Goal: Transaction & Acquisition: Purchase product/service

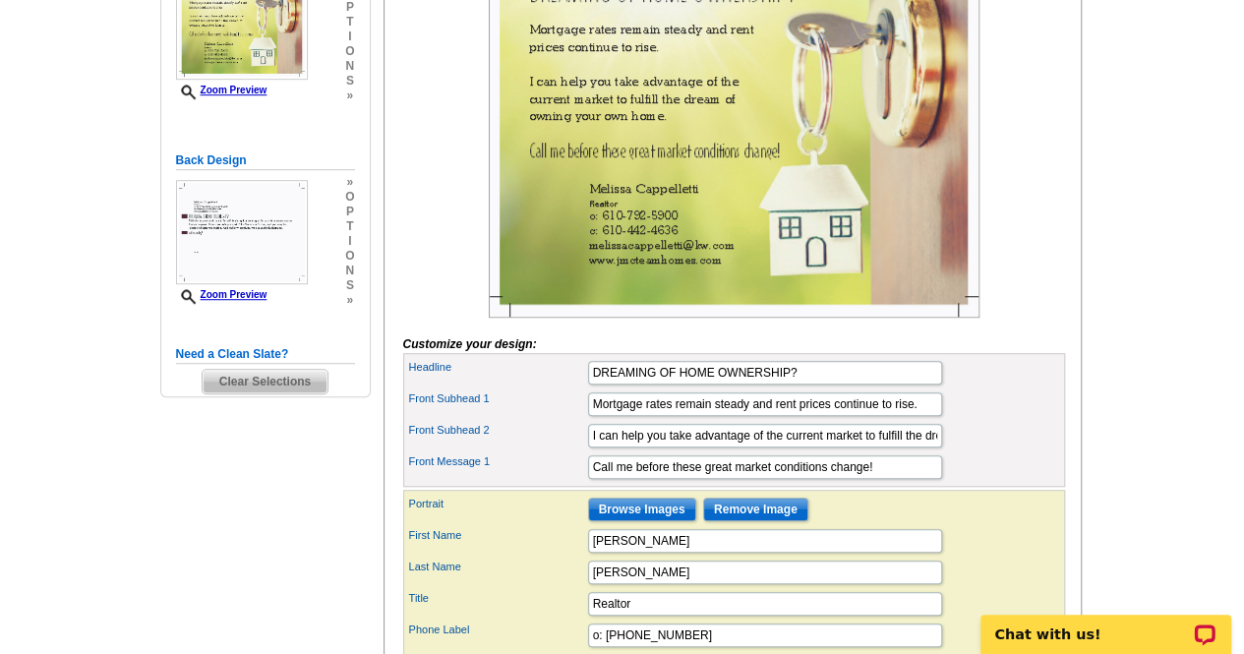
scroll to position [546, 0]
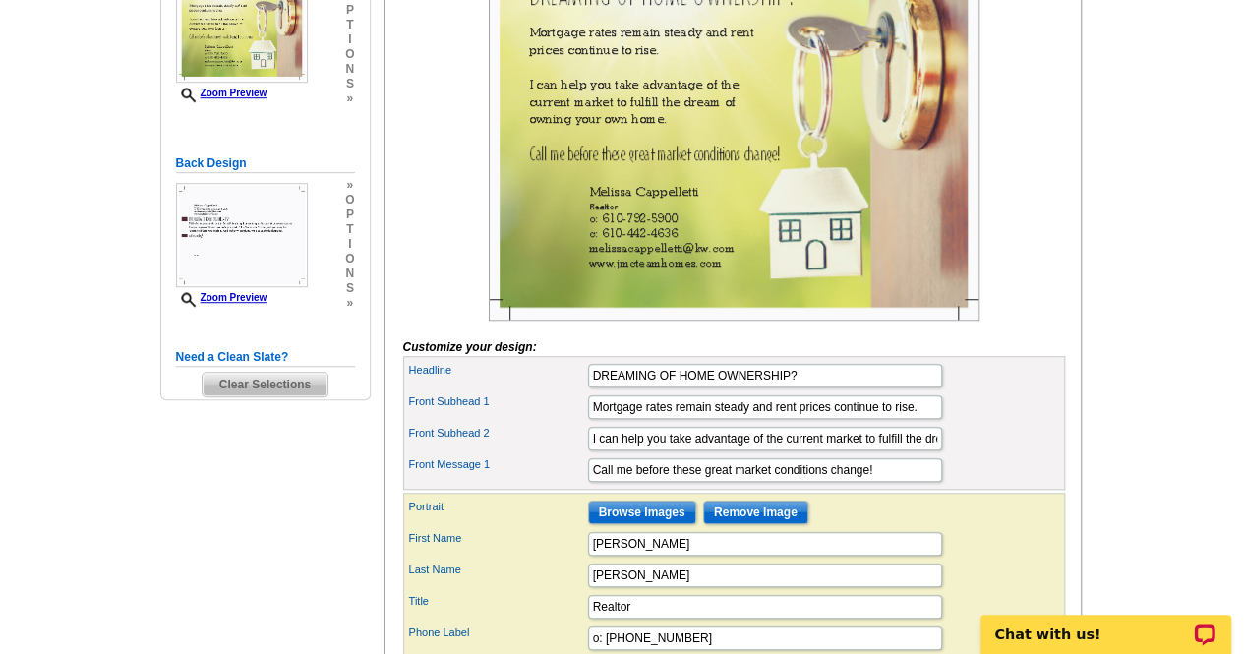
click at [649, 524] on input "Browse Images" at bounding box center [642, 513] width 108 height 24
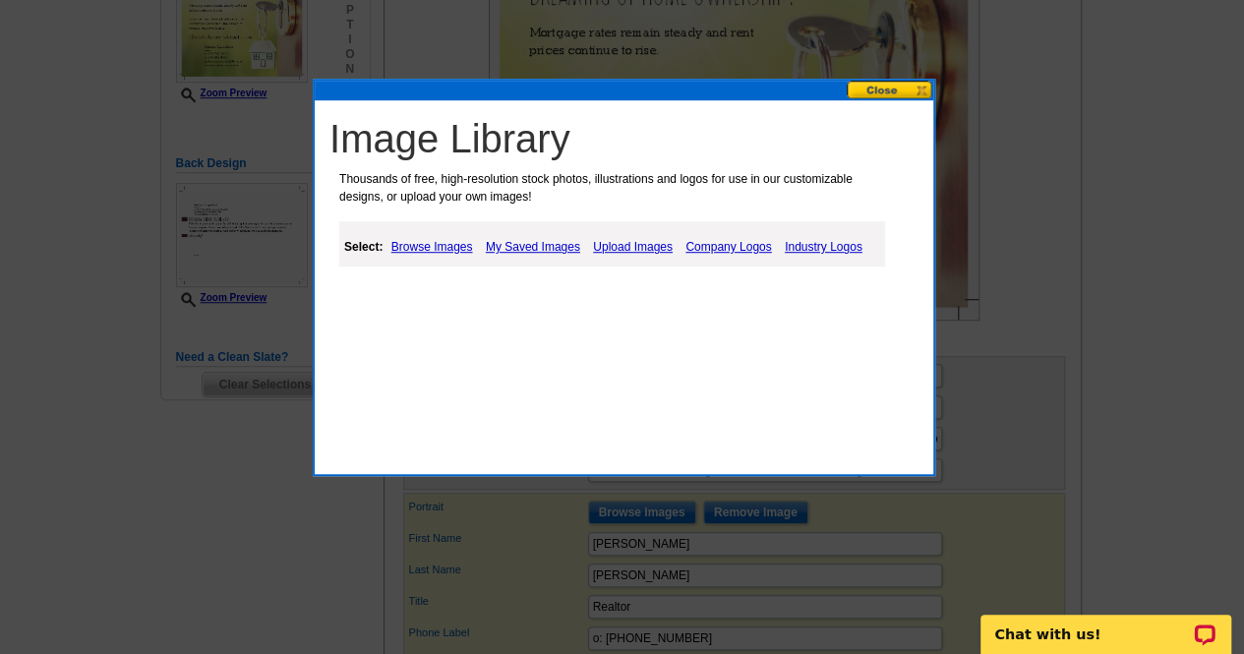
click at [533, 255] on link "My Saved Images" at bounding box center [533, 247] width 104 height 24
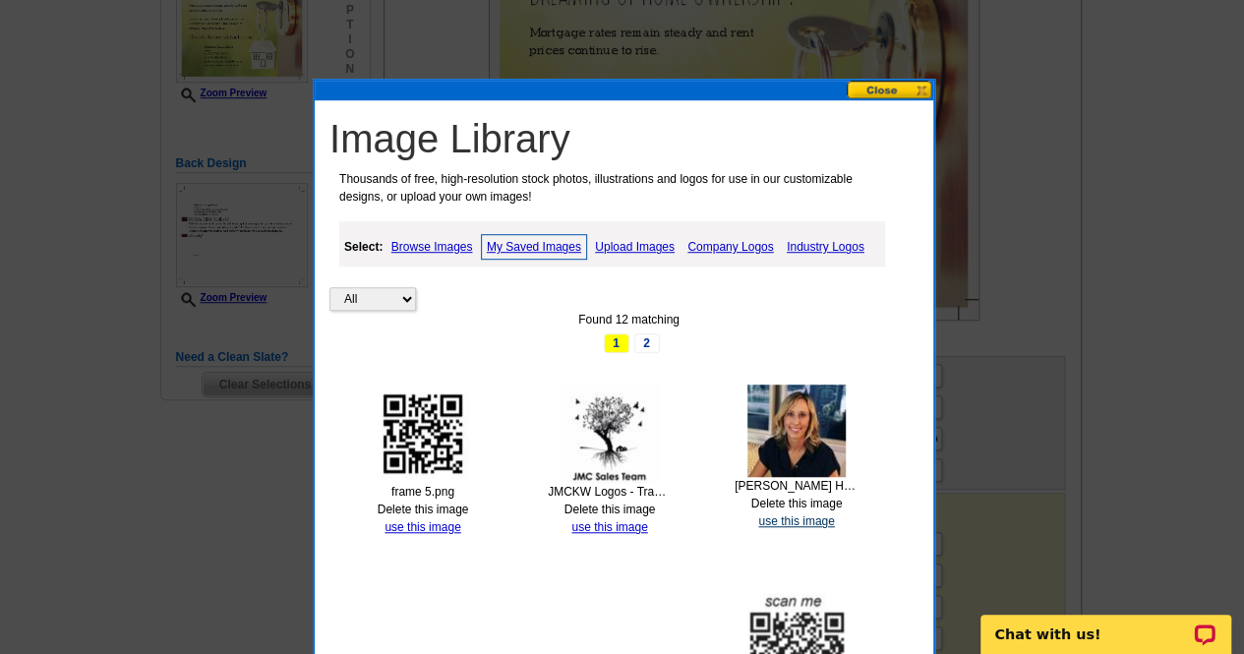
click at [795, 521] on link "use this image" at bounding box center [796, 521] width 76 height 14
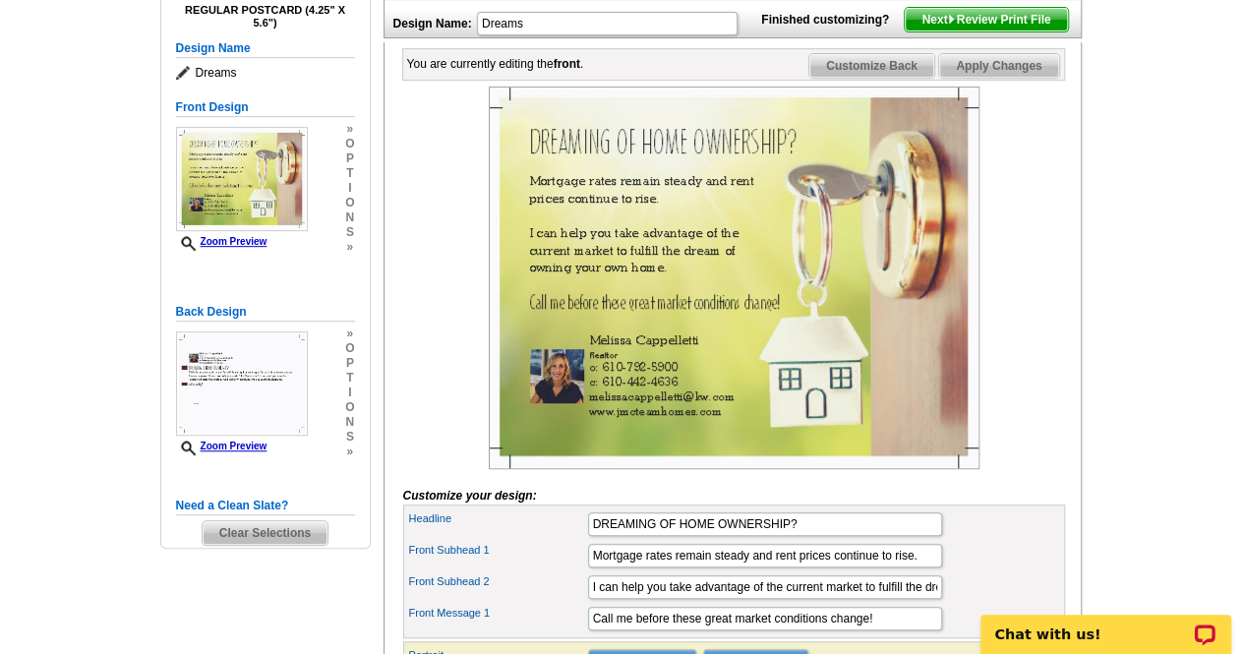
scroll to position [419, 0]
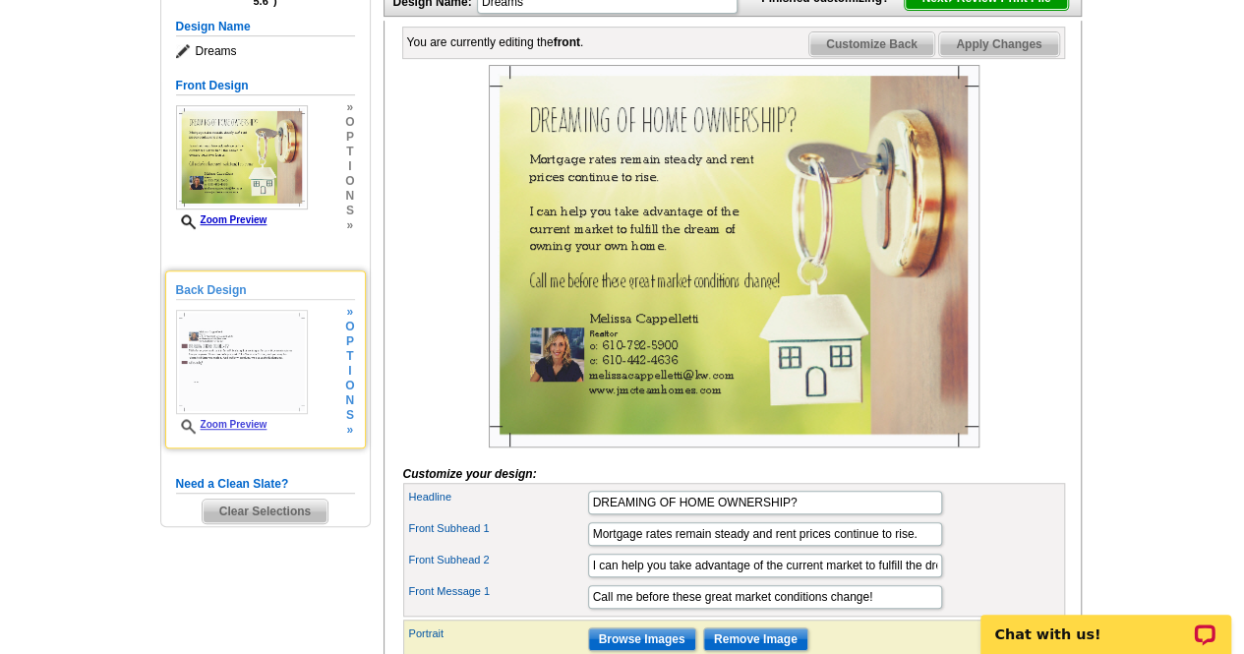
click at [281, 355] on img at bounding box center [242, 362] width 132 height 104
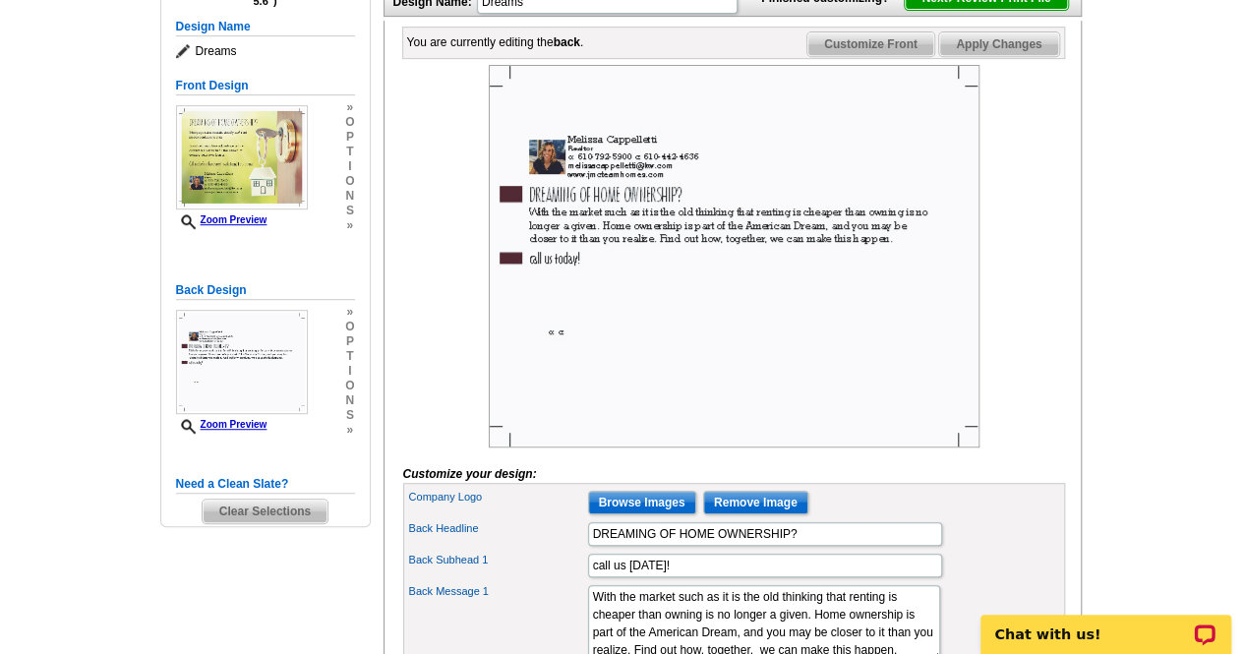
click at [547, 361] on img at bounding box center [734, 256] width 491 height 383
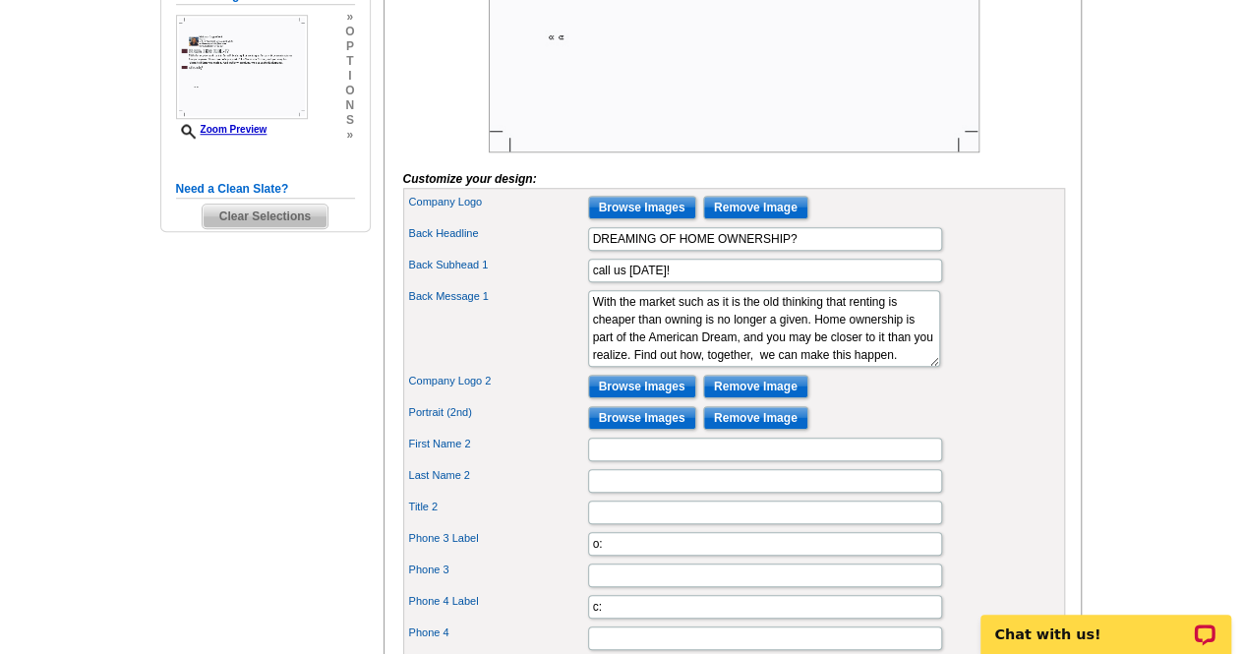
scroll to position [750, 0]
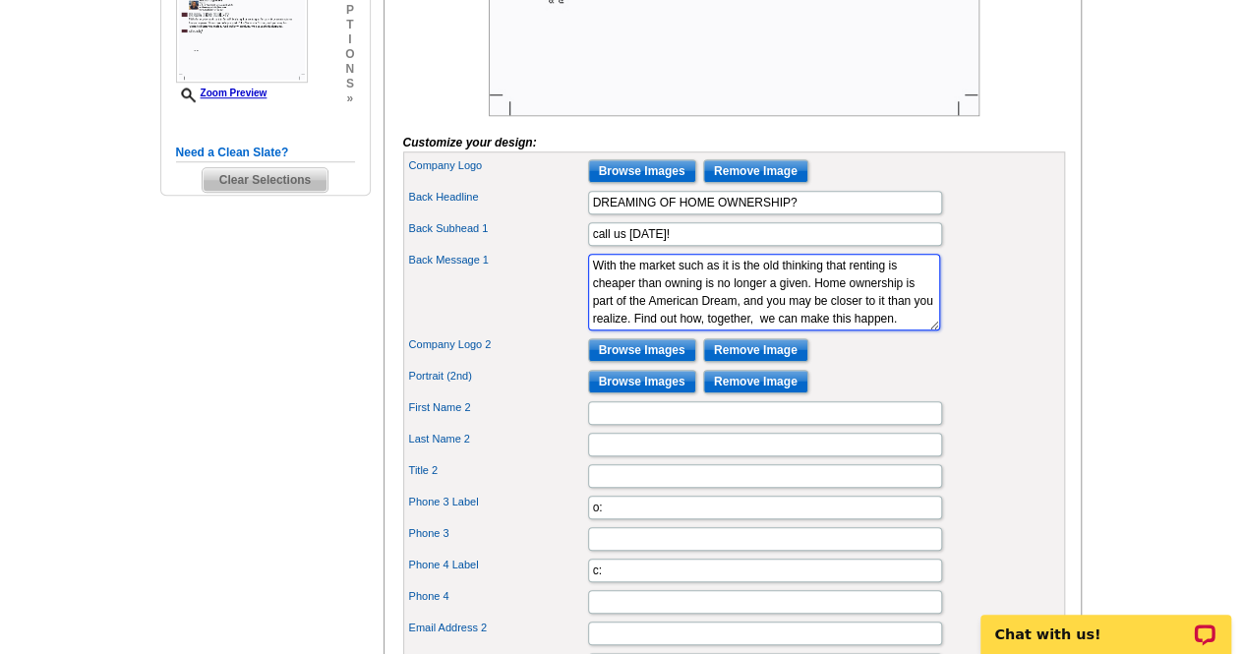
drag, startPoint x: 682, startPoint y: 294, endPoint x: 705, endPoint y: 296, distance: 22.7
click at [705, 296] on textarea "With the market such as it is the old thinking that renting is cheaper than own…" at bounding box center [764, 292] width 352 height 77
click at [709, 291] on textarea "With the market such as it is the old thinking that renting is cheaper than own…" at bounding box center [764, 292] width 352 height 77
click at [854, 330] on textarea "With the market such as it is the old thinking that renting is cheaper than own…" at bounding box center [764, 292] width 352 height 77
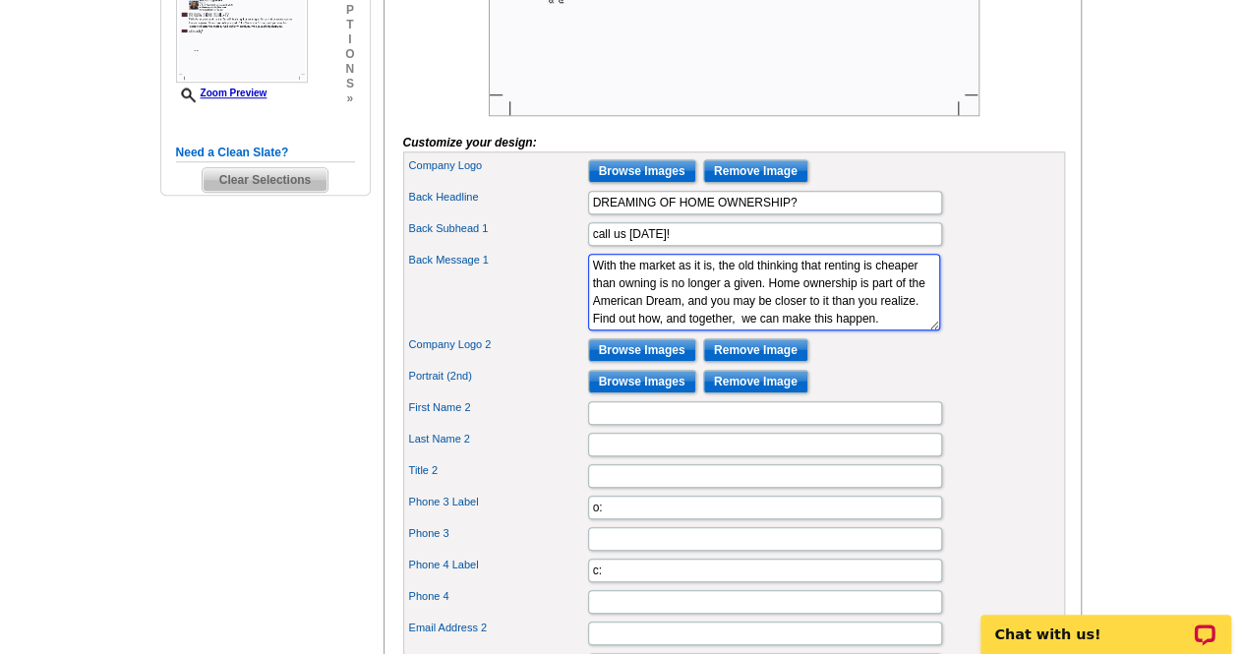
type textarea "With the market as it is, the old thinking that renting is cheaper than owning …"
click at [828, 334] on div "Back Message 1 With the market such as it is the old thinking that renting is c…" at bounding box center [734, 292] width 654 height 85
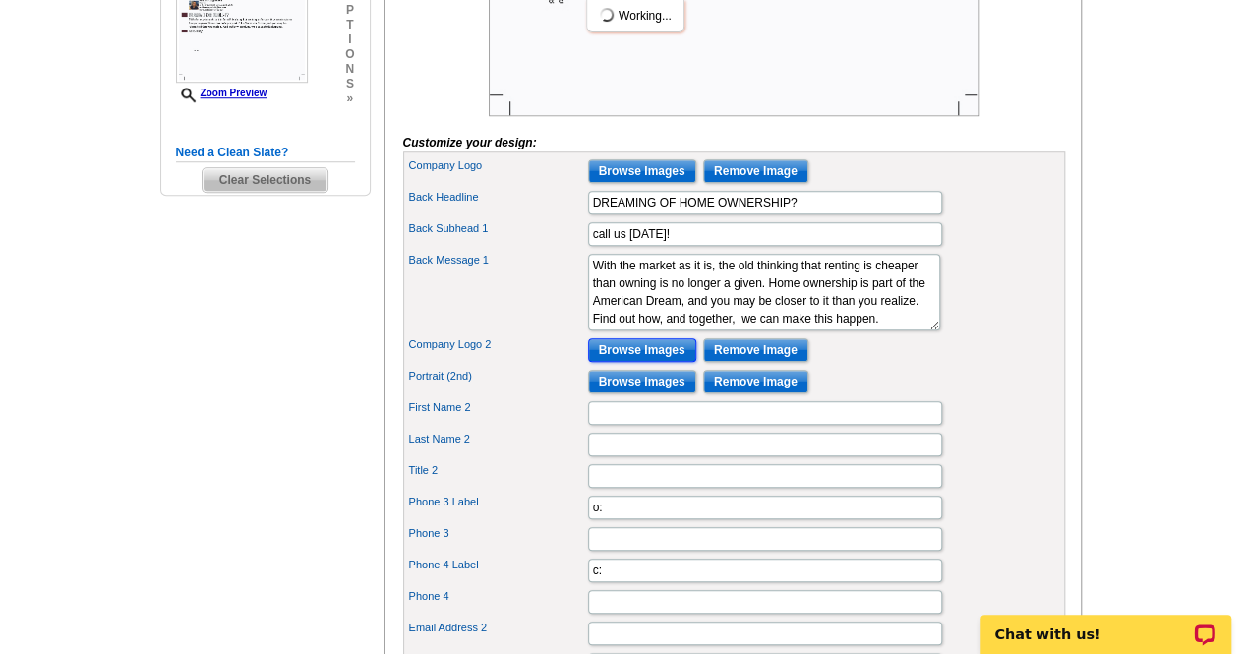
click at [605, 362] on input "Browse Images" at bounding box center [642, 350] width 108 height 24
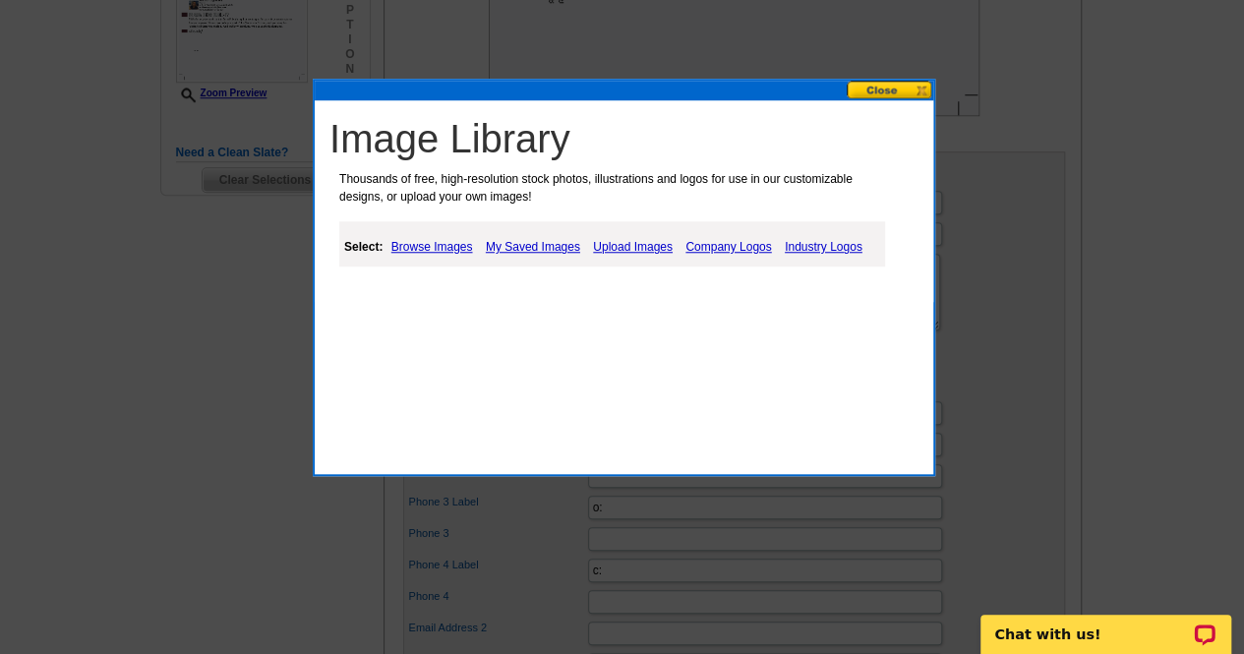
click at [563, 244] on link "My Saved Images" at bounding box center [533, 247] width 104 height 24
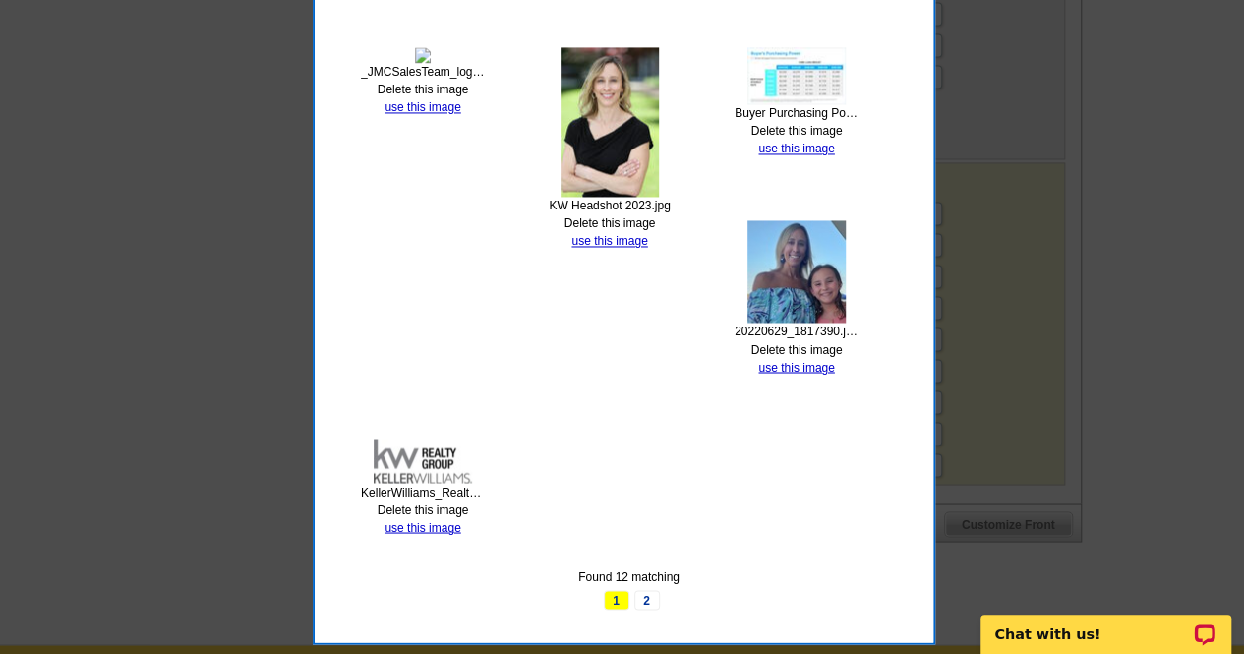
scroll to position [1544, 0]
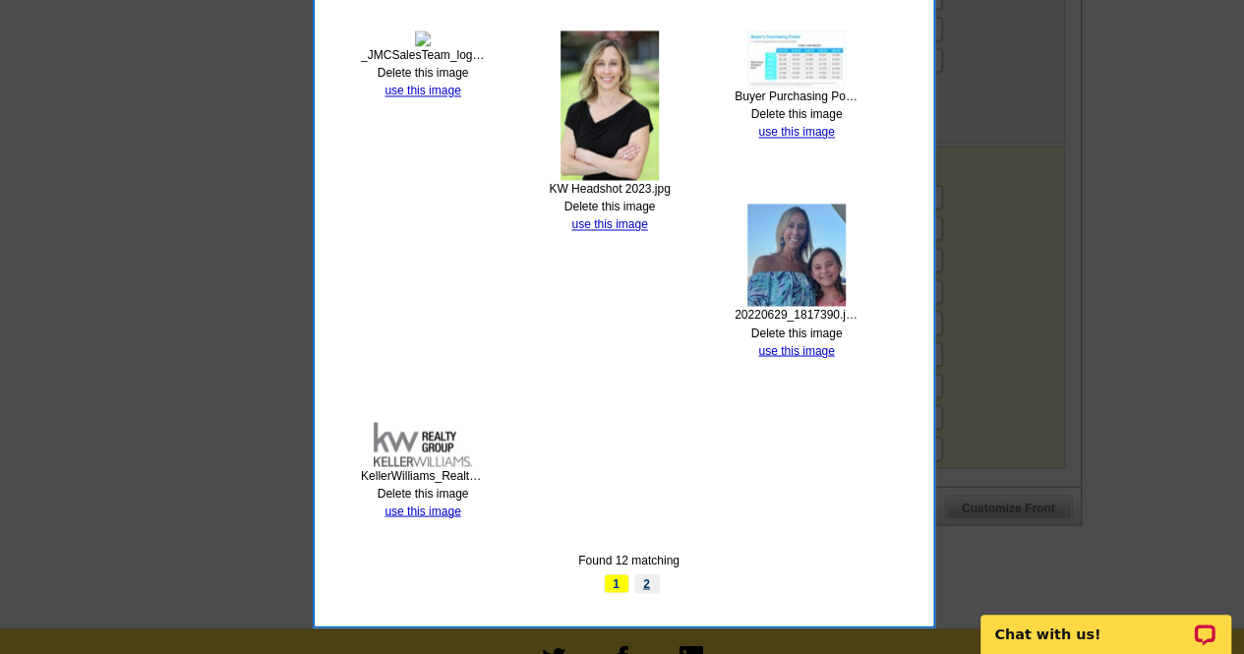
click at [651, 579] on link "2" at bounding box center [647, 583] width 26 height 20
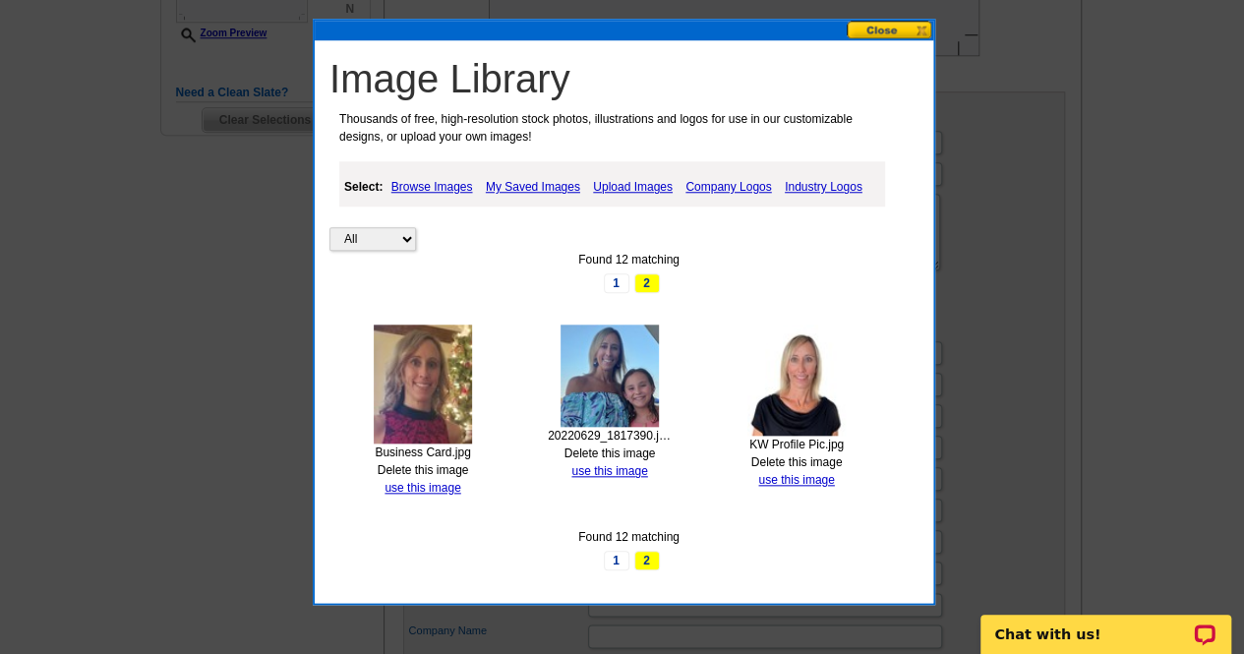
scroll to position [805, 0]
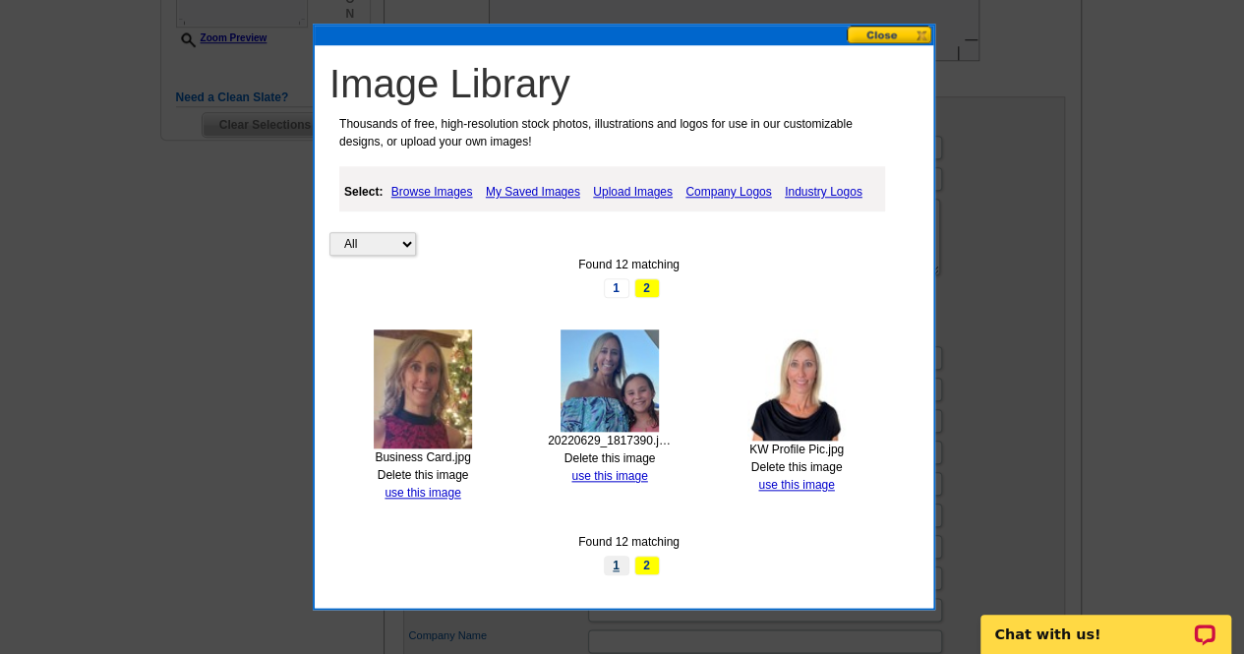
click at [616, 556] on link "1" at bounding box center [617, 566] width 26 height 20
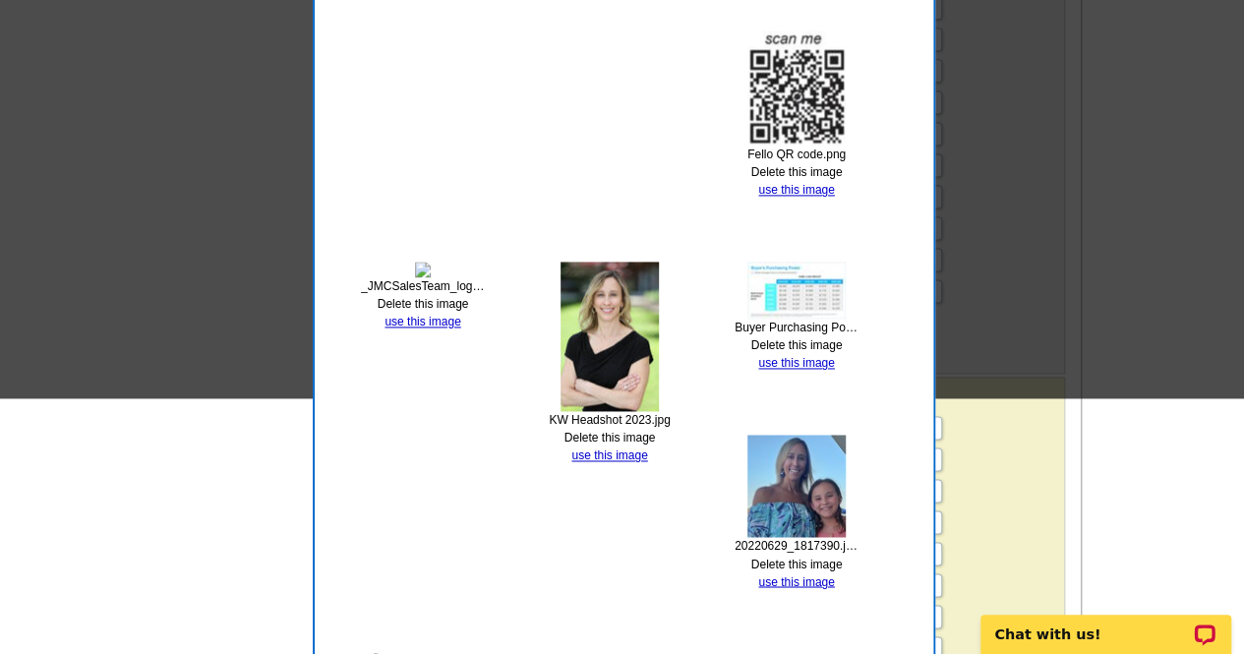
scroll to position [947, 0]
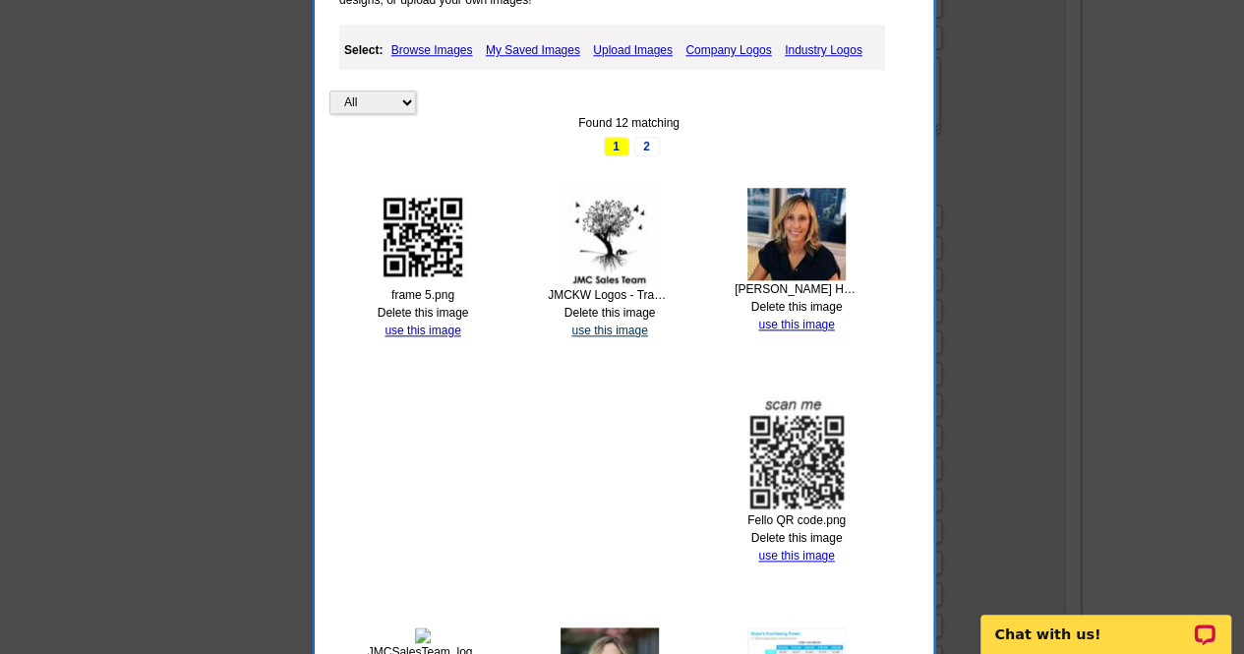
click at [616, 332] on link "use this image" at bounding box center [609, 331] width 76 height 14
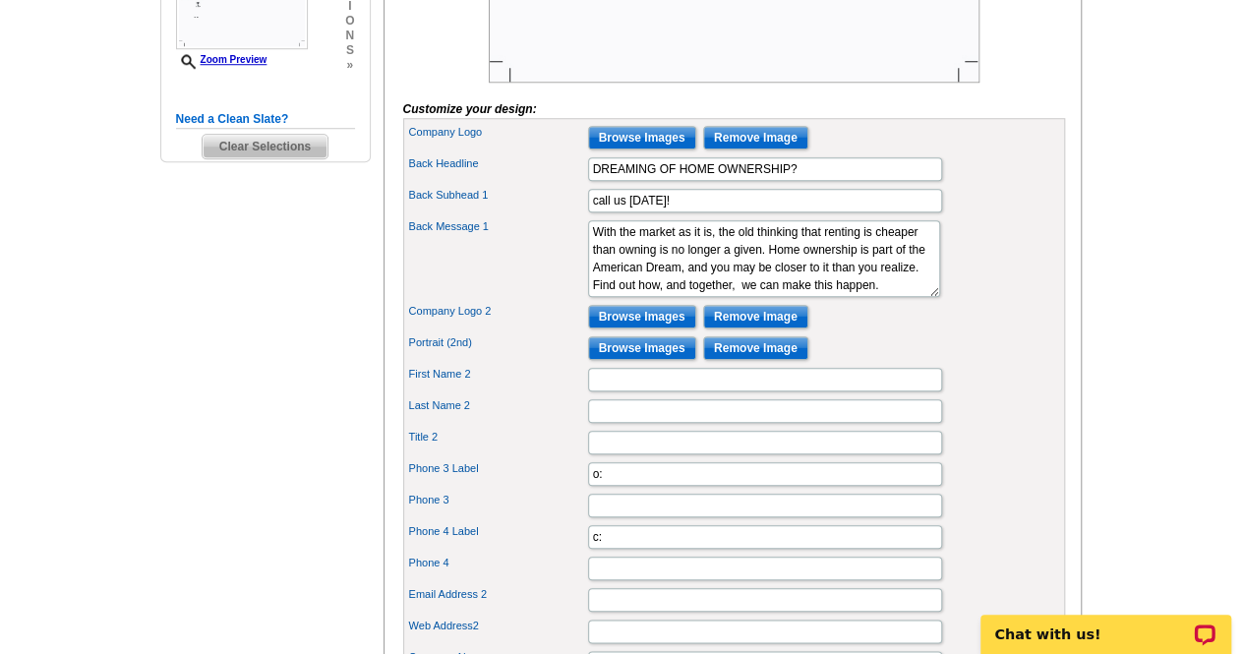
scroll to position [793, 0]
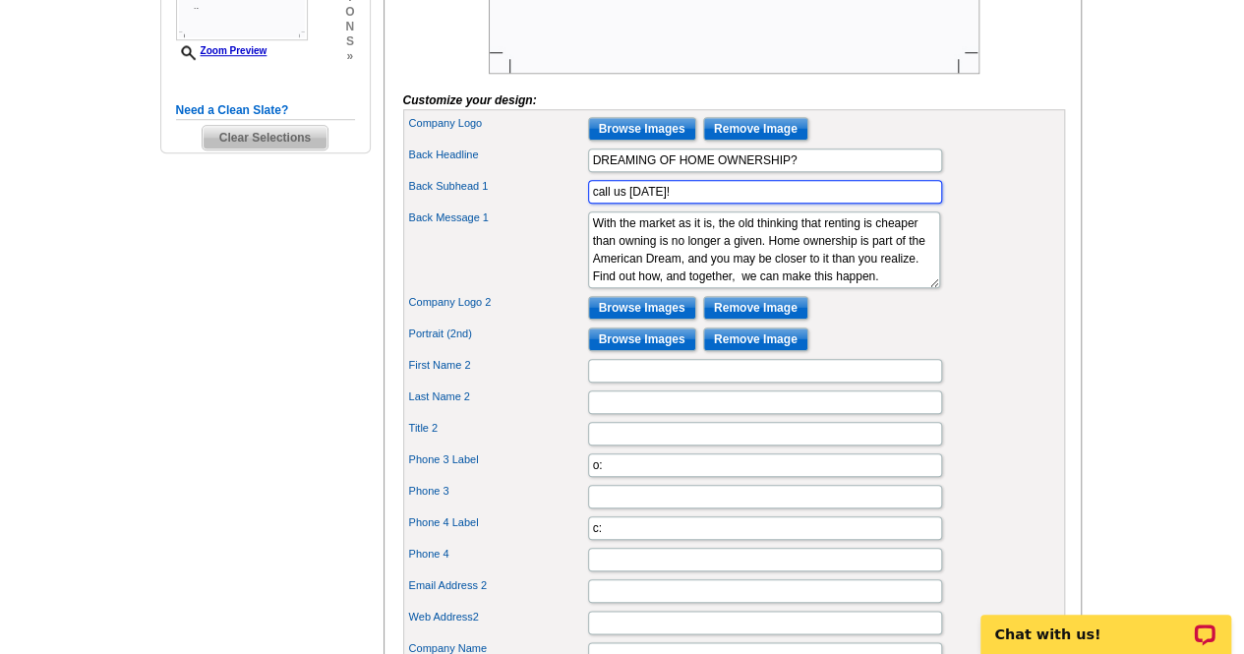
click at [598, 204] on input "call us [DATE]!" at bounding box center [765, 192] width 354 height 24
click at [627, 204] on input "Call us [DATE]!" at bounding box center [765, 192] width 354 height 24
type input "Call me [DATE]!"
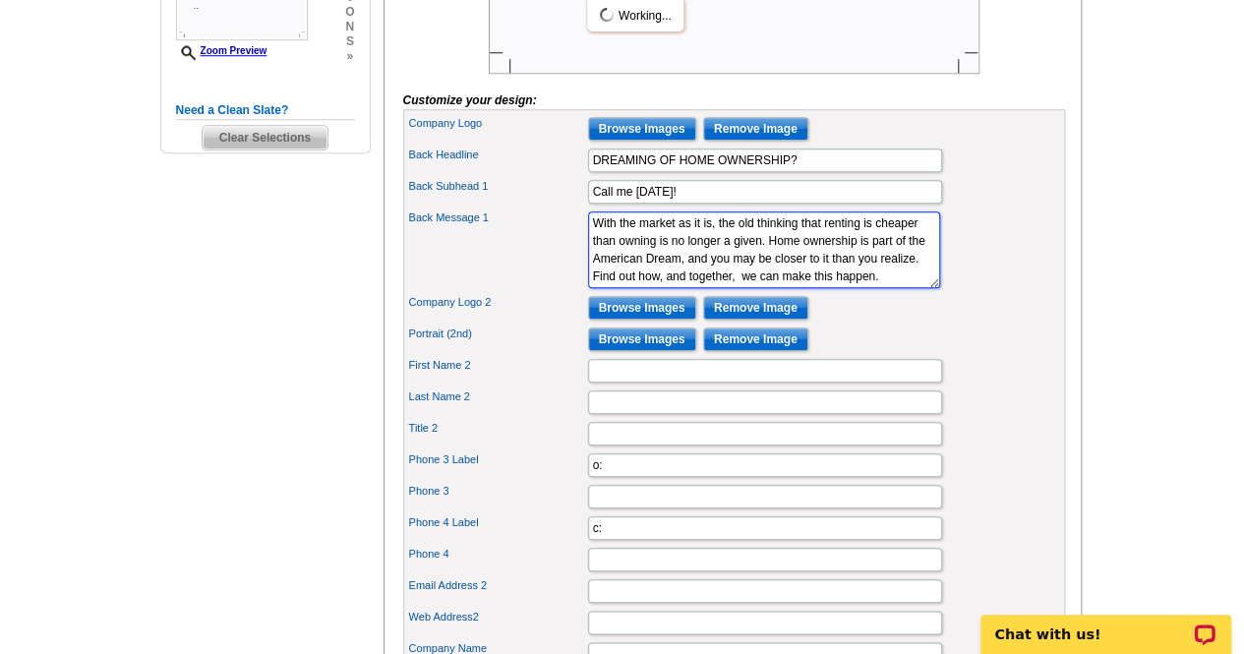
click at [780, 282] on textarea "With the market such as it is the old thinking that renting is cheaper than own…" at bounding box center [764, 249] width 352 height 77
drag, startPoint x: 631, startPoint y: 290, endPoint x: 772, endPoint y: 285, distance: 140.7
click at [772, 285] on textarea "With the market such as it is the old thinking that renting is cheaper than own…" at bounding box center [764, 249] width 352 height 77
click at [673, 288] on textarea "With the market such as it is the old thinking that renting is cheaper than own…" at bounding box center [764, 249] width 352 height 77
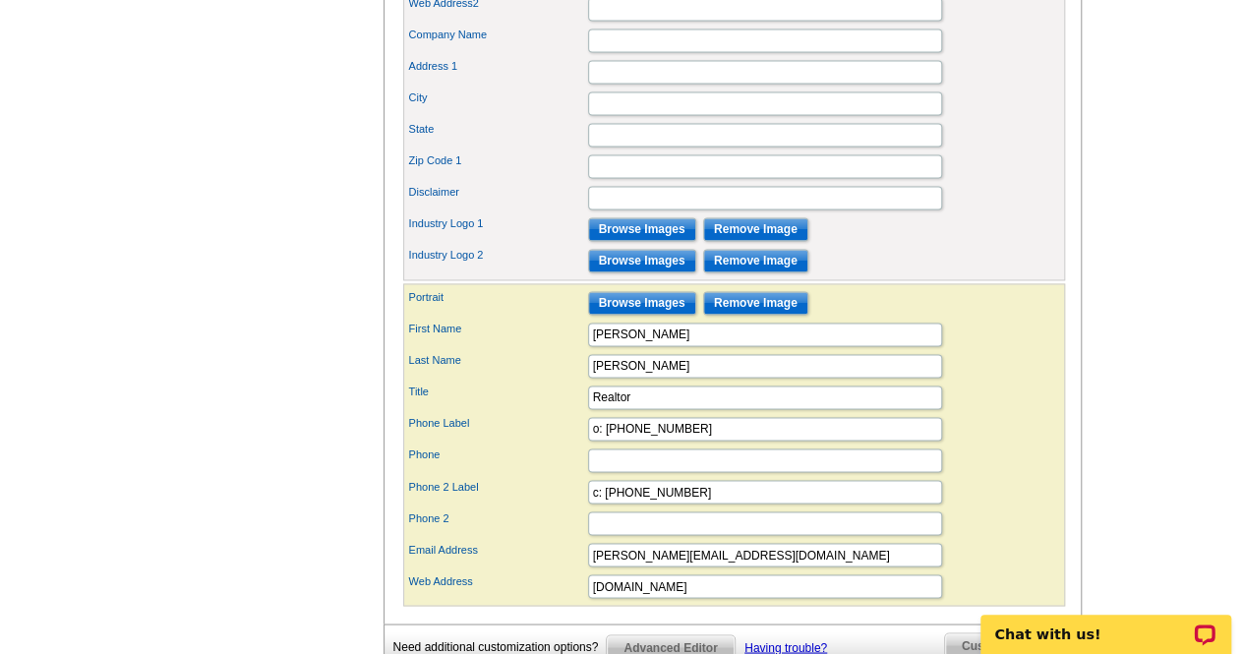
scroll to position [1407, 0]
type textarea "With the market as it is, the old thinking that renting is cheaper than owning …"
click at [655, 240] on input "Browse Images" at bounding box center [642, 228] width 108 height 24
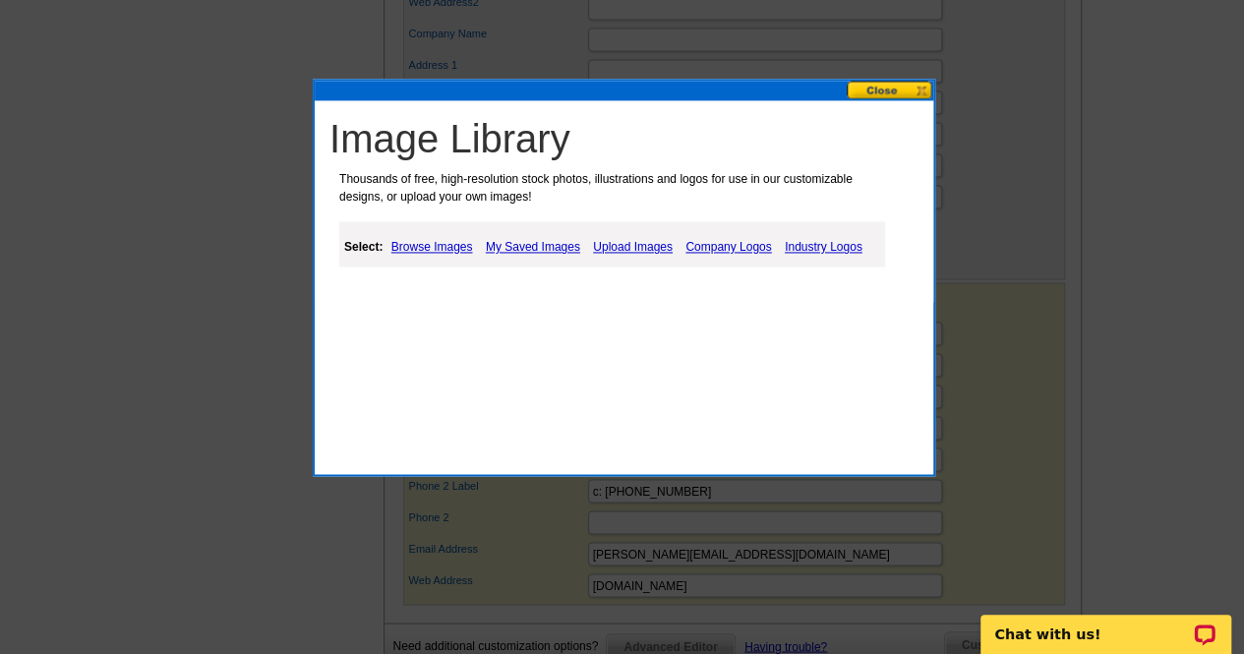
click at [531, 252] on link "My Saved Images" at bounding box center [533, 247] width 104 height 24
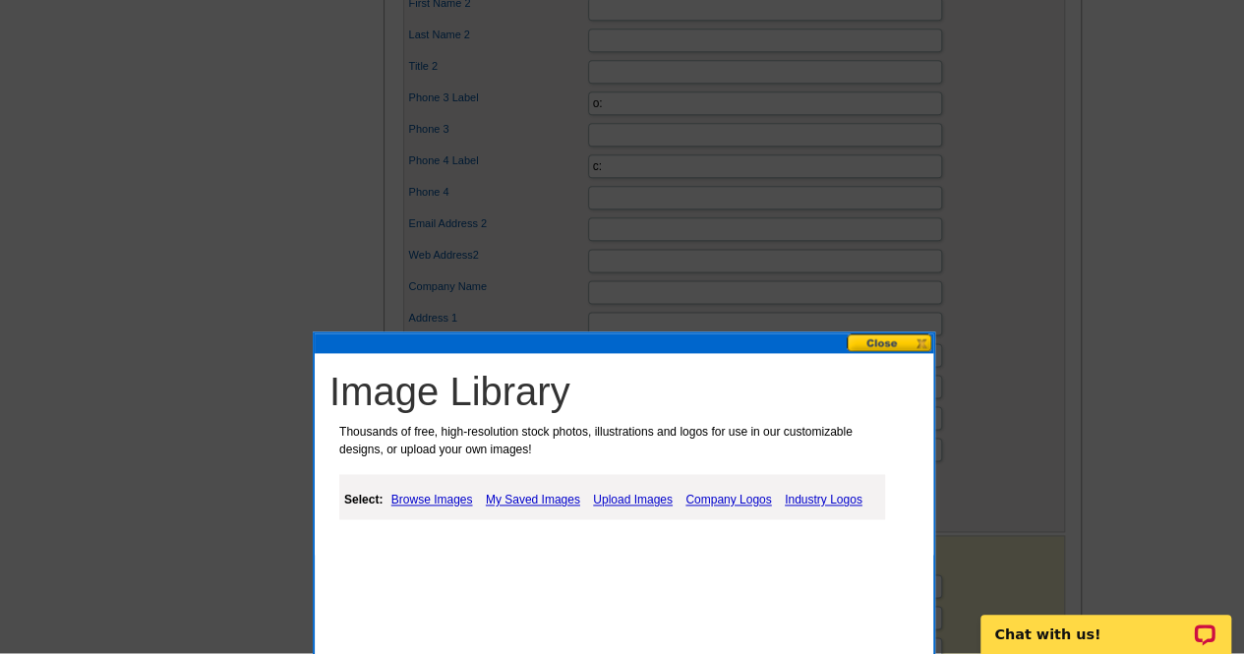
scroll to position [1153, 0]
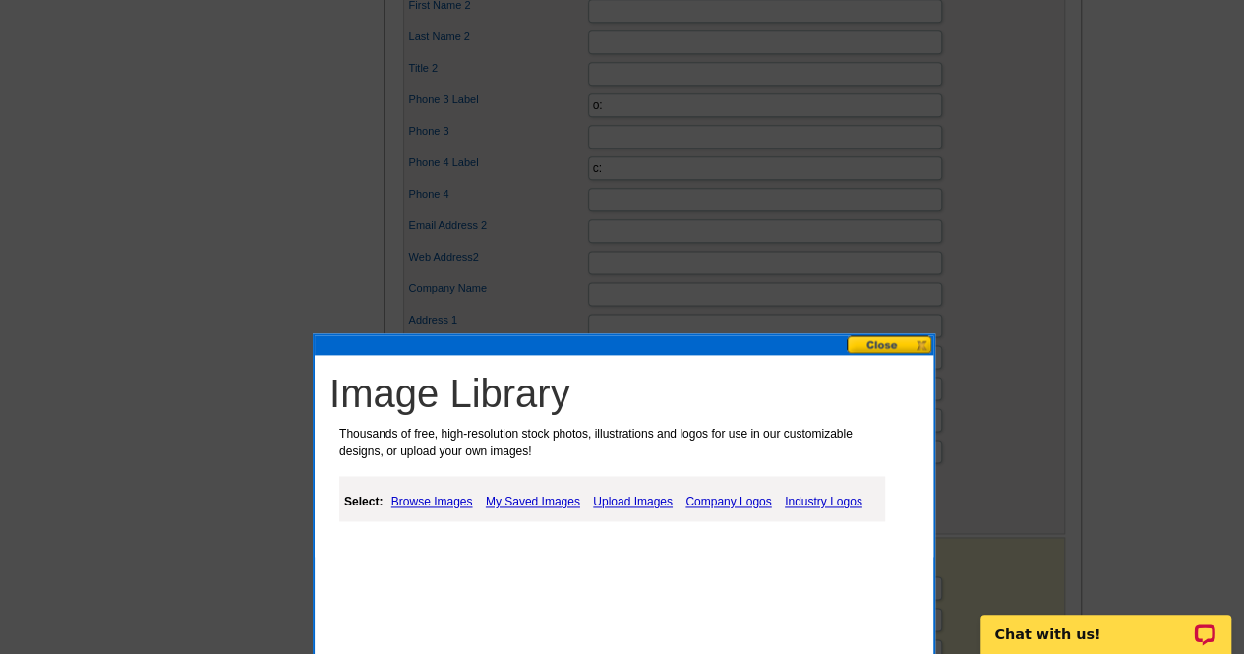
click at [564, 498] on link "My Saved Images" at bounding box center [533, 502] width 104 height 24
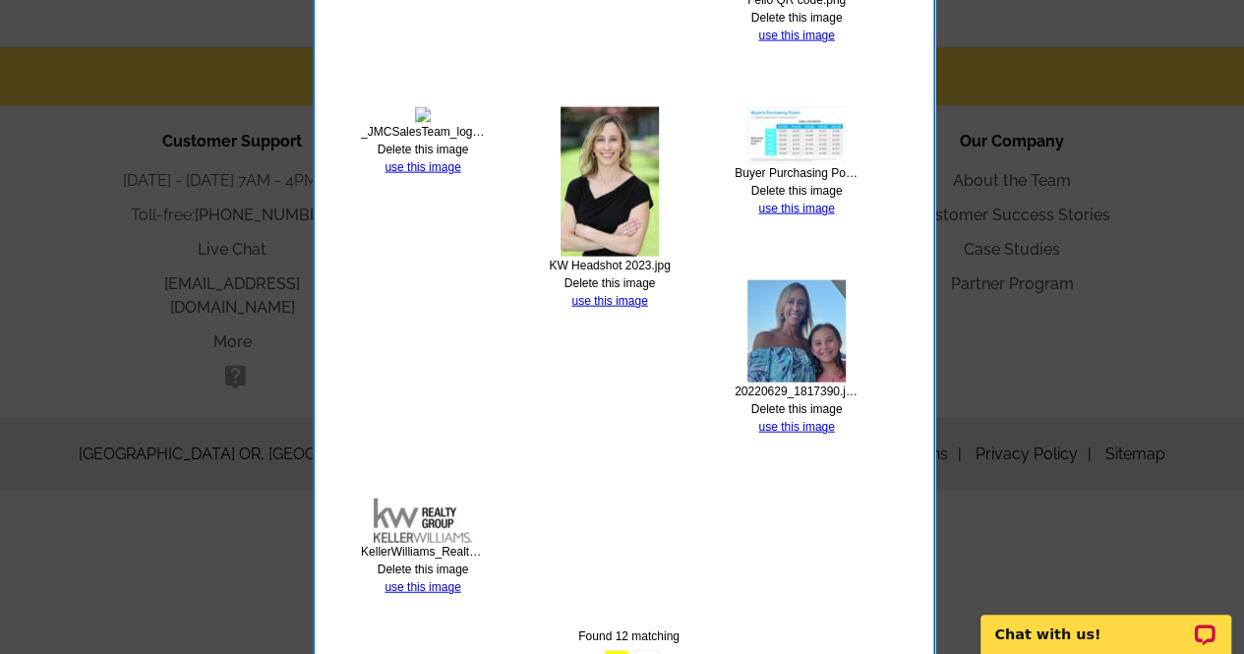
scroll to position [2171, 0]
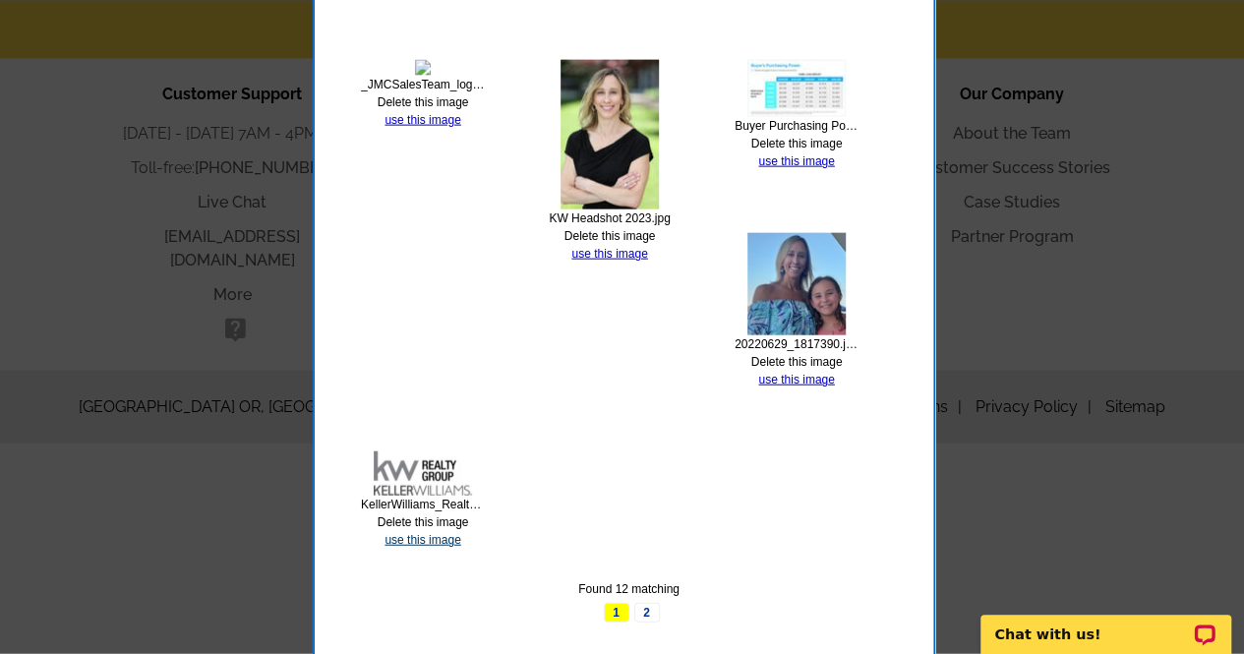
click at [419, 536] on link "use this image" at bounding box center [423, 540] width 76 height 14
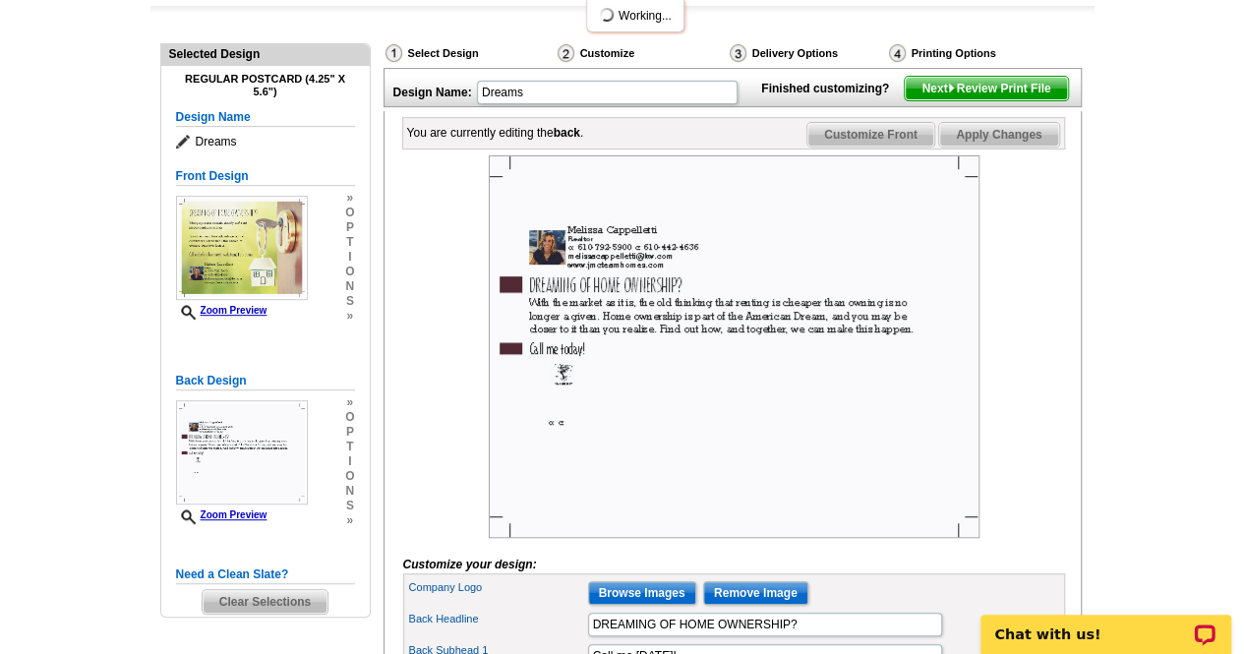
scroll to position [350, 0]
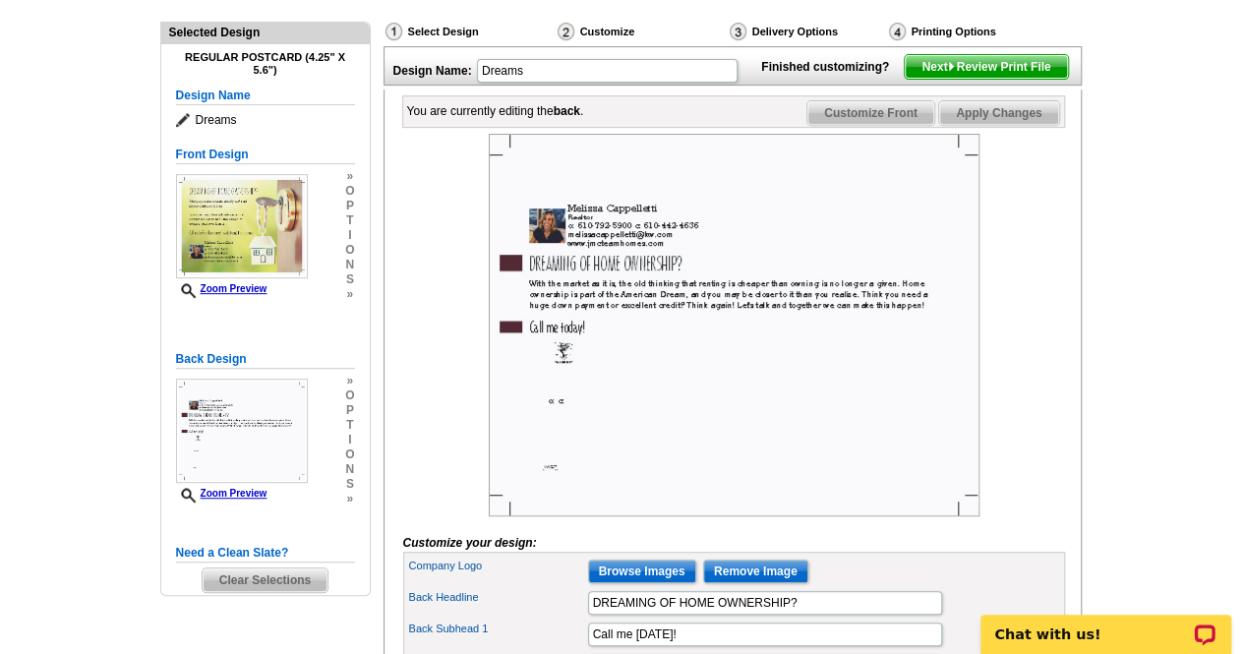
click at [547, 199] on img at bounding box center [734, 325] width 491 height 383
click at [556, 426] on img at bounding box center [734, 325] width 491 height 383
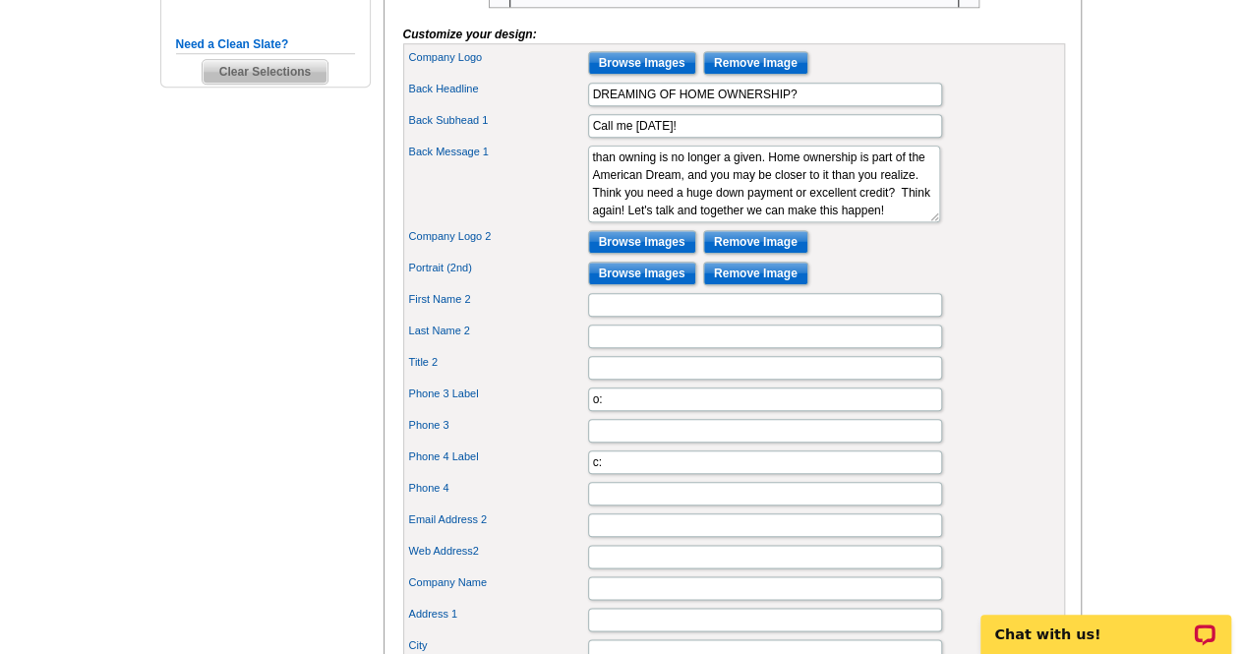
scroll to position [858, 0]
click at [769, 255] on input "Remove Image" at bounding box center [755, 243] width 105 height 24
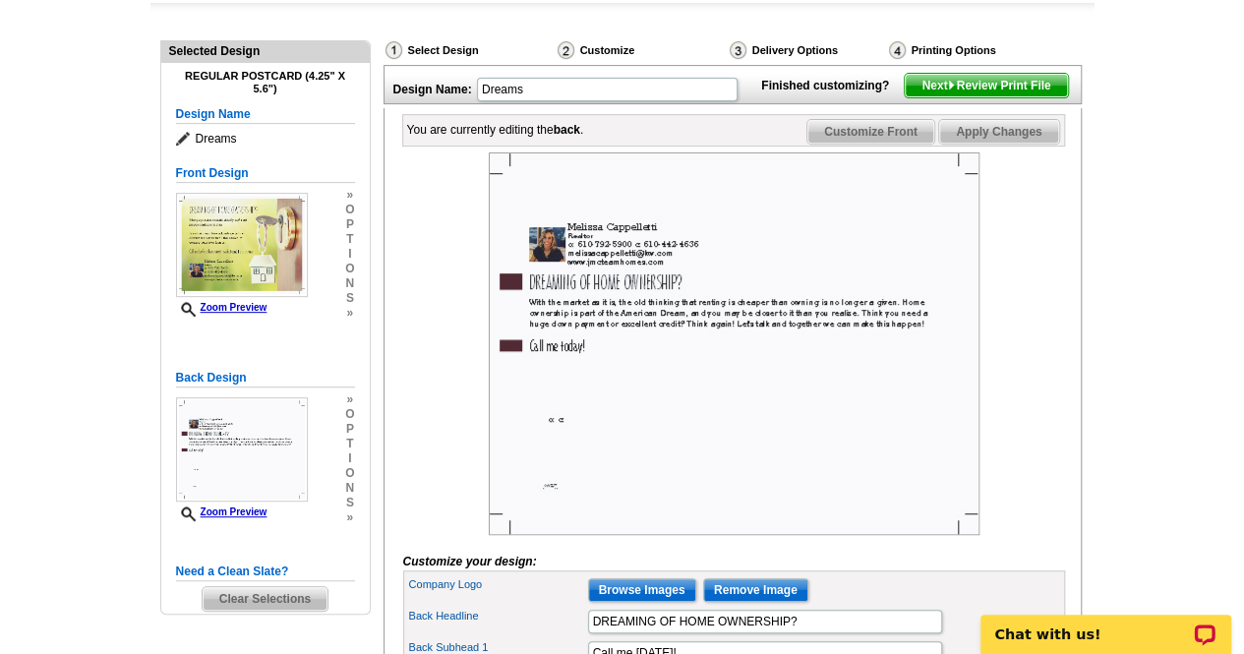
scroll to position [330, 0]
click at [580, 219] on img at bounding box center [734, 344] width 491 height 383
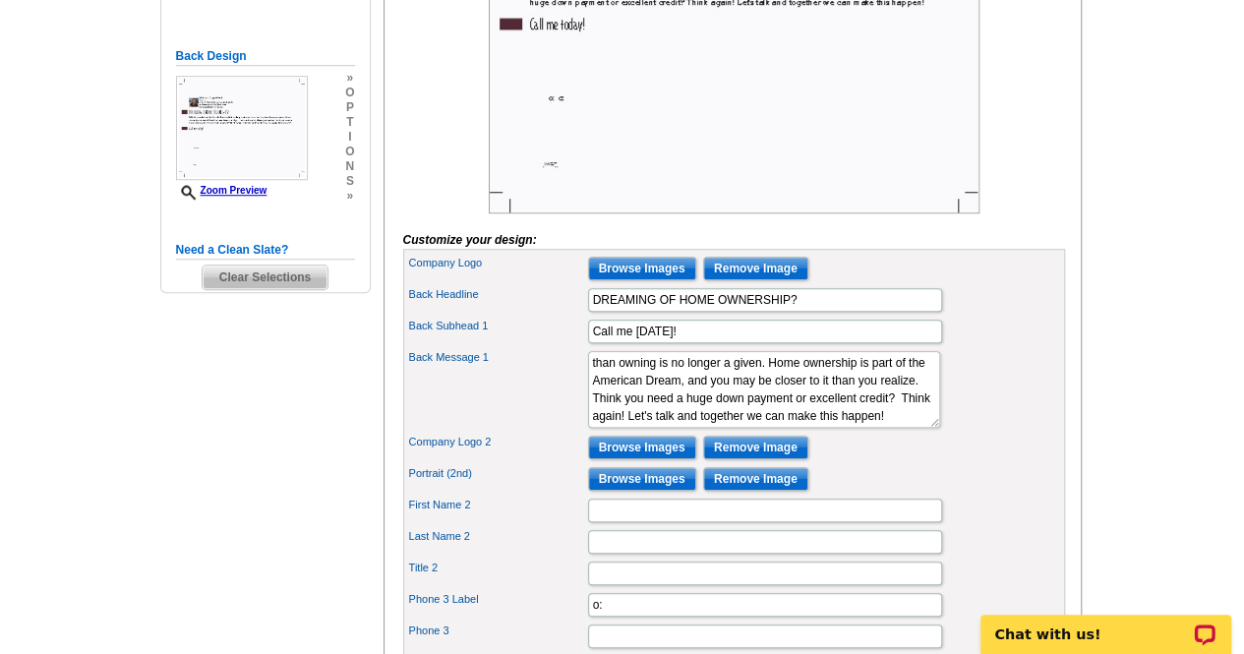
scroll to position [682, 0]
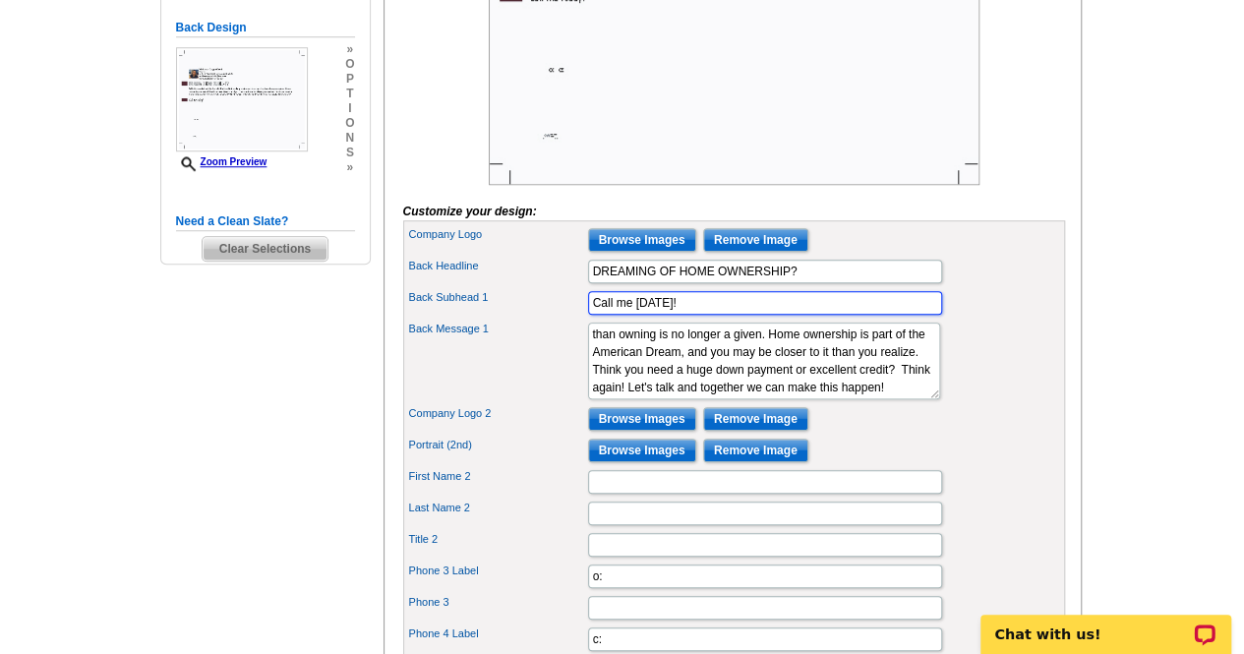
click at [680, 315] on input "Call me [DATE]!" at bounding box center [765, 303] width 354 height 24
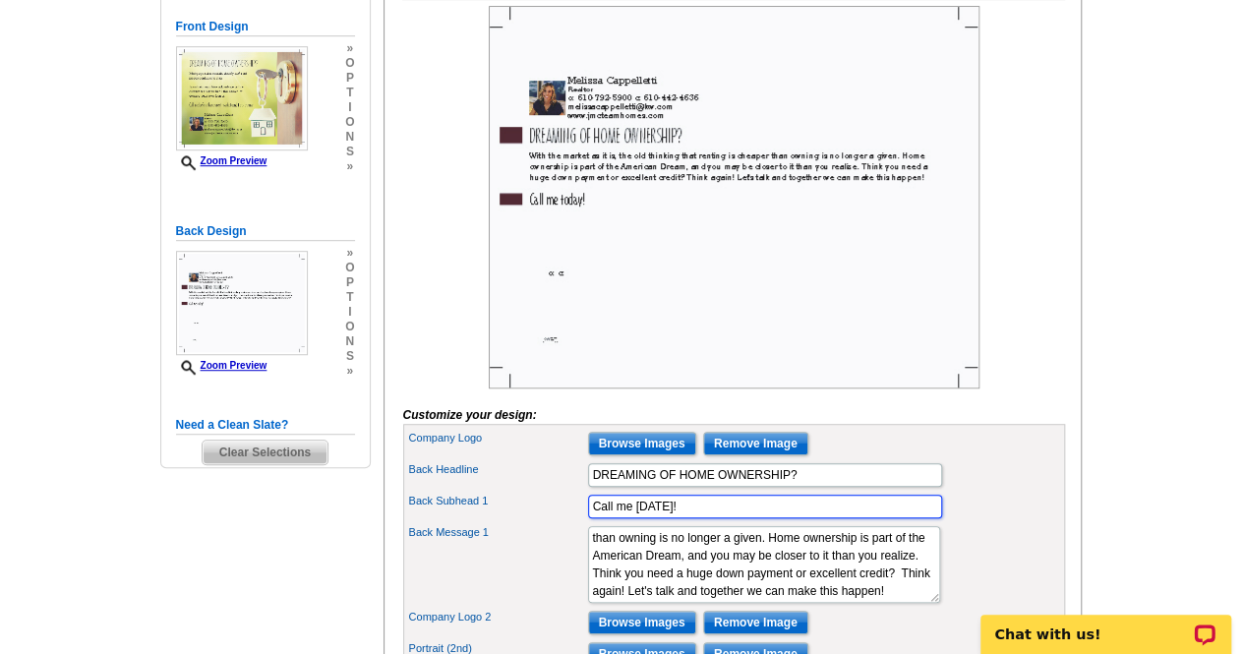
scroll to position [480, 0]
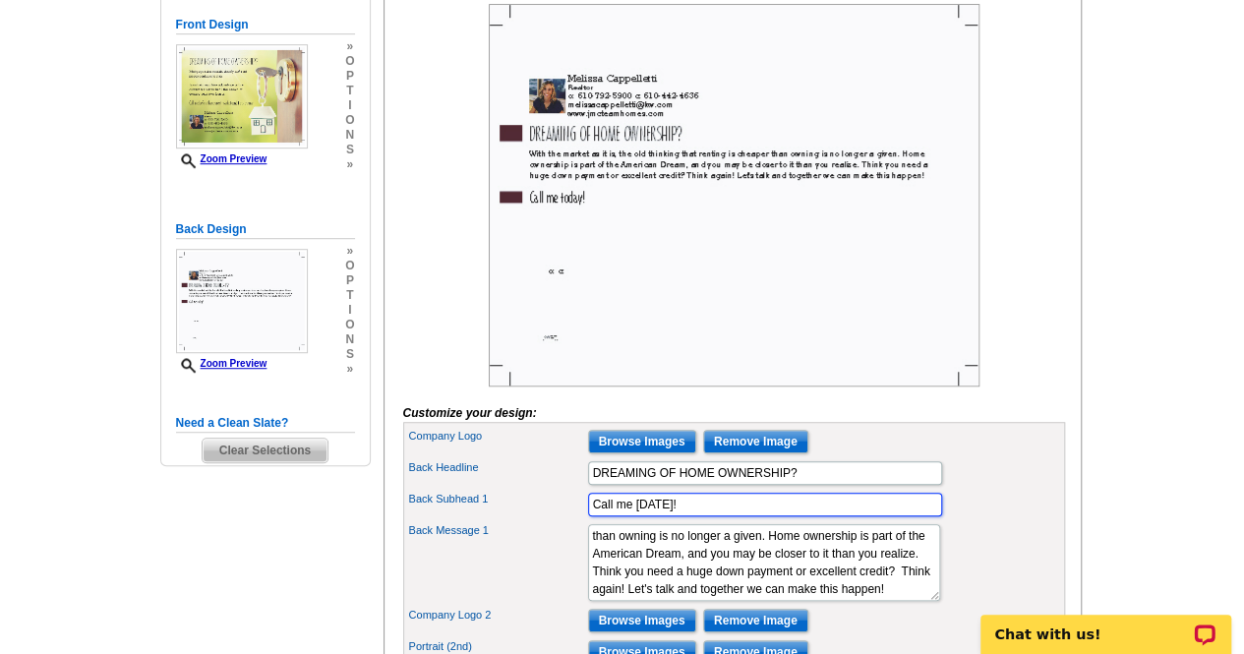
drag, startPoint x: 686, startPoint y: 535, endPoint x: 549, endPoint y: 524, distance: 138.1
click at [549, 520] on div "Back Subhead 1 Call me [DATE]!" at bounding box center [734, 504] width 654 height 31
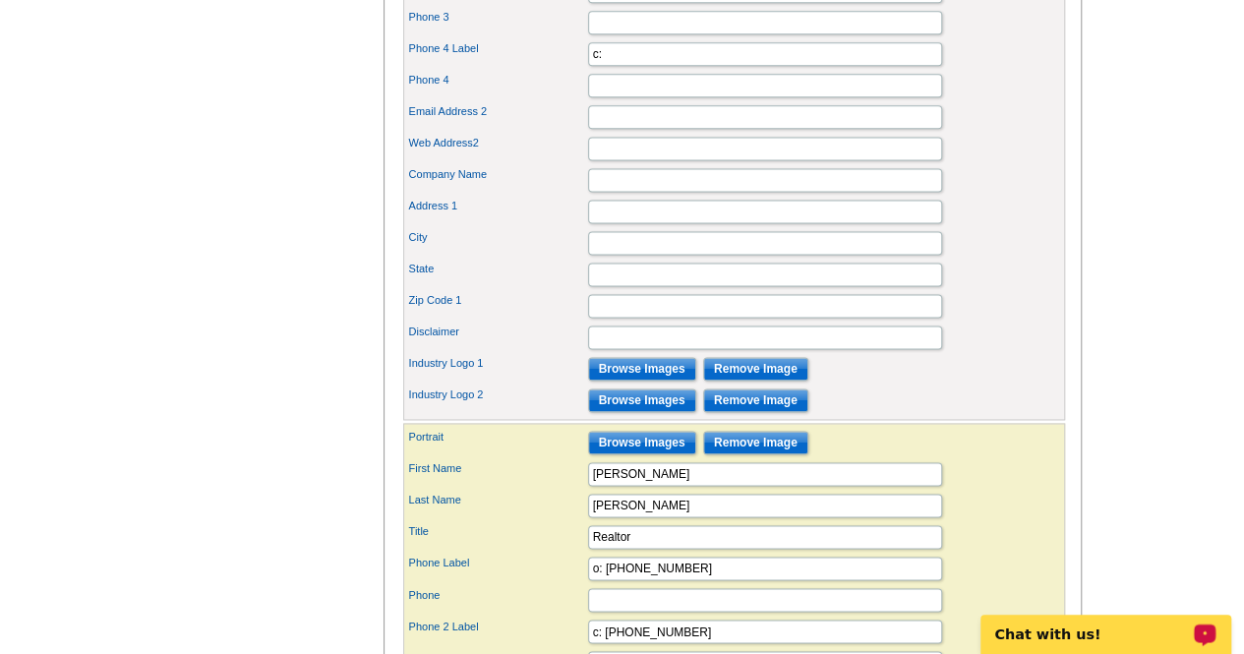
scroll to position [834, 0]
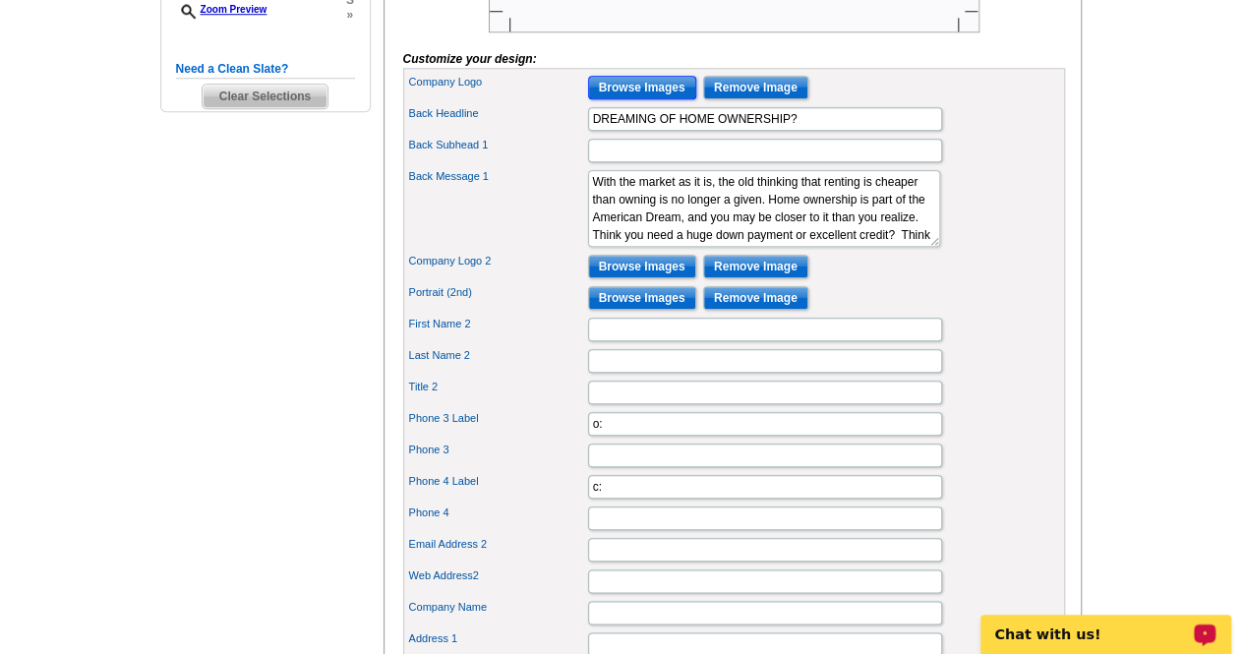
click at [658, 99] on input "Browse Images" at bounding box center [642, 88] width 108 height 24
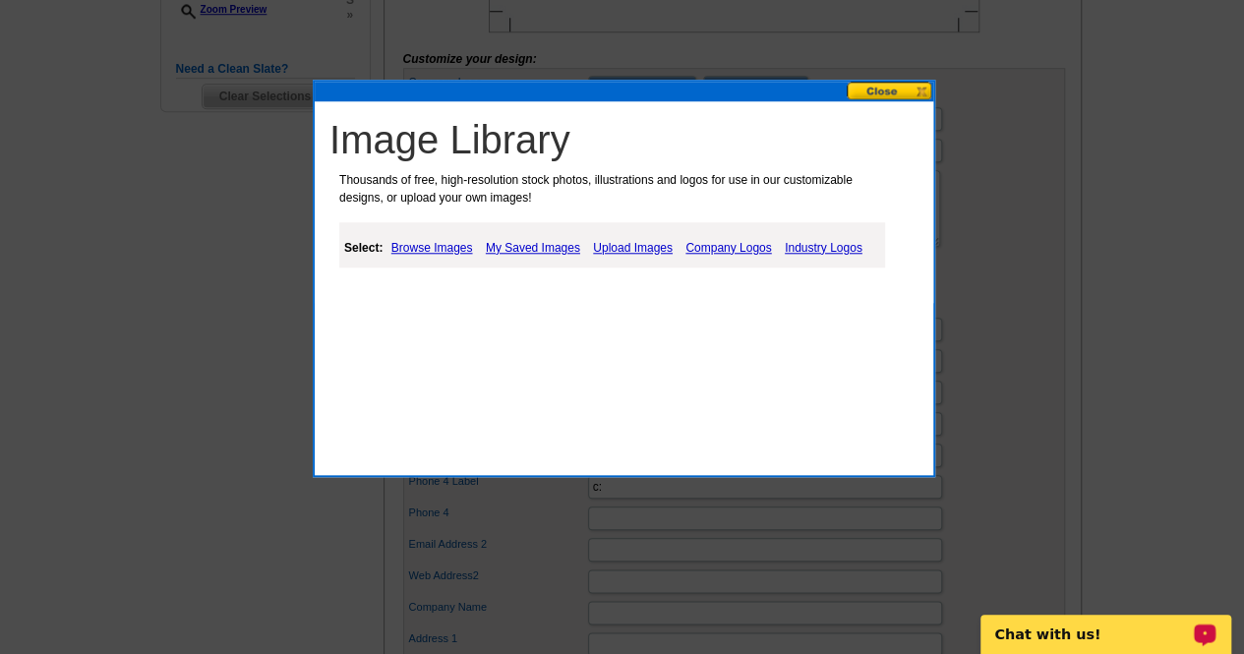
click at [538, 240] on link "My Saved Images" at bounding box center [533, 248] width 104 height 24
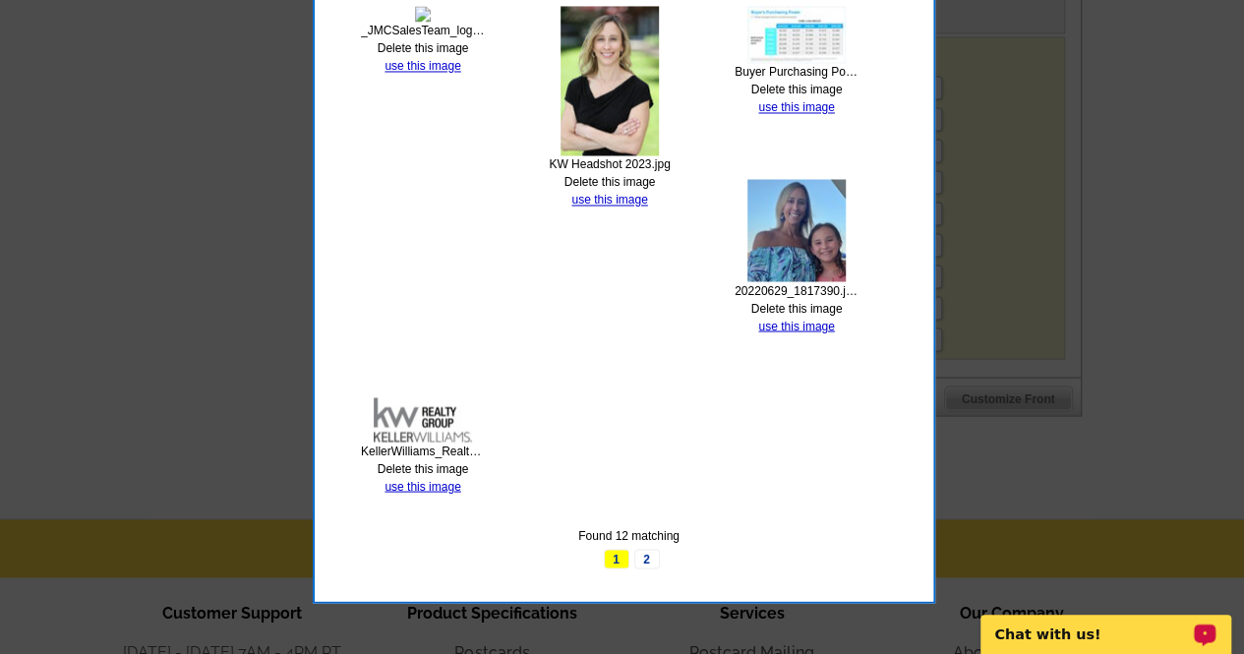
scroll to position [1660, 0]
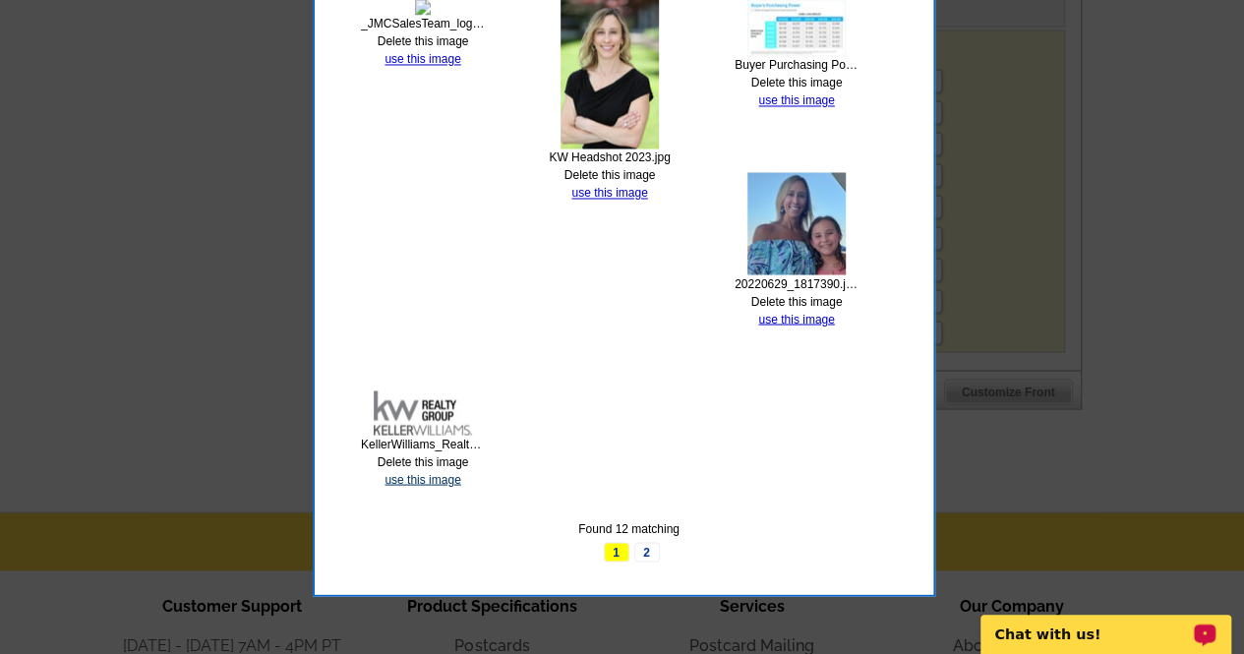
click at [441, 478] on link "use this image" at bounding box center [423, 479] width 76 height 14
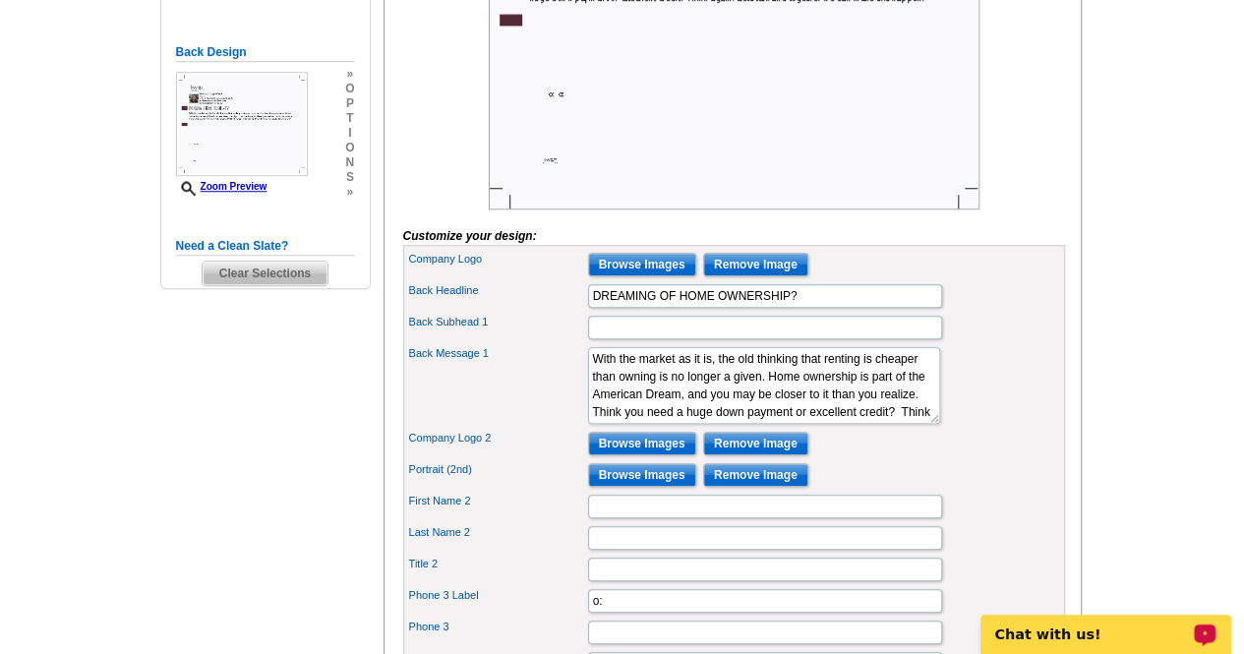
scroll to position [663, 0]
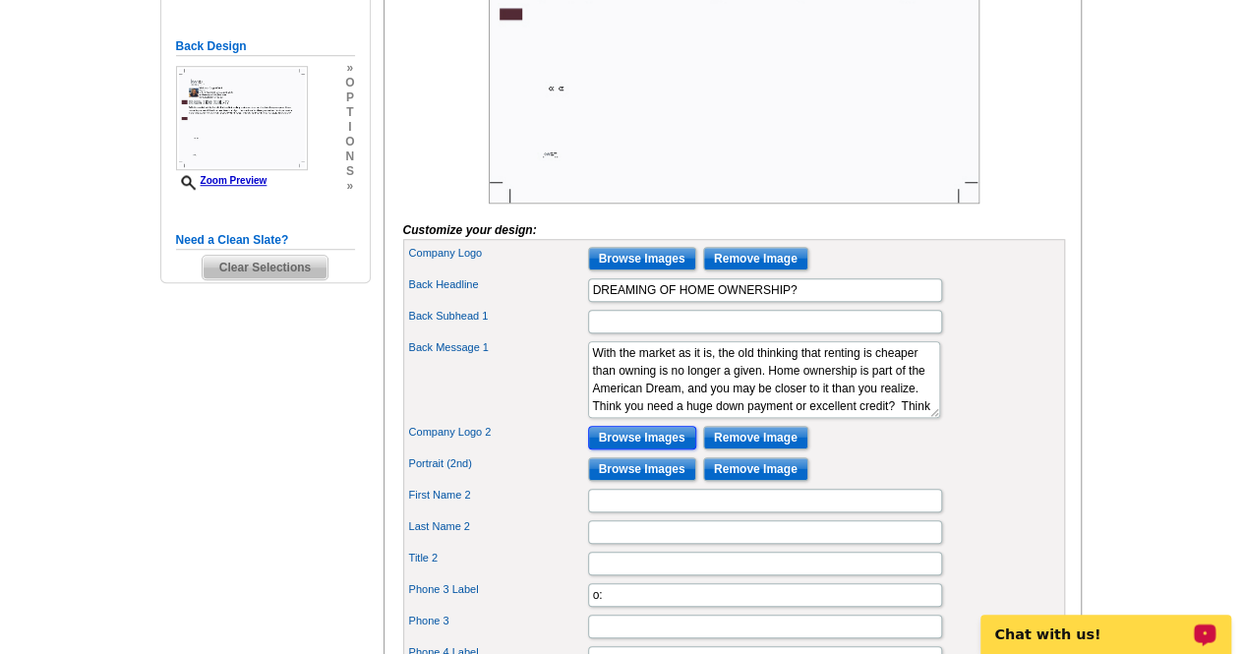
click at [655, 449] on input "Browse Images" at bounding box center [642, 438] width 108 height 24
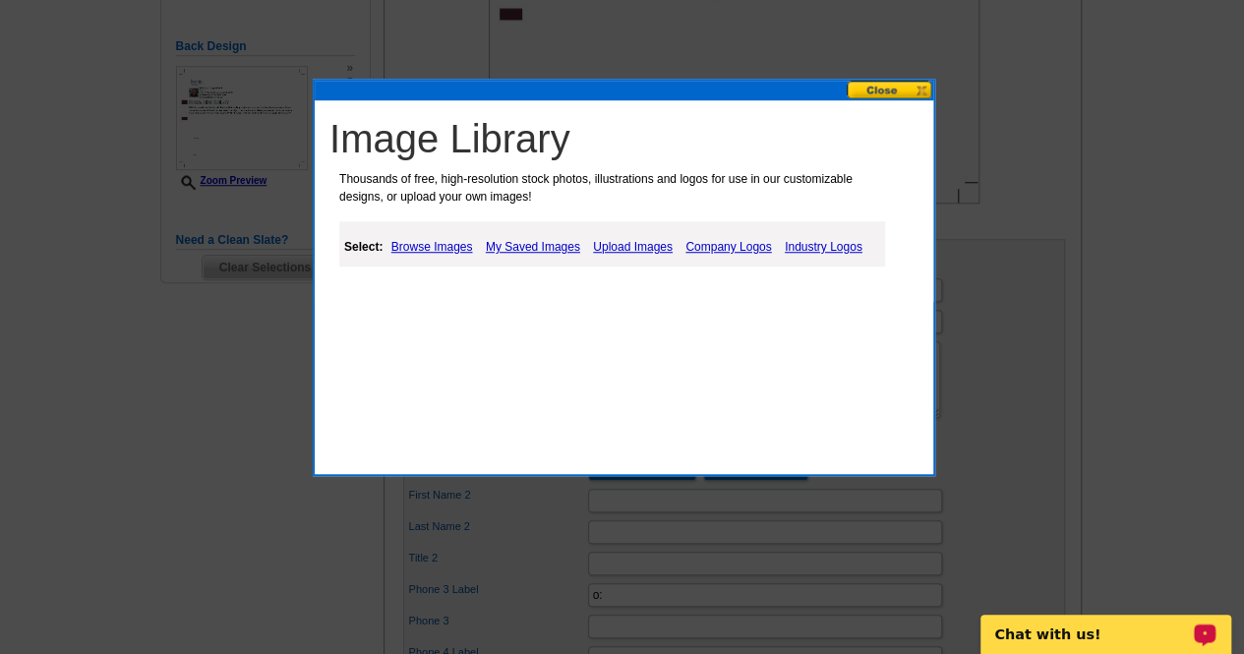
click at [550, 246] on link "My Saved Images" at bounding box center [533, 247] width 104 height 24
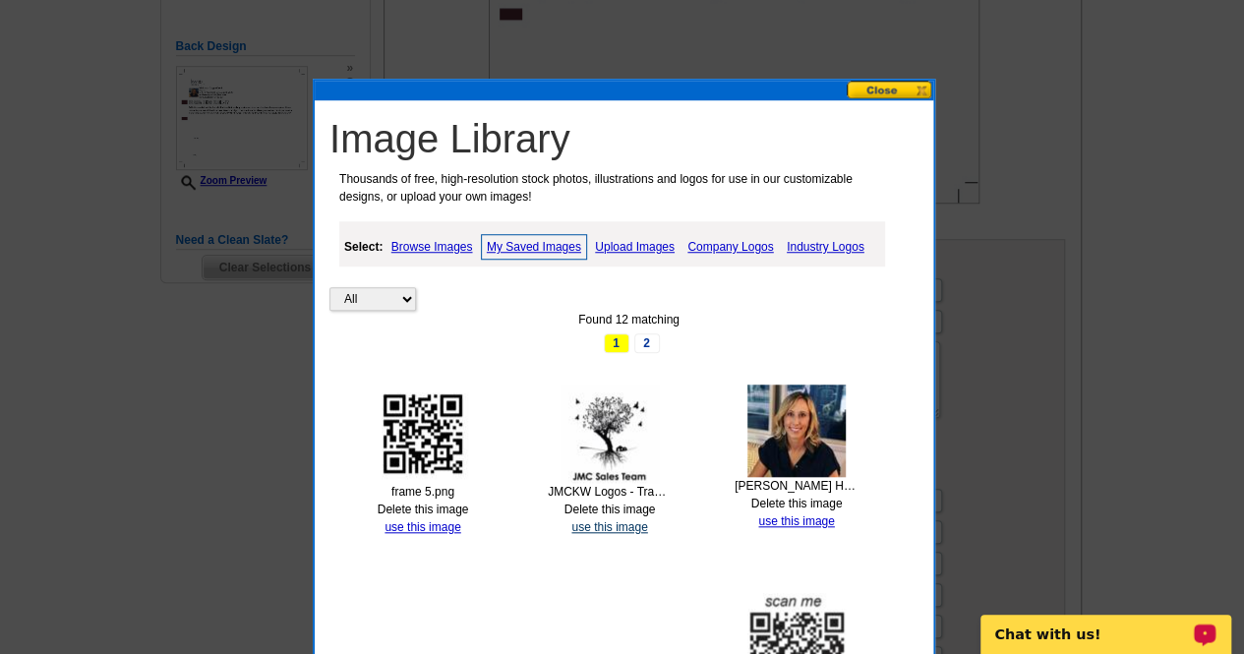
click at [627, 522] on link "use this image" at bounding box center [609, 527] width 76 height 14
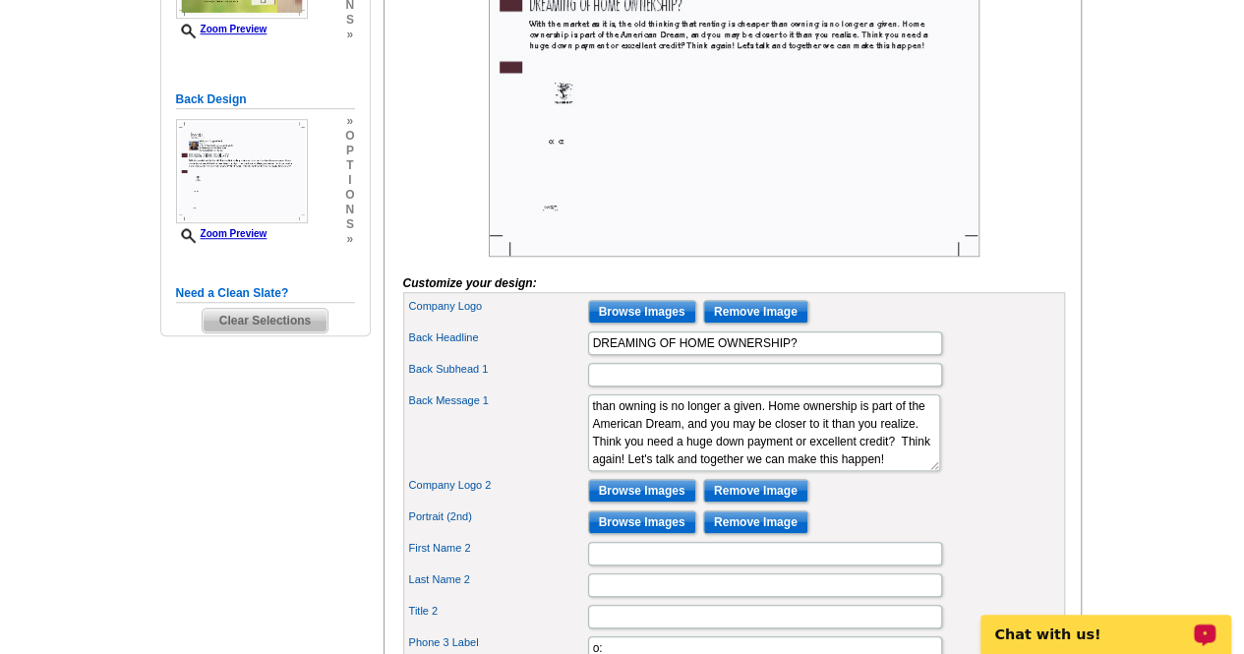
scroll to position [46, 0]
drag, startPoint x: 785, startPoint y: 442, endPoint x: 834, endPoint y: 438, distance: 49.3
click at [834, 438] on textarea "With the market such as it is the old thinking that renting is cheaper than own…" at bounding box center [764, 432] width 352 height 77
click at [623, 471] on textarea "With the market such as it is the old thinking that renting is cheaper than own…" at bounding box center [764, 432] width 352 height 77
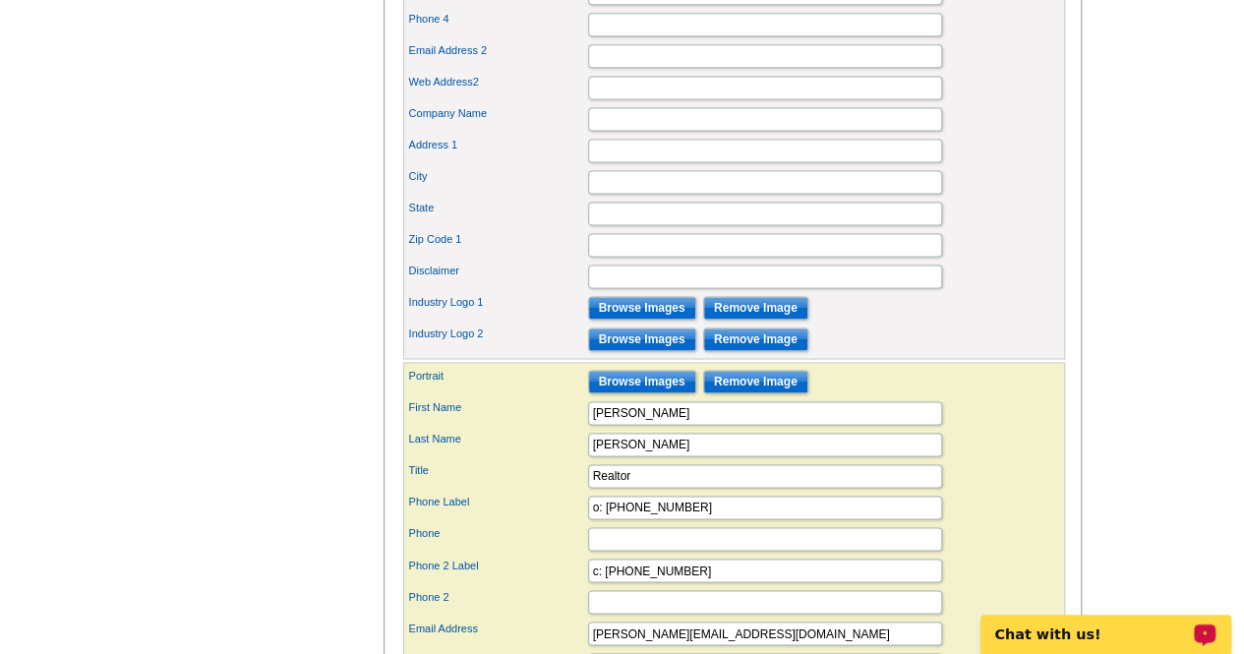
scroll to position [1353, 0]
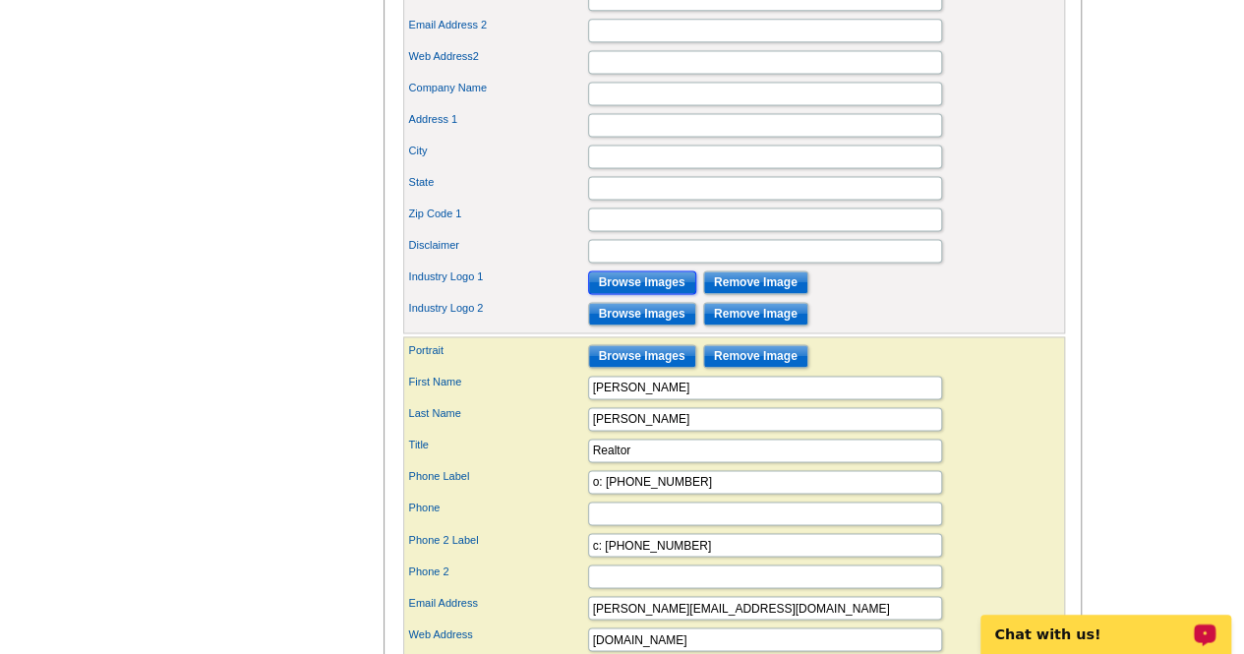
click at [644, 294] on input "Browse Images" at bounding box center [642, 282] width 108 height 24
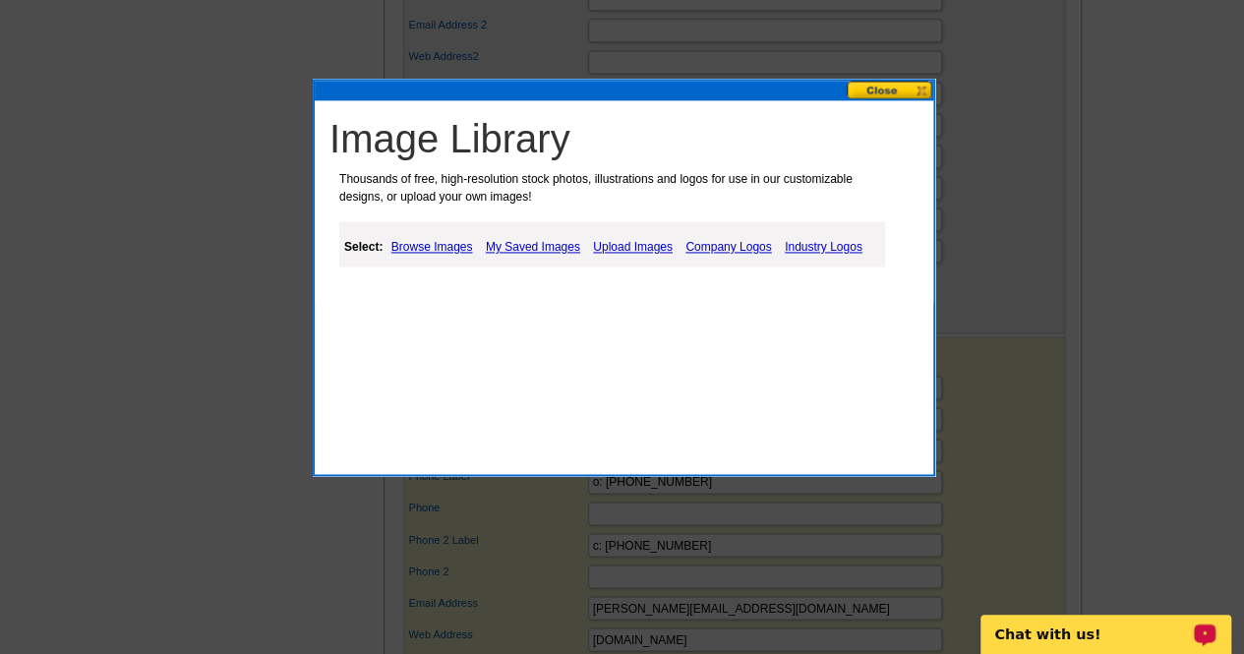
click at [804, 248] on link "Industry Logos" at bounding box center [824, 247] width 88 height 24
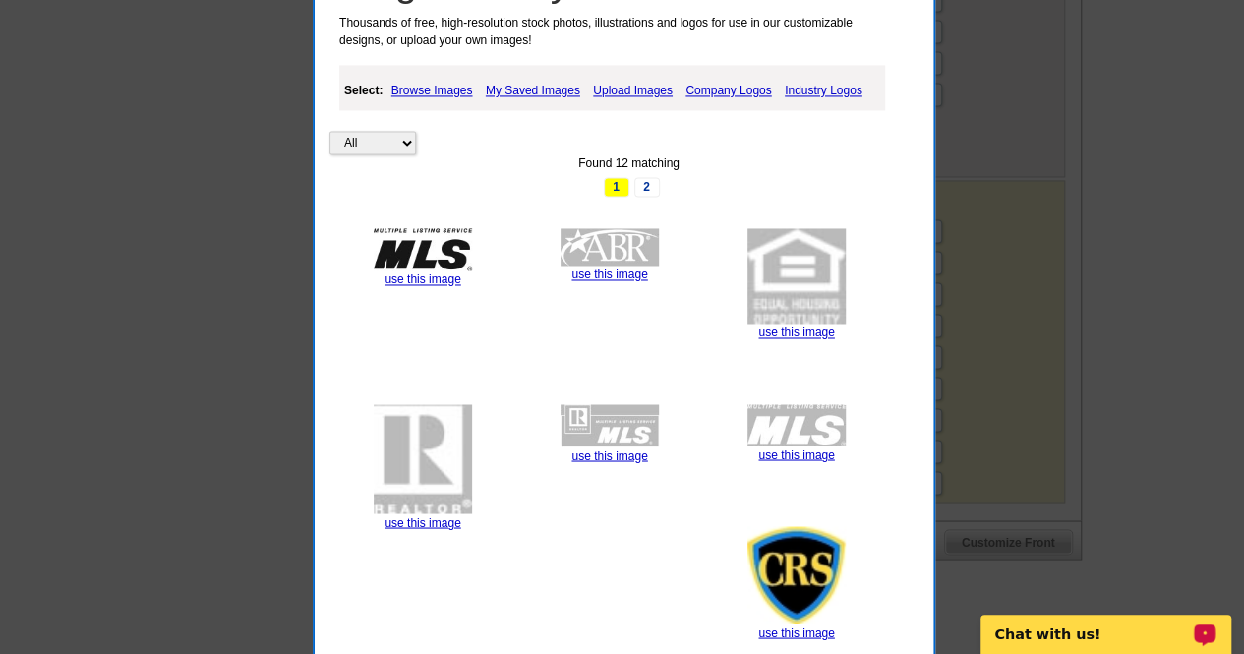
scroll to position [1518, 0]
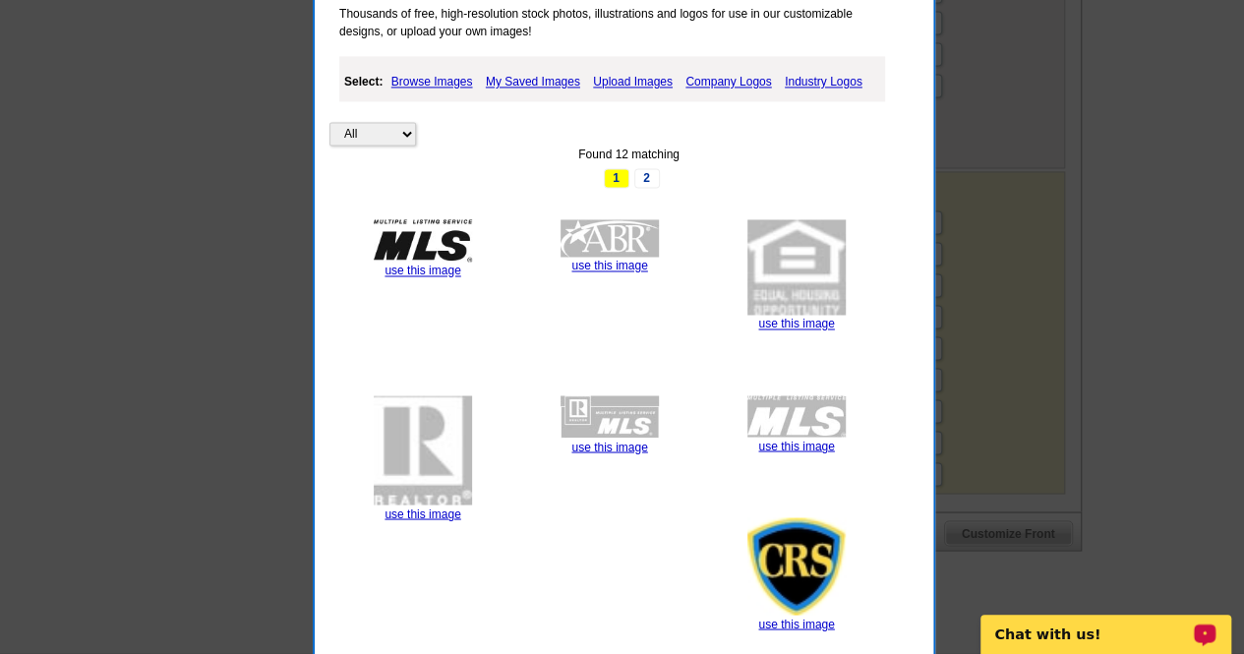
click at [429, 515] on link "use this image" at bounding box center [423, 513] width 76 height 14
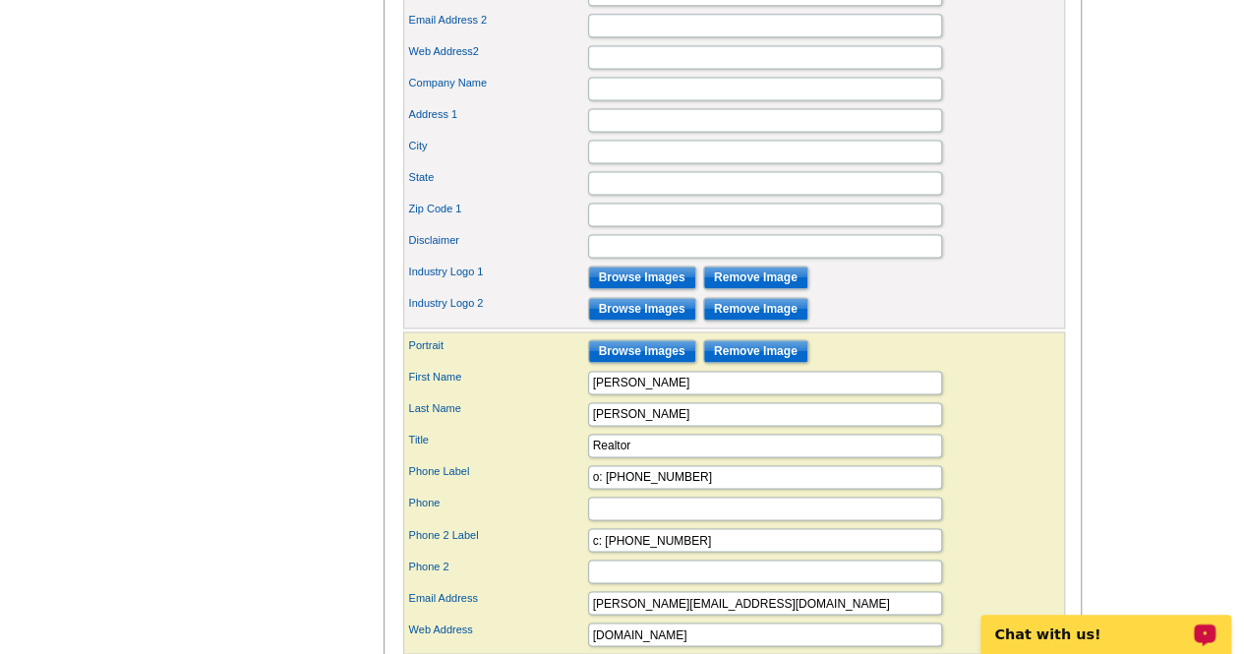
scroll to position [1359, 0]
click at [653, 320] on input "Browse Images" at bounding box center [642, 308] width 108 height 24
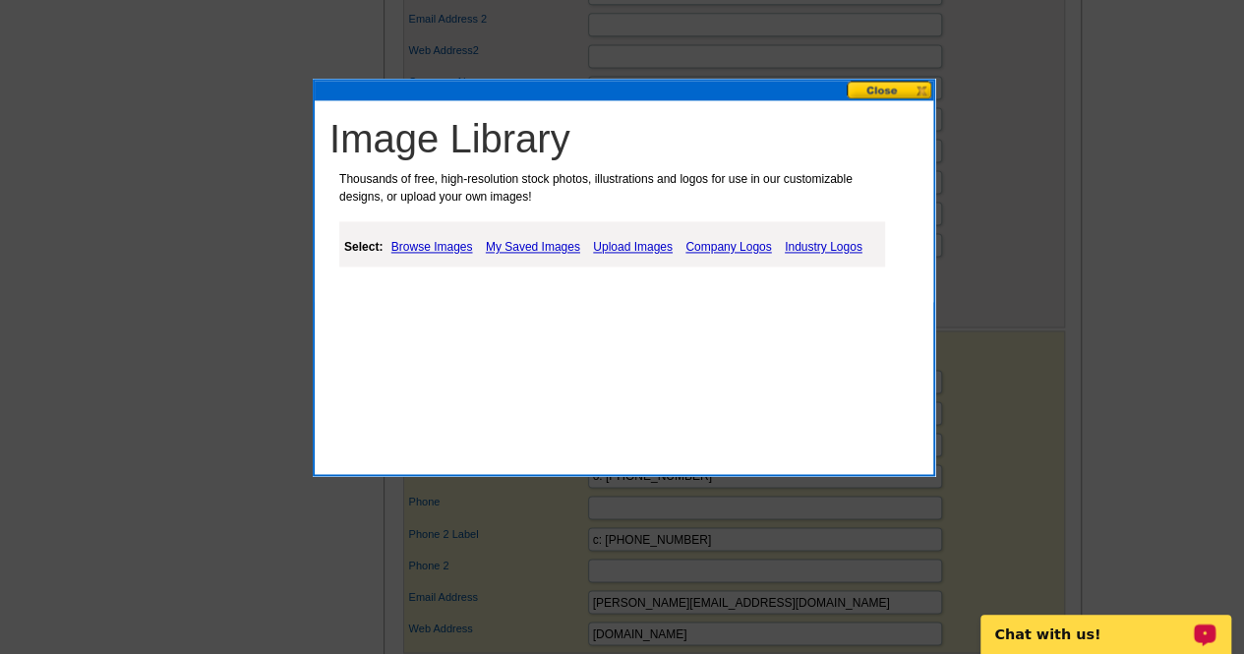
click at [813, 258] on link "Industry Logos" at bounding box center [824, 247] width 88 height 24
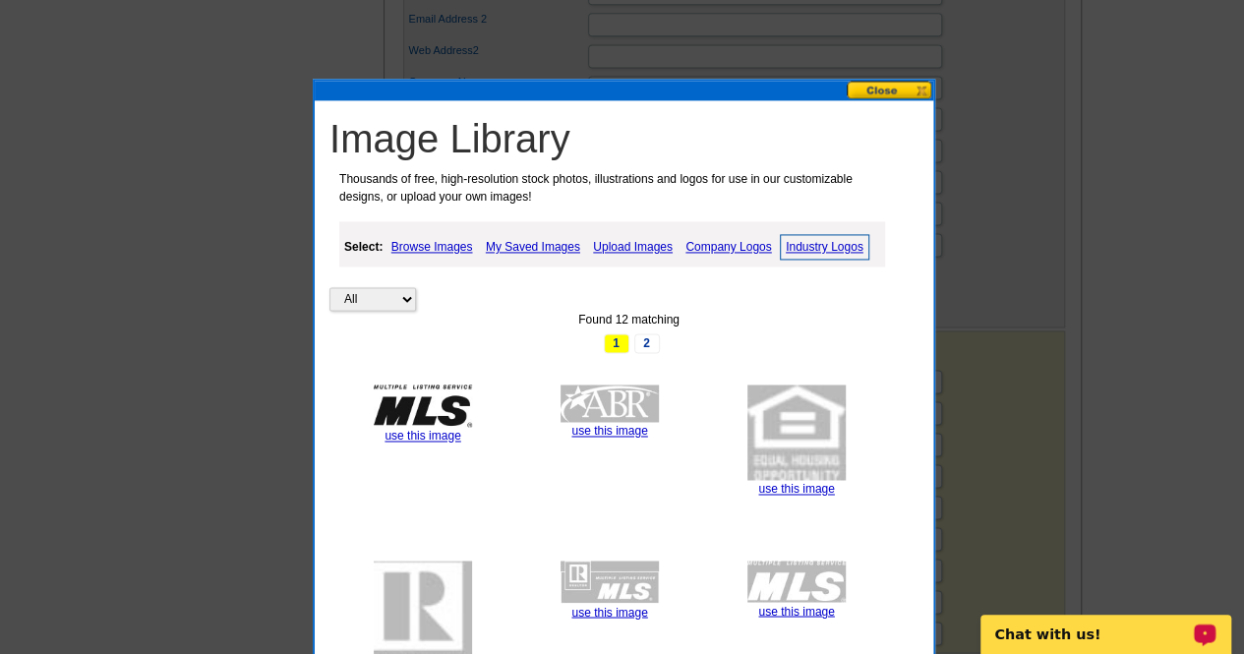
click at [796, 488] on link "use this image" at bounding box center [796, 489] width 76 height 14
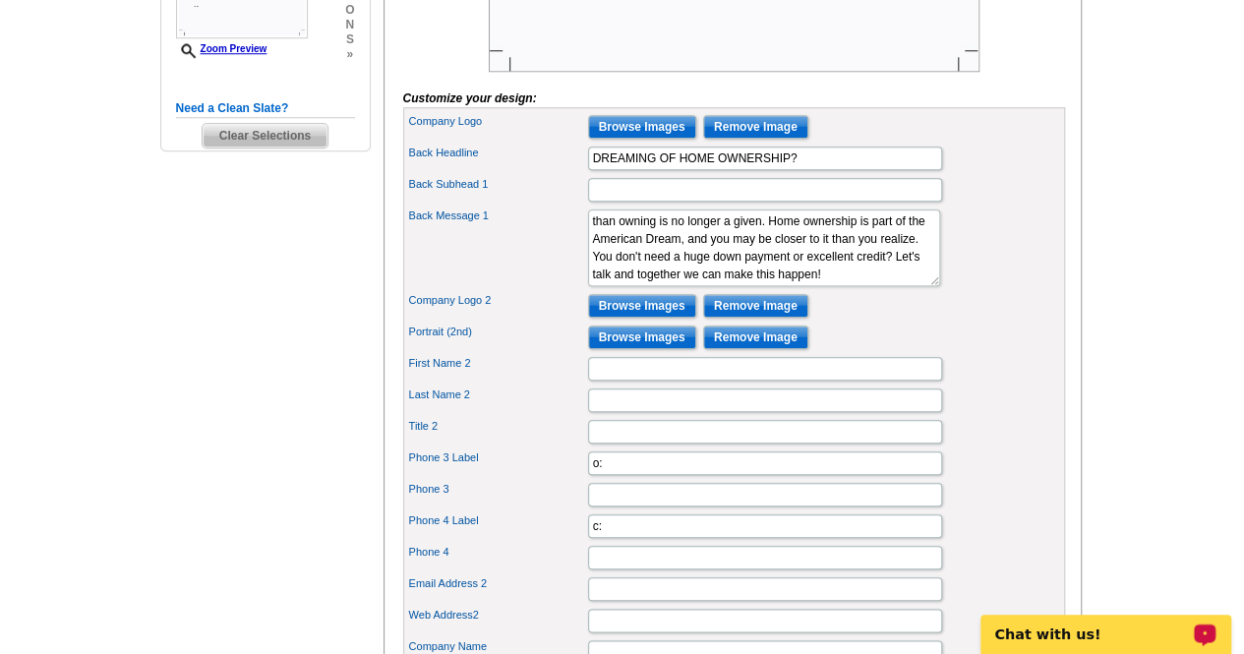
scroll to position [796, 0]
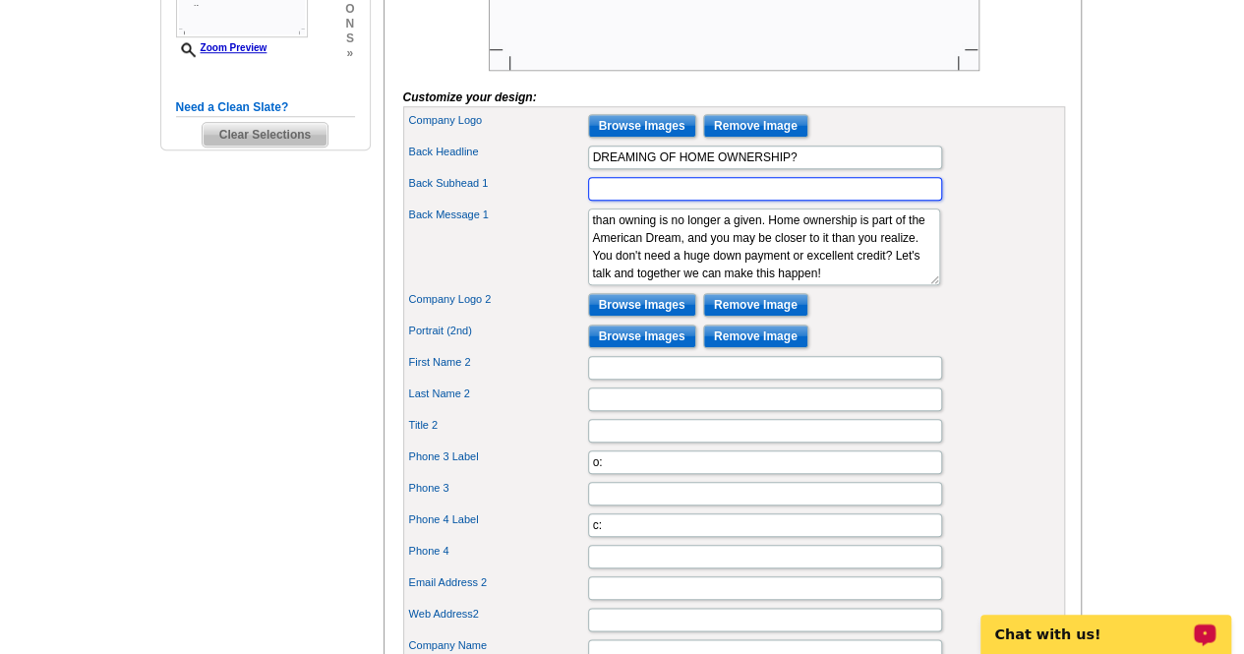
click at [793, 201] on input "Back Subhead 1" at bounding box center [765, 189] width 354 height 24
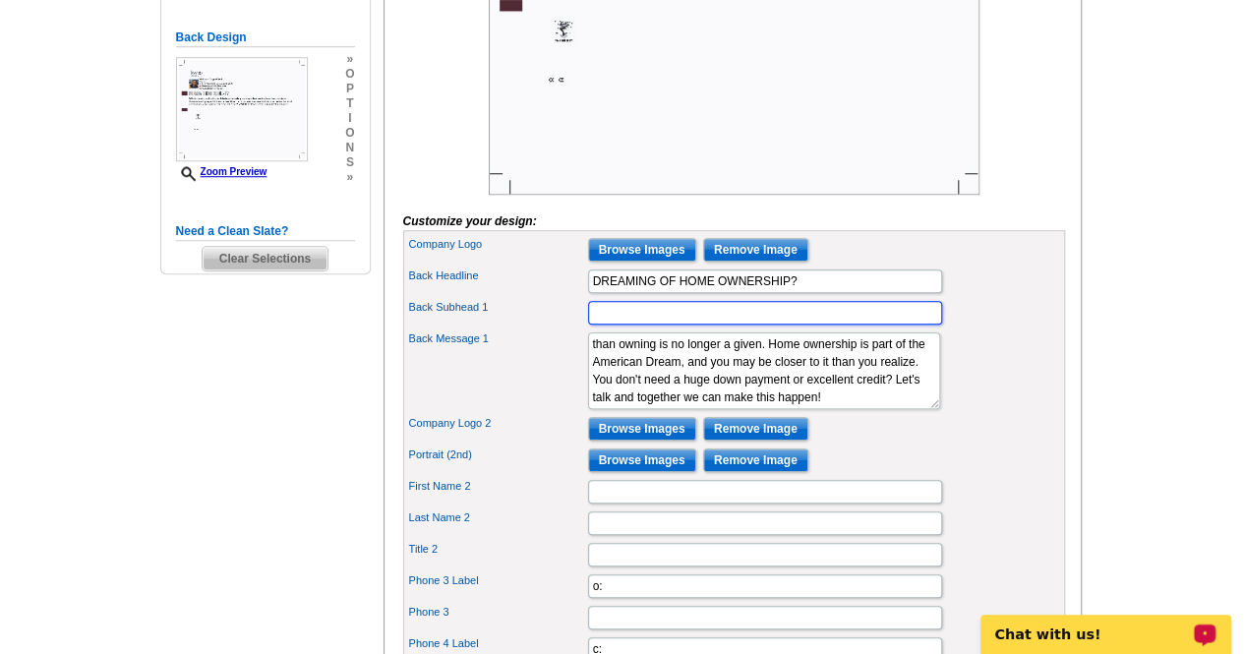
scroll to position [673, 0]
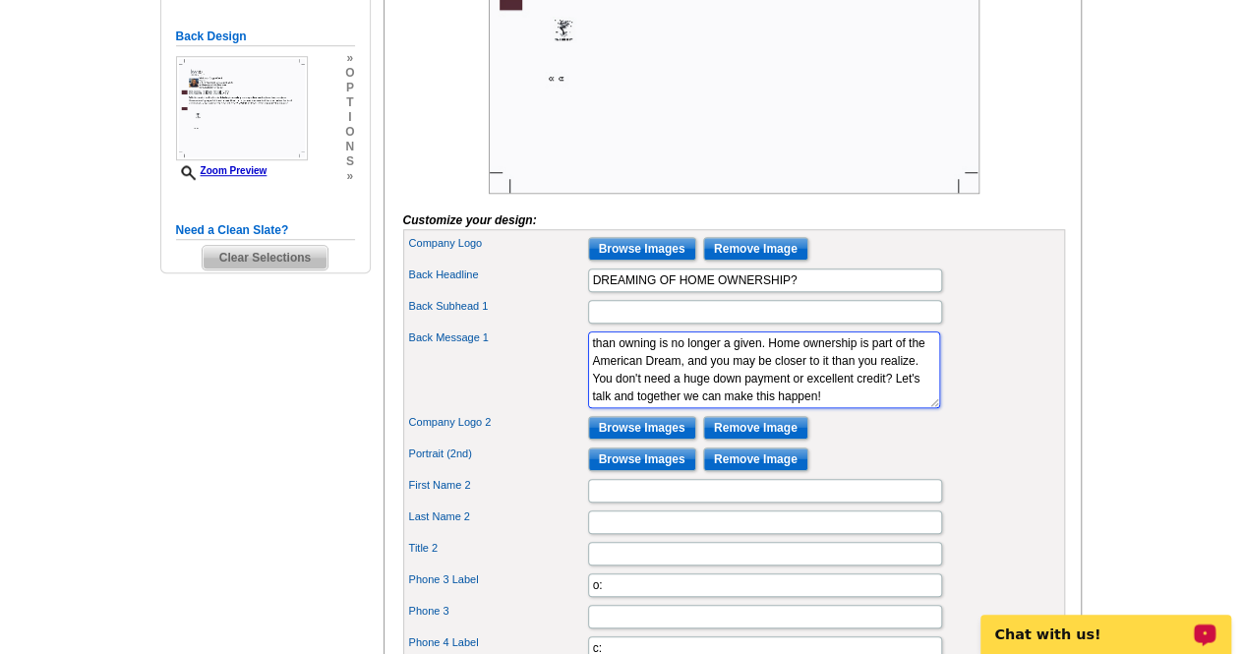
click at [806, 404] on textarea "With the market such as it is the old thinking that renting is cheaper than own…" at bounding box center [764, 369] width 352 height 77
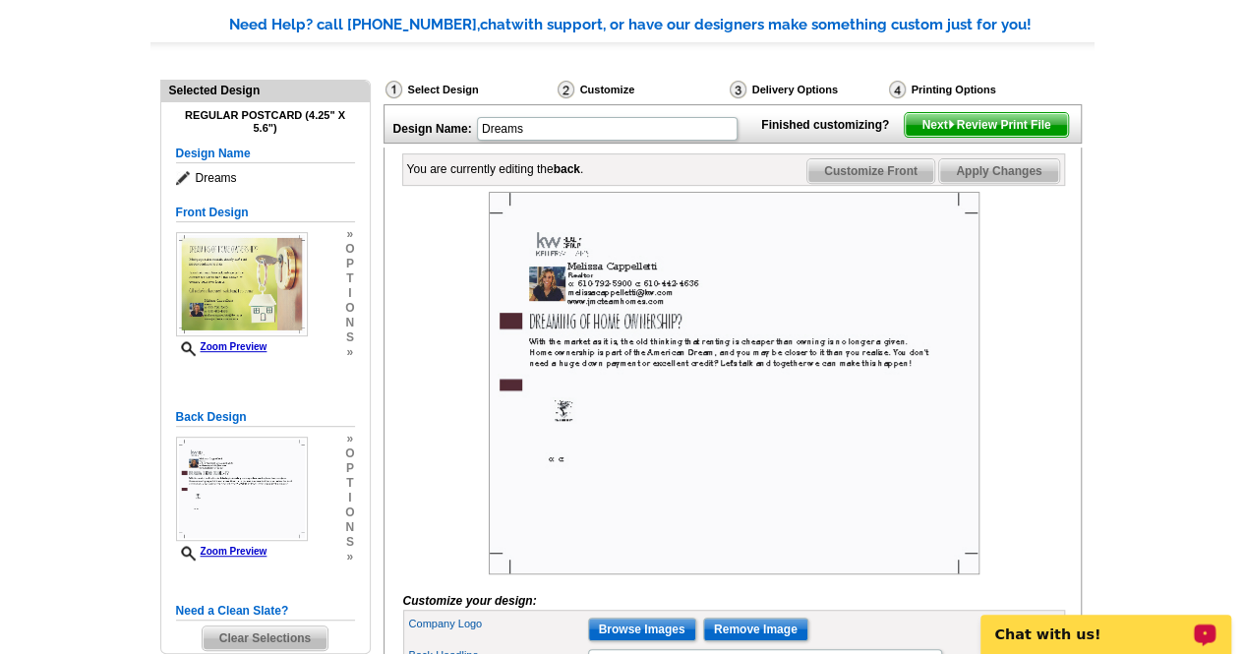
scroll to position [286, 0]
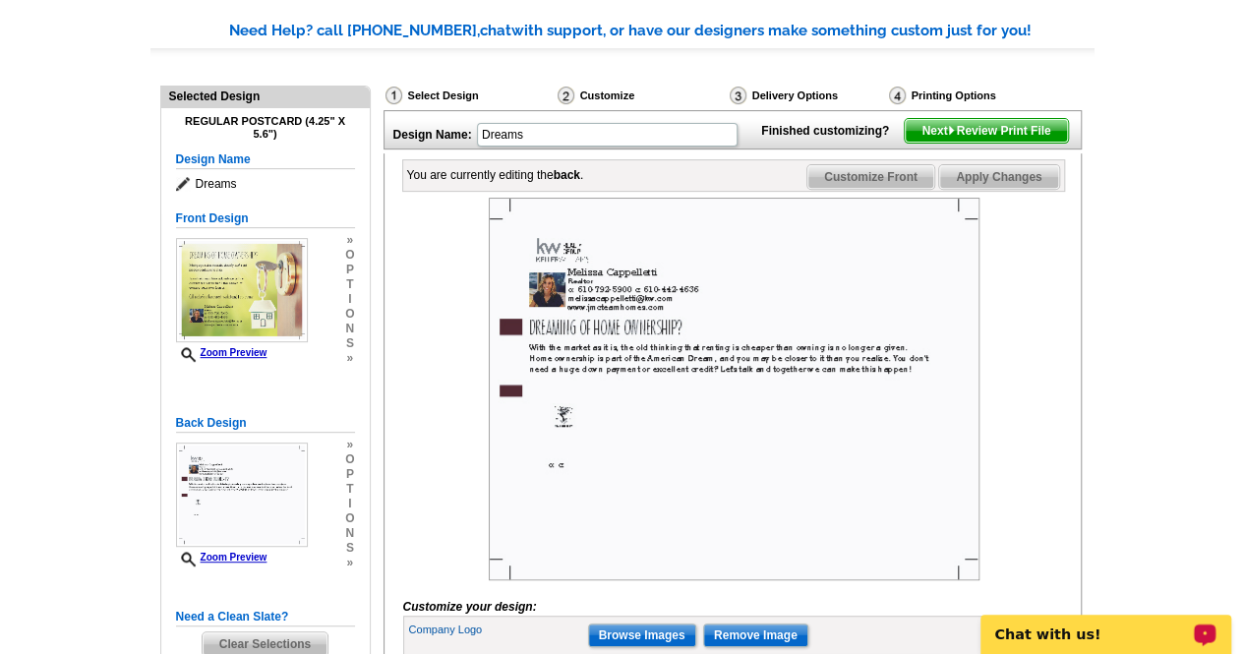
type textarea "With the market as it is, the old thinking that renting is cheaper than owning …"
click at [1027, 143] on span "Next Review Print File" at bounding box center [986, 131] width 162 height 24
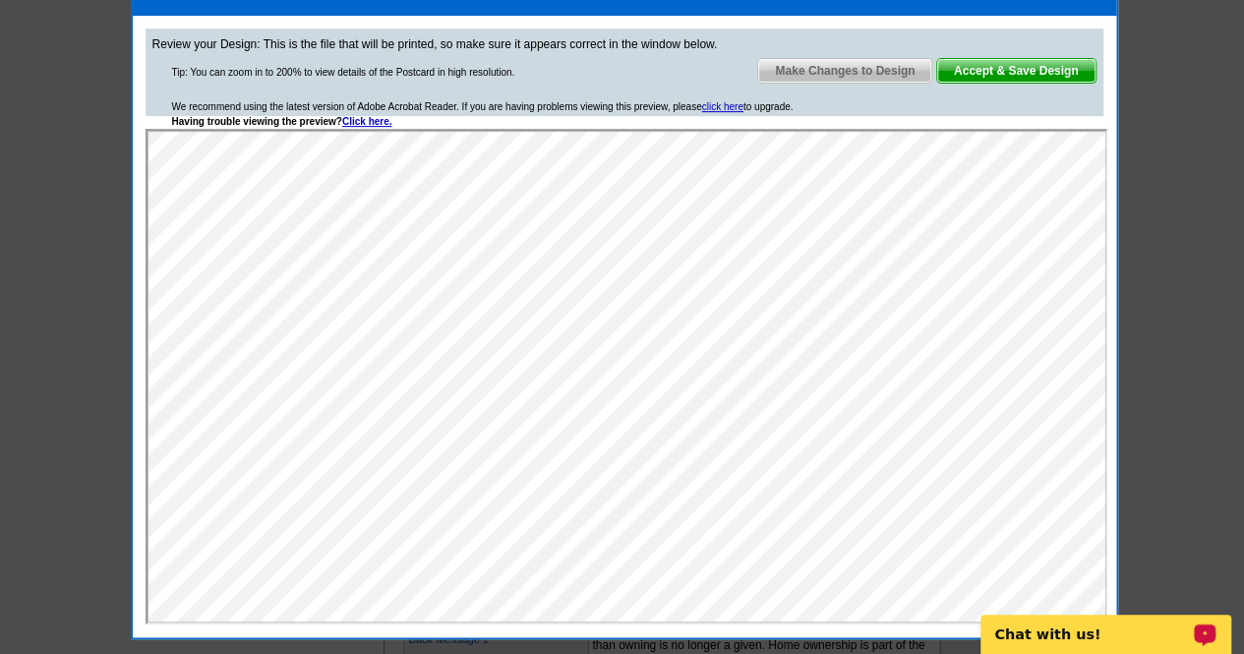
scroll to position [370, 0]
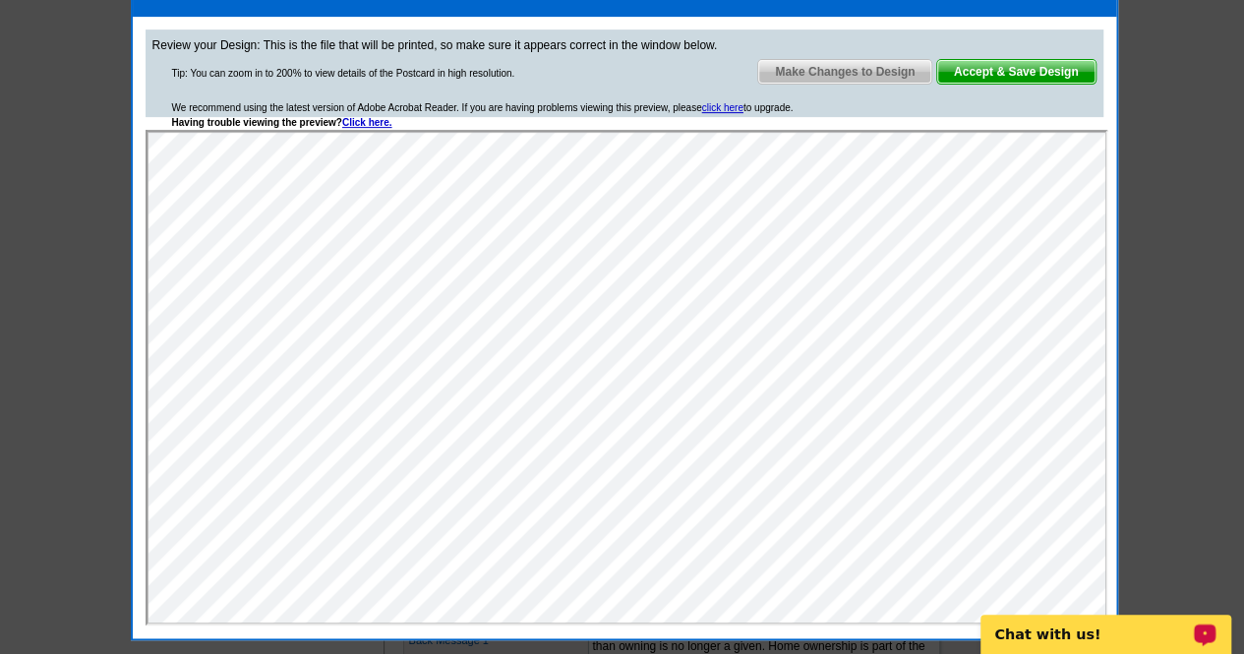
click at [846, 71] on span "Make Changes to Design" at bounding box center [844, 72] width 173 height 24
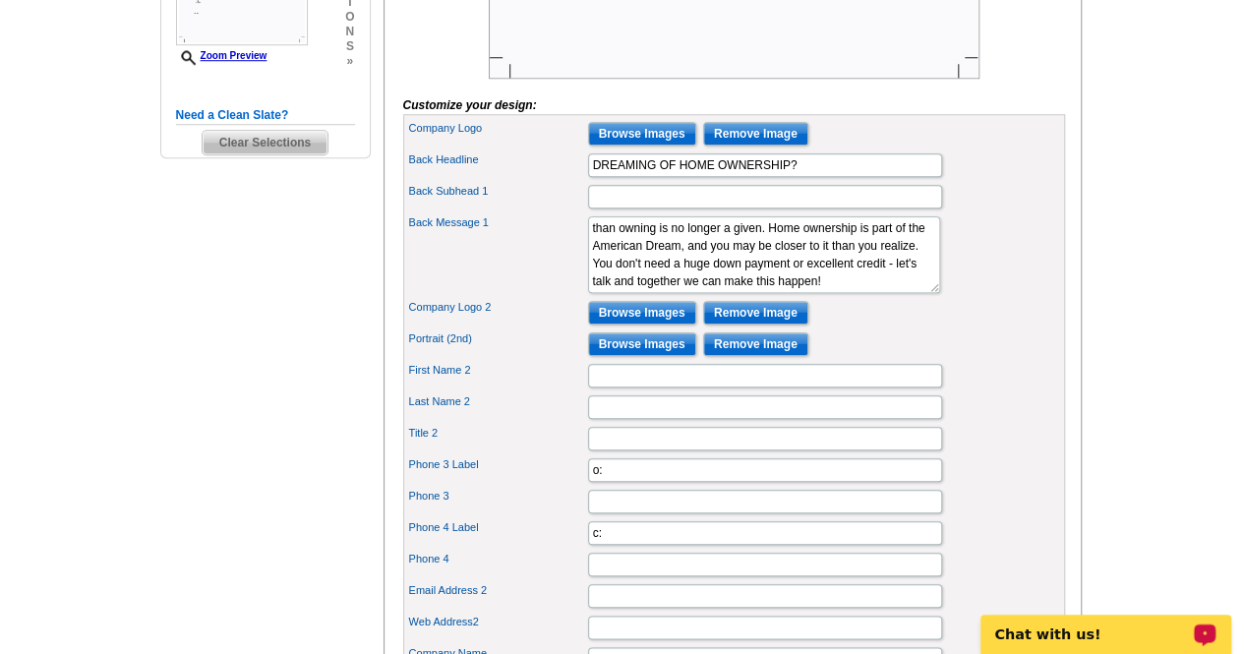
scroll to position [963, 0]
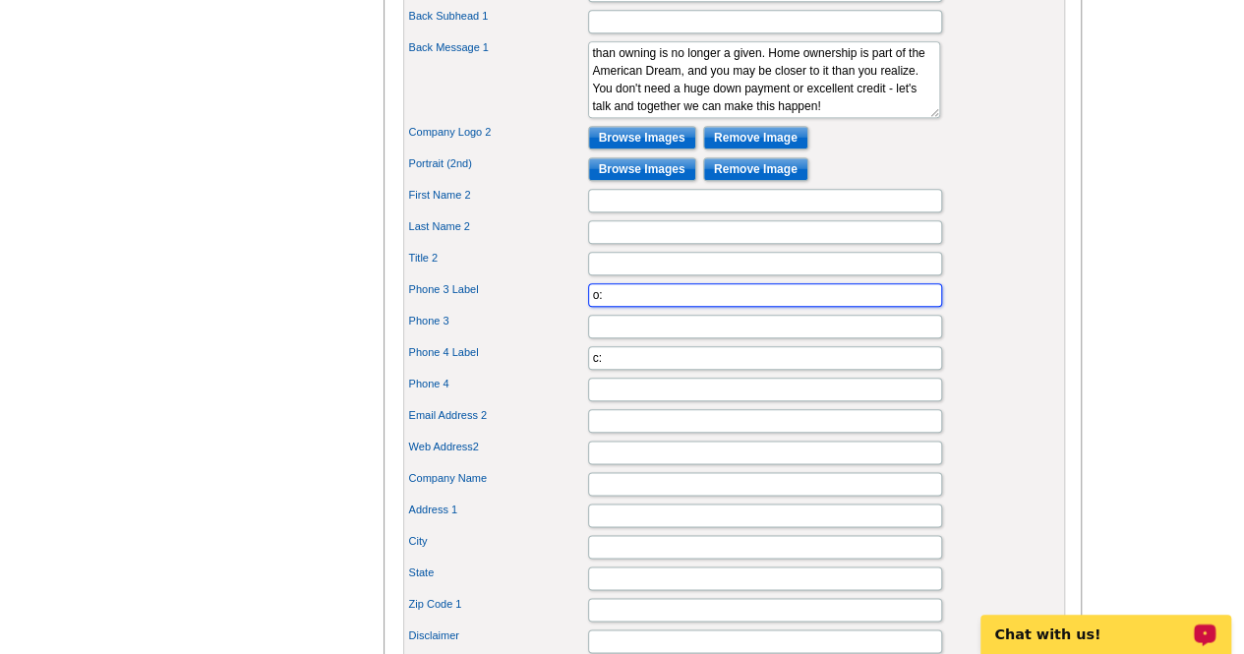
click at [628, 307] on input "o:" at bounding box center [765, 295] width 354 height 24
type input "o"
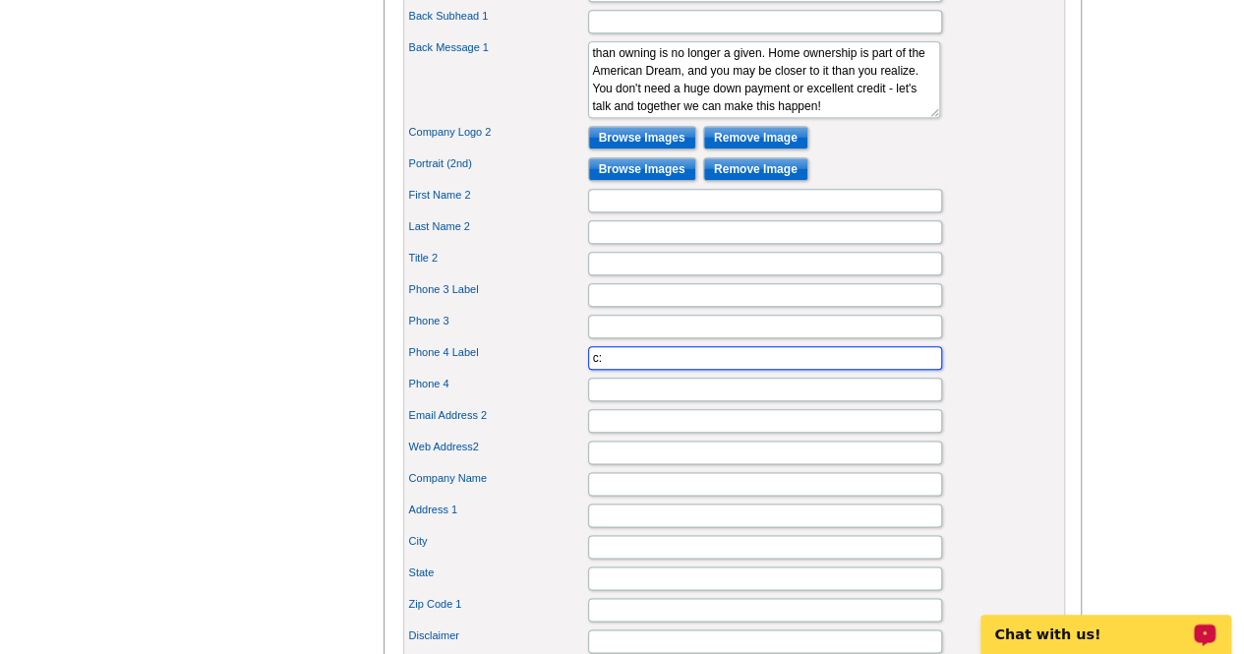
click at [645, 370] on input "c:" at bounding box center [765, 358] width 354 height 24
type input "c"
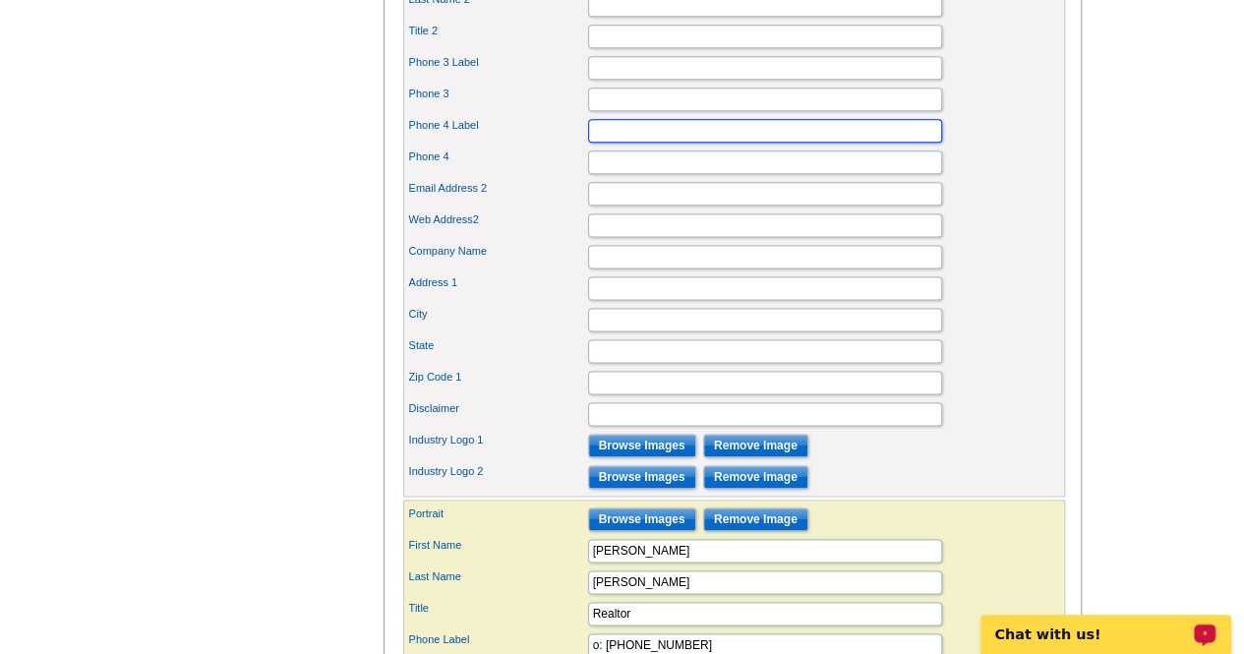
scroll to position [1180, 0]
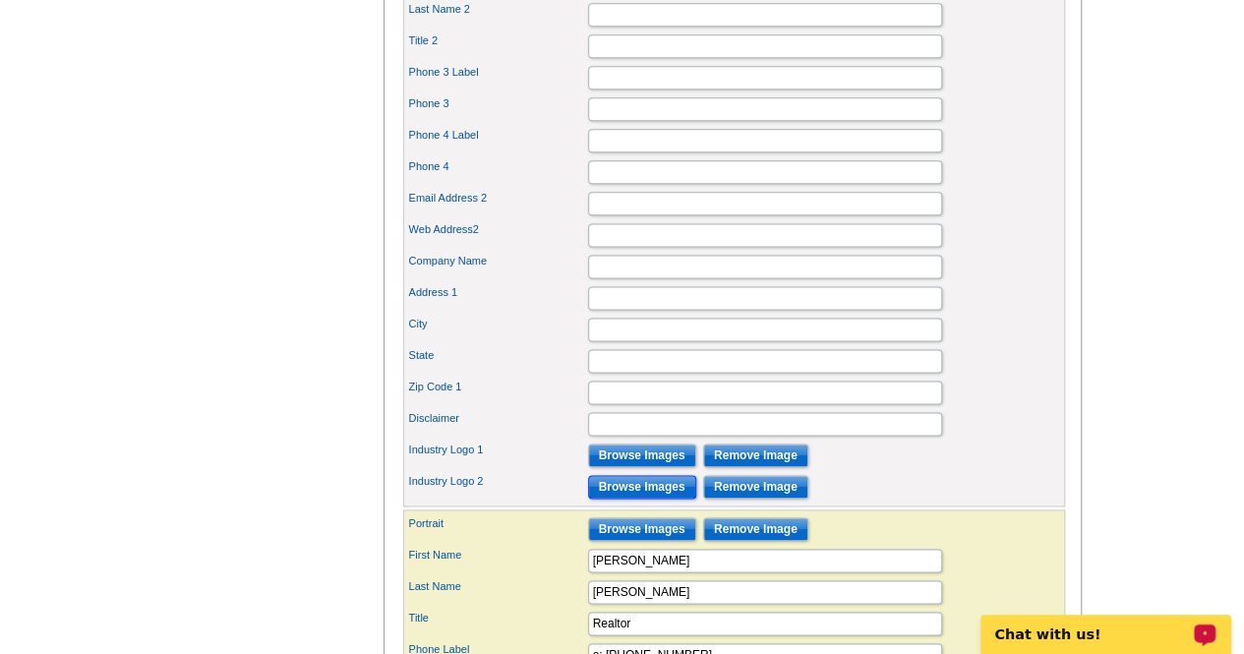
click at [657, 499] on input "Browse Images" at bounding box center [642, 487] width 108 height 24
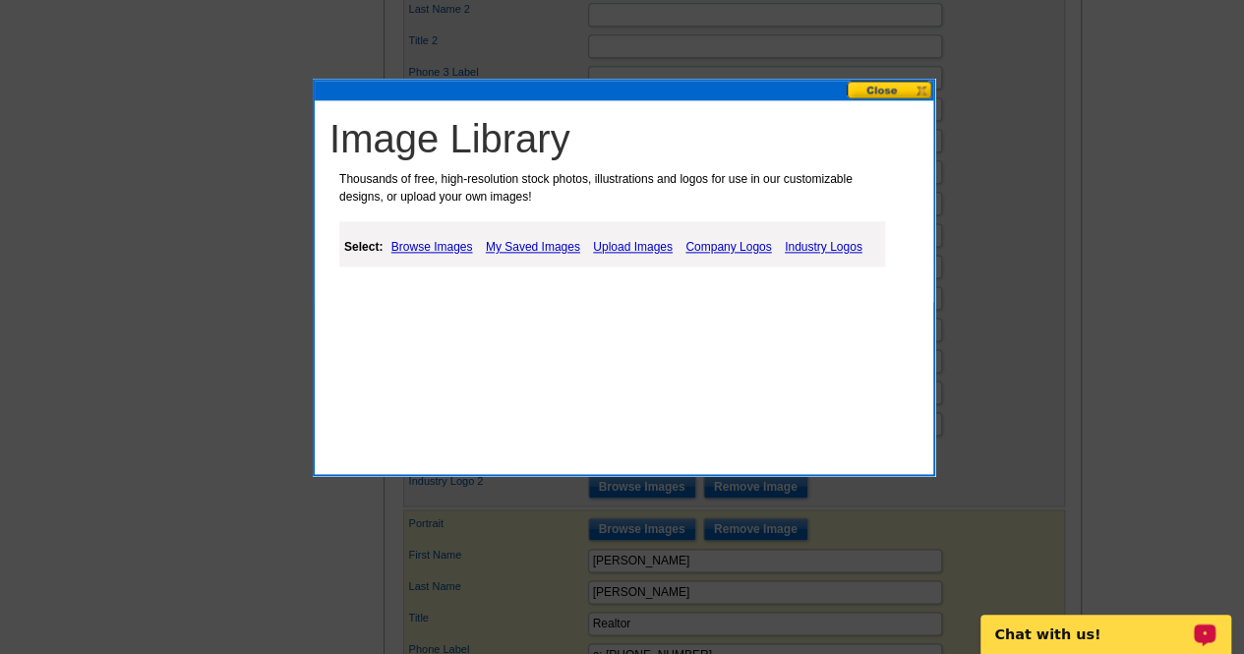
click at [554, 250] on link "My Saved Images" at bounding box center [533, 247] width 104 height 24
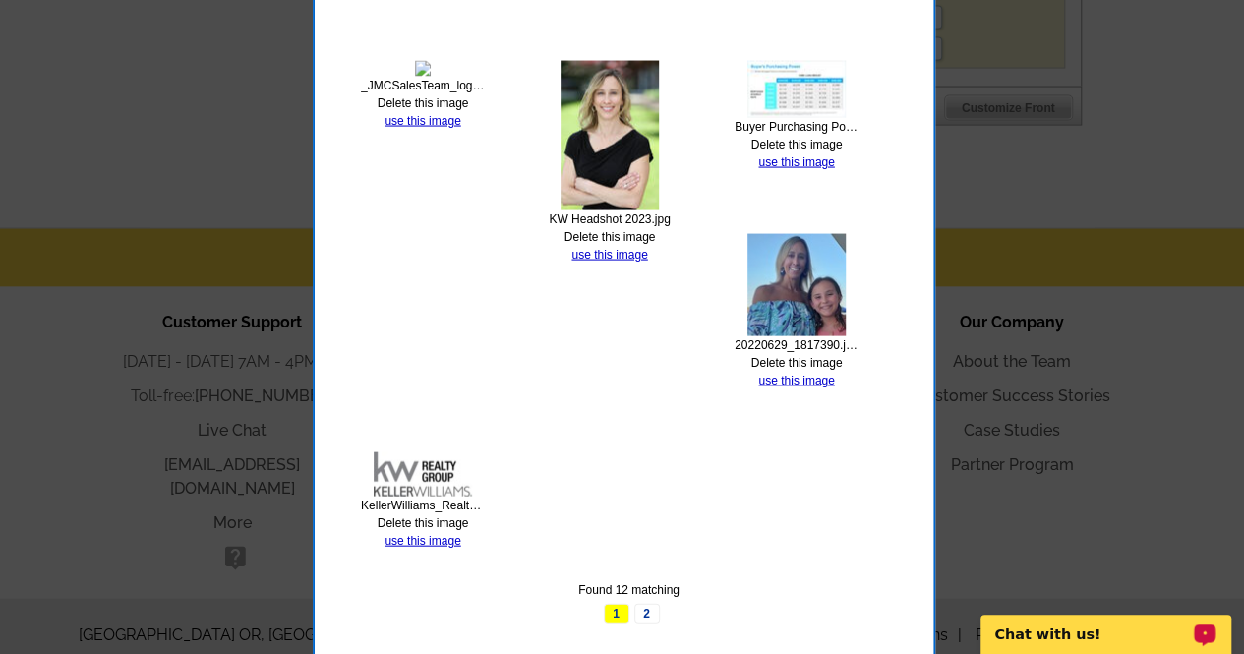
scroll to position [1943, 0]
click at [635, 615] on link "2" at bounding box center [647, 614] width 26 height 20
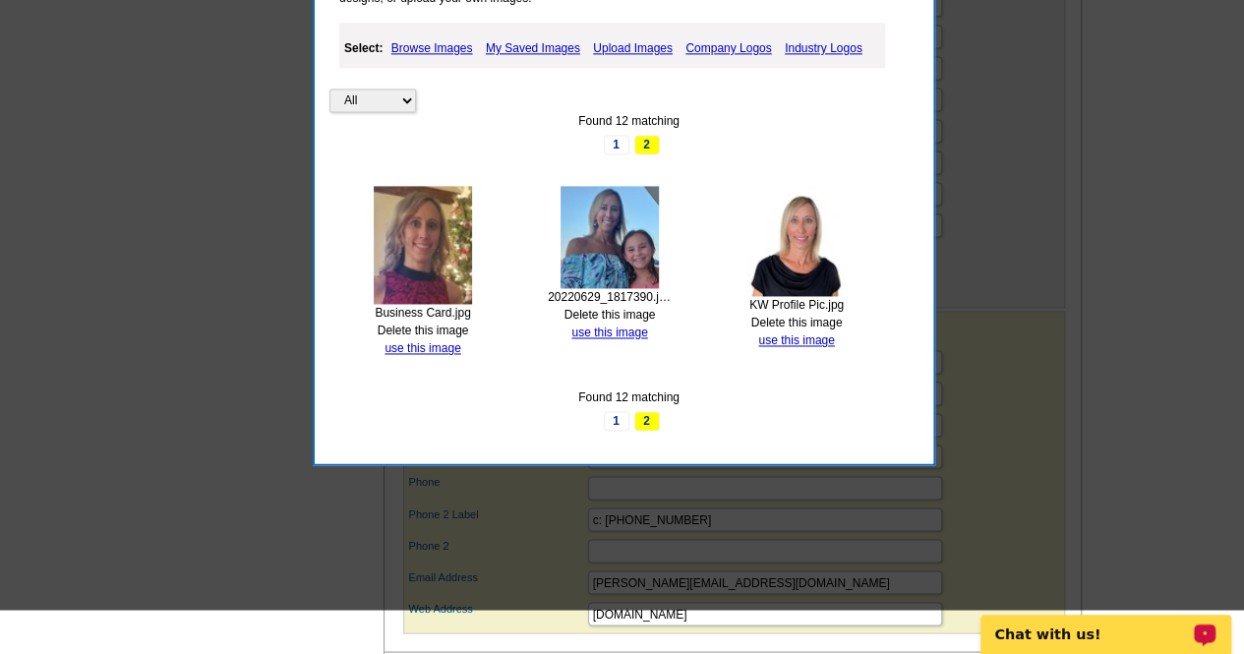
scroll to position [1328, 0]
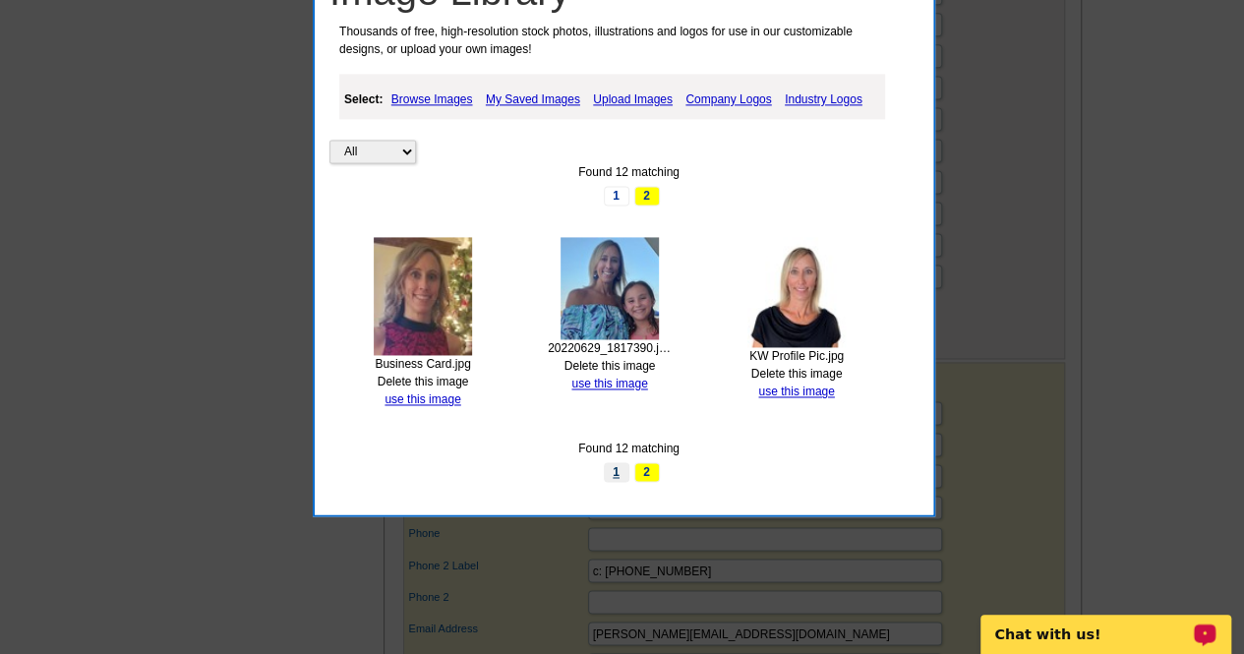
click at [625, 472] on link "1" at bounding box center [617, 472] width 26 height 20
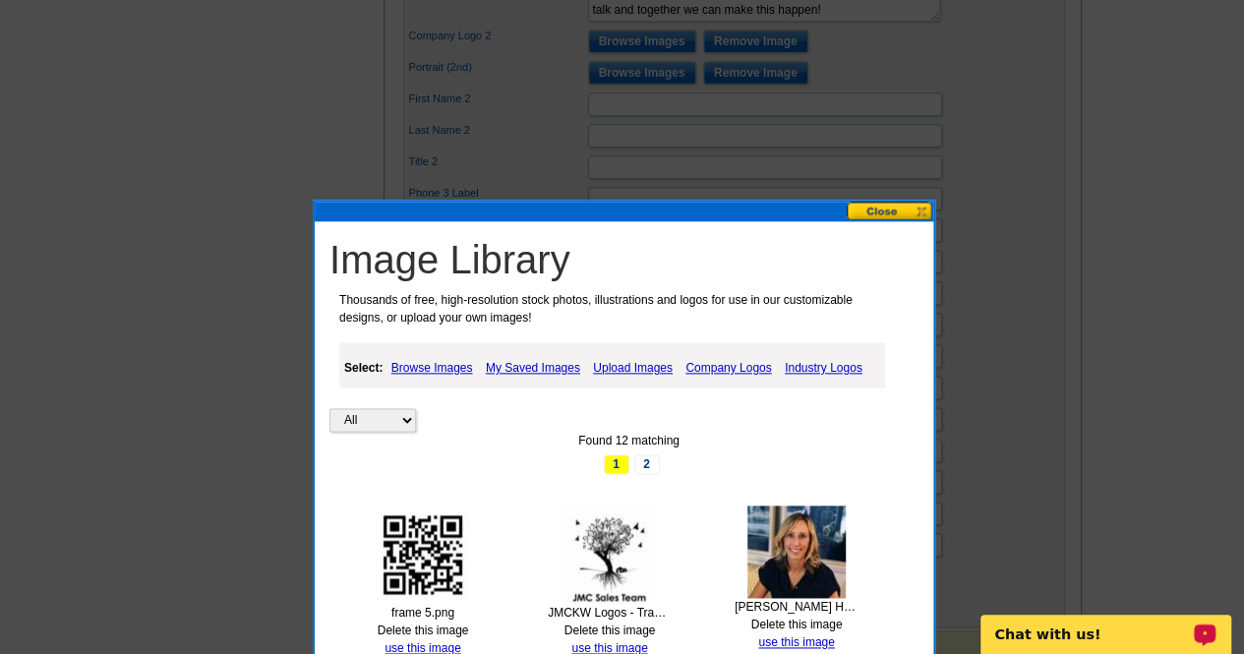
scroll to position [1061, 0]
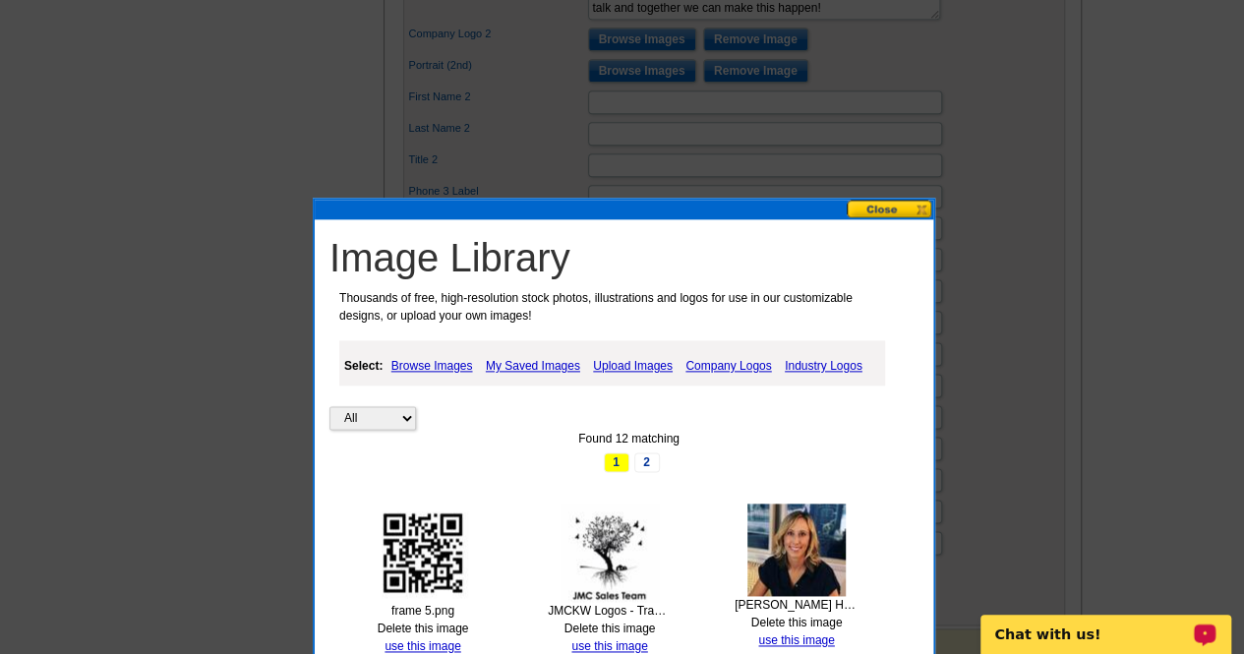
click at [830, 366] on link "Industry Logos" at bounding box center [824, 366] width 88 height 24
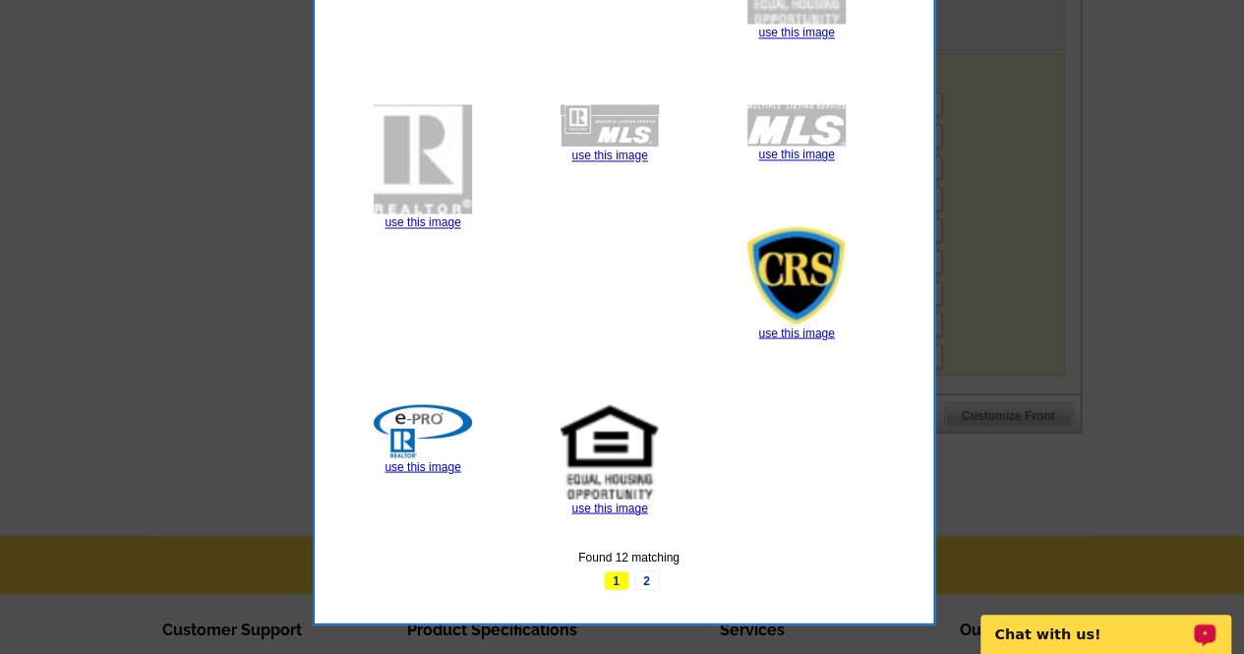
scroll to position [1641, 0]
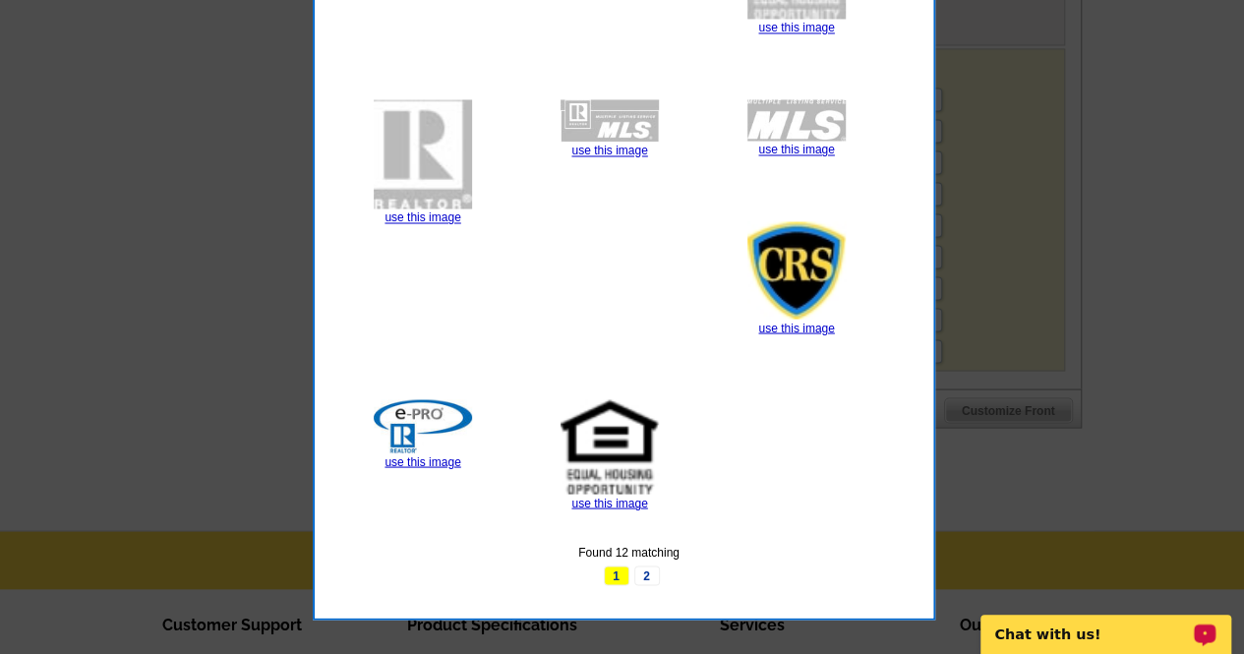
click at [615, 499] on link "use this image" at bounding box center [609, 503] width 76 height 14
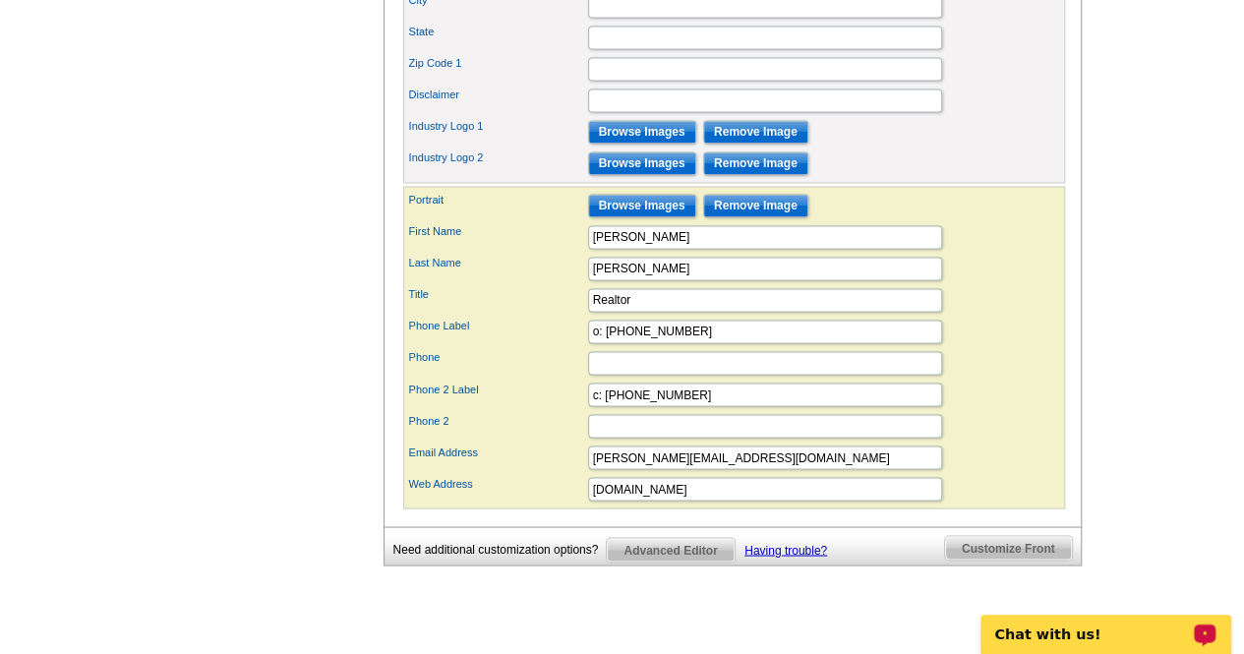
scroll to position [1507, 0]
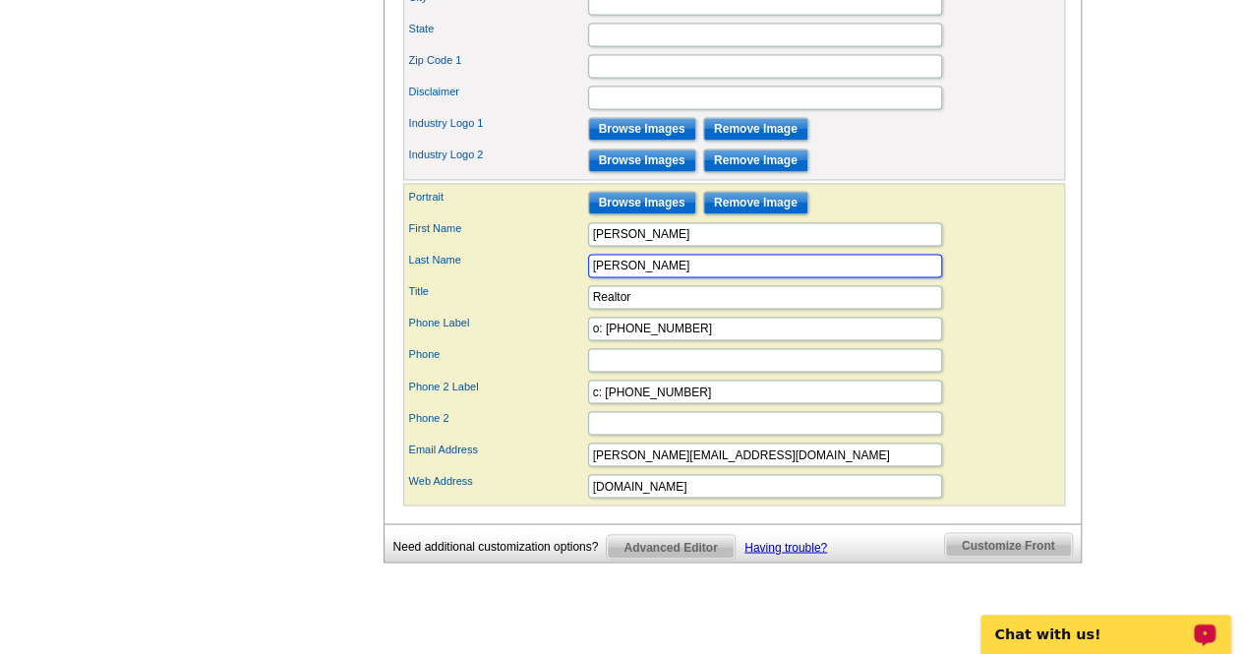
click at [694, 277] on input "[PERSON_NAME]" at bounding box center [765, 266] width 354 height 24
type input "[PERSON_NAME], Realtor"
click at [677, 309] on input "Realtor" at bounding box center [765, 297] width 354 height 24
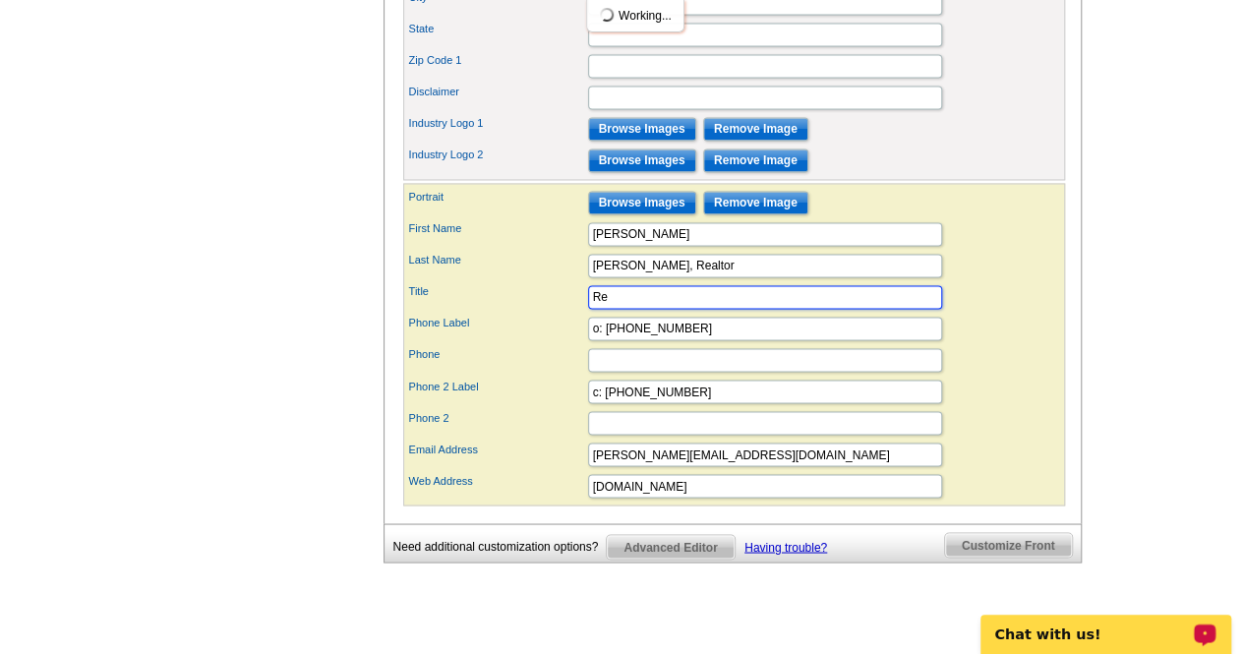
type input "R"
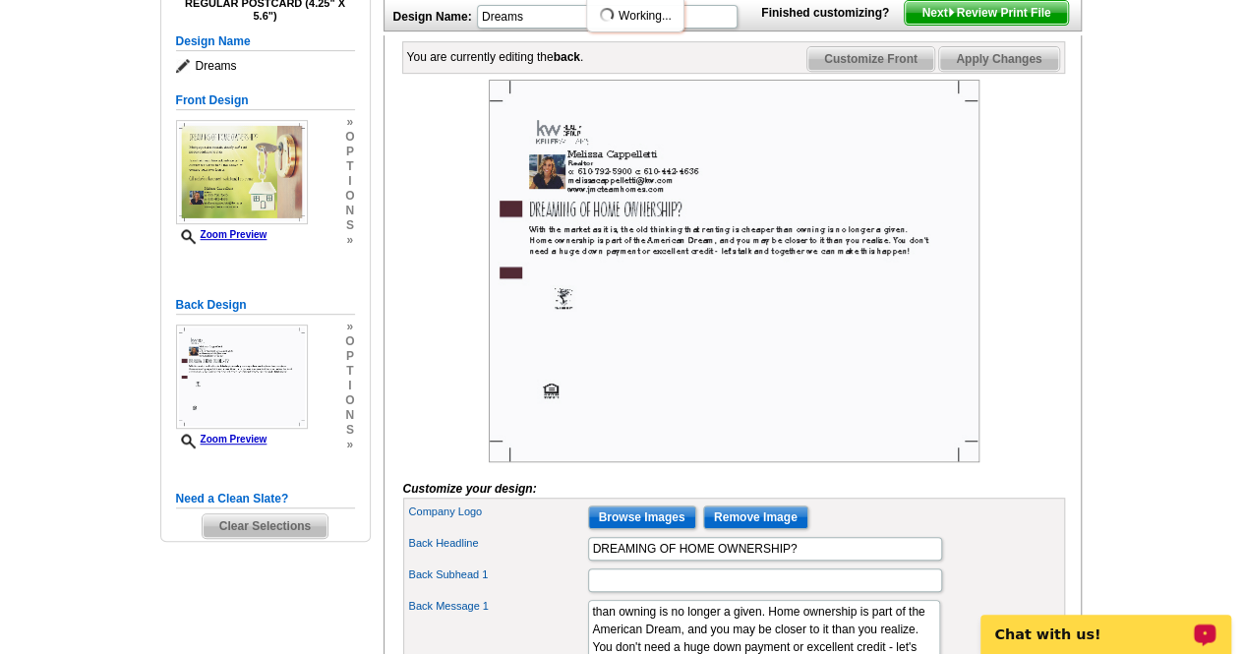
scroll to position [350, 0]
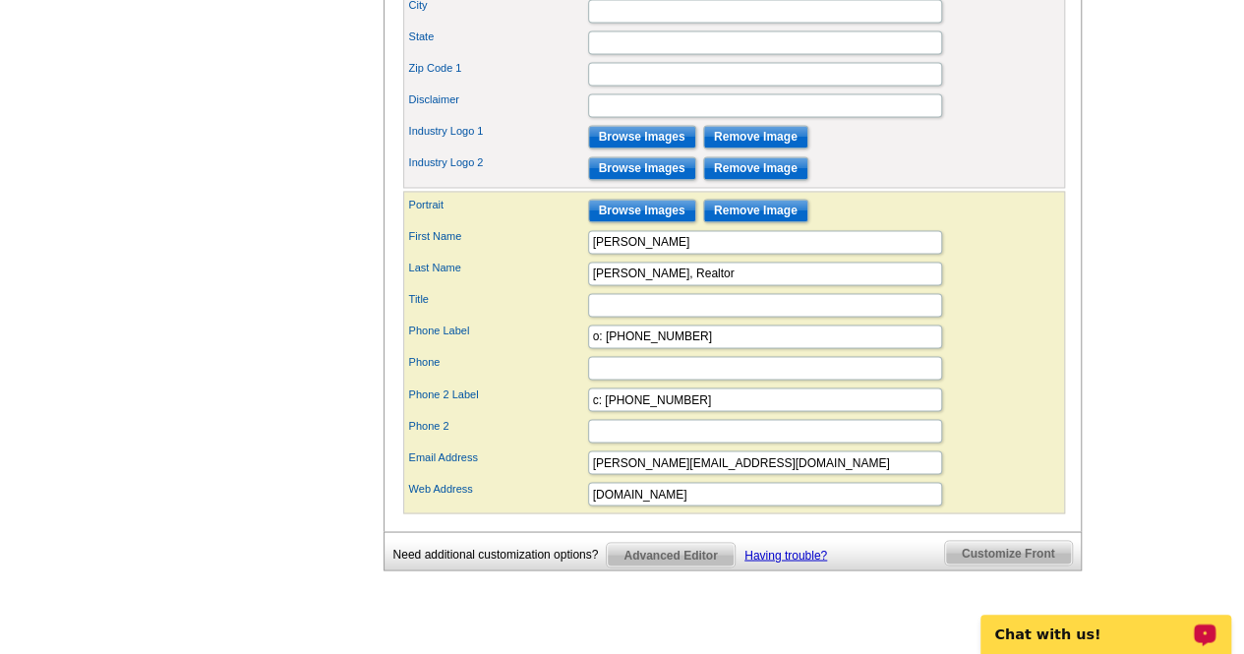
scroll to position [1501, 0]
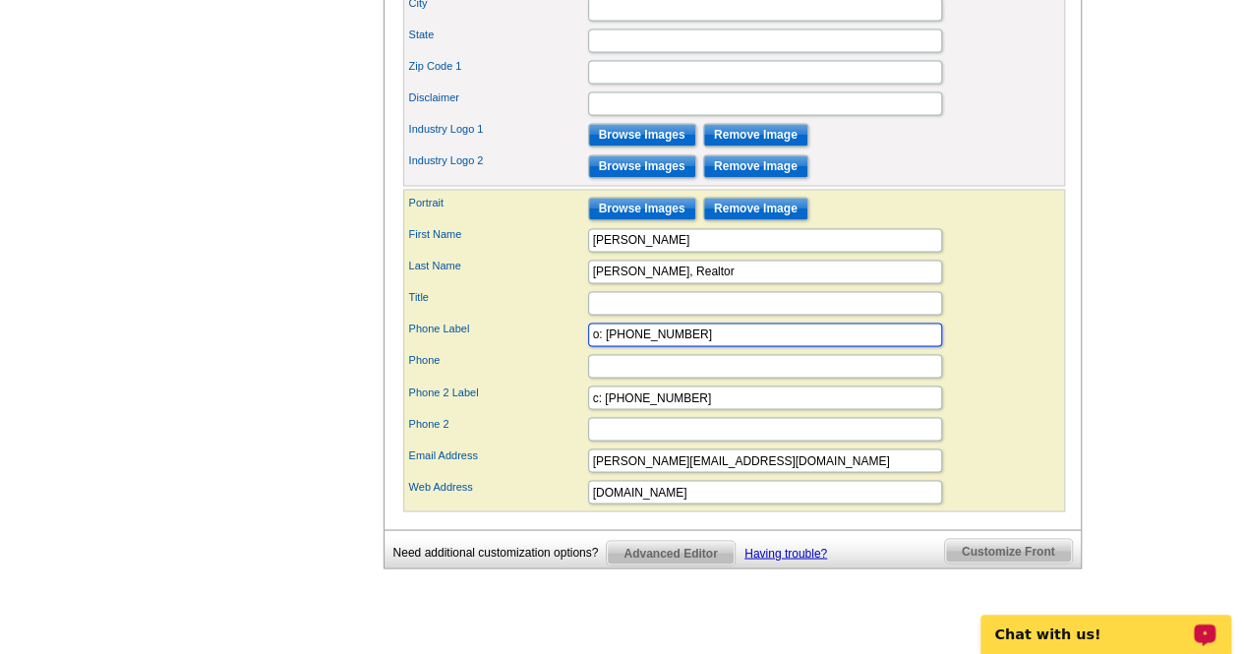
click at [595, 346] on input "o: [PHONE_NUMBER]" at bounding box center [765, 335] width 354 height 24
type input "c: [PHONE_NUMBER]"
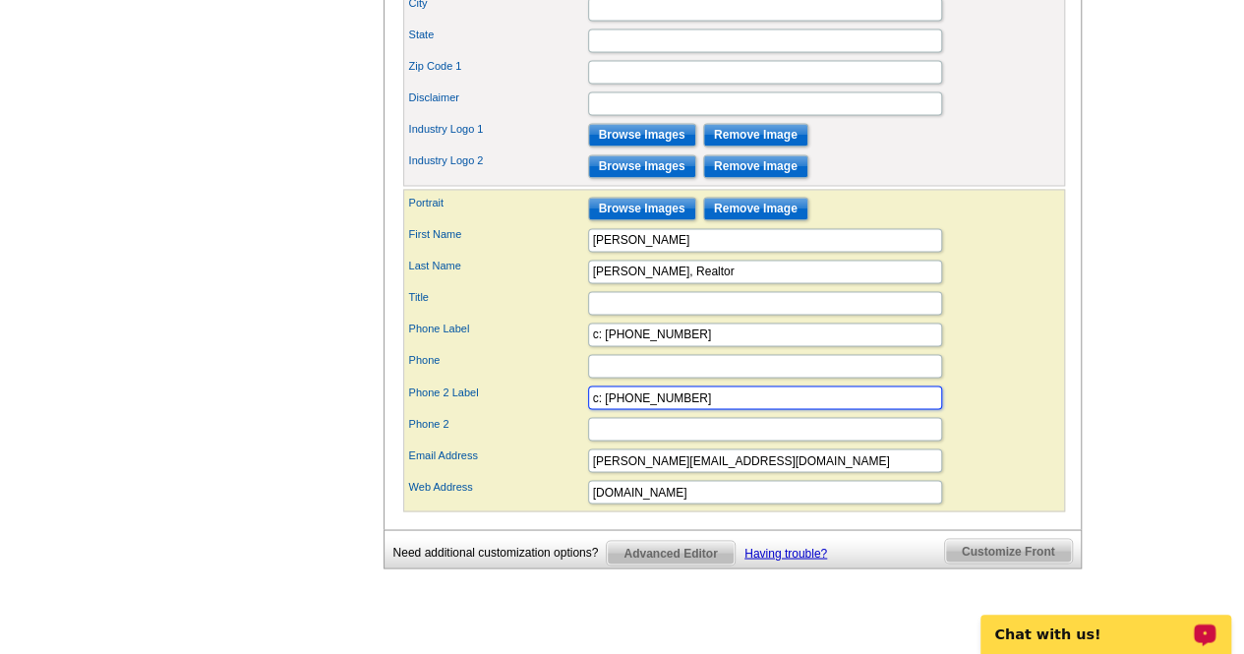
click at [594, 405] on input "c: [PHONE_NUMBER]" at bounding box center [765, 397] width 354 height 24
click at [648, 406] on input "0: [PHONE_NUMBER]" at bounding box center [765, 397] width 354 height 24
click at [687, 405] on input "0: [PHONE_NUMBER]" at bounding box center [765, 397] width 354 height 24
type input "0: [PHONE_NUMBER]"
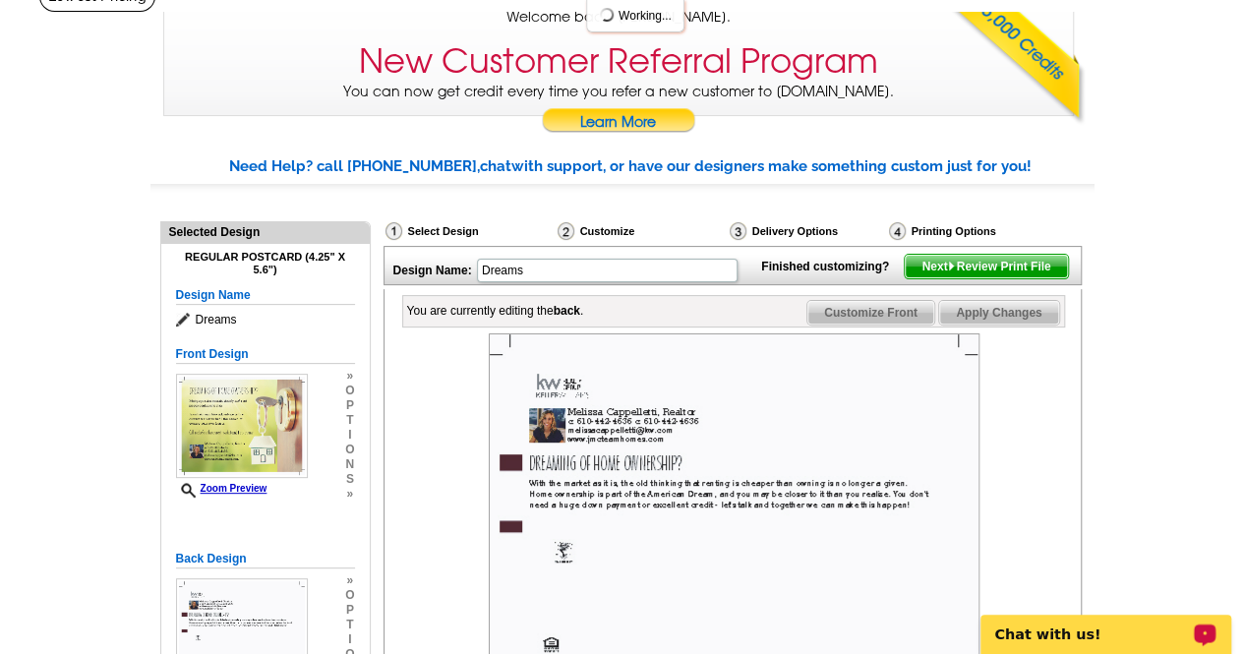
scroll to position [235, 0]
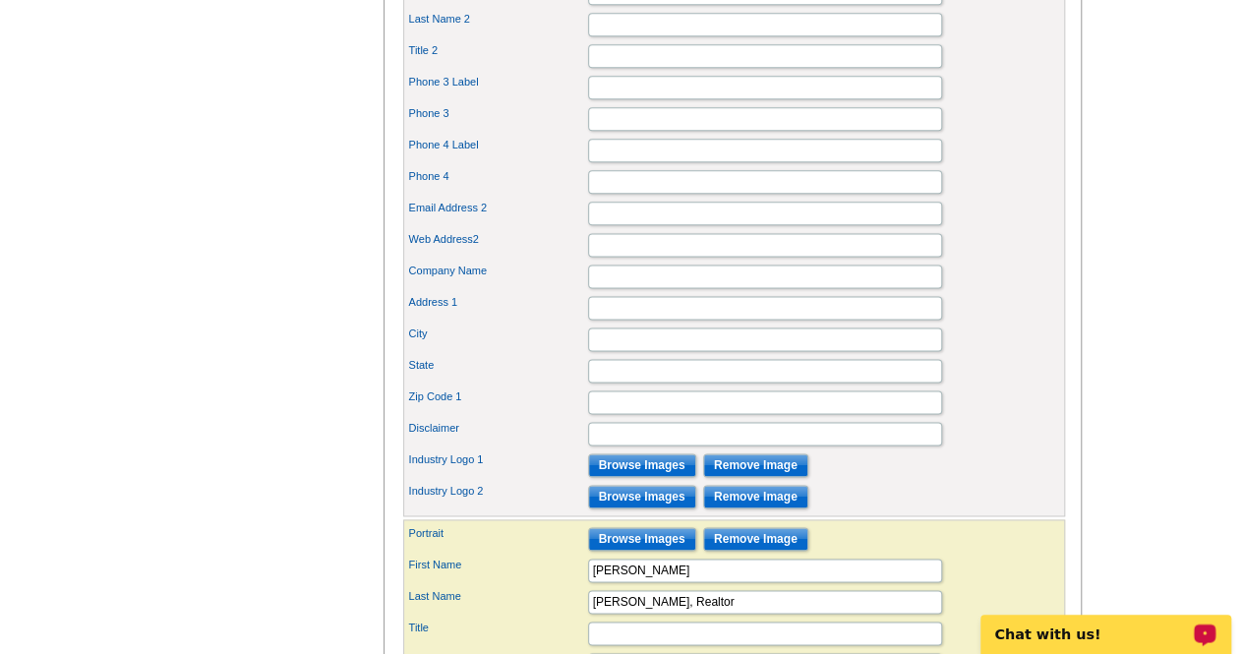
scroll to position [1170, 0]
click at [663, 508] on input "Browse Images" at bounding box center [642, 497] width 108 height 24
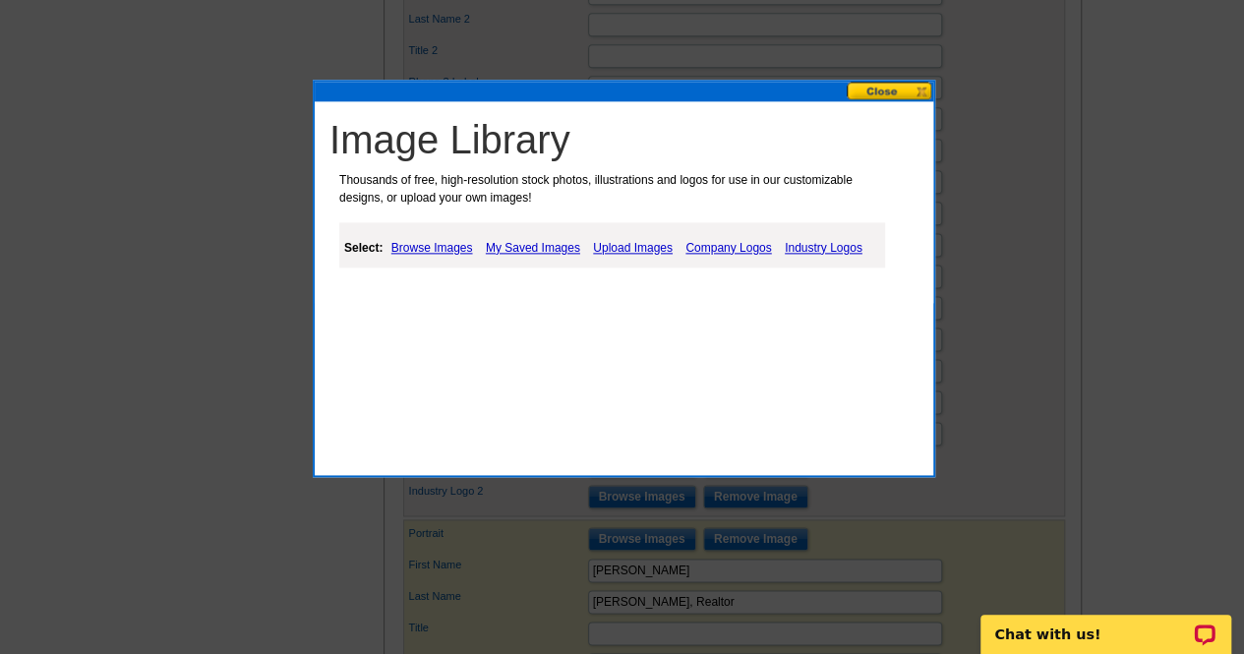
click at [829, 251] on link "Industry Logos" at bounding box center [824, 248] width 88 height 24
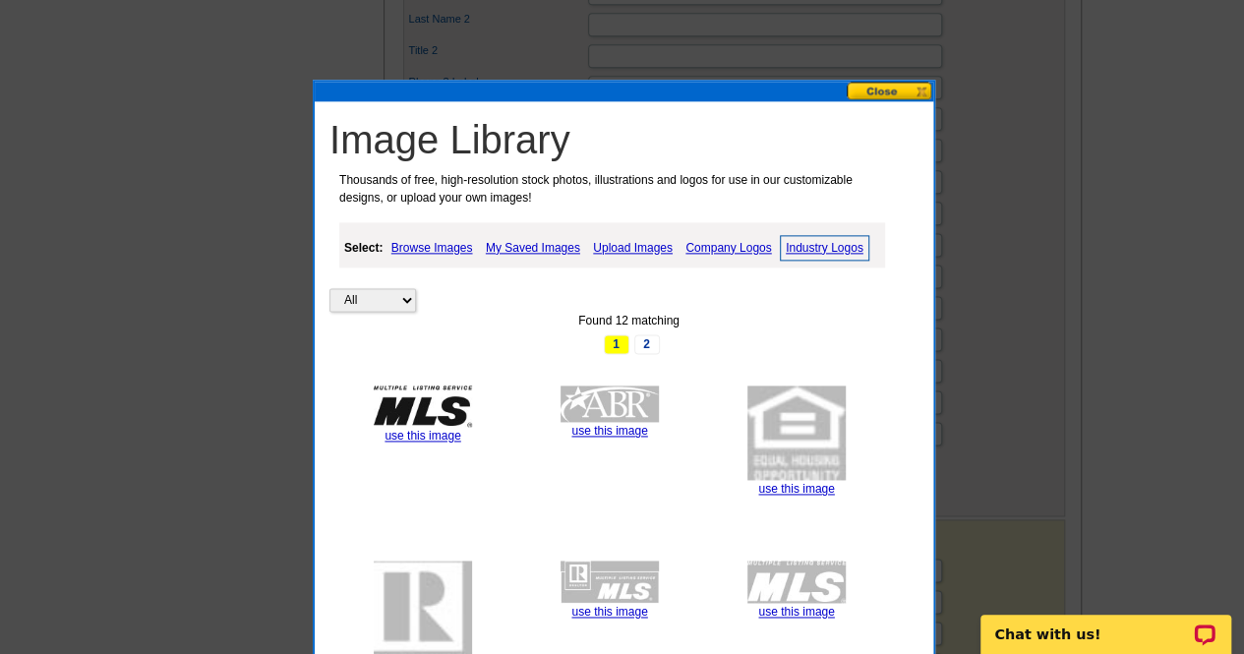
click at [547, 250] on link "My Saved Images" at bounding box center [533, 248] width 104 height 24
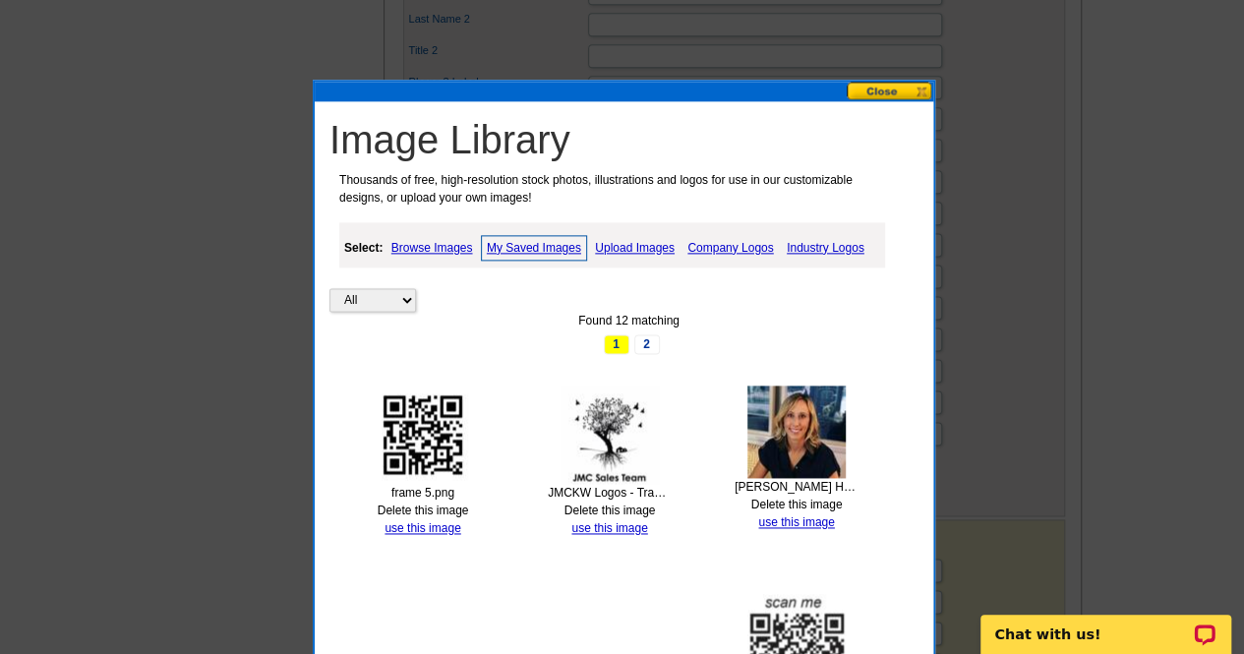
click at [446, 247] on link "Browse Images" at bounding box center [431, 248] width 91 height 24
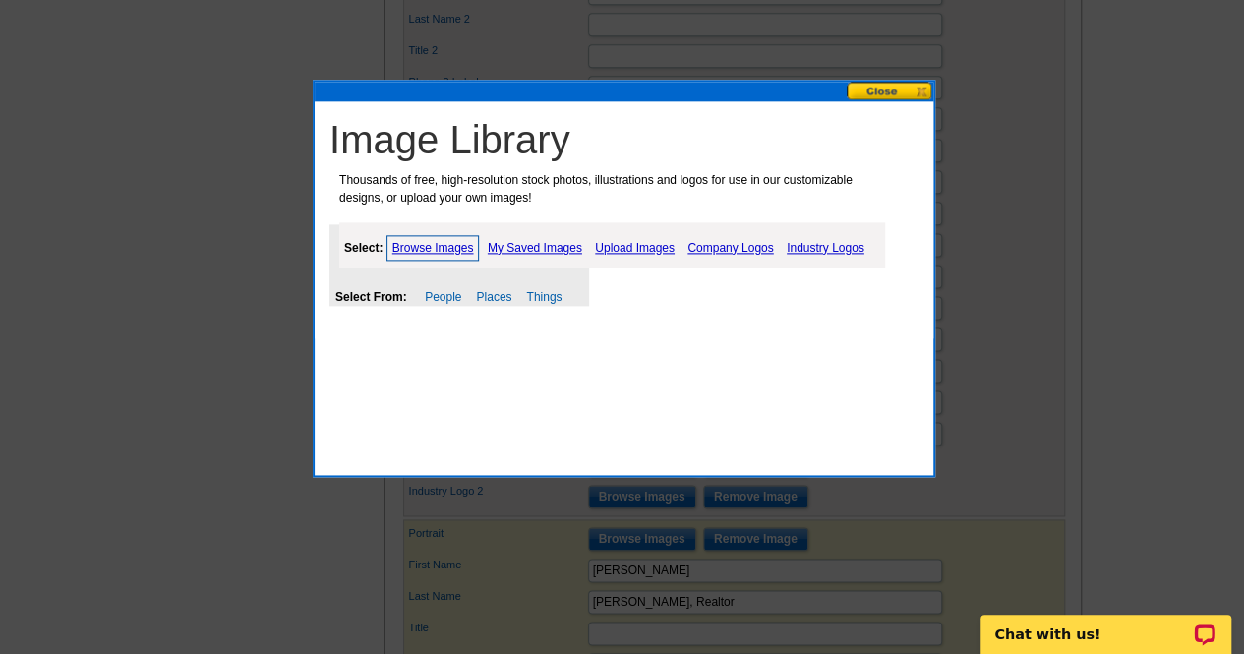
click at [548, 242] on link "My Saved Images" at bounding box center [535, 248] width 104 height 24
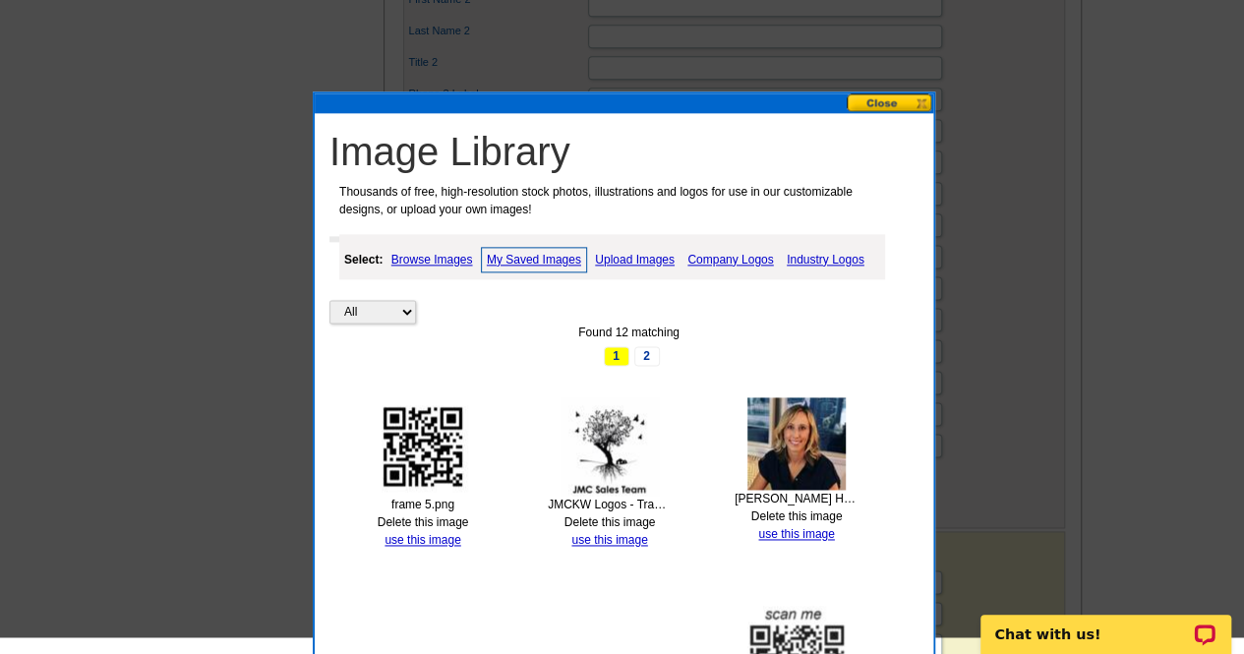
scroll to position [1142, 0]
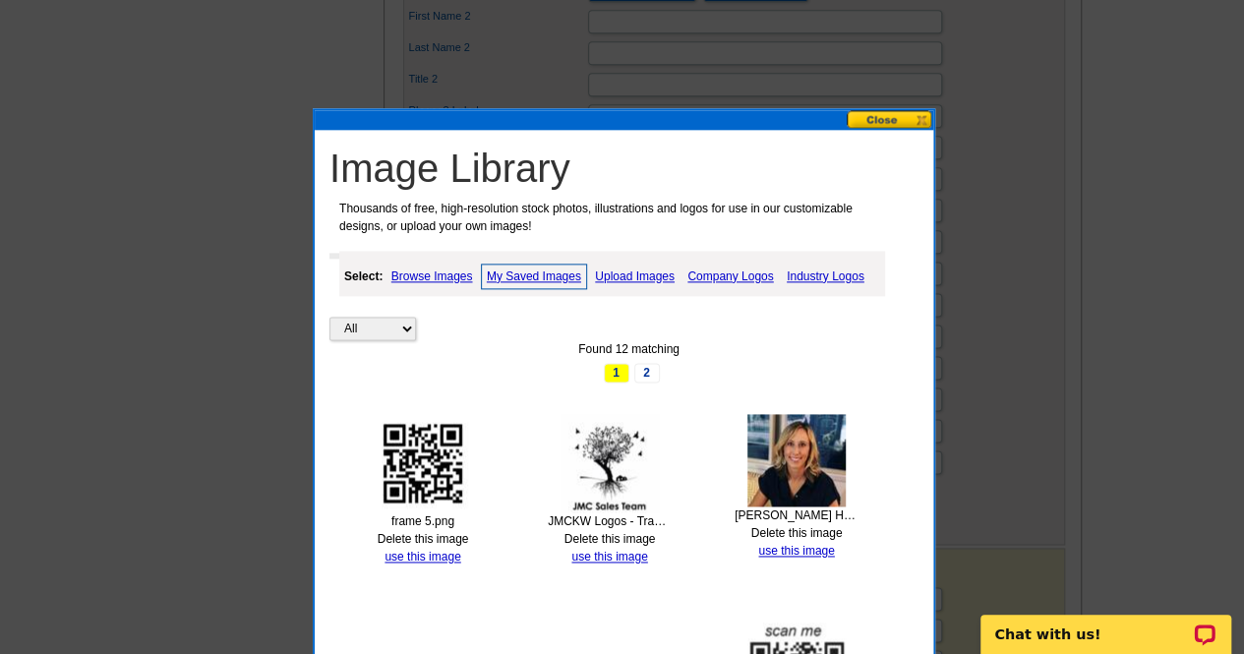
click at [738, 272] on link "Company Logos" at bounding box center [729, 277] width 95 height 24
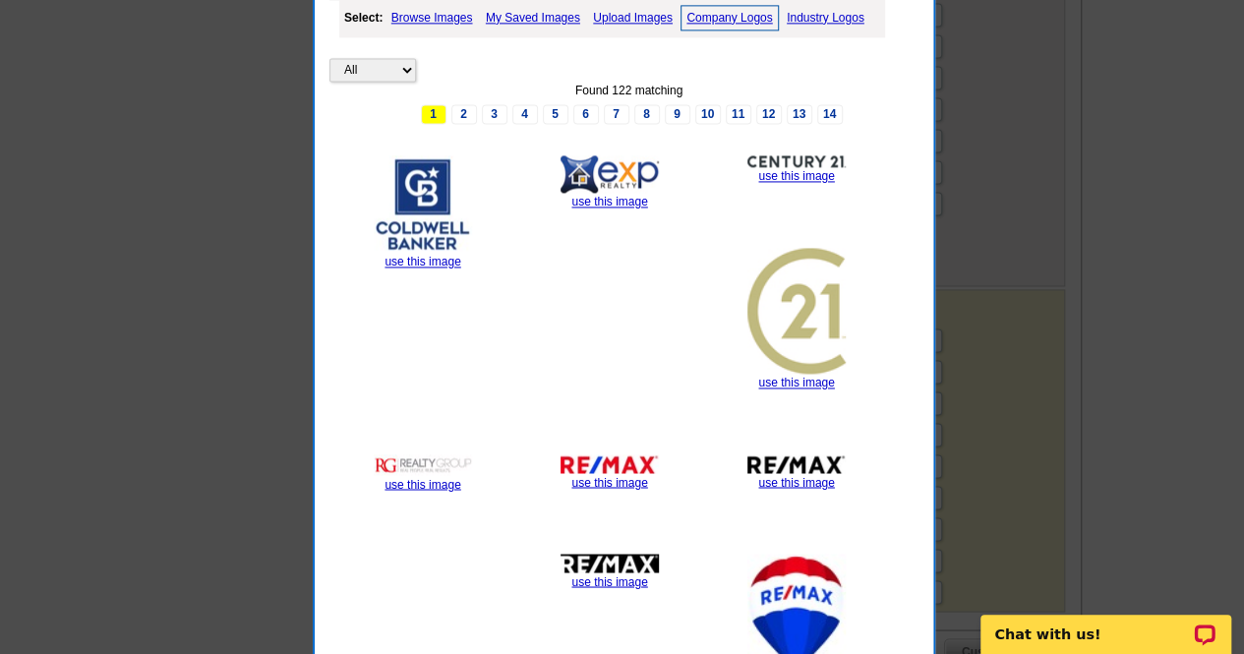
scroll to position [1398, 0]
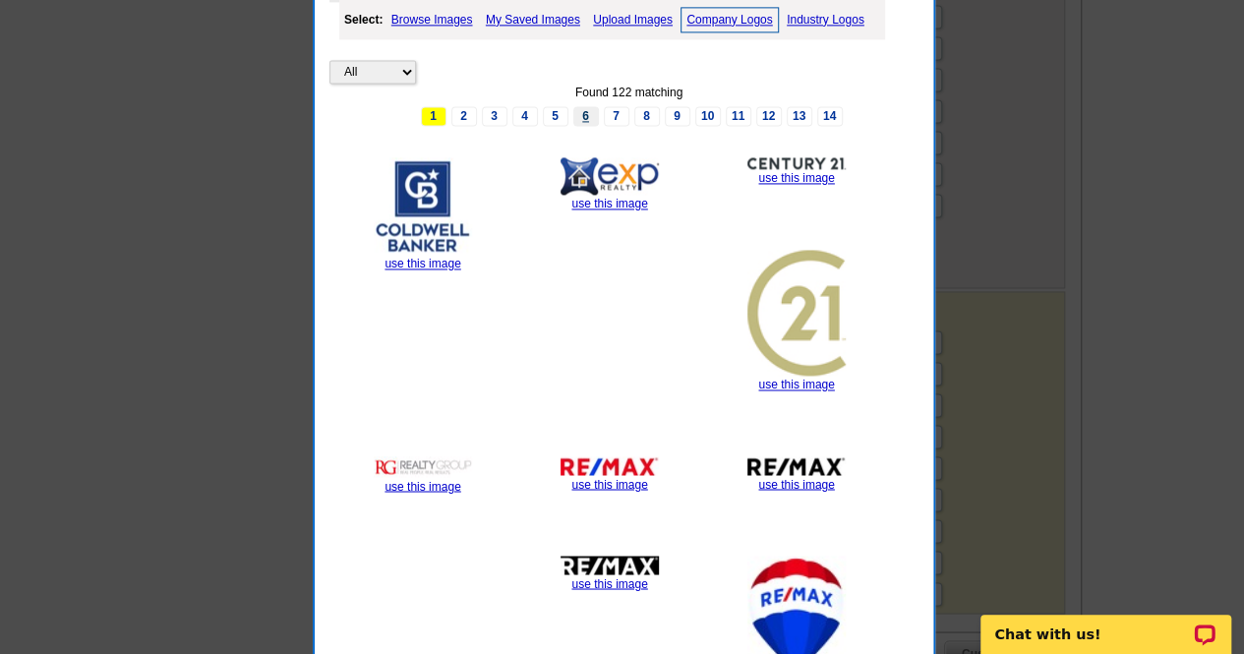
click at [587, 109] on link "6" at bounding box center [586, 116] width 26 height 20
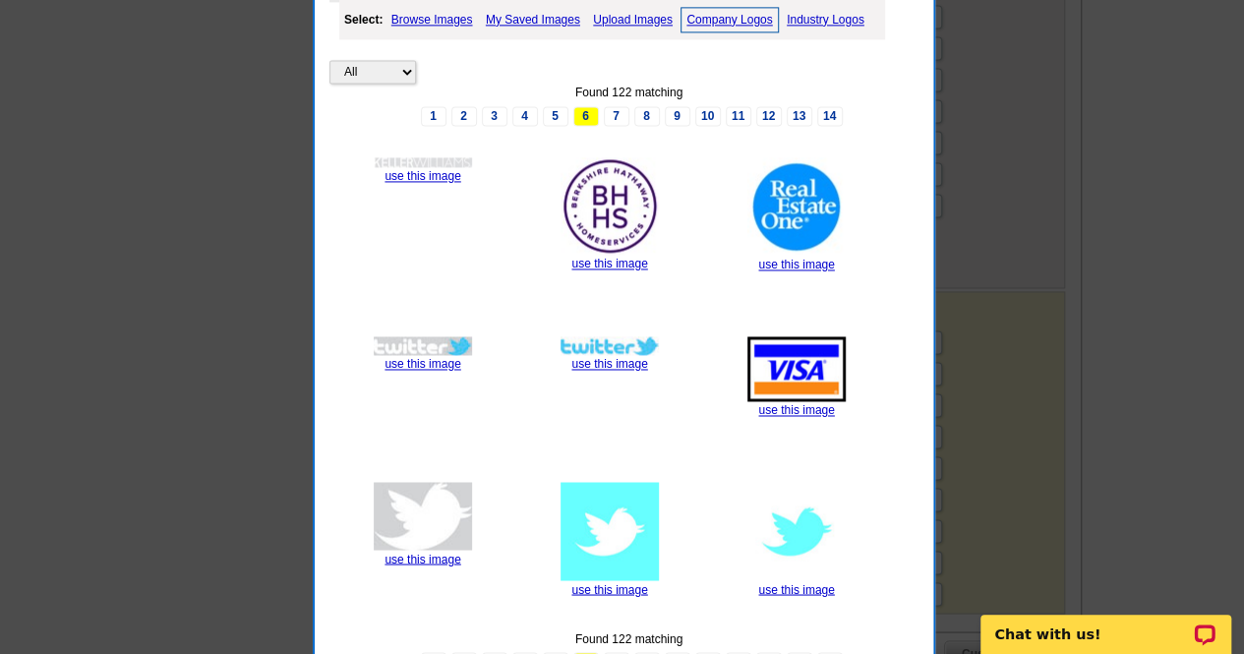
click at [829, 19] on link "Industry Logos" at bounding box center [826, 20] width 88 height 24
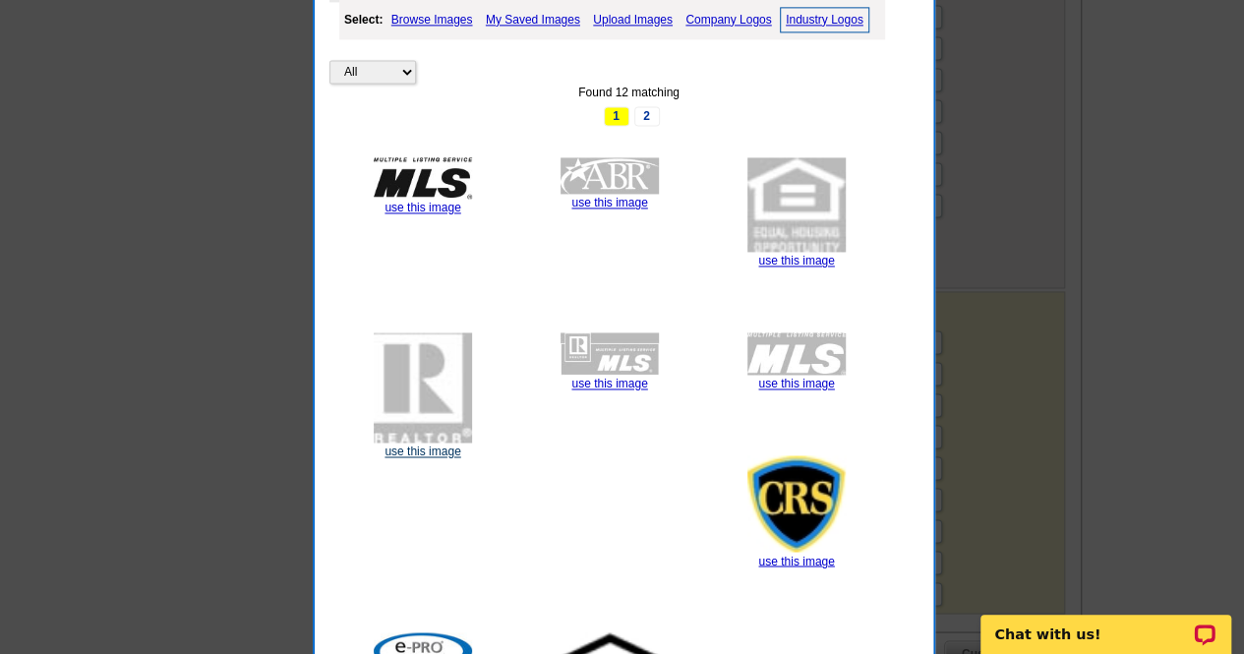
click at [420, 451] on link "use this image" at bounding box center [423, 452] width 76 height 14
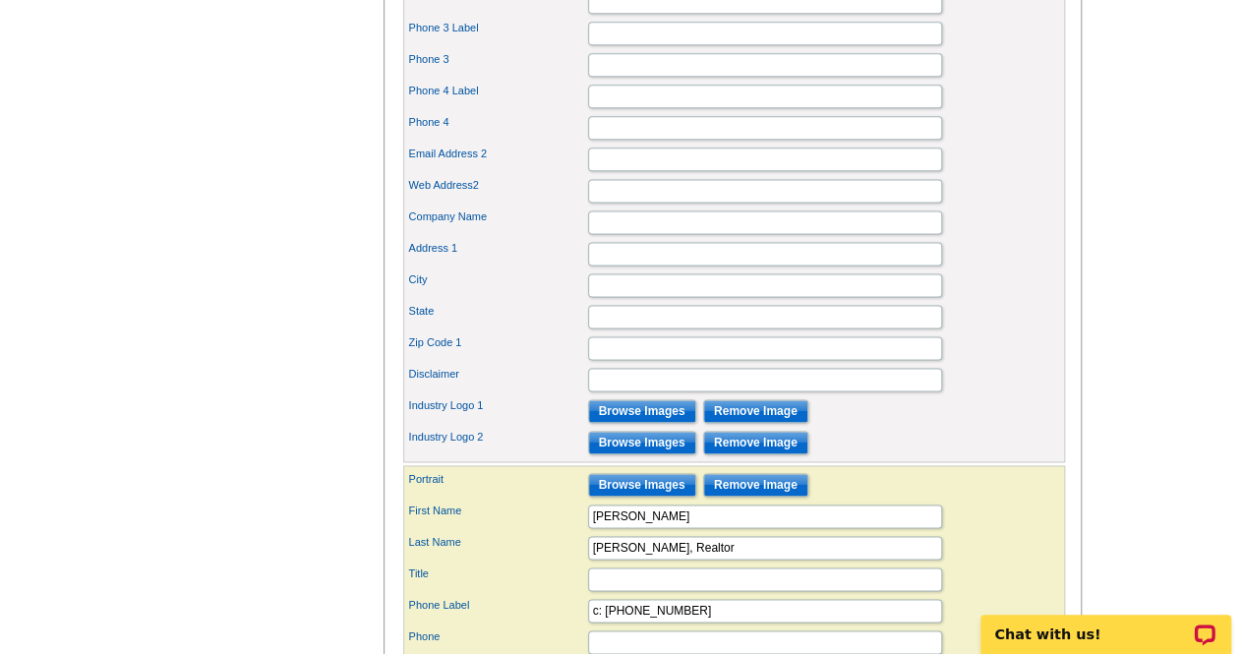
scroll to position [1235, 0]
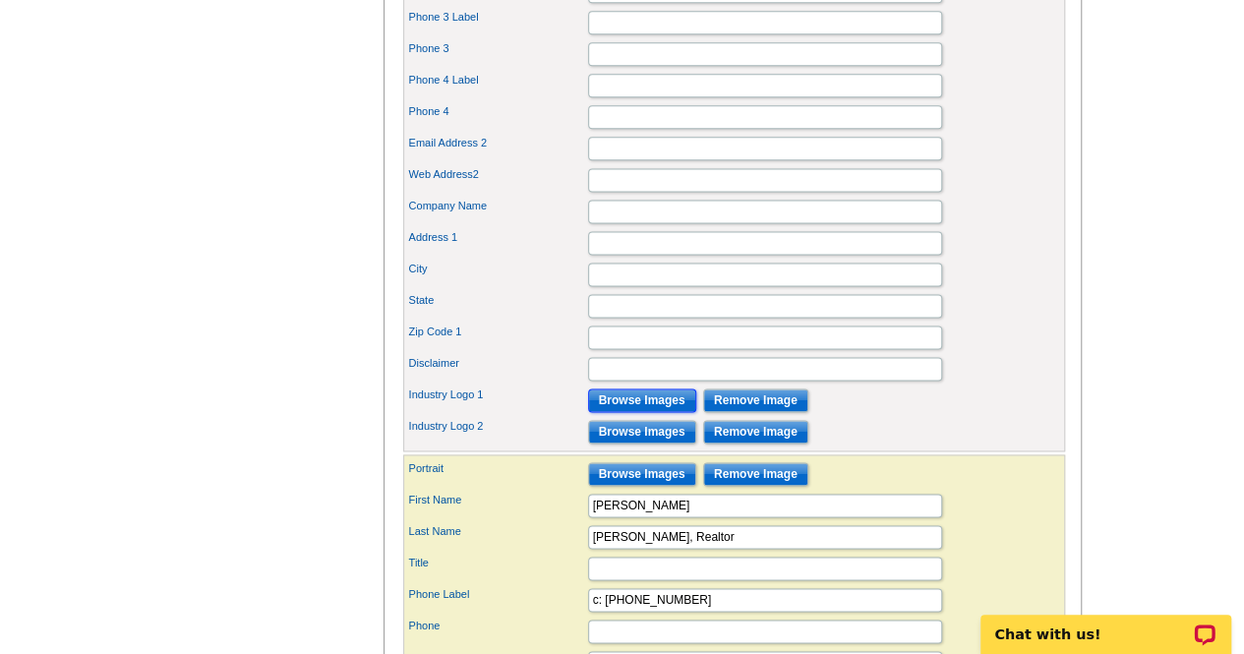
click at [663, 412] on input "Browse Images" at bounding box center [642, 400] width 108 height 24
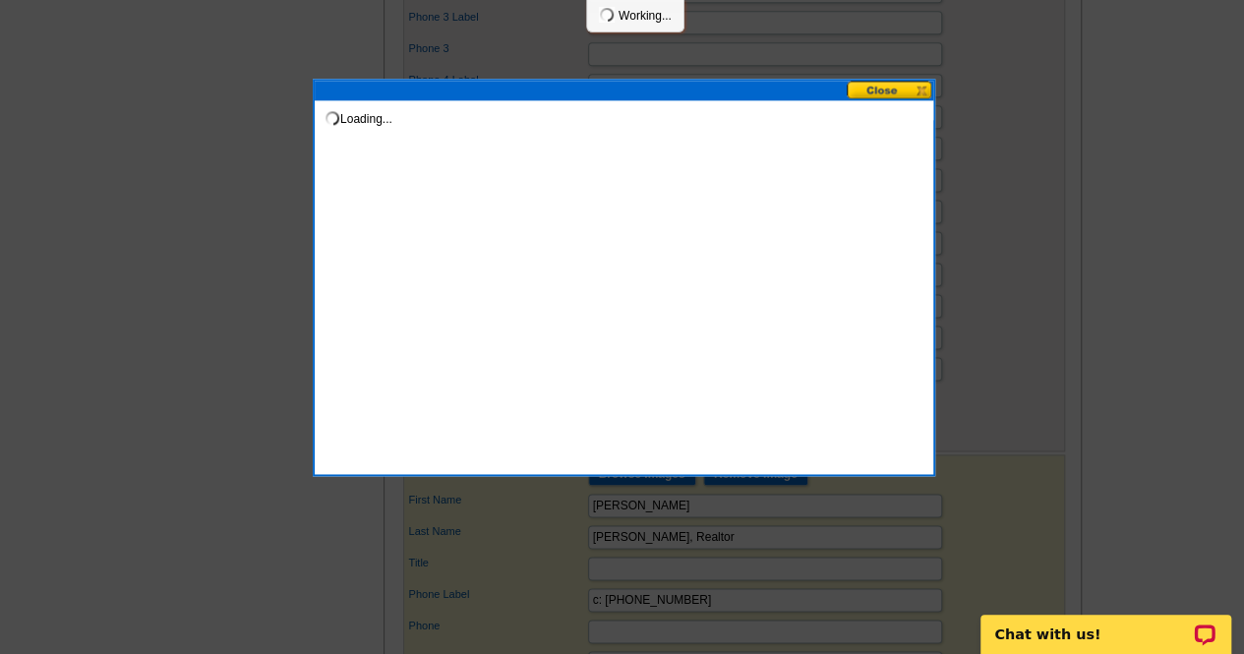
click at [903, 98] on button at bounding box center [890, 90] width 87 height 19
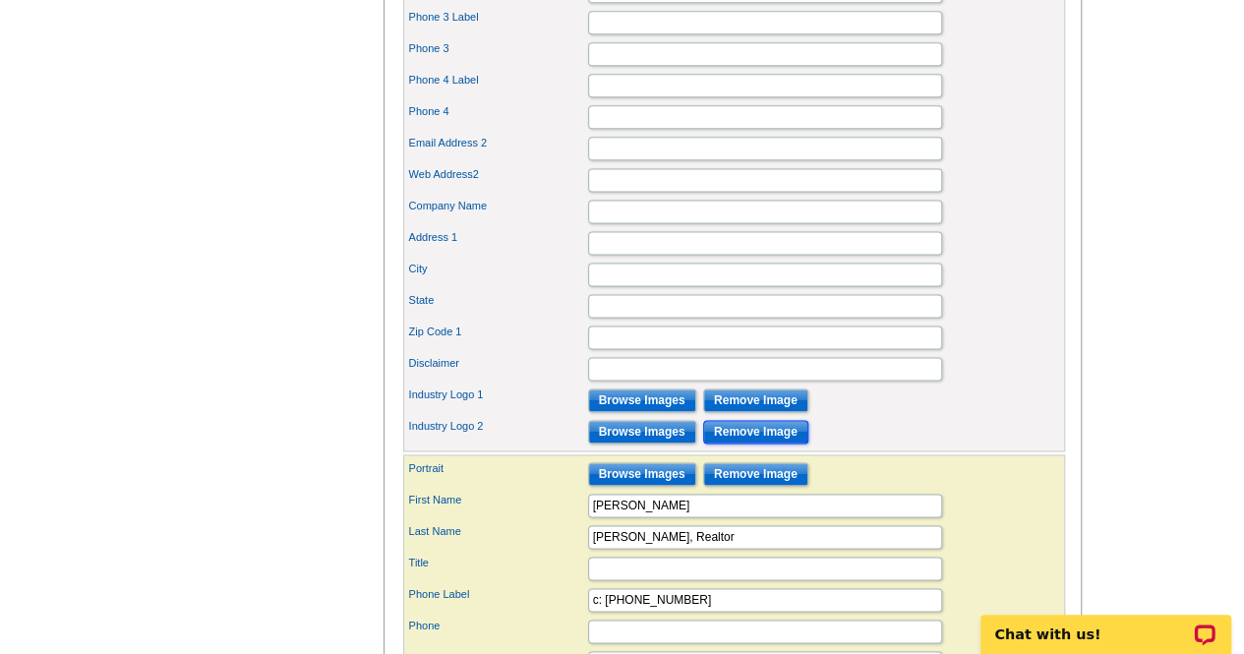
click at [787, 444] on input "Remove Image" at bounding box center [755, 432] width 105 height 24
click at [783, 412] on input "Remove Image" at bounding box center [755, 400] width 105 height 24
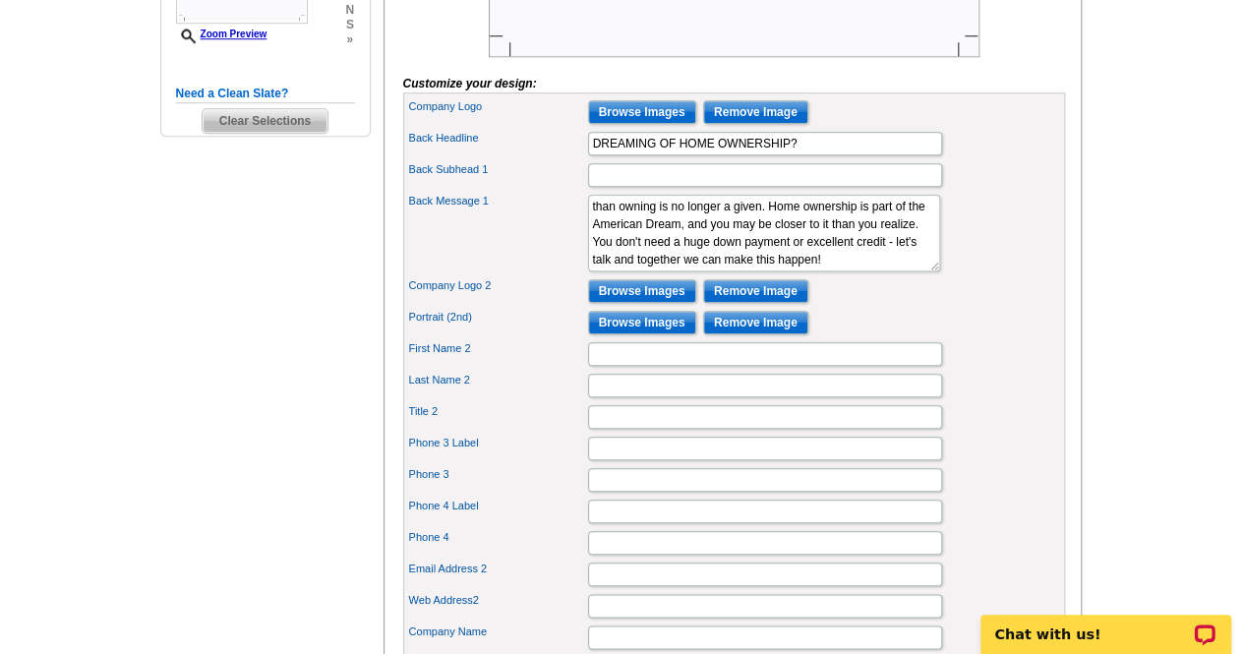
scroll to position [828, 0]
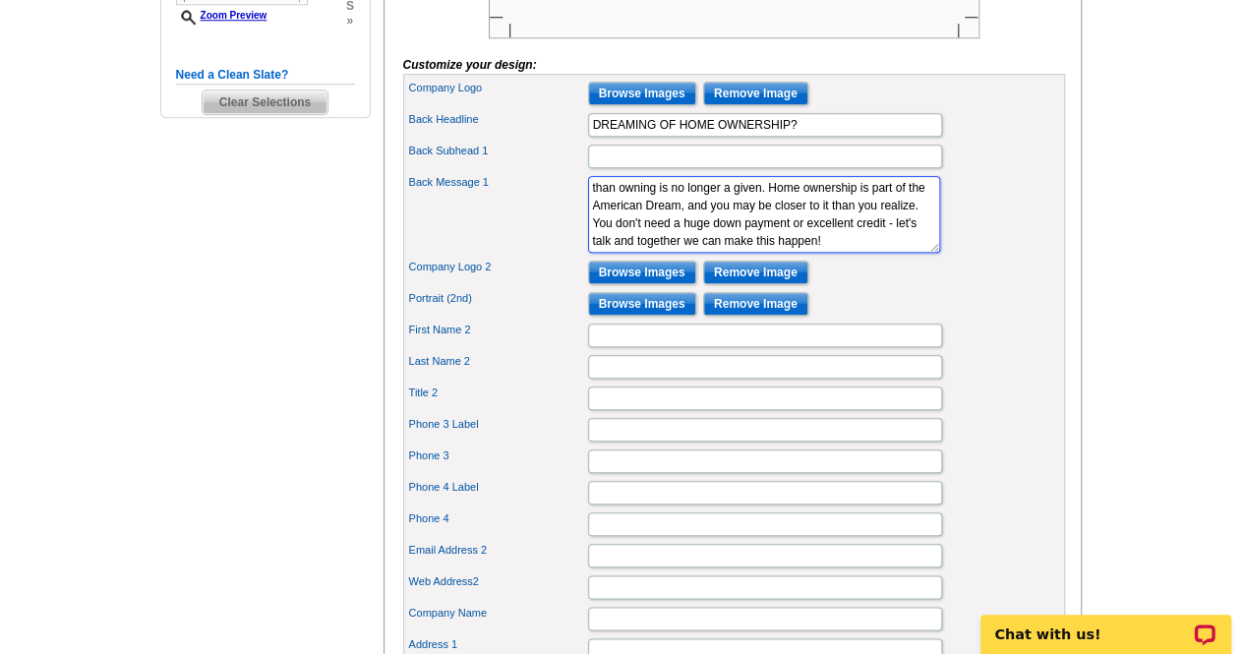
click at [820, 253] on textarea "With the market such as it is the old thinking that renting is cheaper than own…" at bounding box center [764, 214] width 352 height 77
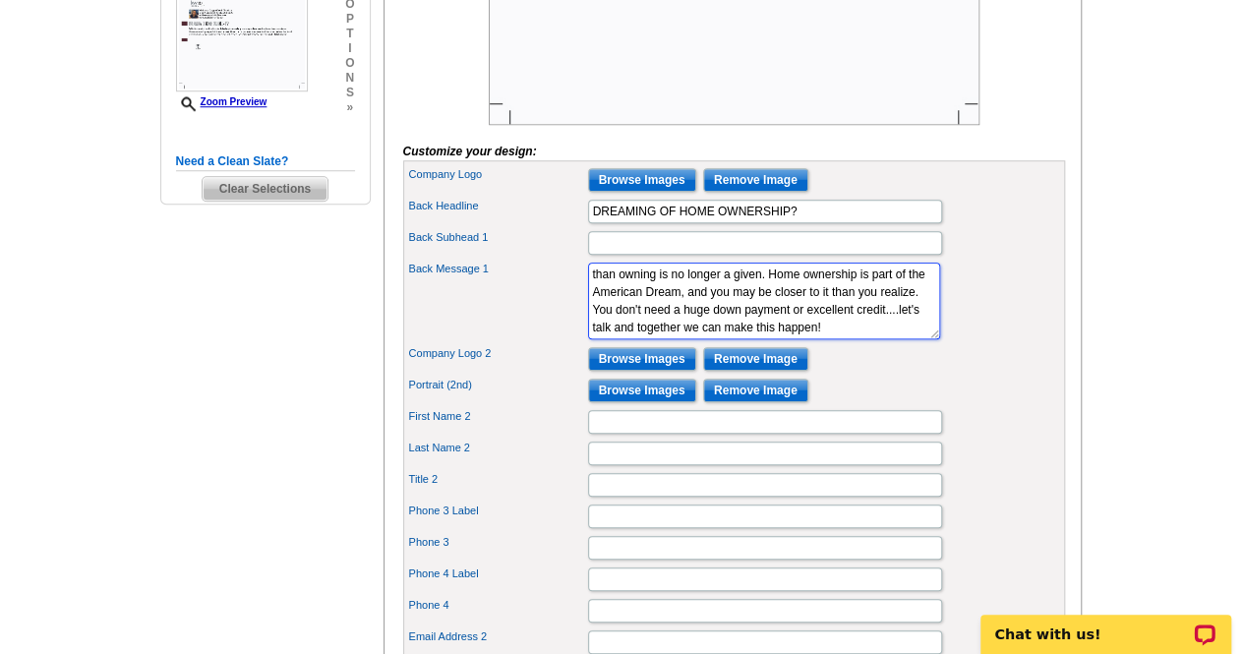
scroll to position [744, 0]
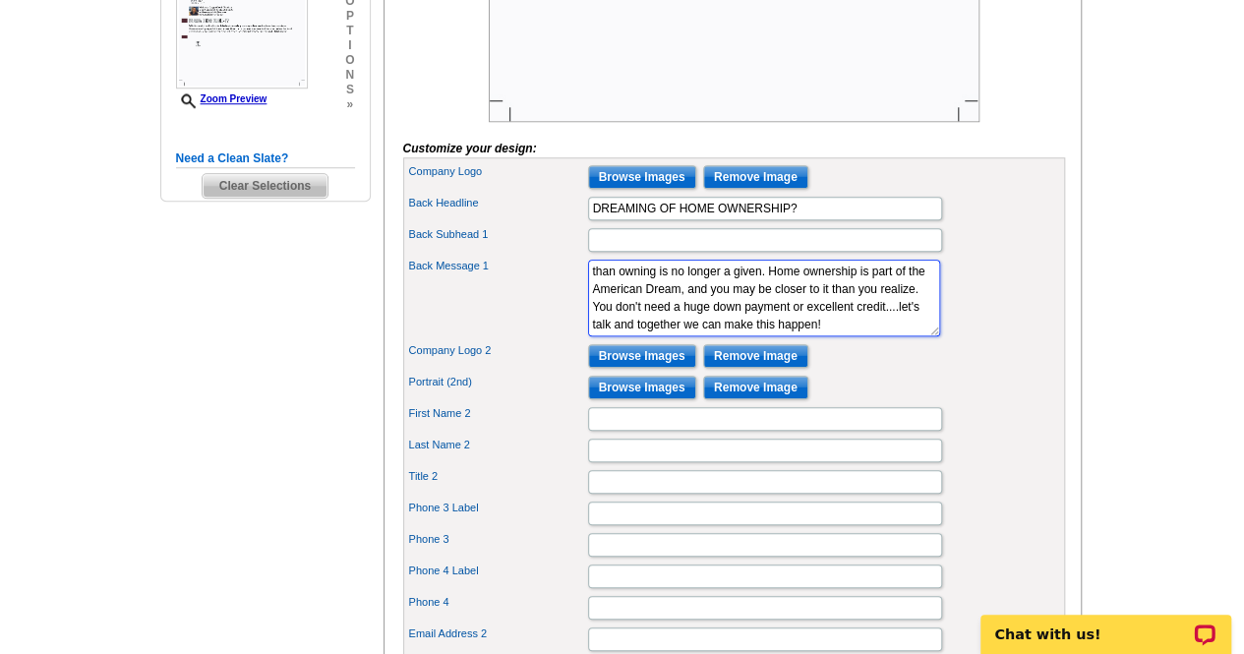
type textarea "With the market as it is, the old thinking that renting is cheaper than owning …"
click at [662, 399] on input "Browse Images" at bounding box center [642, 388] width 108 height 24
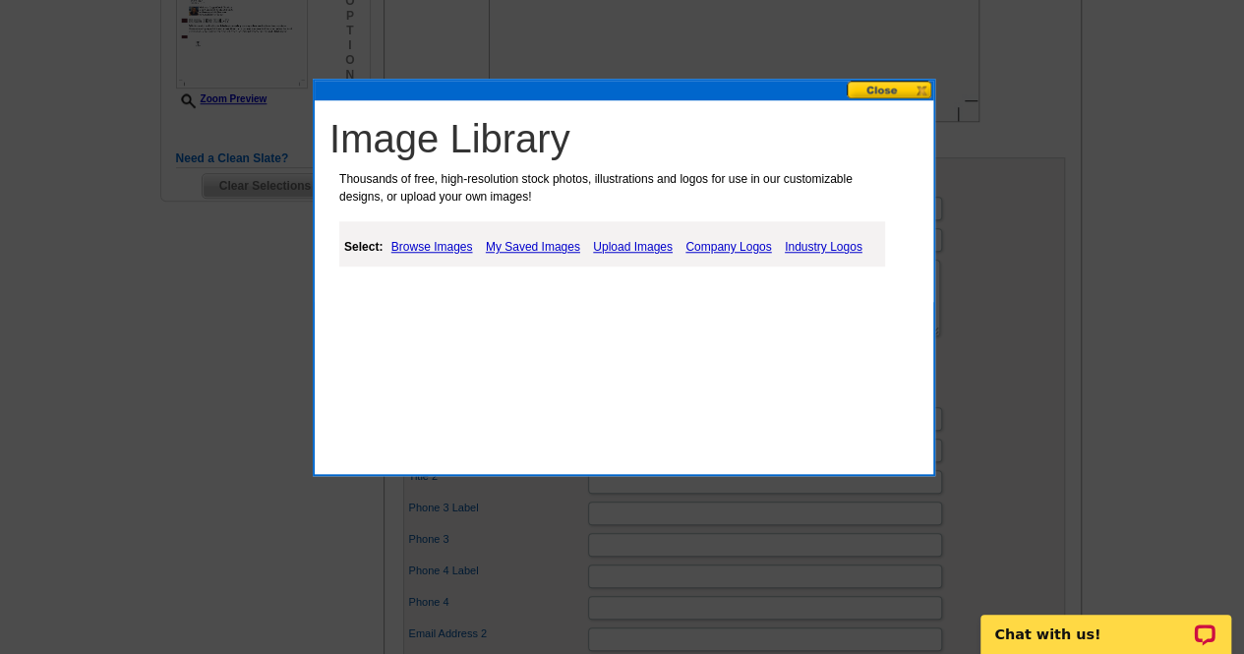
click at [535, 246] on link "My Saved Images" at bounding box center [533, 247] width 104 height 24
click at [563, 258] on link "My Saved Images" at bounding box center [533, 247] width 104 height 24
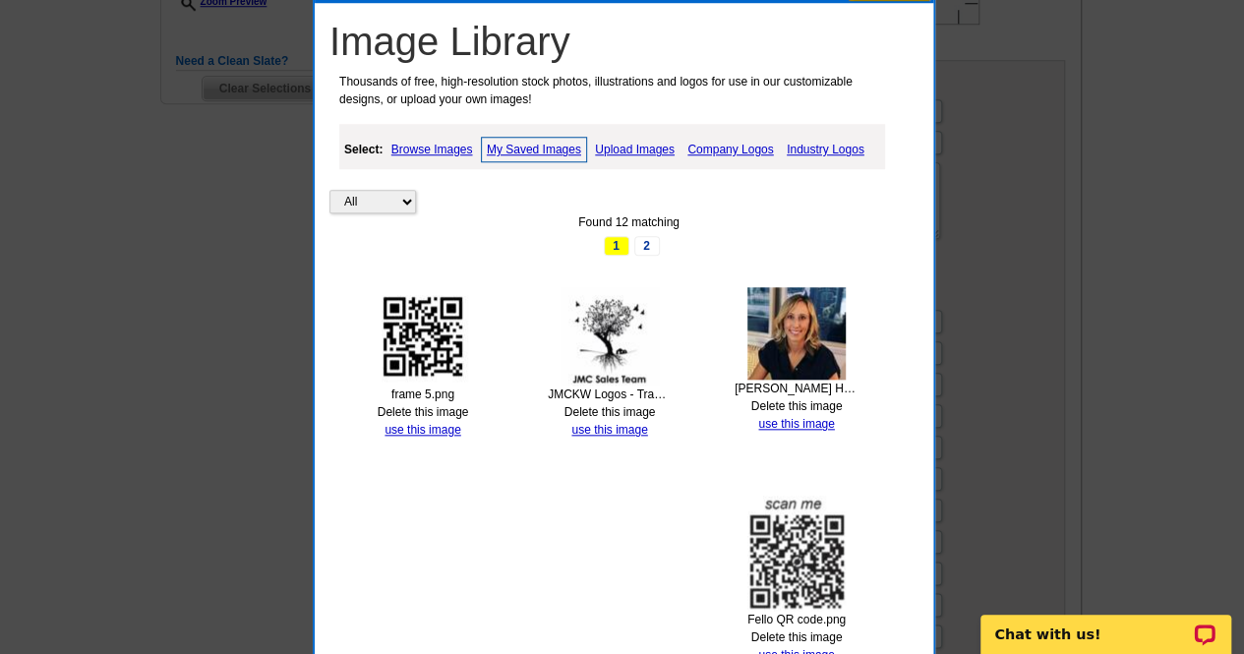
scroll to position [922, 0]
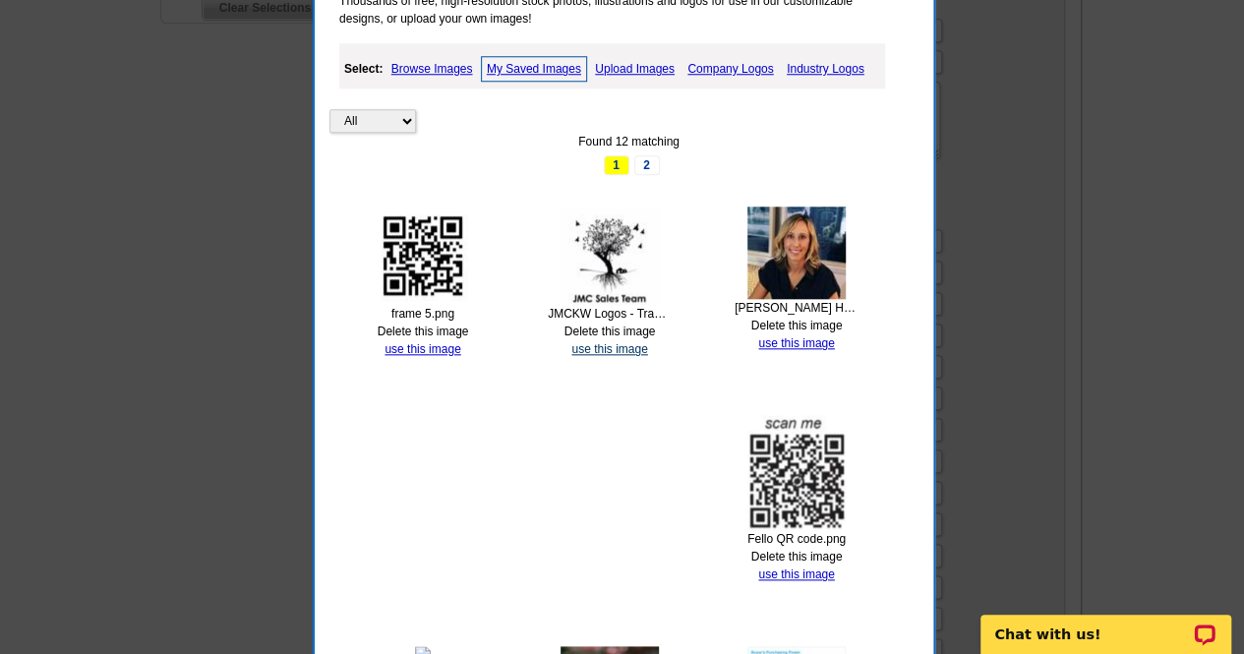
click at [613, 344] on link "use this image" at bounding box center [609, 349] width 76 height 14
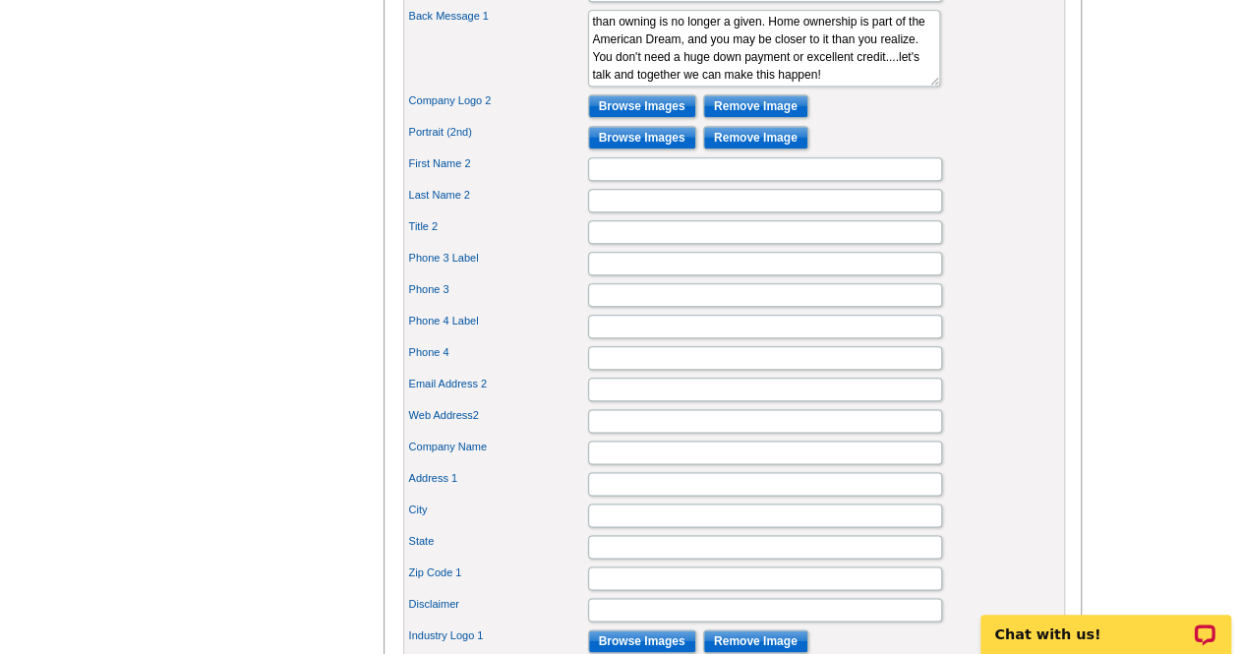
scroll to position [999, 0]
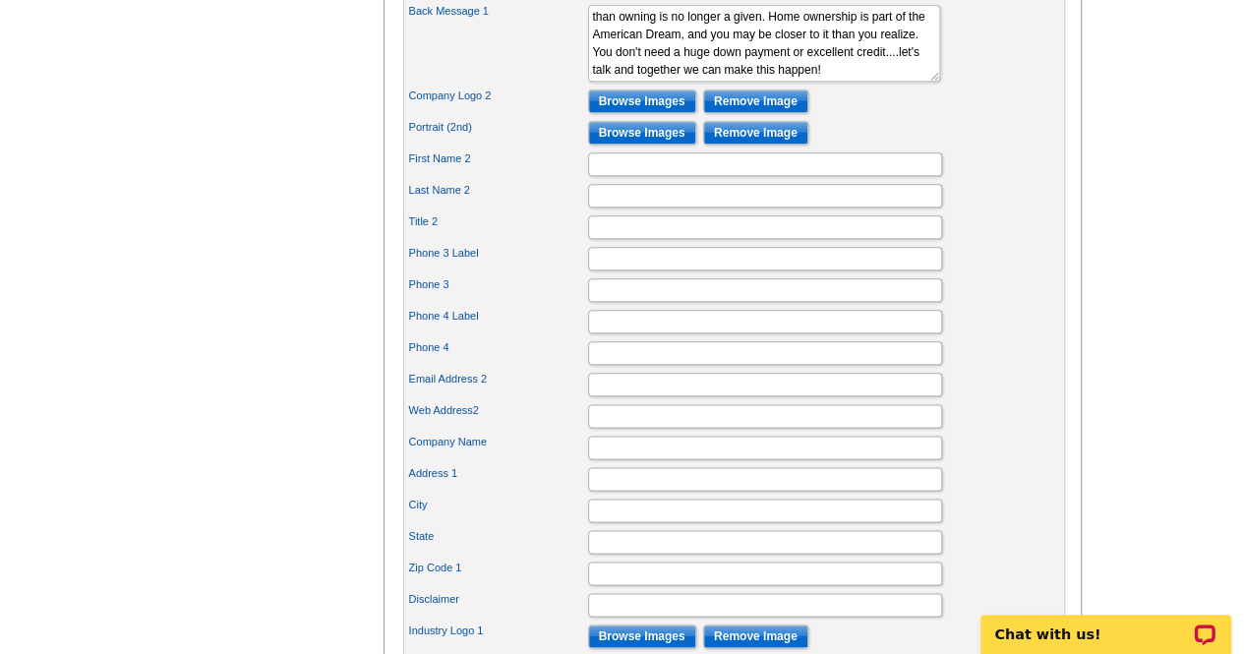
click at [773, 113] on input "Remove Image" at bounding box center [755, 101] width 105 height 24
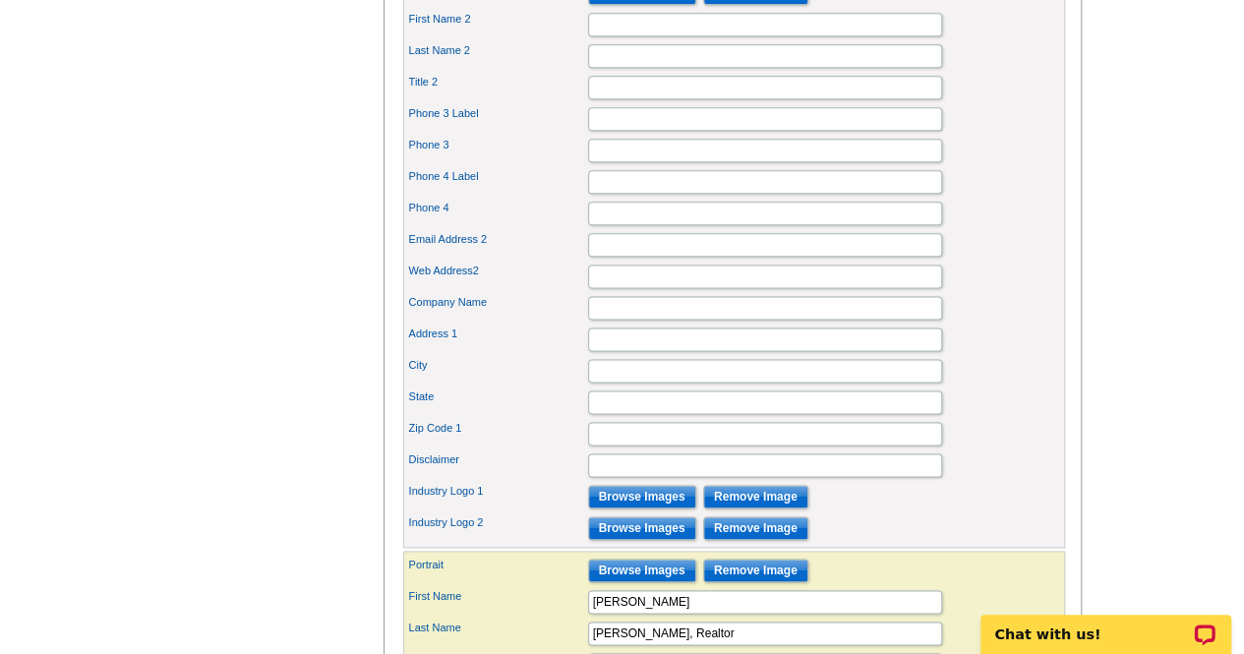
scroll to position [1134, 0]
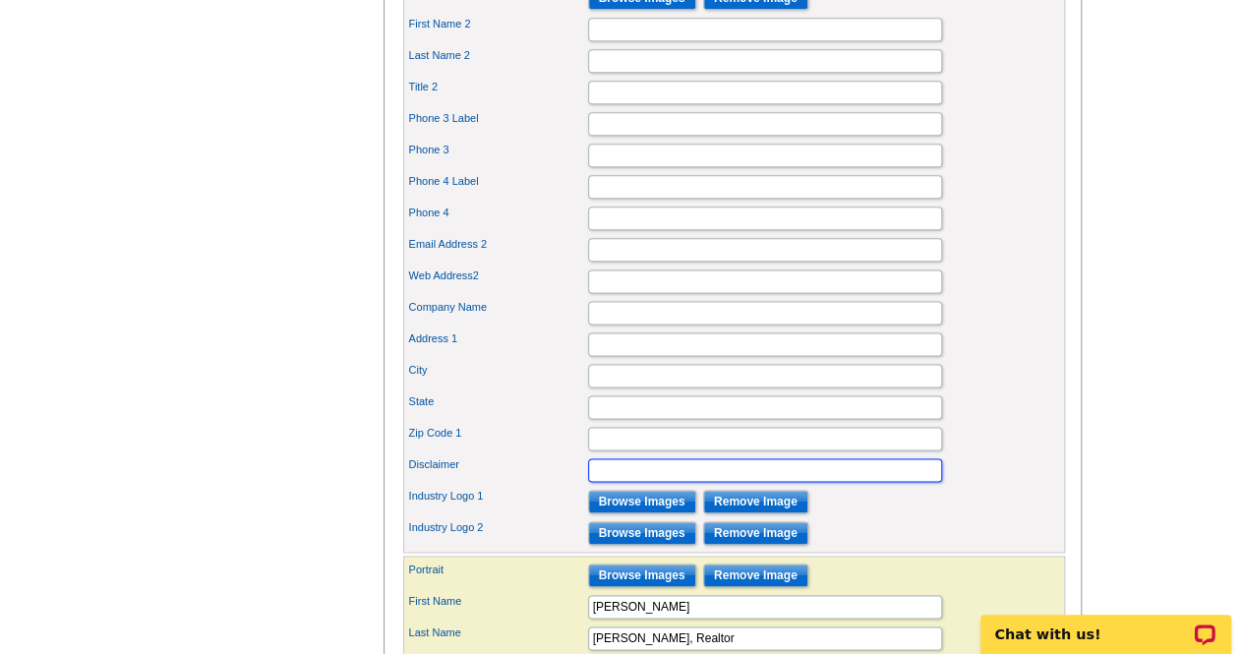
click at [666, 482] on input "Disclaimer" at bounding box center [765, 470] width 354 height 24
type input "If you're currently working with a realtor, this is not meant as a solicitation."
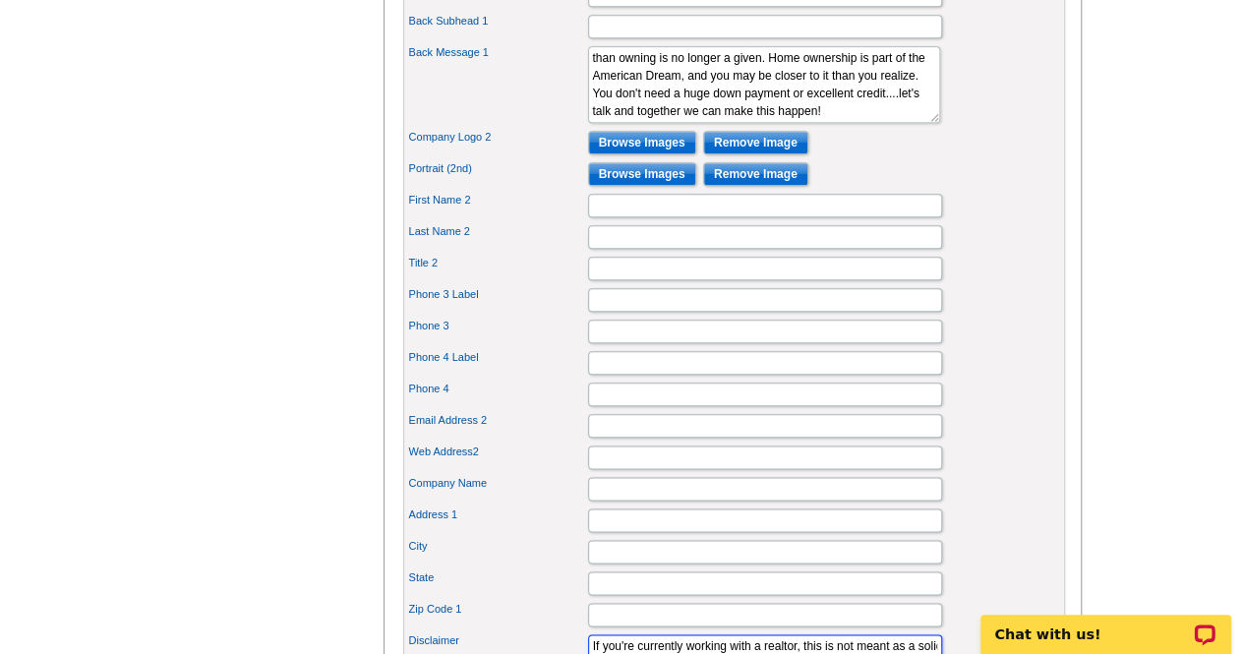
scroll to position [943, 0]
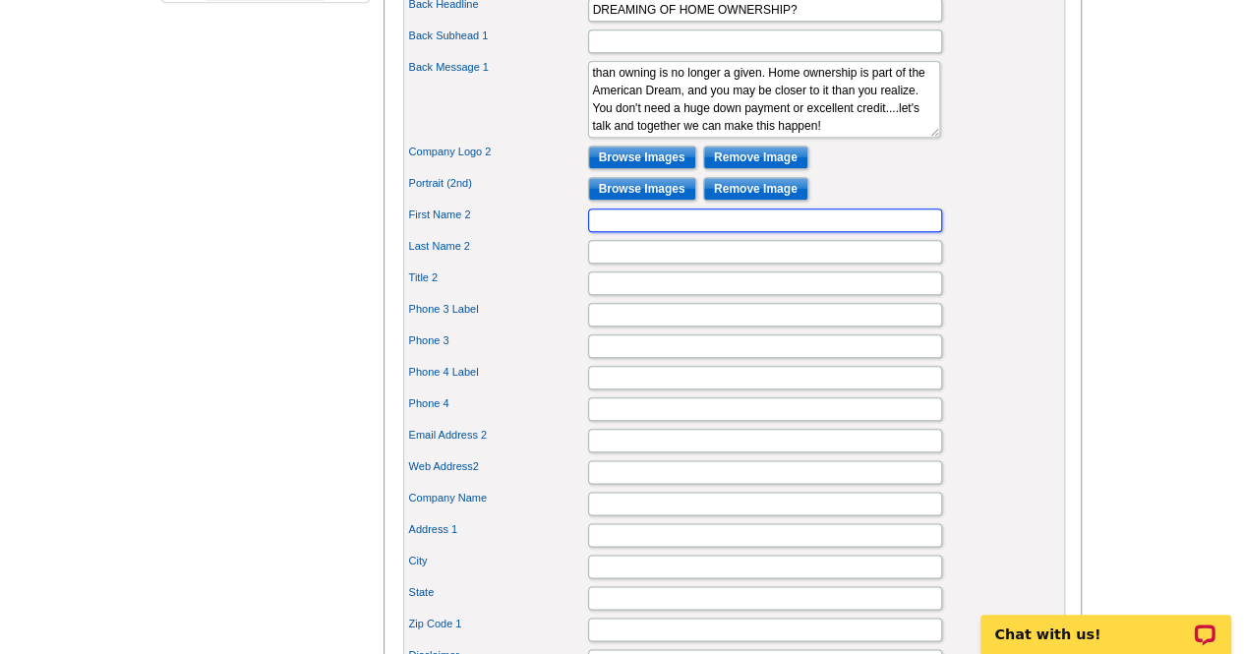
click at [683, 232] on input "First Name 2" at bounding box center [765, 220] width 354 height 24
type input "O"
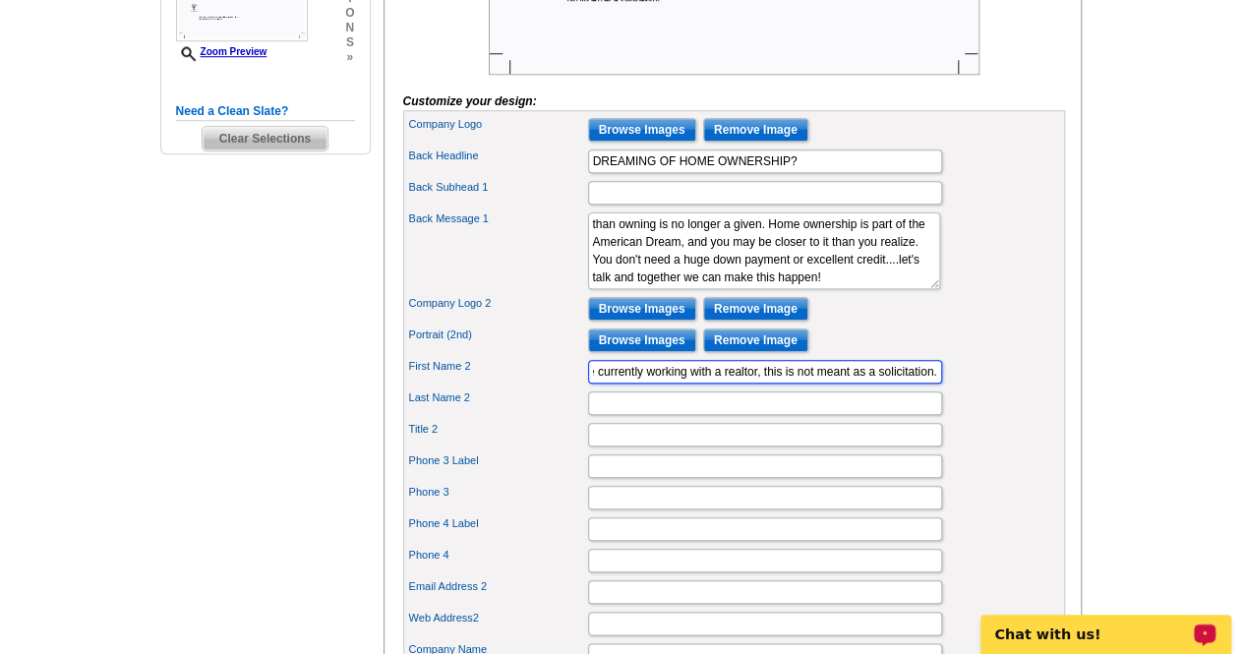
scroll to position [645, 0]
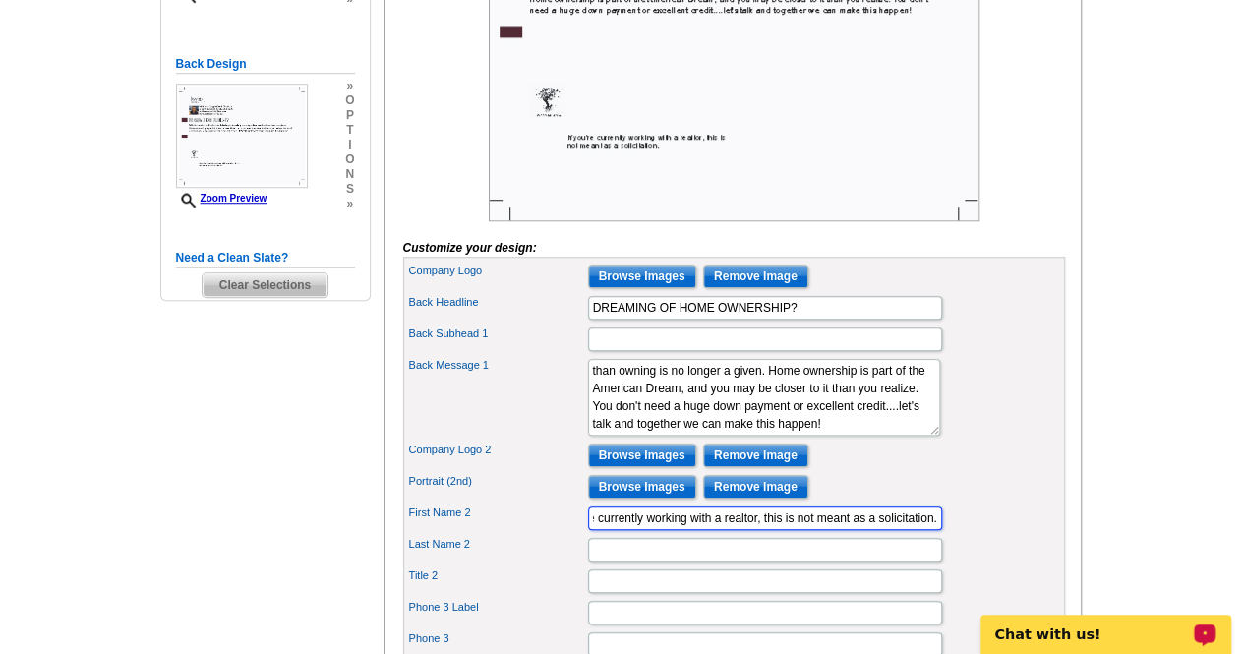
type input "If you are currently working with a realtor, this is not meant as a solicitatio…"
click at [1046, 440] on div "Back Message 1 With the market such as it is the old thinking that renting is c…" at bounding box center [734, 397] width 654 height 85
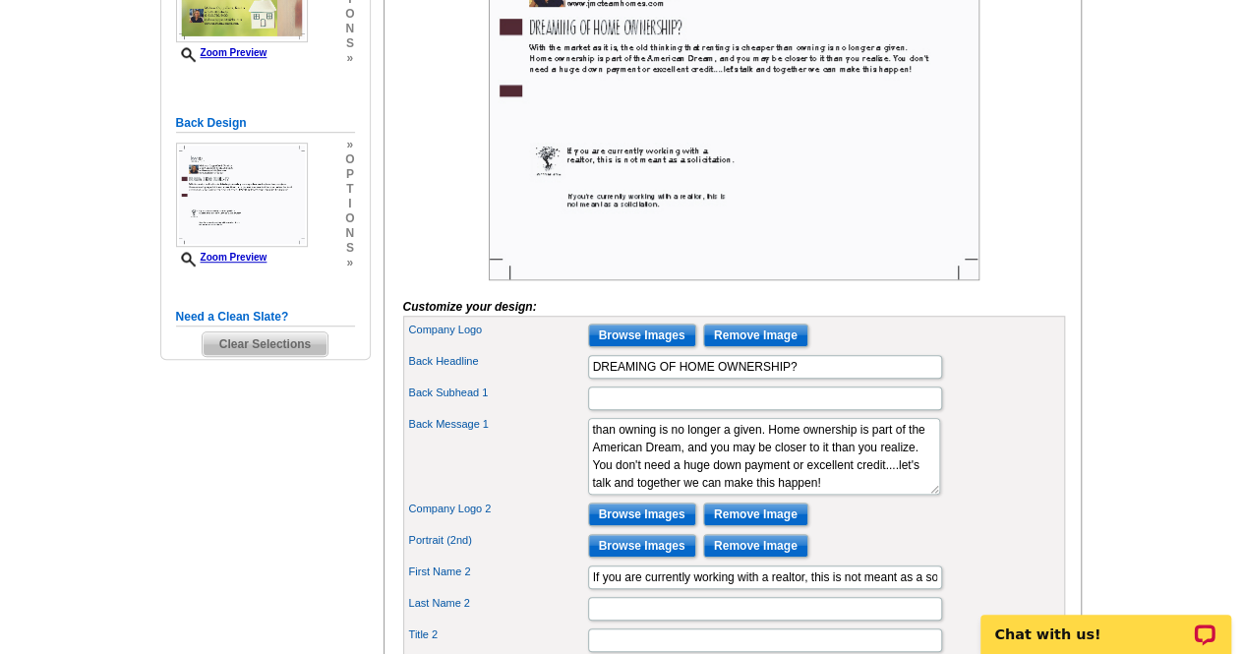
scroll to position [587, 0]
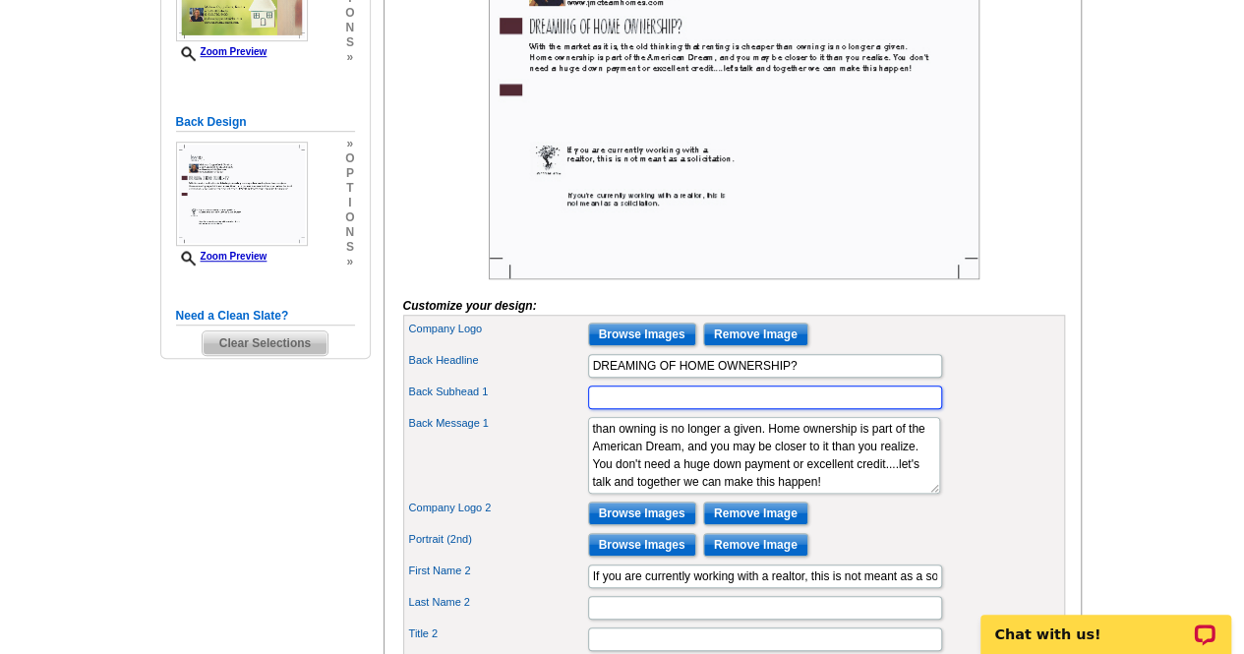
click at [702, 409] on input "Back Subhead 1" at bounding box center [765, 397] width 354 height 24
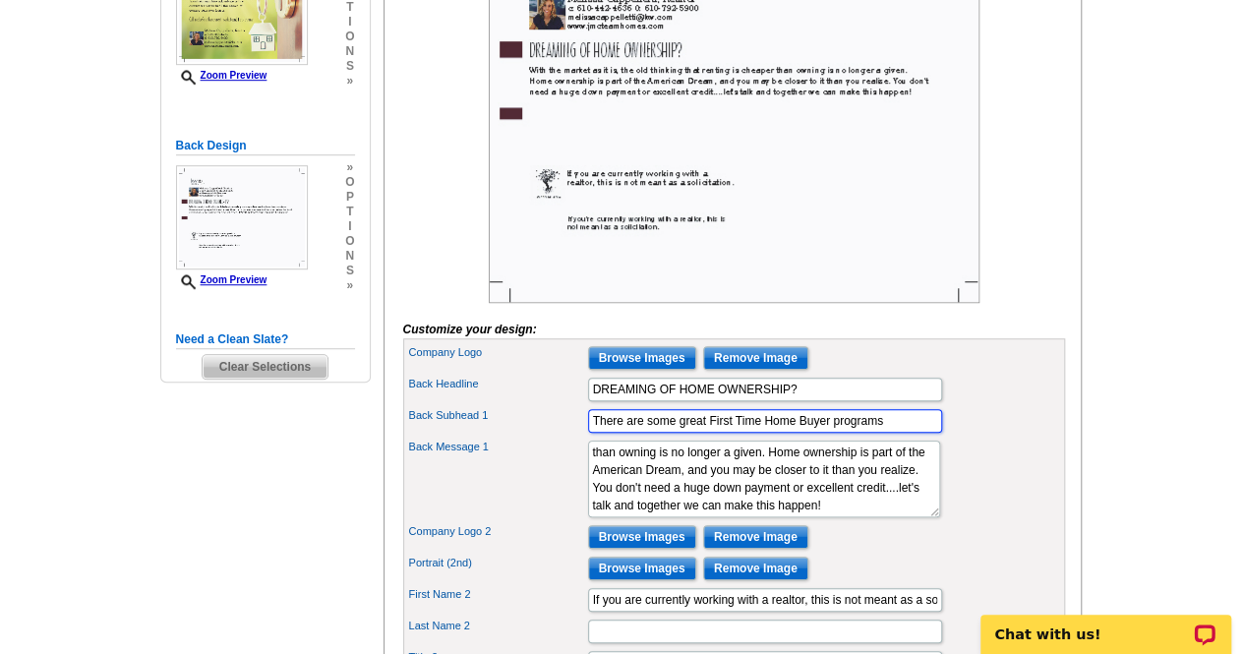
scroll to position [572, 0]
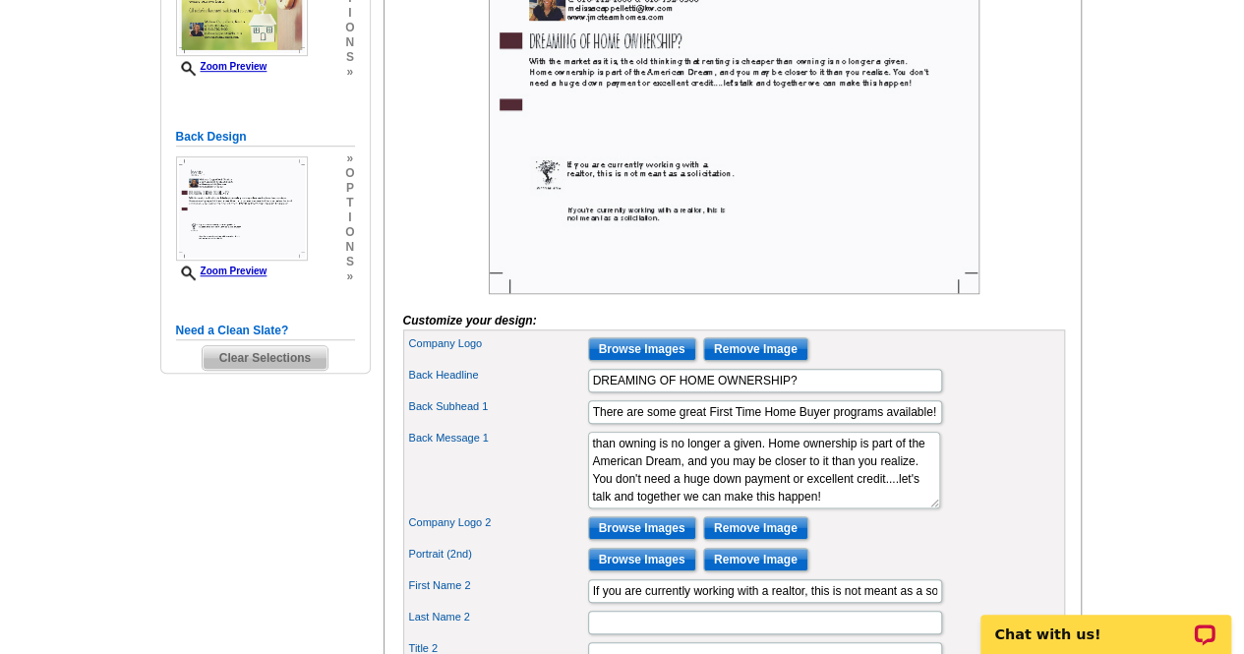
click at [1155, 434] on main "Need Help? call [PHONE_NUMBER], chat with support, or have our designers make s…" at bounding box center [622, 651] width 1244 height 1895
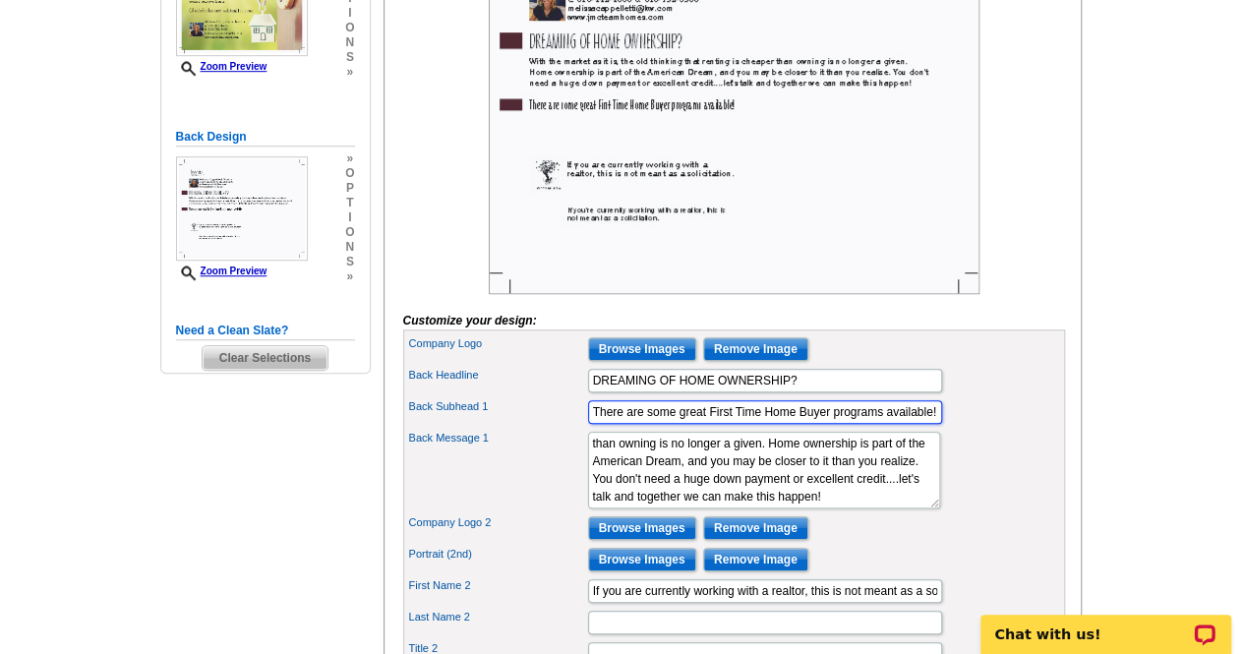
click at [640, 424] on input "There are some great First Time Home Buyer programs available!" at bounding box center [765, 412] width 354 height 24
click at [930, 424] on input "There are some great First Time Home Buyer programs available!" at bounding box center [765, 412] width 354 height 24
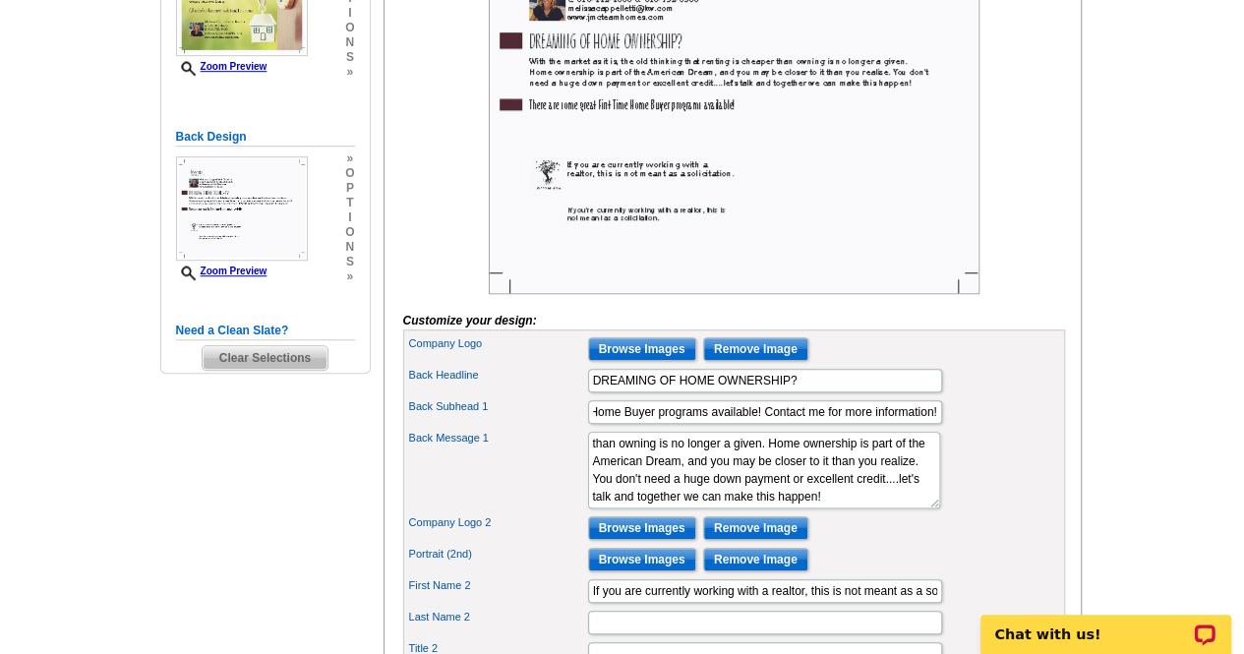
scroll to position [0, 0]
click at [1151, 361] on main "Need Help? call [PHONE_NUMBER], chat with support, or have our designers make s…" at bounding box center [622, 651] width 1244 height 1895
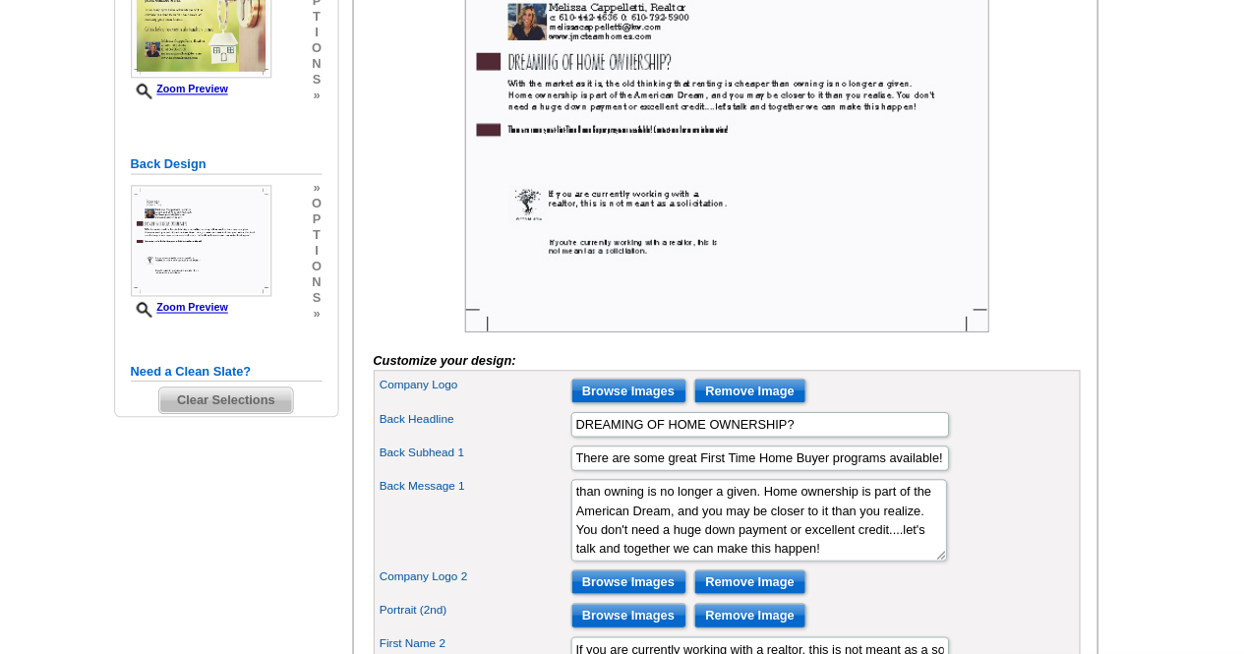
scroll to position [523, 0]
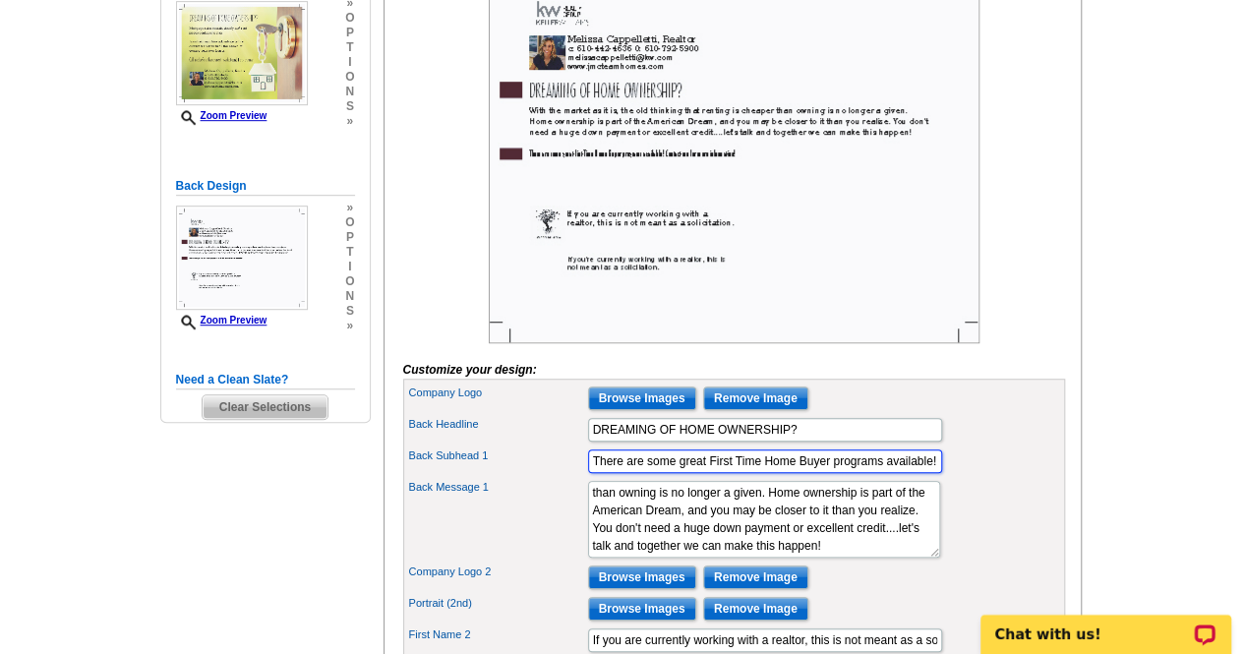
click at [899, 473] on input "There are some great First Time Home Buyer programs available! Contact me for m…" at bounding box center [765, 461] width 354 height 24
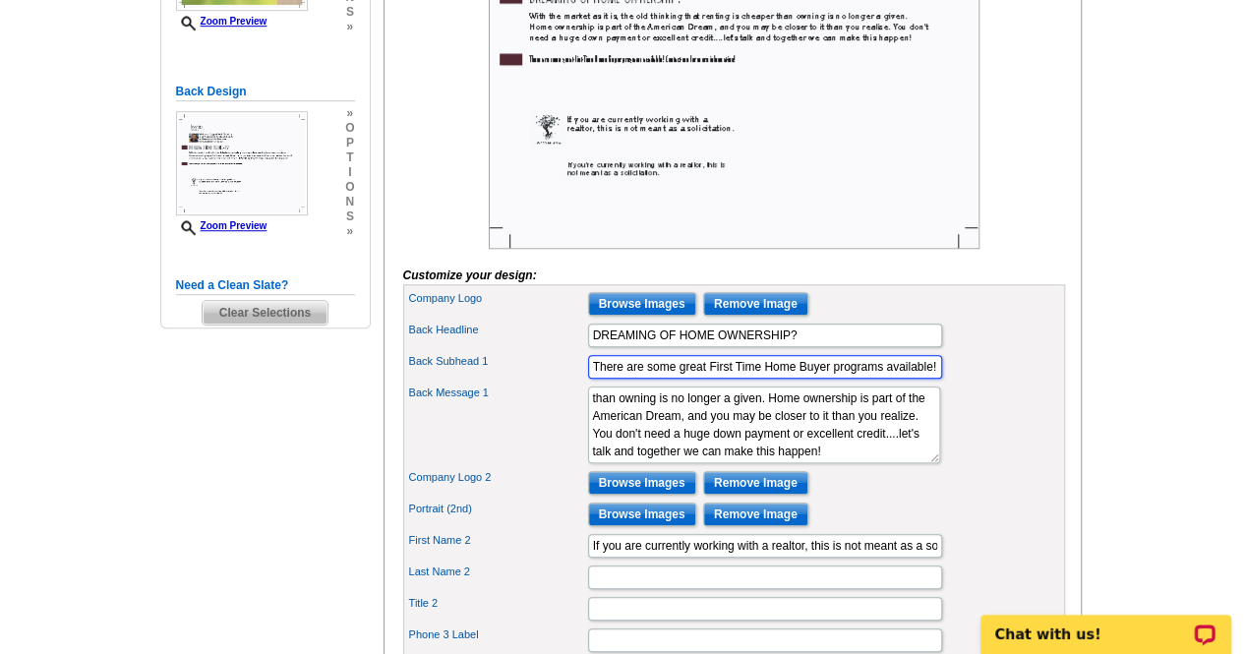
scroll to position [612, 0]
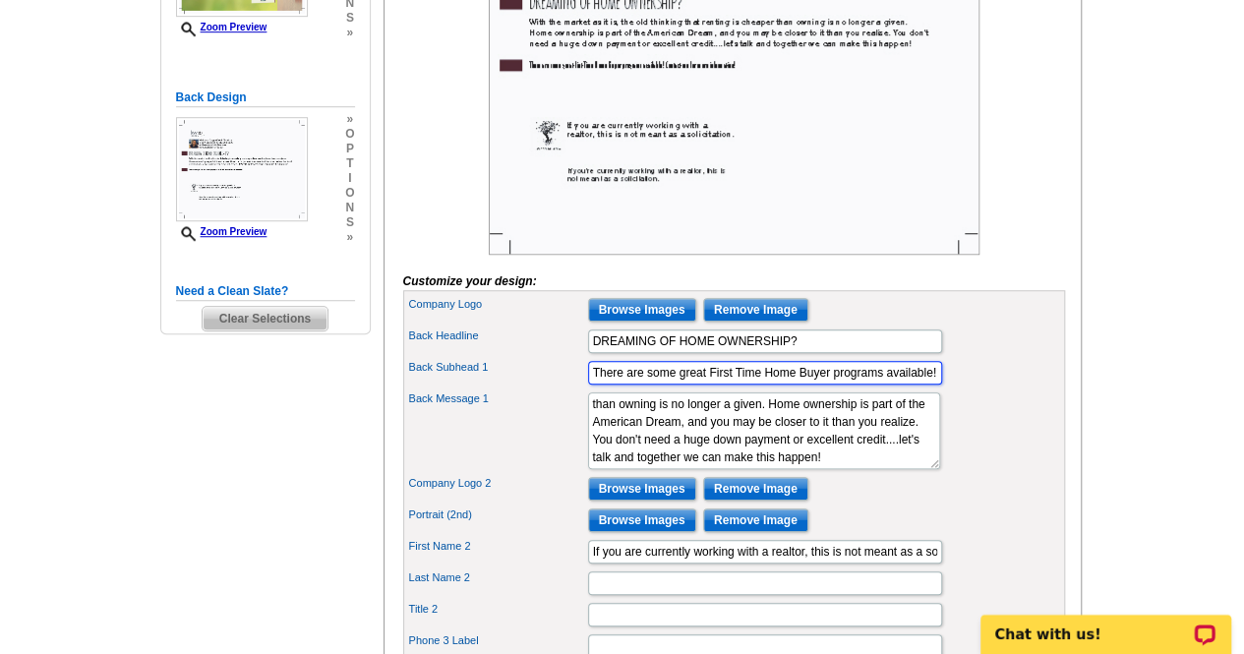
type input "There are some great First Time Home Buyer programs available!"
click at [1161, 401] on main "Need Help? call [PHONE_NUMBER], chat with support, or have our designers make s…" at bounding box center [622, 612] width 1244 height 1895
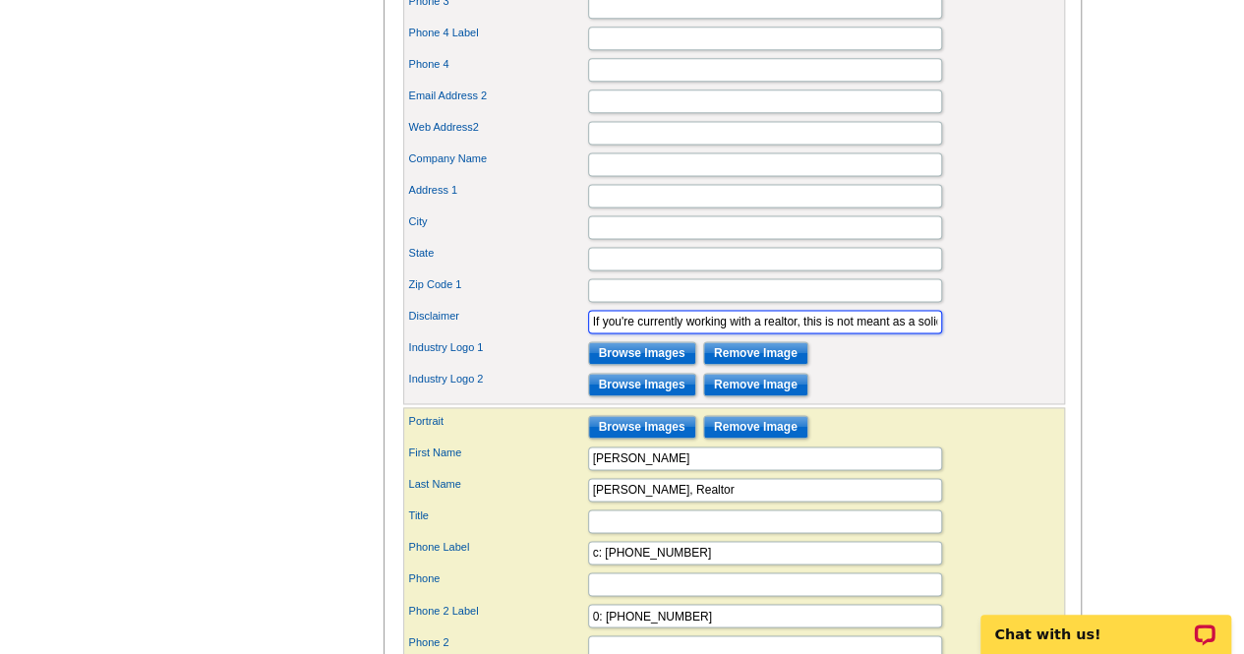
scroll to position [0, 39]
drag, startPoint x: 592, startPoint y: 336, endPoint x: 1258, endPoint y: 435, distance: 673.0
click at [1243, 435] on html "Welcome back [PERSON_NAME] My Account Logout local_phone Same Day Design, Print…" at bounding box center [622, 25] width 1244 height 2615
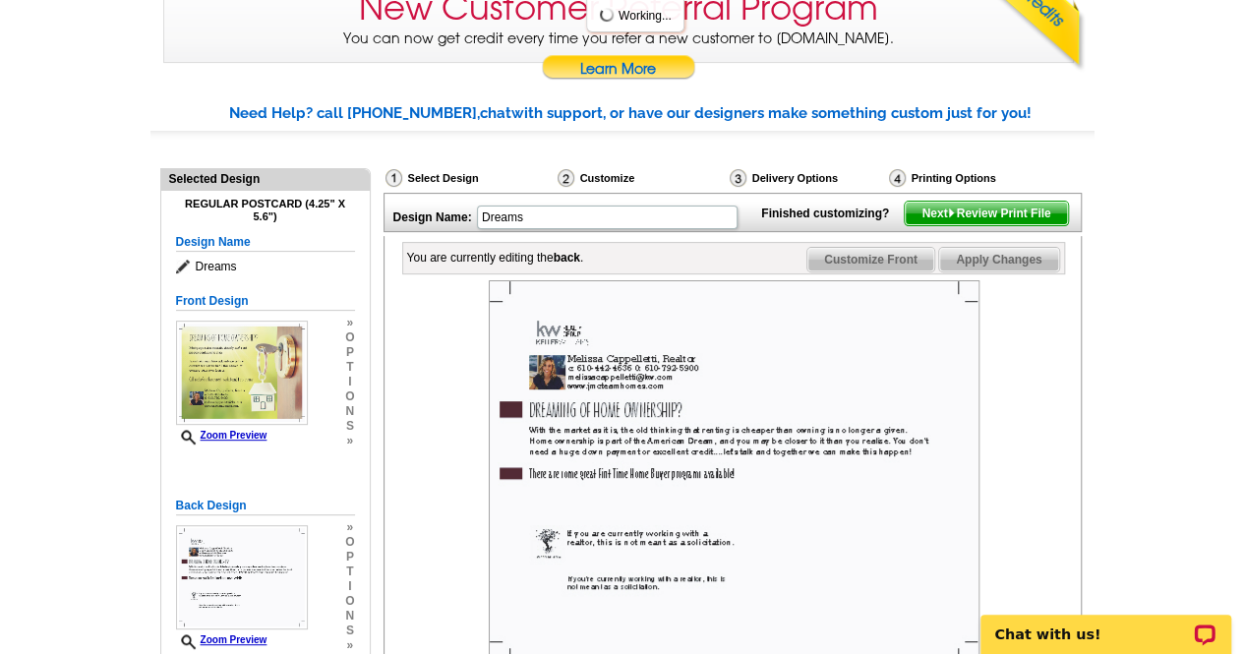
scroll to position [201, 0]
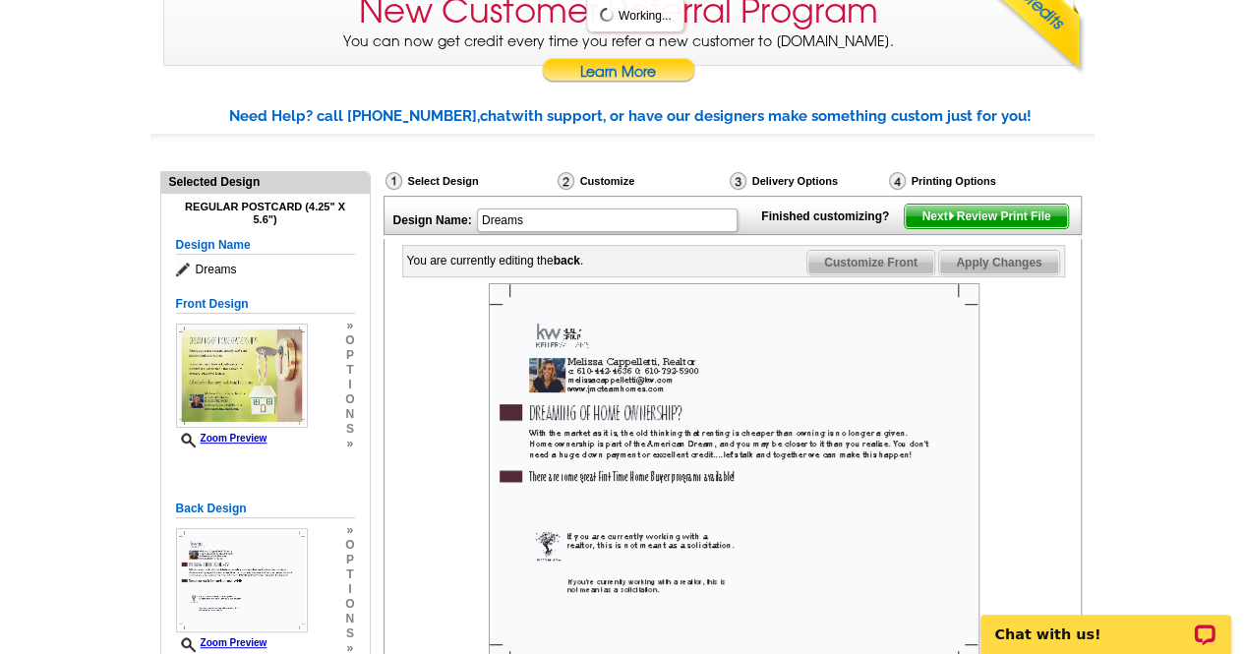
click at [1029, 228] on span "Next Review Print File" at bounding box center [986, 217] width 162 height 24
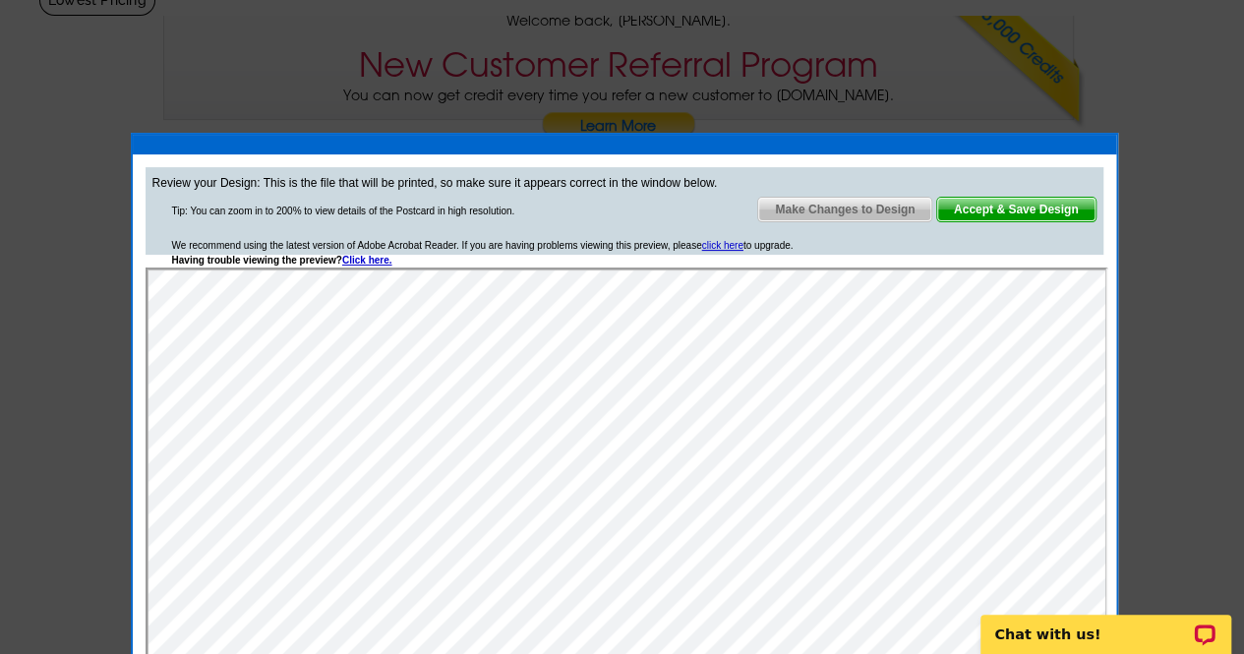
scroll to position [137, 0]
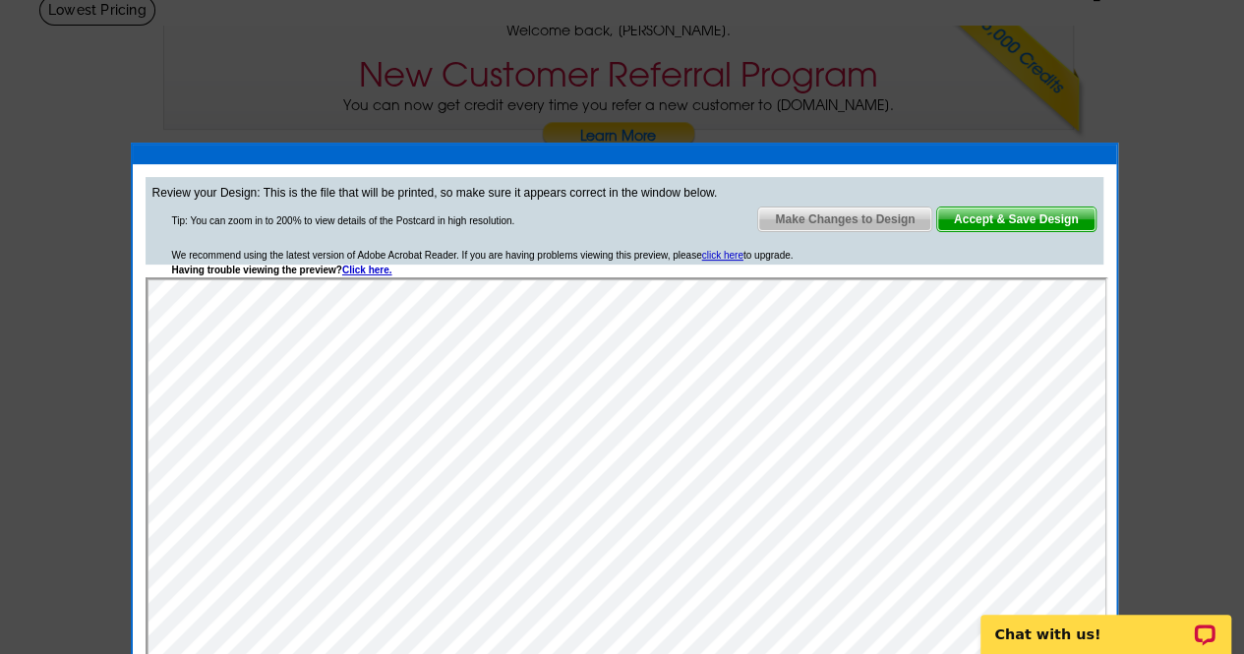
click at [1017, 210] on span "Accept & Save Design" at bounding box center [1016, 219] width 158 height 24
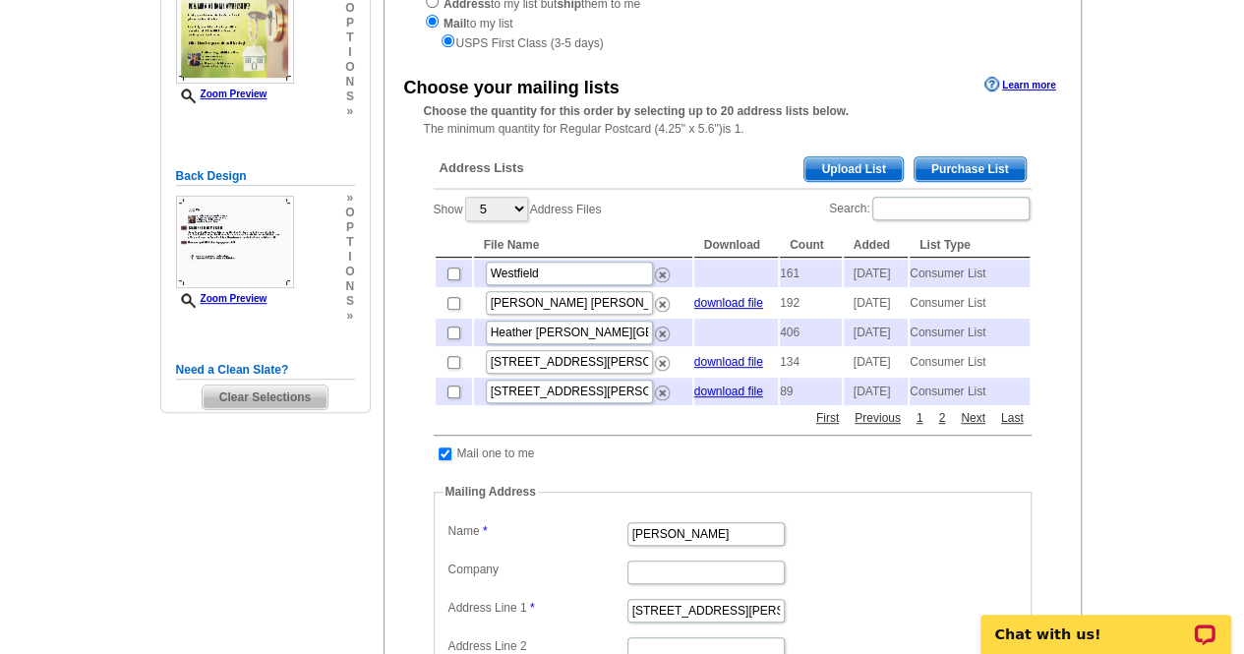
scroll to position [306, 0]
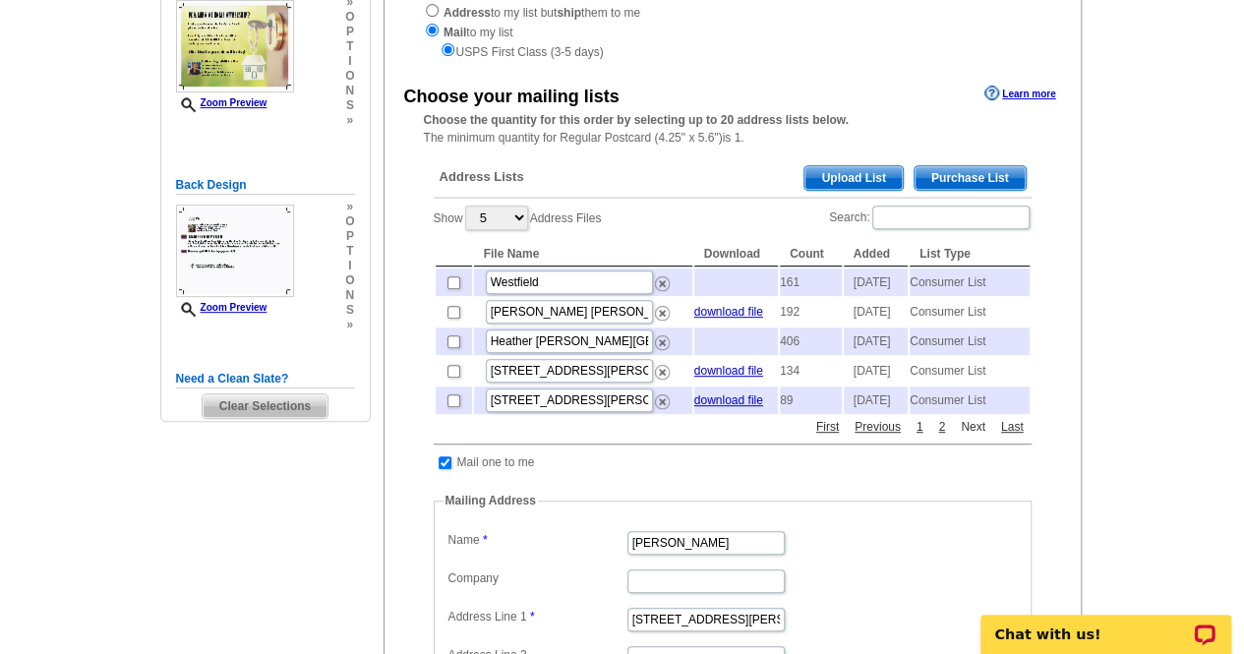
click at [981, 436] on link "Next" at bounding box center [973, 427] width 34 height 18
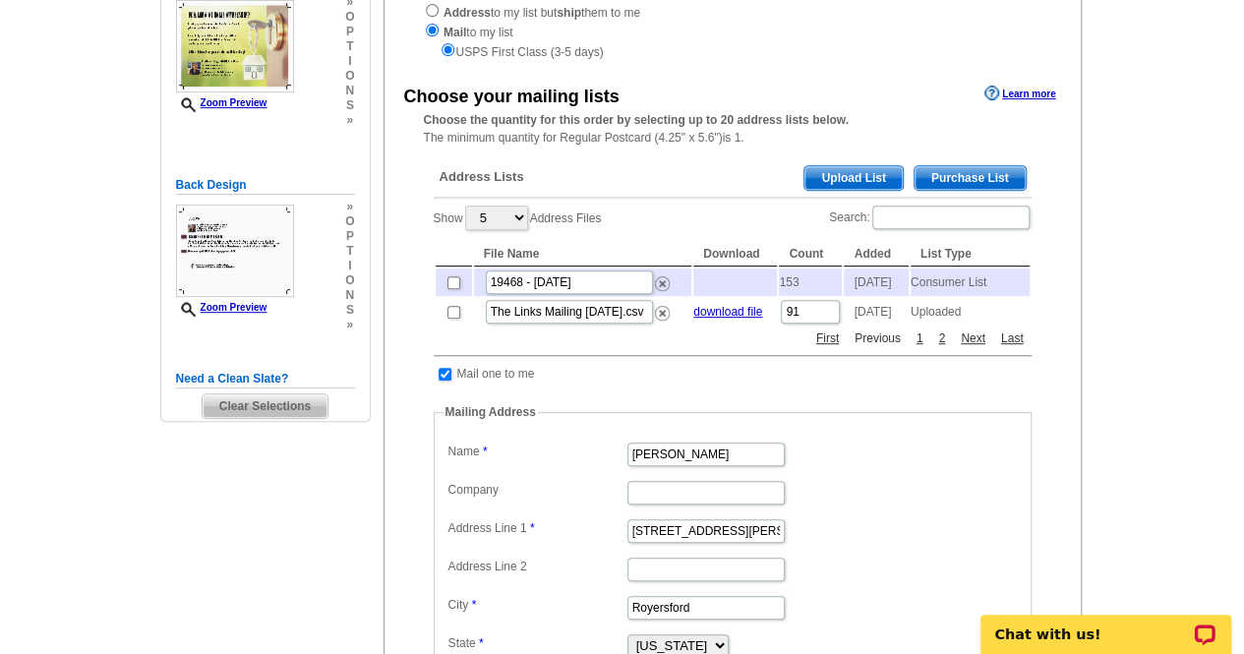
click at [882, 347] on link "Previous" at bounding box center [878, 338] width 56 height 18
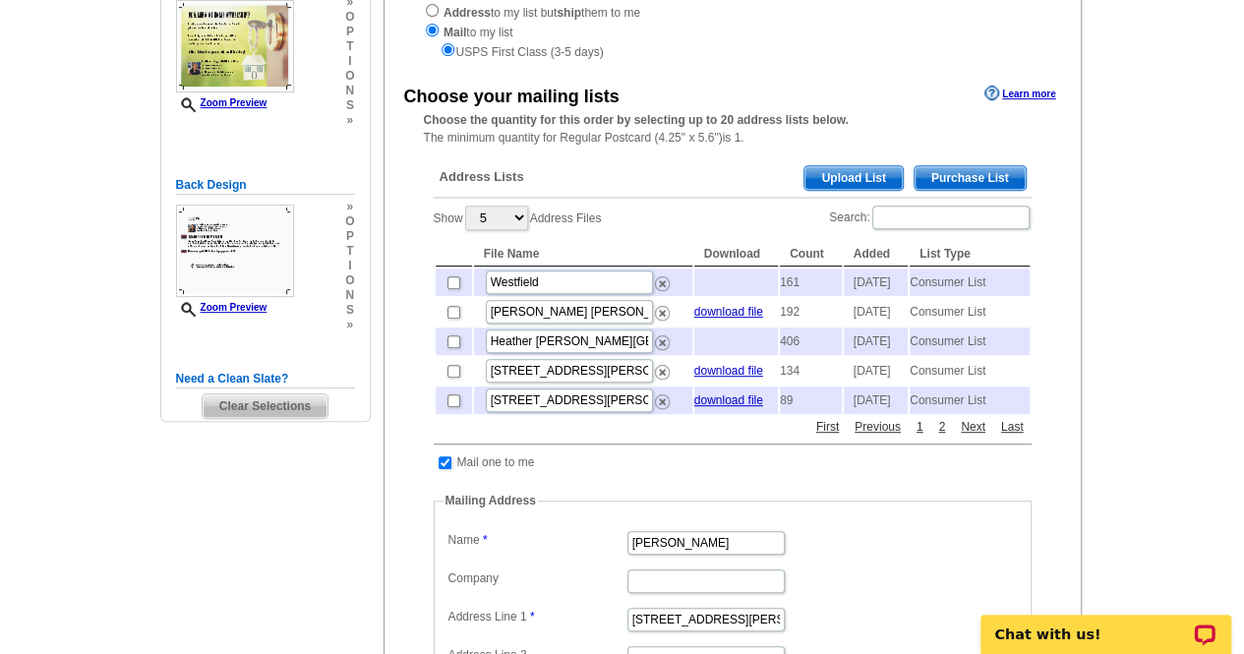
click at [980, 167] on link "Purchase List" at bounding box center [970, 178] width 113 height 26
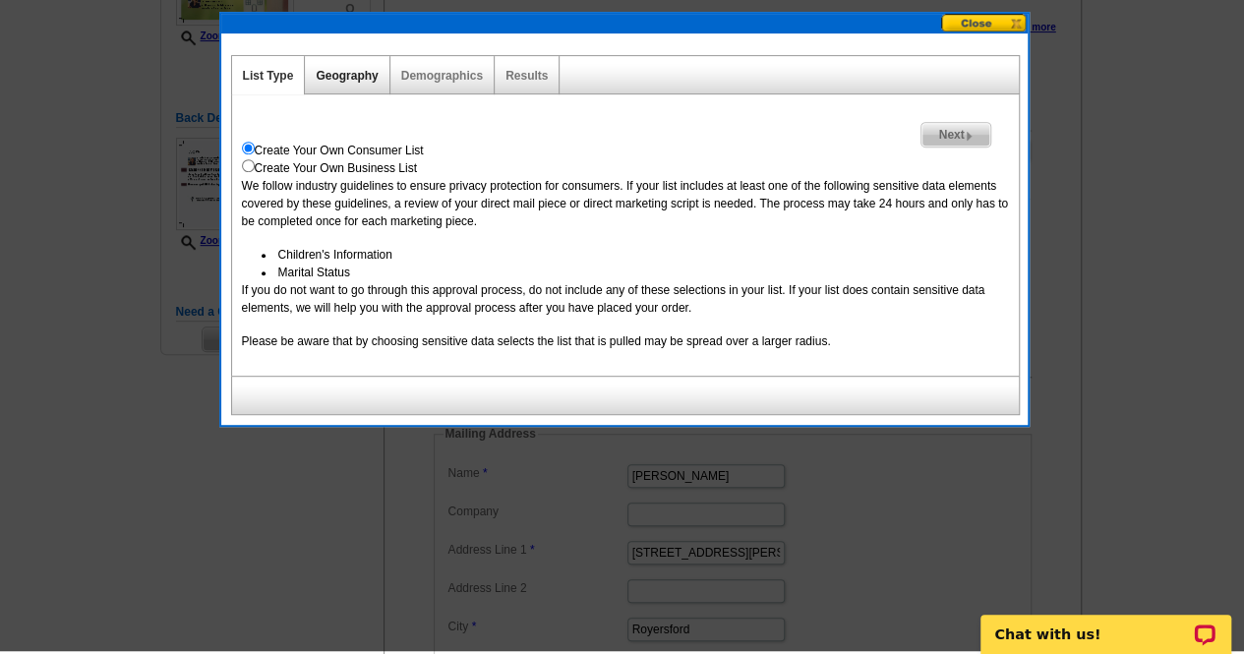
scroll to position [369, 0]
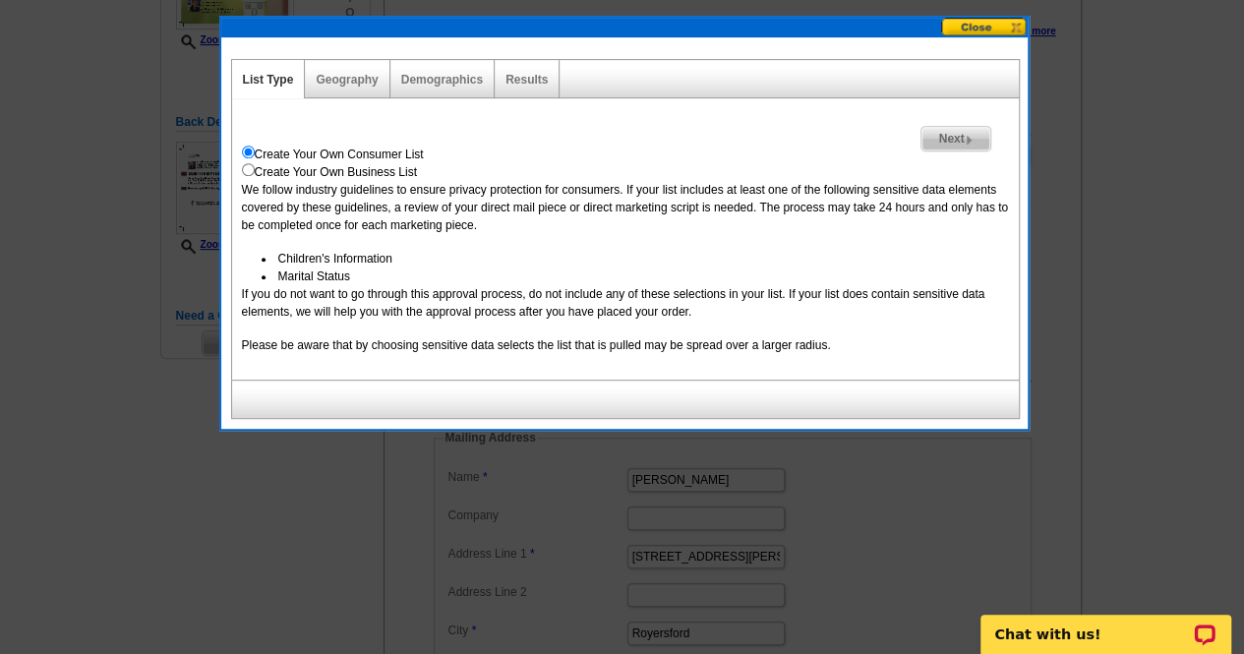
click at [954, 148] on span "Next" at bounding box center [955, 139] width 68 height 24
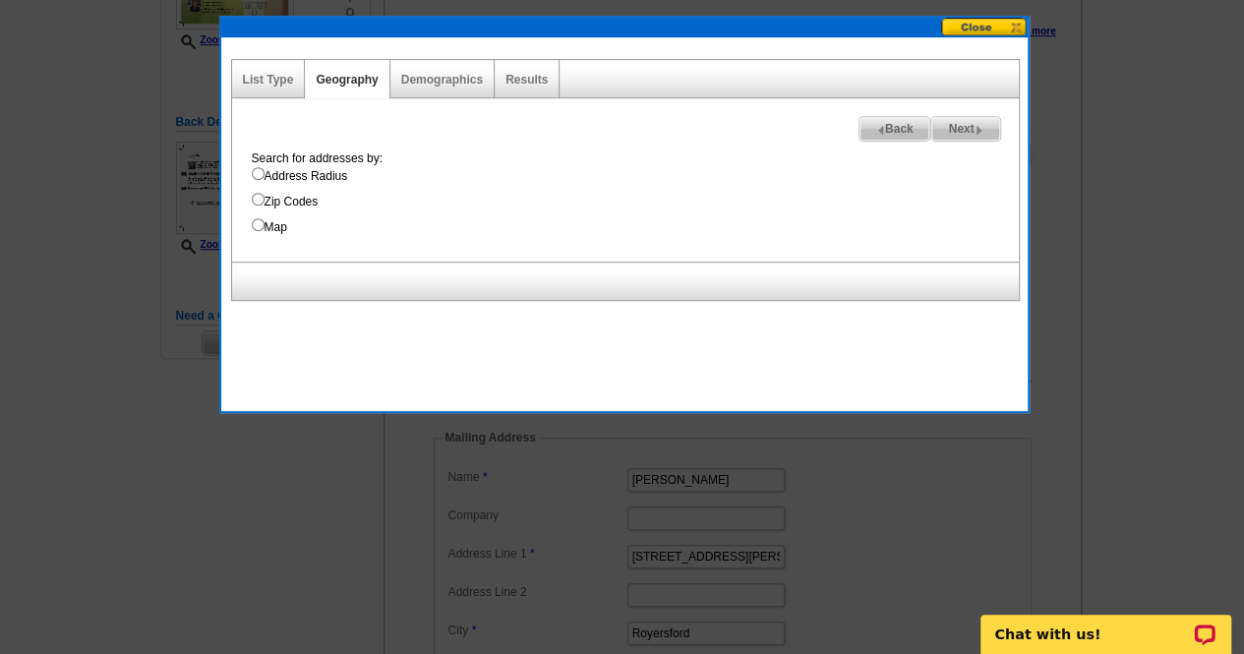
click at [257, 227] on input "Map" at bounding box center [258, 224] width 13 height 13
radio input "true"
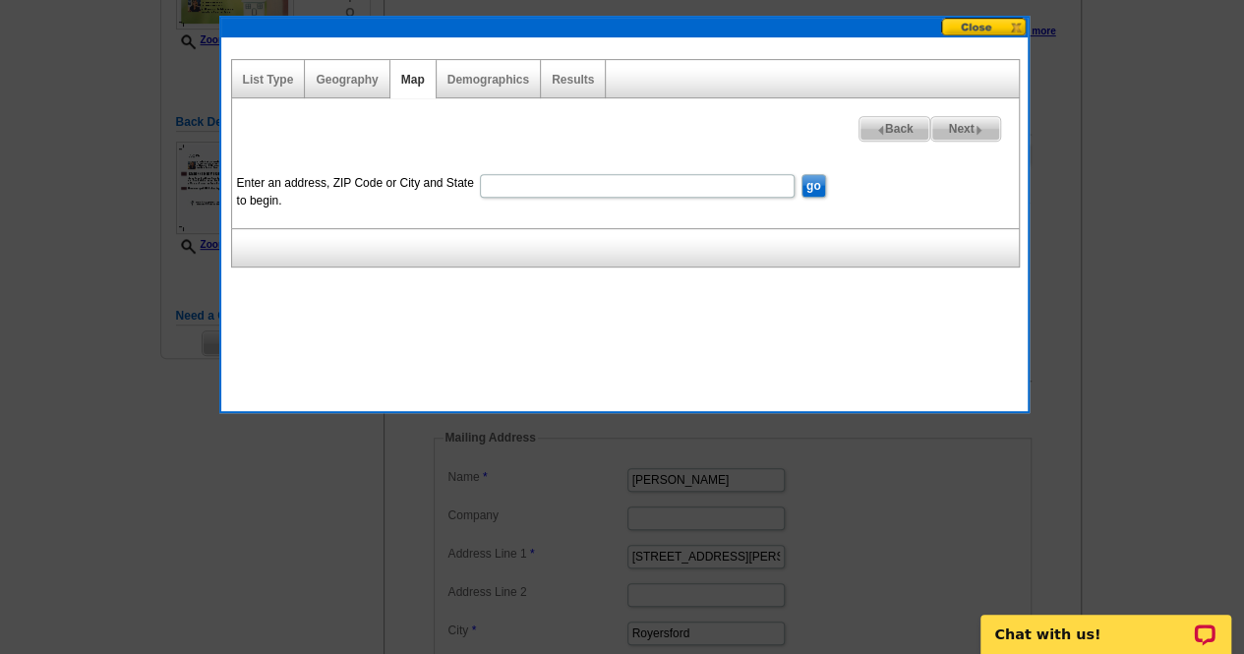
click at [529, 189] on input "Enter an address, ZIP Code or City and State to begin." at bounding box center [637, 186] width 315 height 24
drag, startPoint x: 529, startPoint y: 189, endPoint x: 350, endPoint y: 147, distance: 183.9
click at [350, 147] on div "Enter an address, ZIP Code or City and State to begin. go Draw Circle Draw Rect…" at bounding box center [625, 182] width 787 height 92
click at [573, 193] on input "Enter an address, ZIP Code or City and State to begin." at bounding box center [637, 186] width 315 height 24
type input "Dylan Engle Dr. Sanatoga"
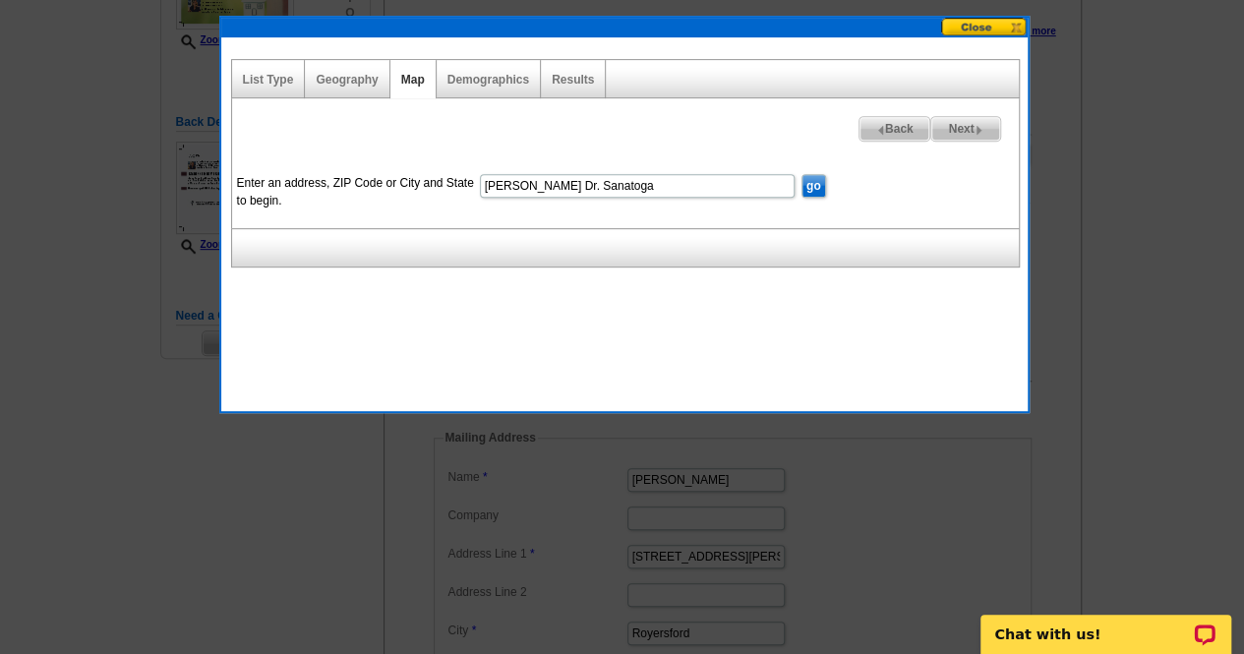
click at [812, 193] on input "go" at bounding box center [813, 186] width 25 height 24
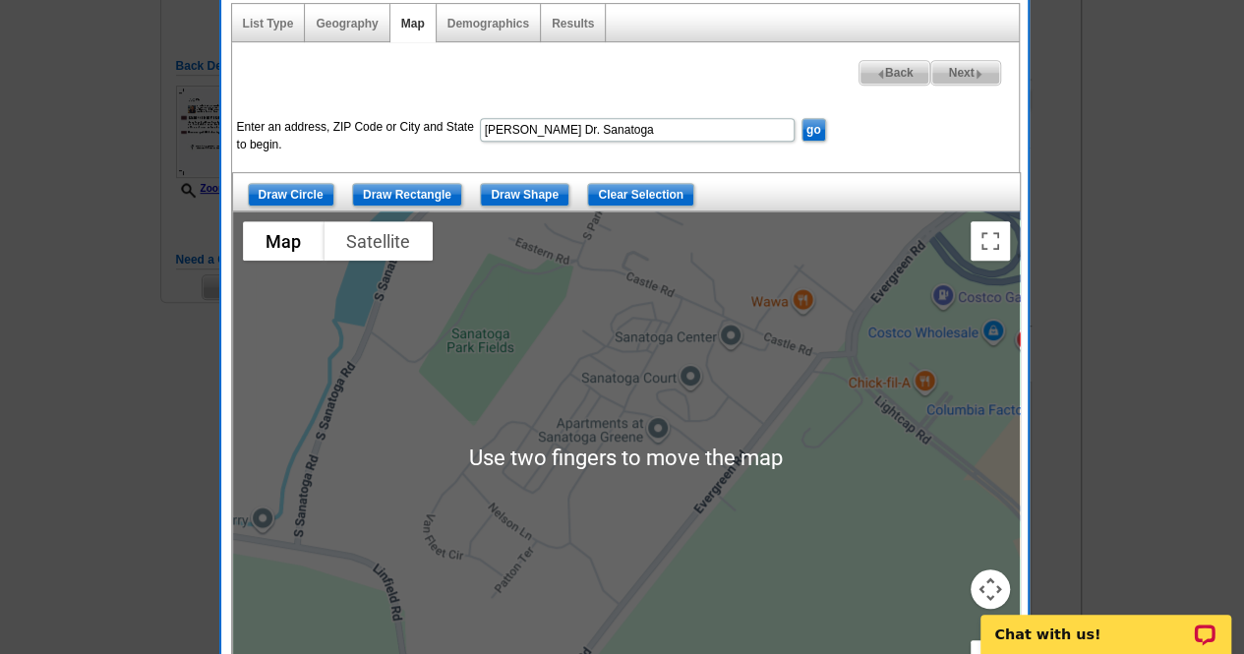
scroll to position [425, 0]
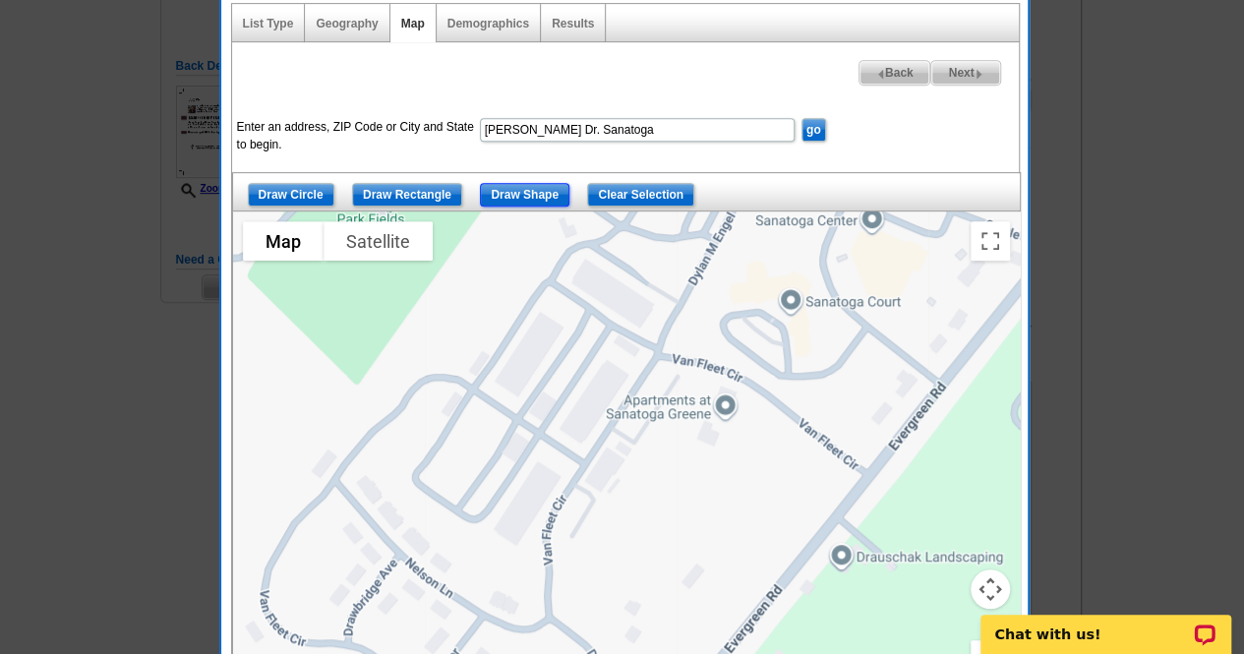
click at [515, 199] on input "Draw Shape" at bounding box center [524, 195] width 89 height 24
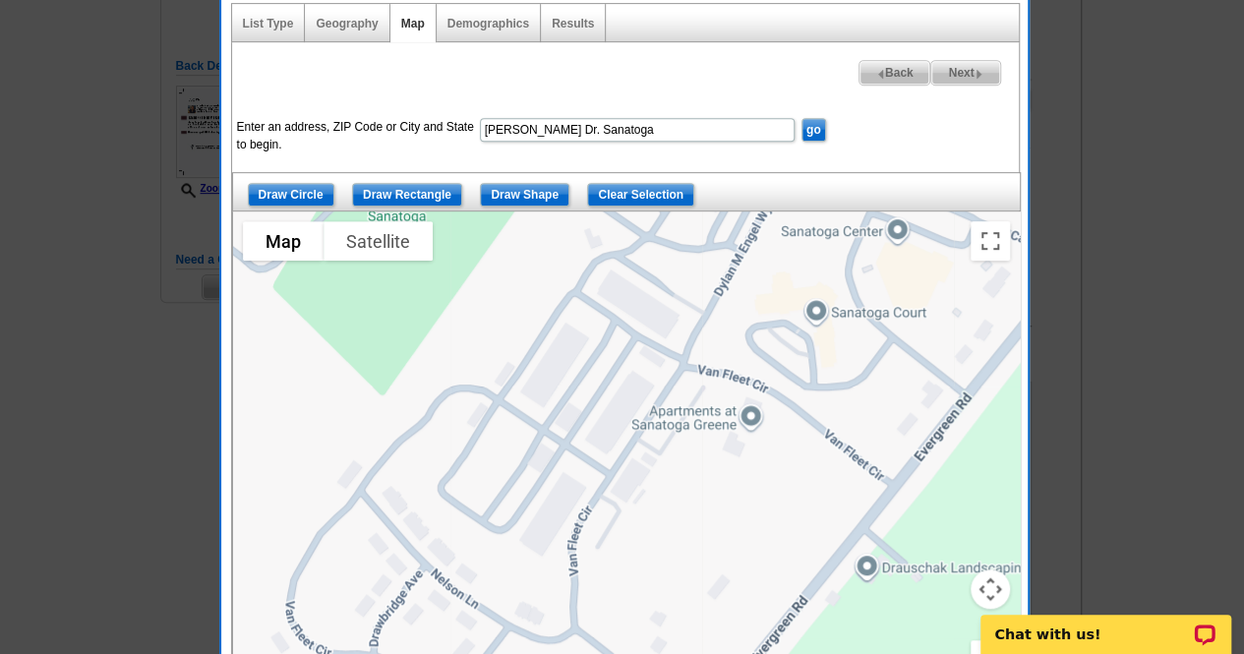
drag, startPoint x: 536, startPoint y: 228, endPoint x: 566, endPoint y: 238, distance: 32.0
click at [566, 238] on div at bounding box center [626, 457] width 787 height 492
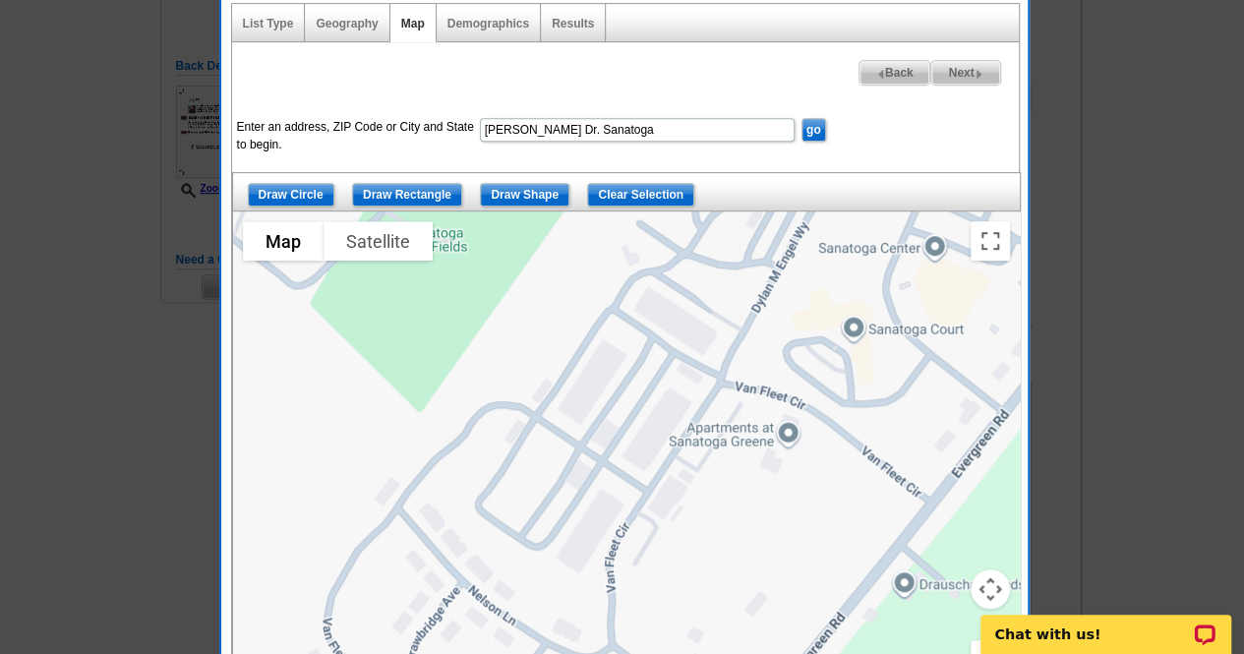
drag, startPoint x: 577, startPoint y: 225, endPoint x: 606, endPoint y: 243, distance: 33.6
click at [606, 243] on div at bounding box center [626, 457] width 787 height 492
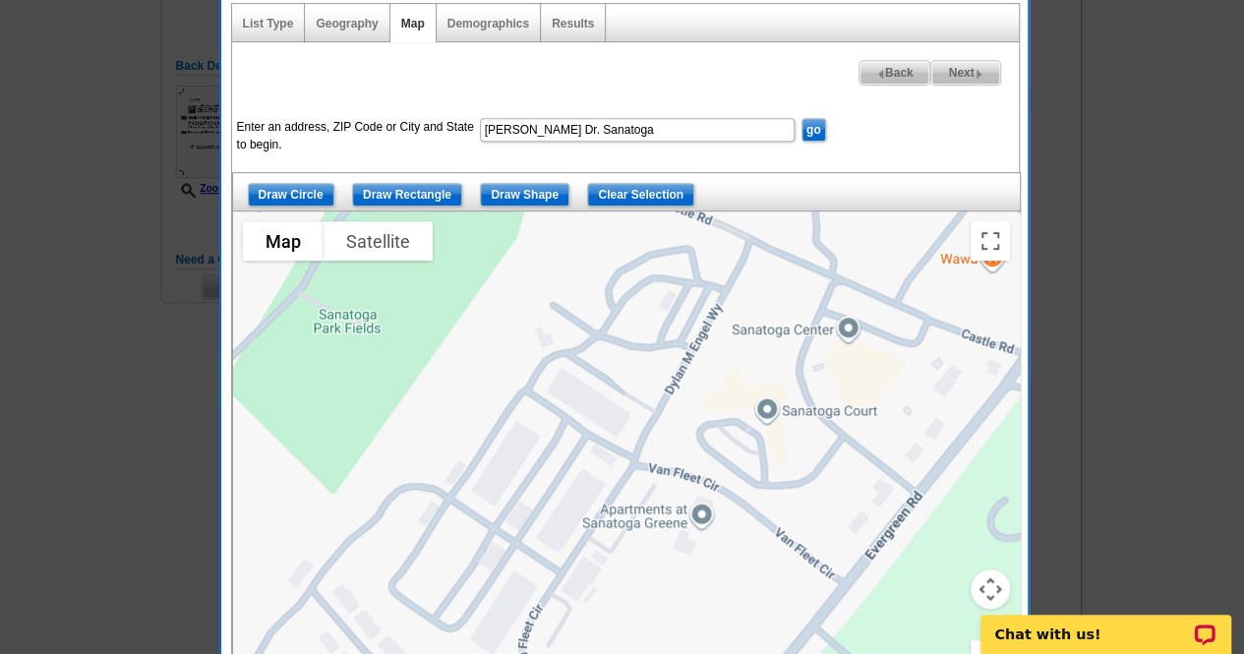
drag, startPoint x: 589, startPoint y: 254, endPoint x: 519, endPoint y: 343, distance: 113.5
click at [519, 343] on div at bounding box center [626, 457] width 787 height 492
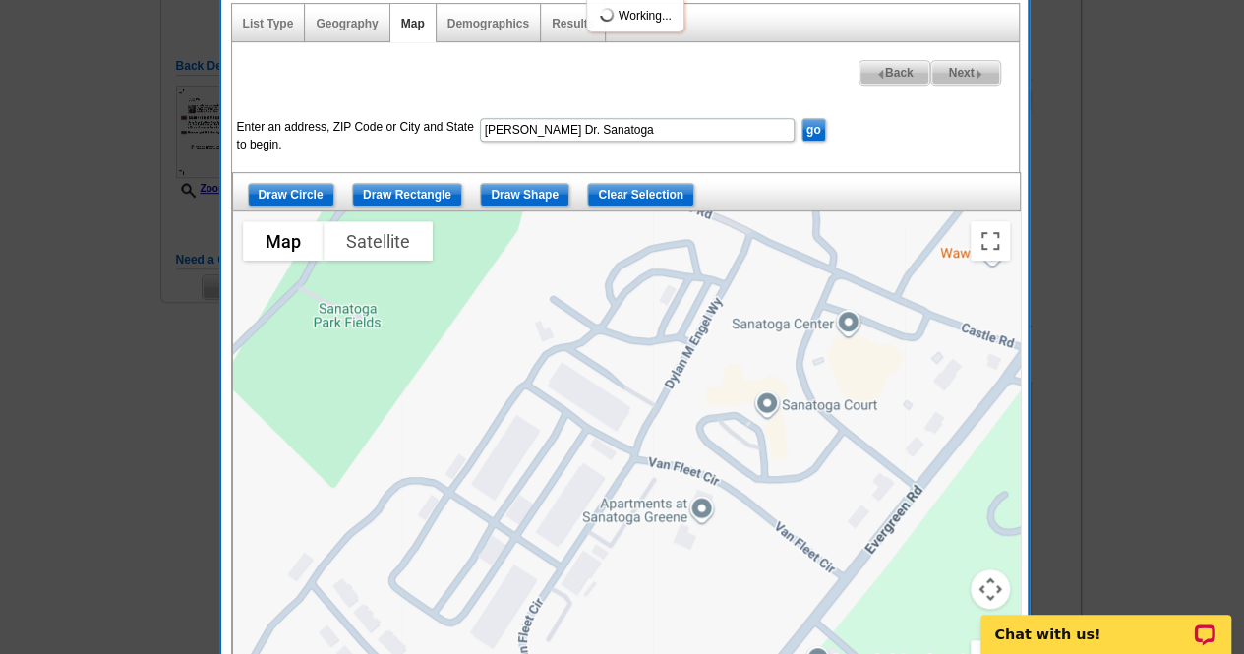
click at [519, 343] on div at bounding box center [626, 457] width 787 height 492
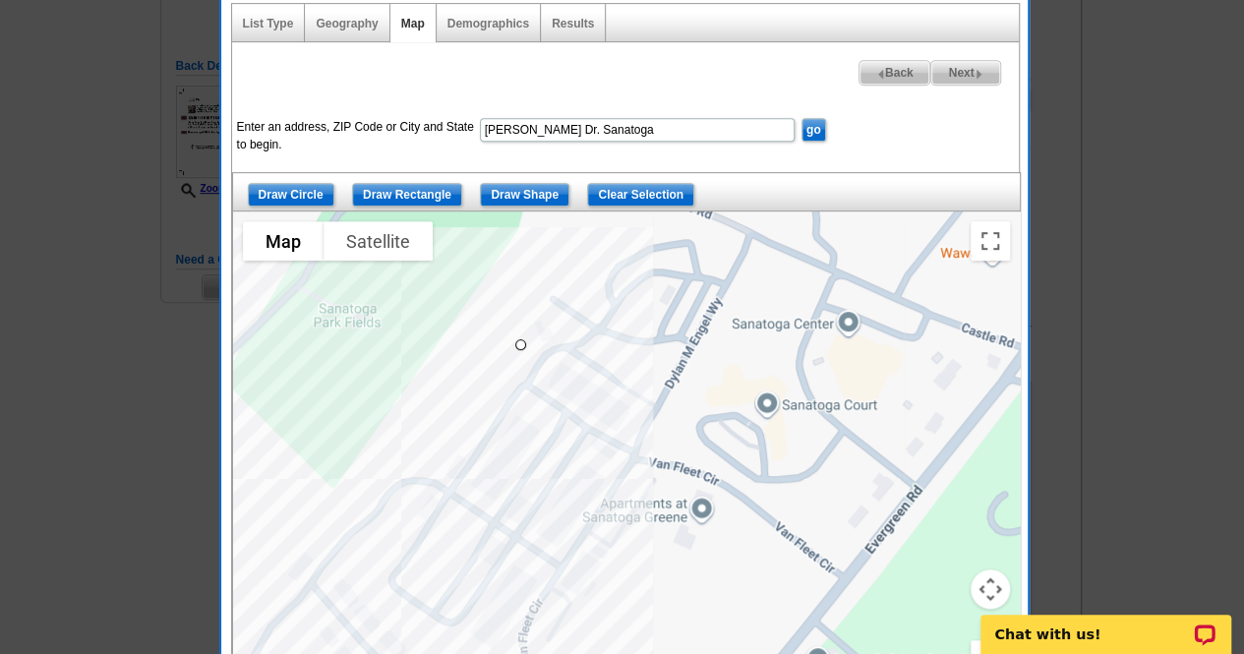
click at [363, 562] on div at bounding box center [626, 457] width 787 height 492
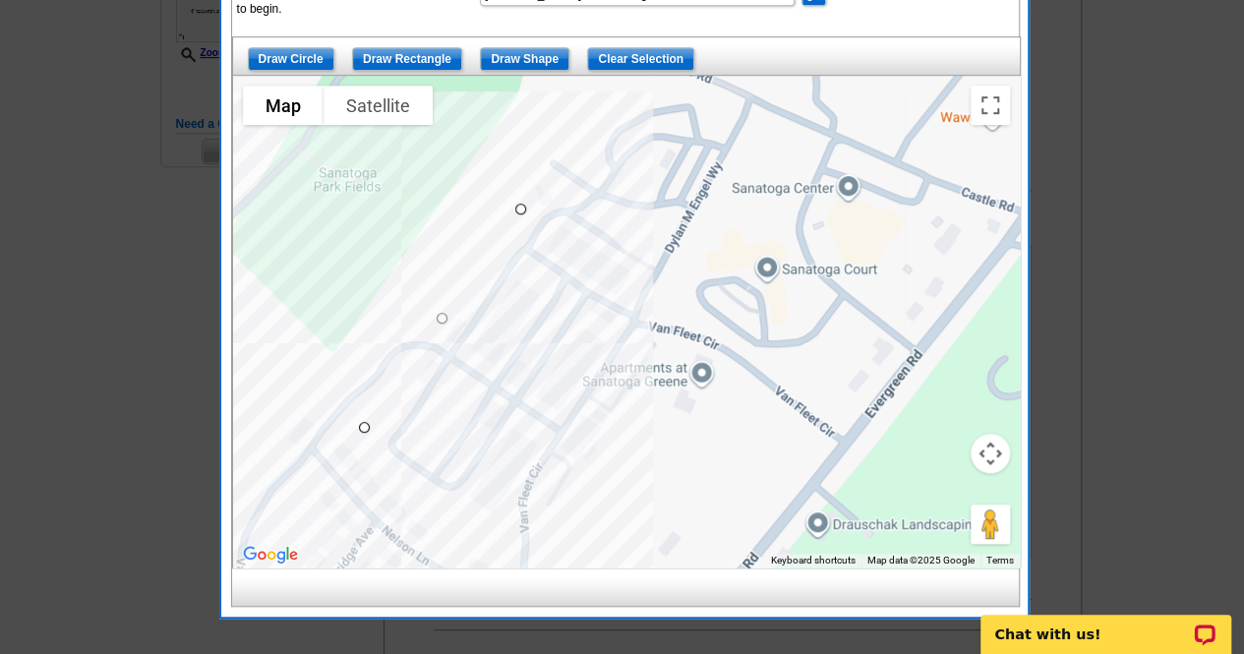
scroll to position [563, 0]
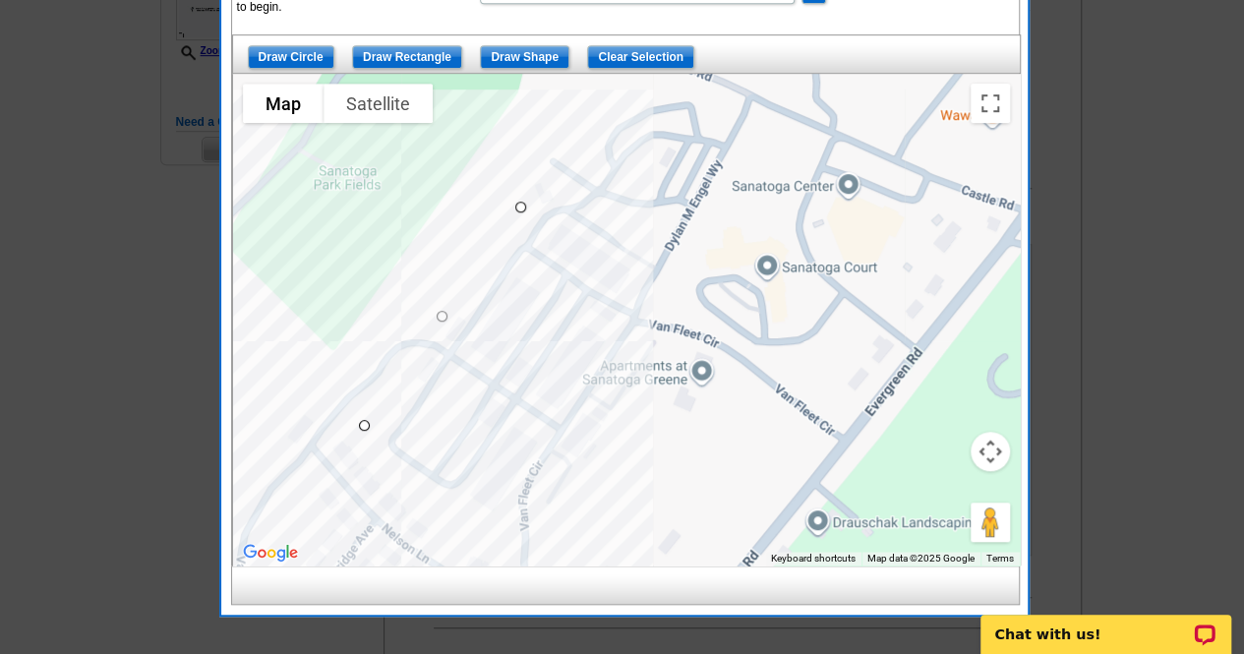
click at [506, 534] on div at bounding box center [626, 320] width 787 height 492
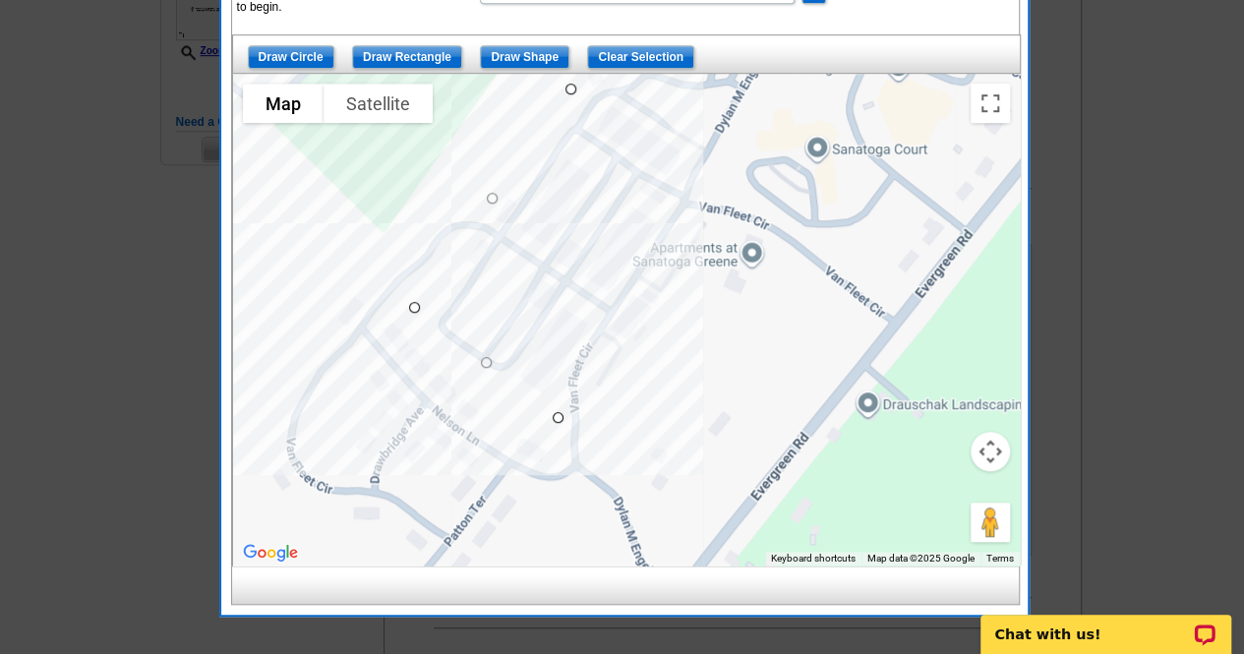
drag, startPoint x: 506, startPoint y: 532, endPoint x: 557, endPoint y: 410, distance: 131.9
click at [557, 410] on div at bounding box center [626, 320] width 787 height 492
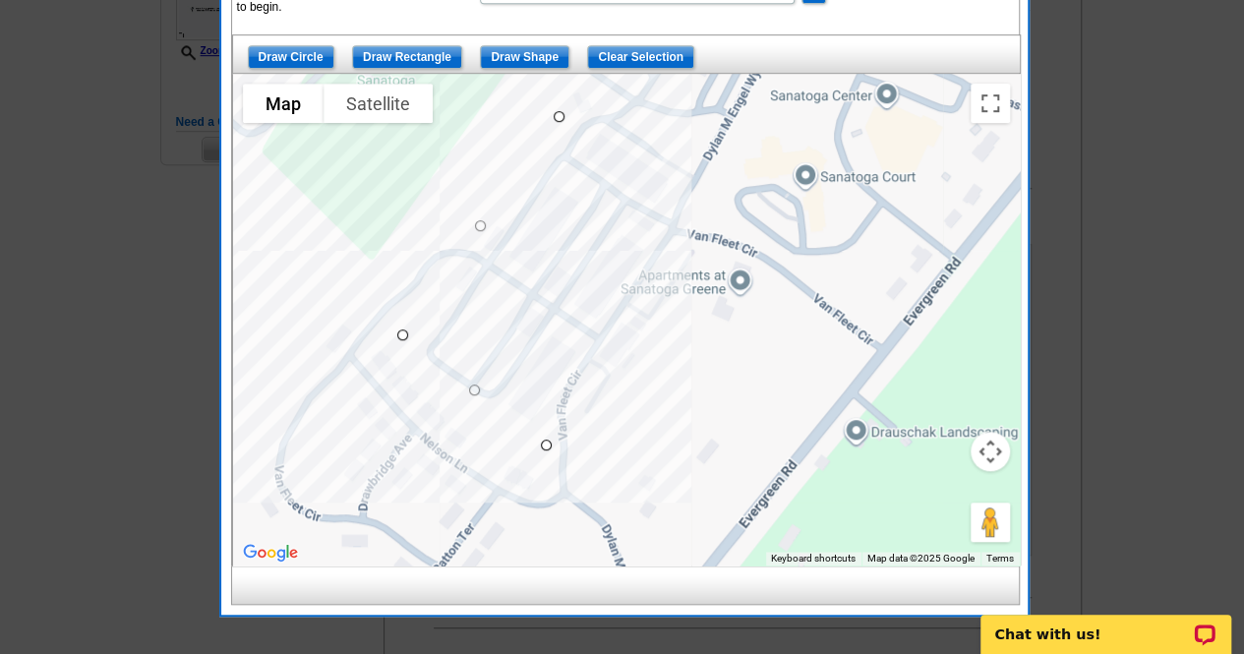
drag, startPoint x: 558, startPoint y: 413, endPoint x: 533, endPoint y: 477, distance: 68.5
click at [533, 477] on div at bounding box center [626, 320] width 787 height 492
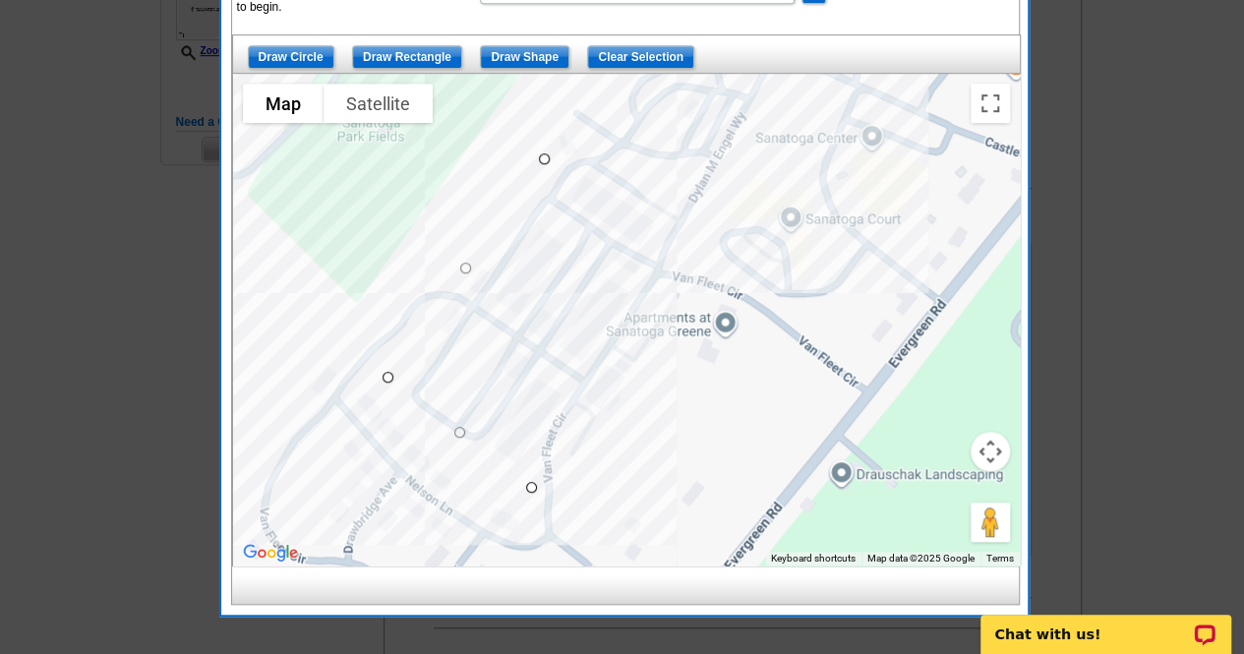
click at [677, 217] on div at bounding box center [626, 320] width 787 height 492
click at [546, 153] on div at bounding box center [626, 320] width 787 height 492
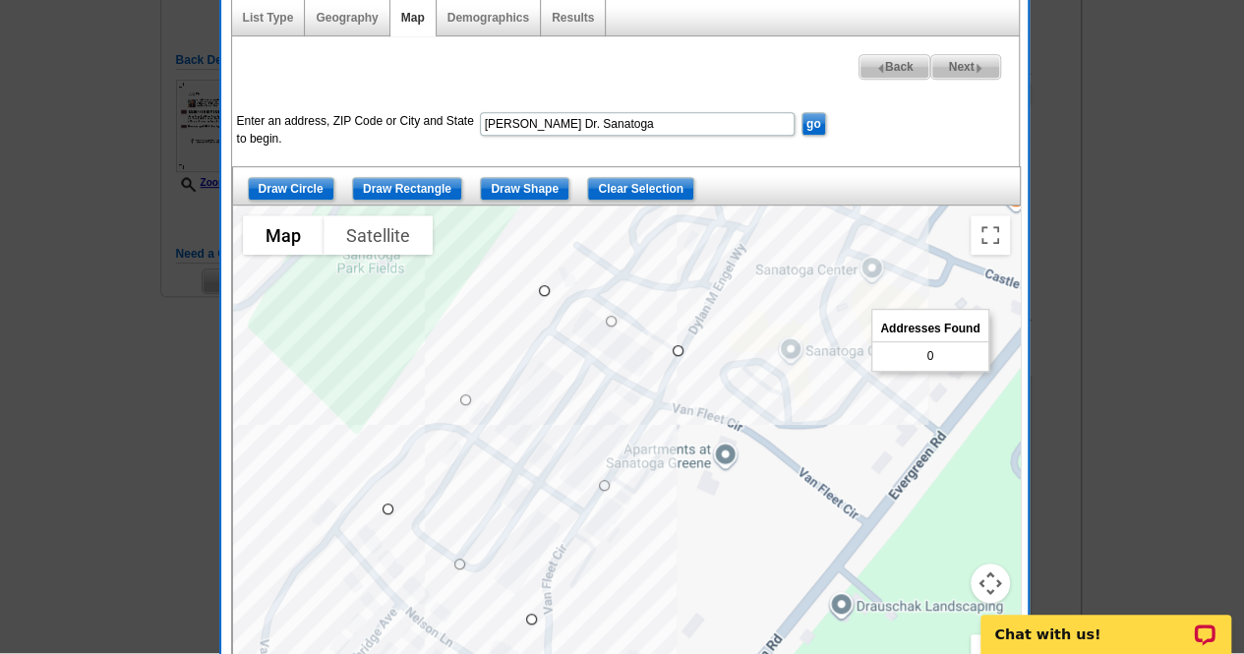
scroll to position [429, 0]
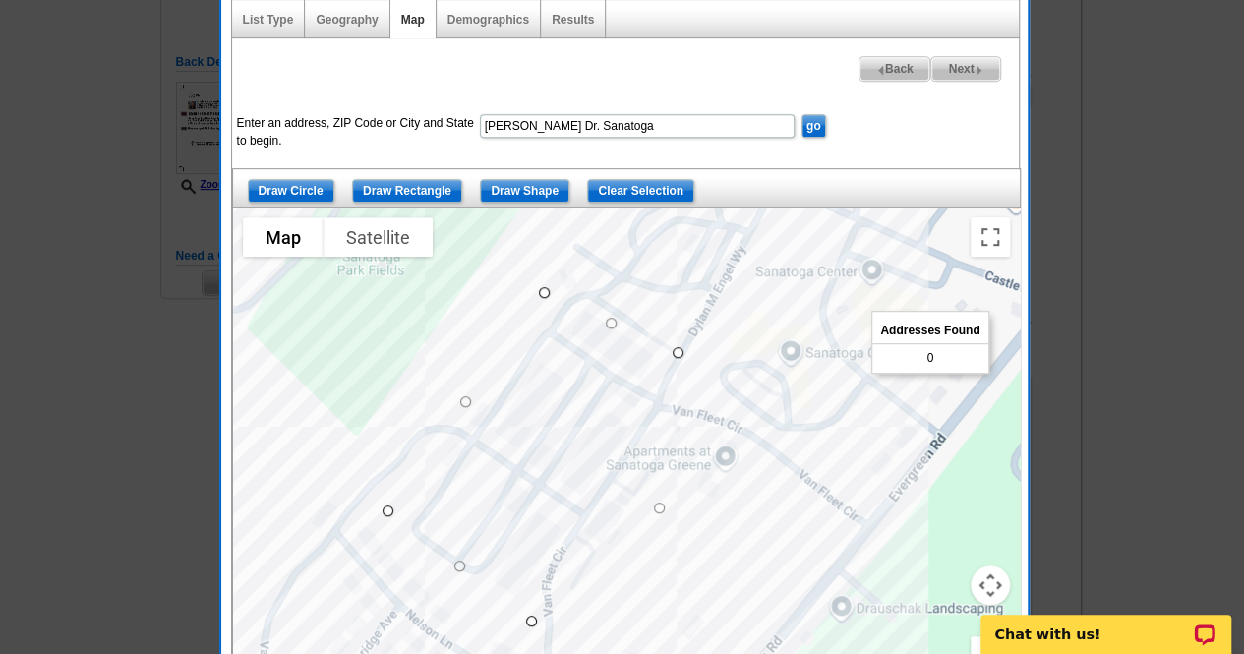
drag, startPoint x: 608, startPoint y: 487, endPoint x: 667, endPoint y: 508, distance: 62.8
drag, startPoint x: 531, startPoint y: 621, endPoint x: 555, endPoint y: 634, distance: 27.3
drag, startPoint x: 681, startPoint y: 349, endPoint x: 733, endPoint y: 386, distance: 64.1
click at [673, 182] on input "Clear Selection" at bounding box center [640, 191] width 107 height 24
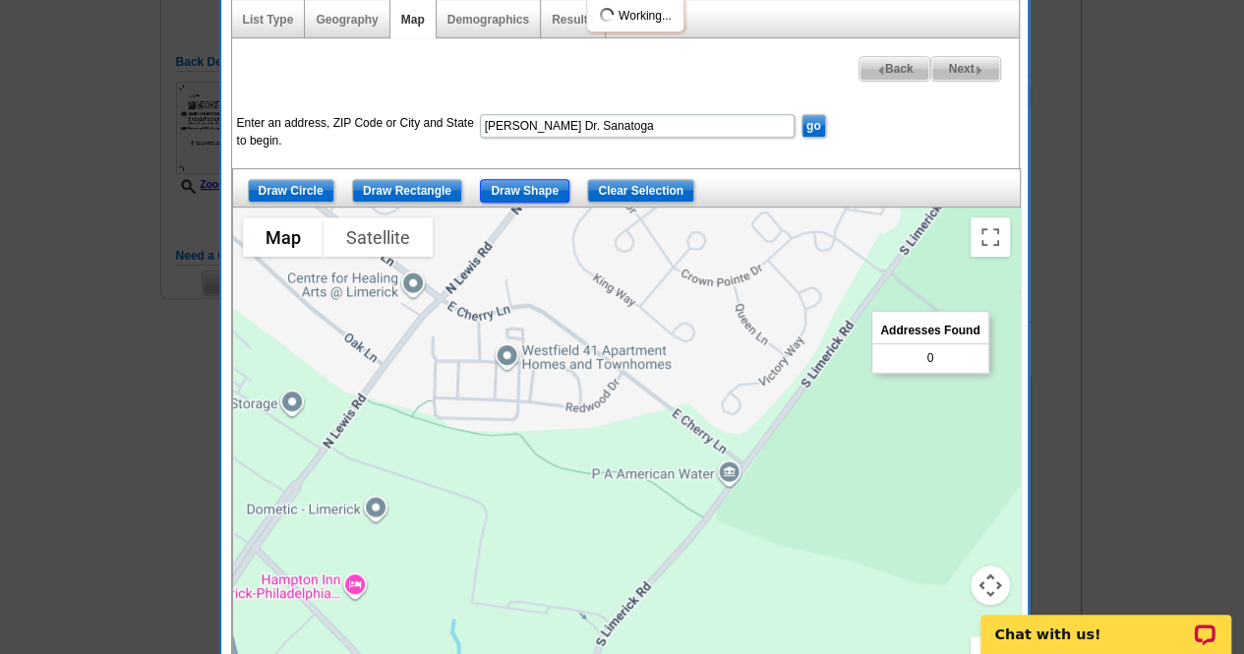
click at [520, 186] on input "Draw Shape" at bounding box center [524, 191] width 89 height 24
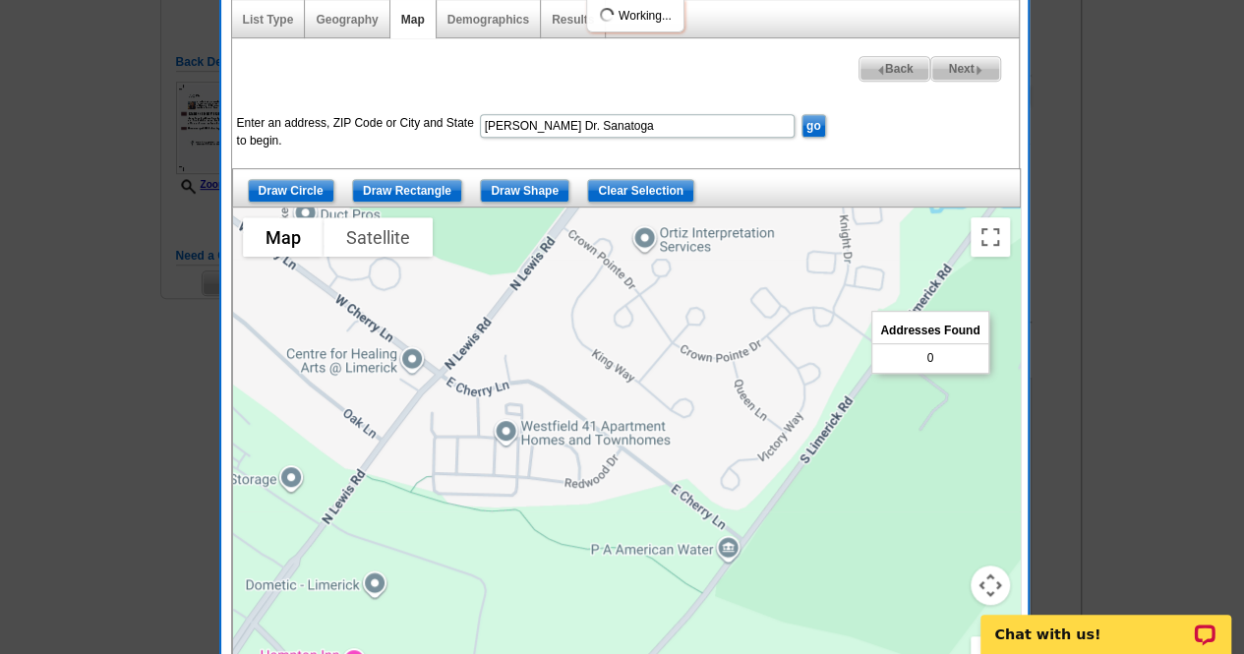
drag, startPoint x: 420, startPoint y: 330, endPoint x: 418, endPoint y: 404, distance: 73.8
click at [418, 404] on div at bounding box center [626, 453] width 787 height 492
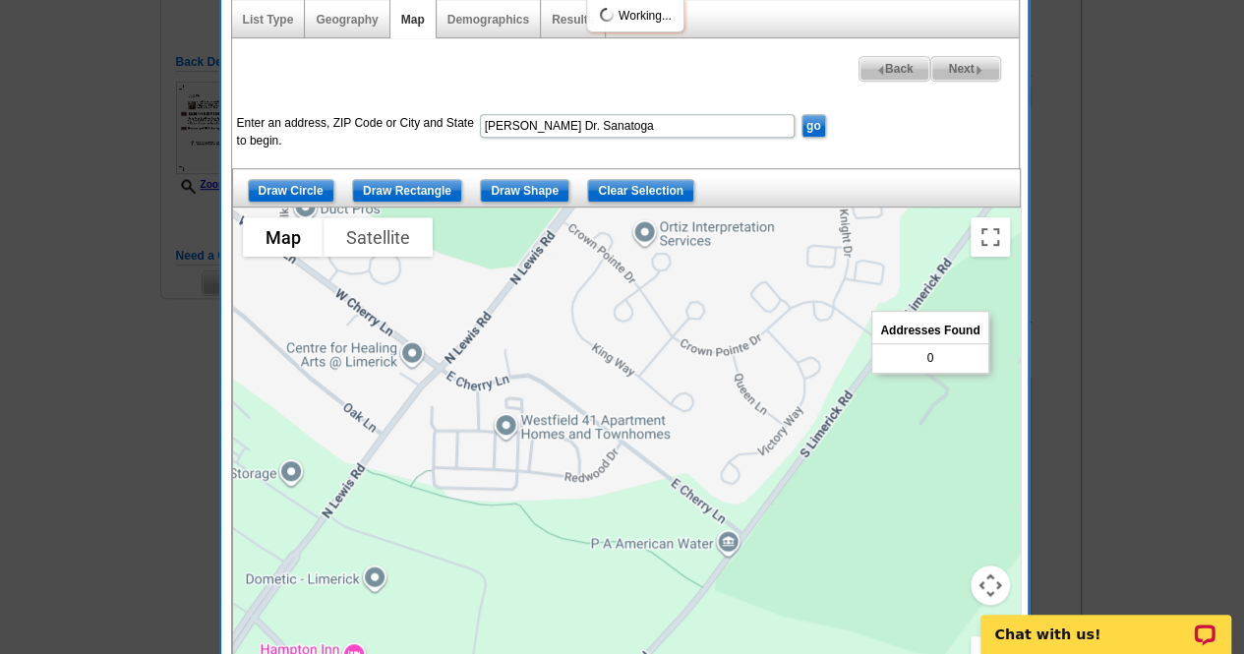
click at [421, 403] on div at bounding box center [626, 453] width 787 height 492
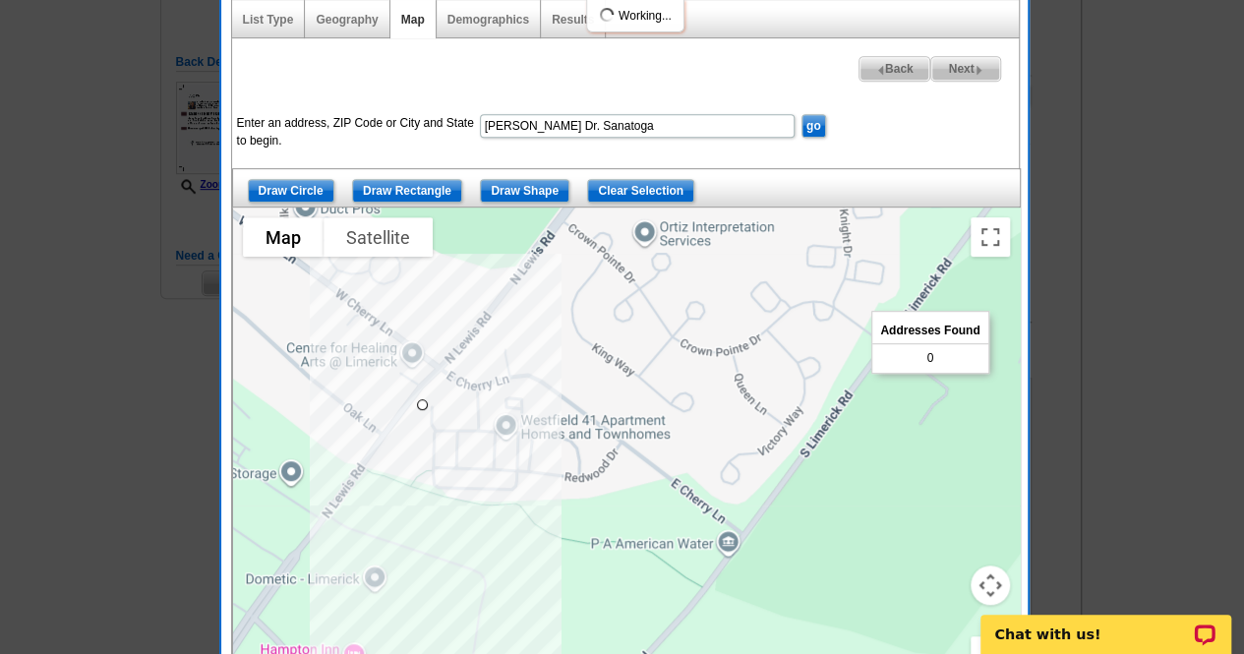
click at [420, 496] on div at bounding box center [626, 453] width 787 height 492
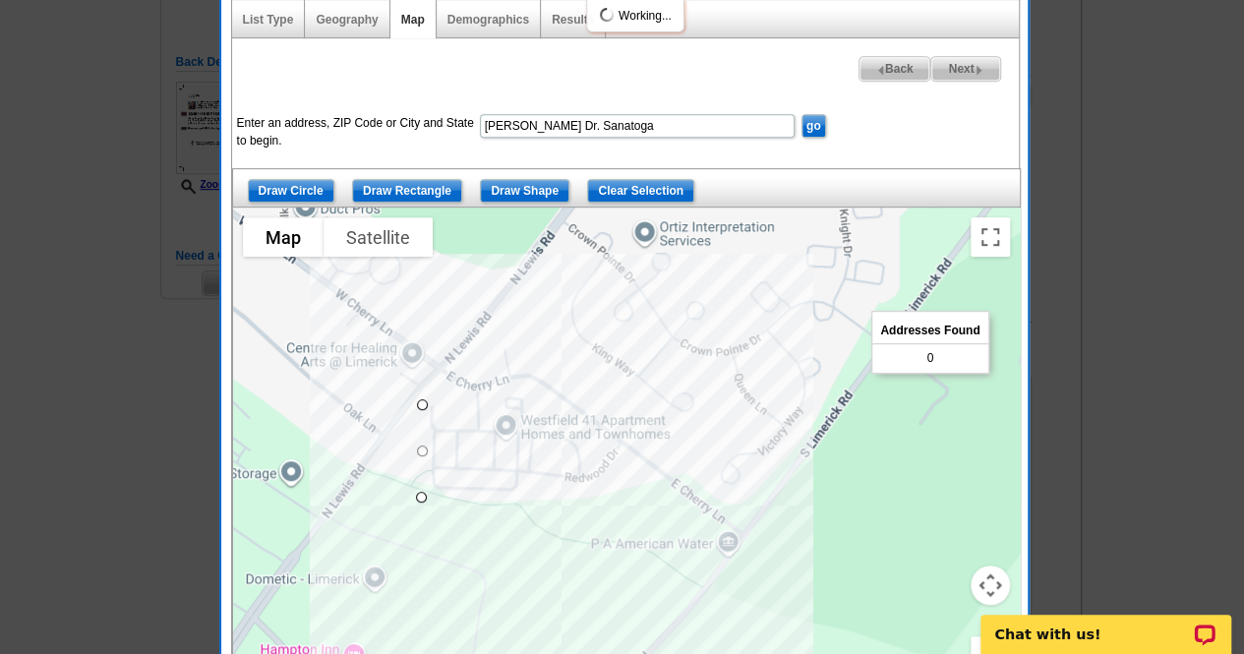
click at [602, 500] on div at bounding box center [626, 453] width 787 height 492
click at [584, 423] on div at bounding box center [626, 453] width 787 height 492
click at [520, 389] on div at bounding box center [626, 453] width 787 height 492
click at [424, 396] on div at bounding box center [626, 453] width 787 height 492
drag, startPoint x: 606, startPoint y: 497, endPoint x: 635, endPoint y: 480, distance: 33.9
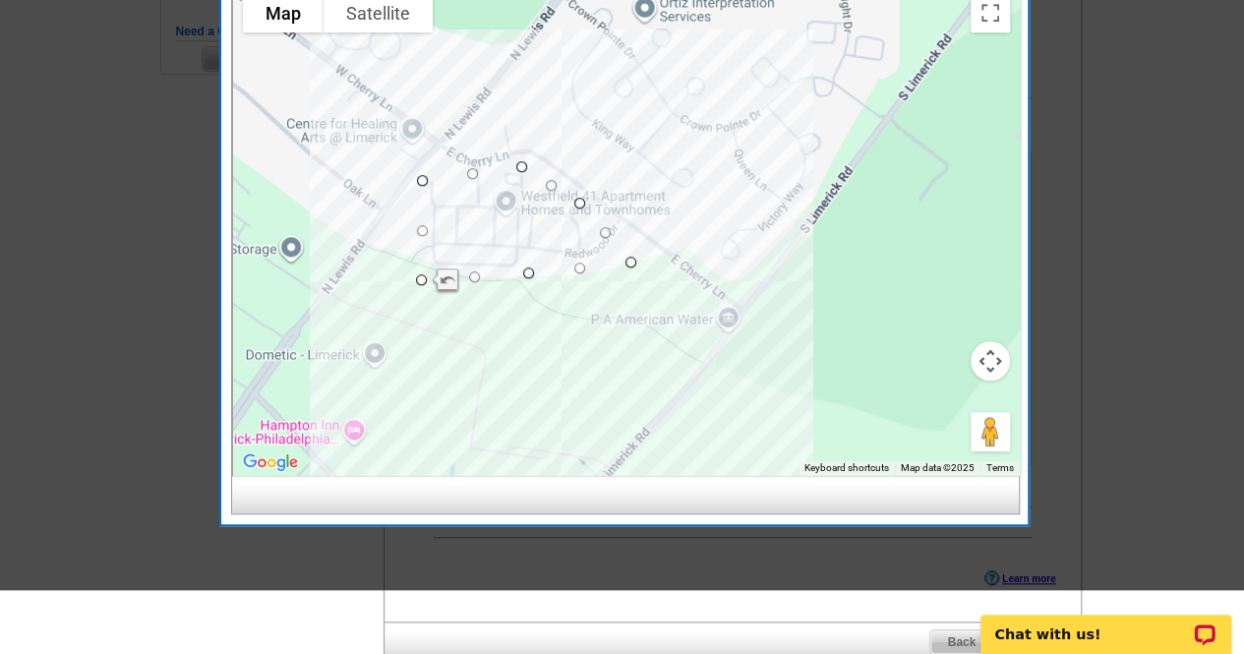
scroll to position [655, 0]
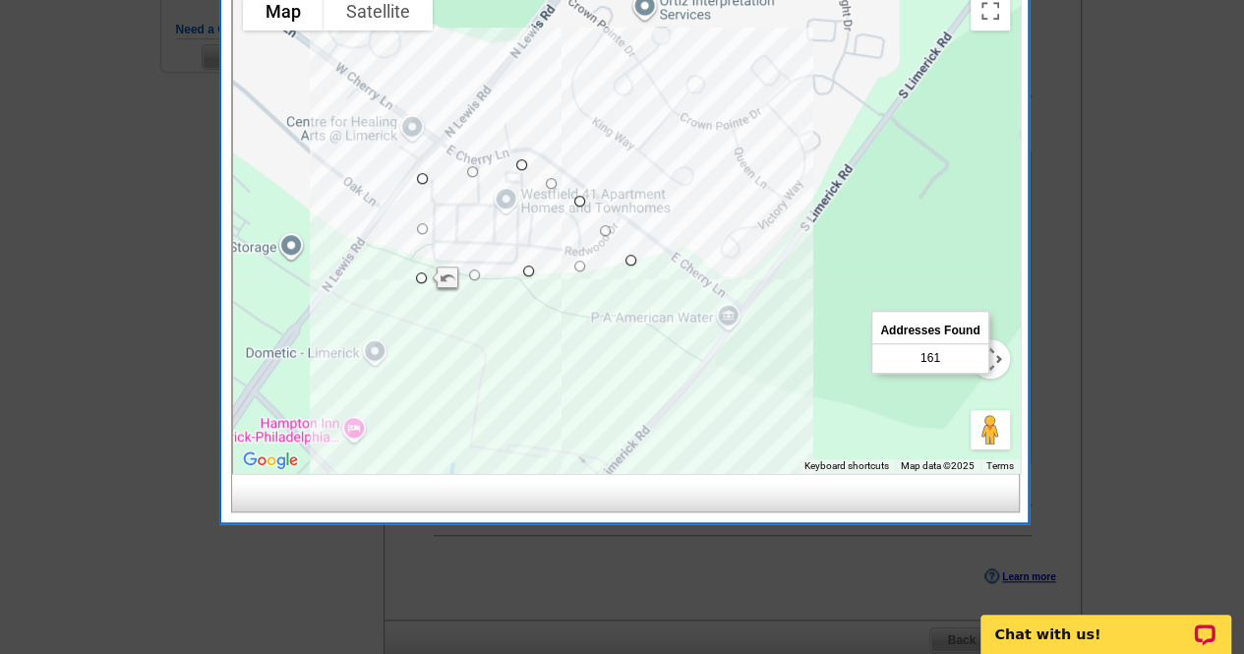
drag, startPoint x: 1240, startPoint y: 368, endPoint x: 1239, endPoint y: 257, distance: 111.1
click at [1239, 257] on div at bounding box center [622, 0] width 1244 height 1310
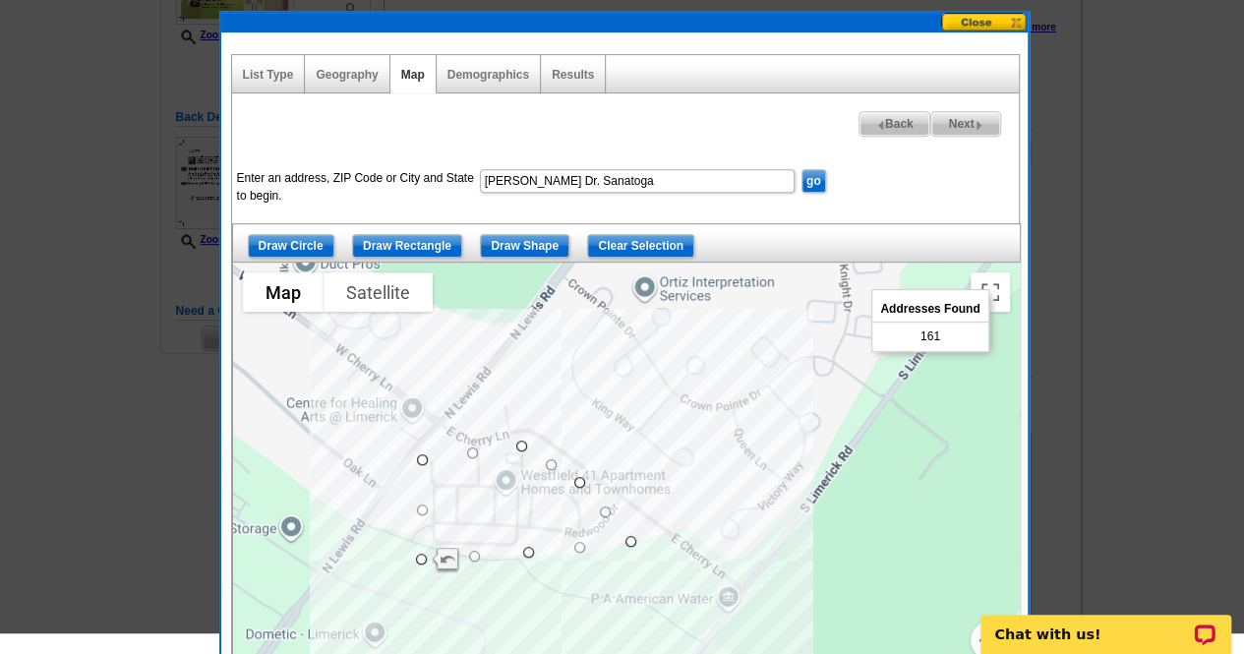
scroll to position [313, 0]
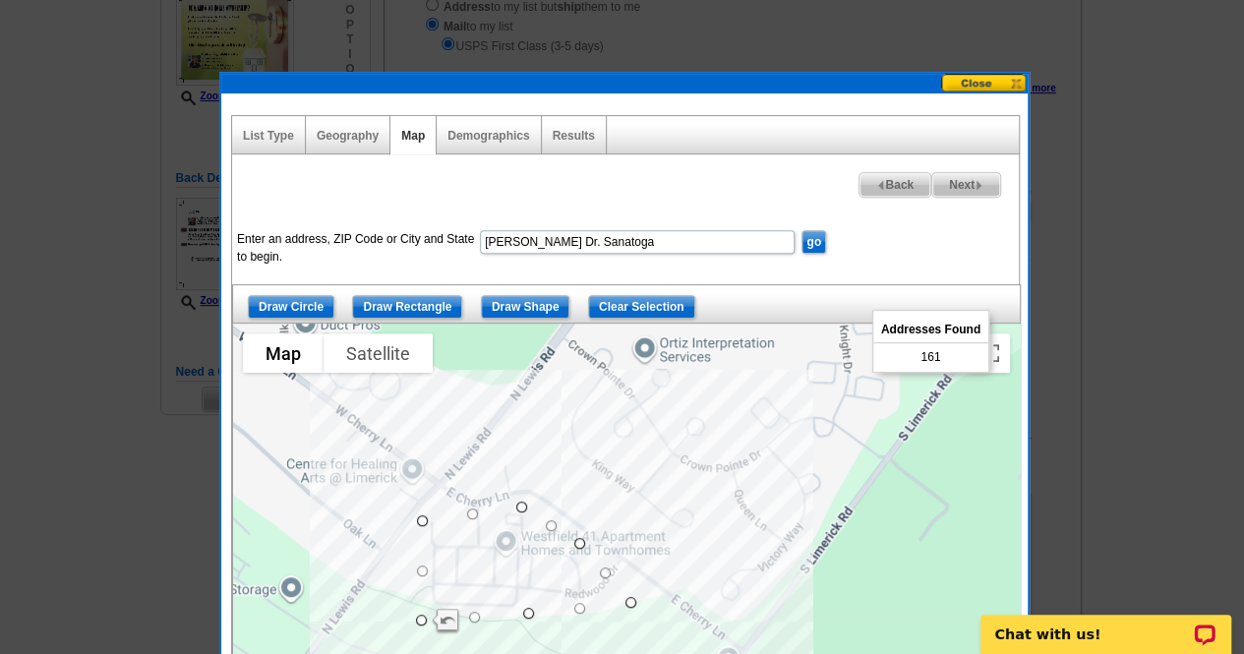
click at [981, 85] on button at bounding box center [984, 83] width 87 height 19
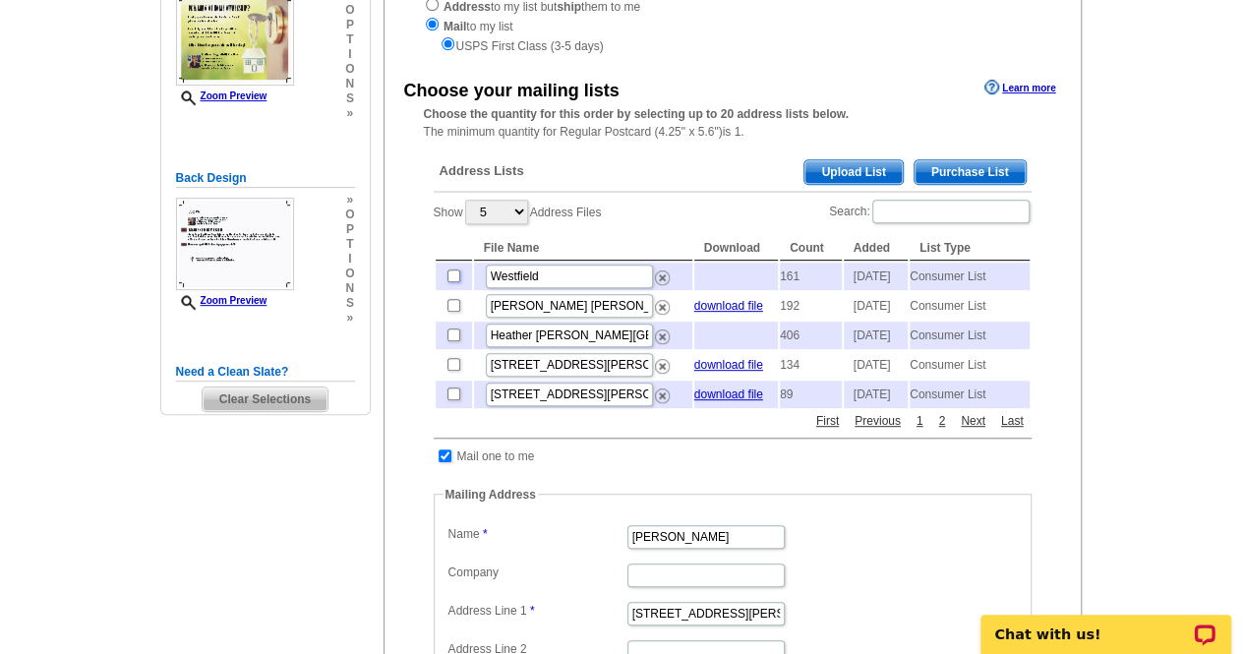
click at [453, 280] on input "checkbox" at bounding box center [453, 275] width 13 height 13
checkbox input "true"
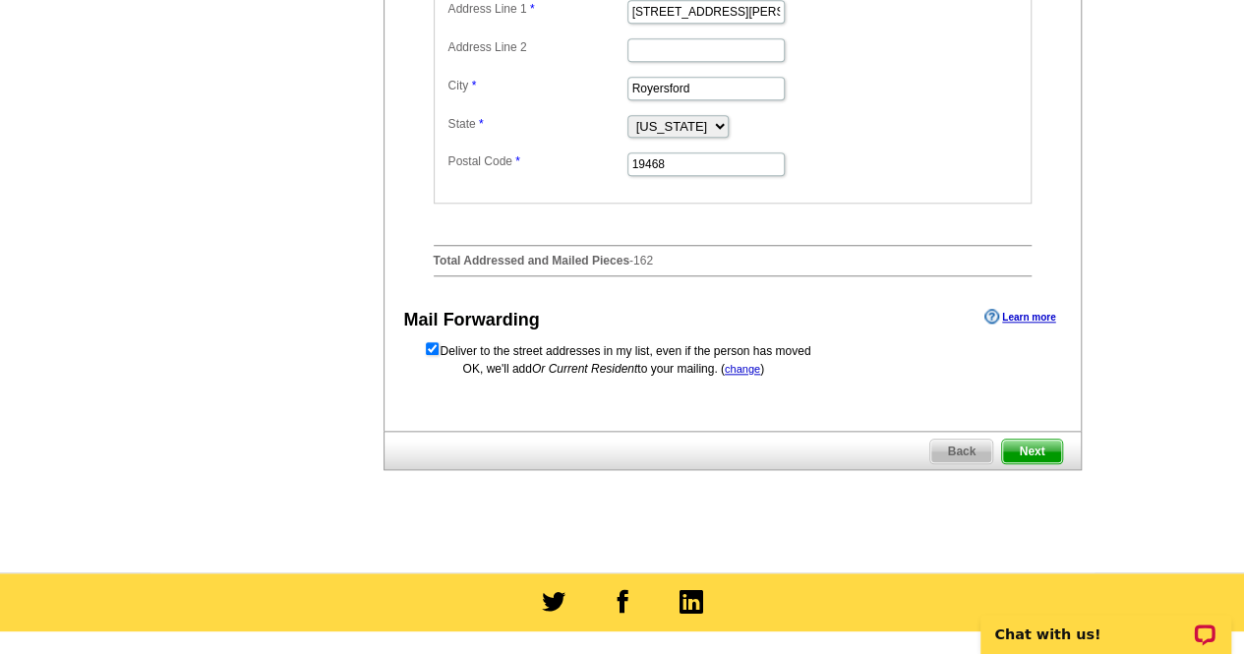
scroll to position [970, 0]
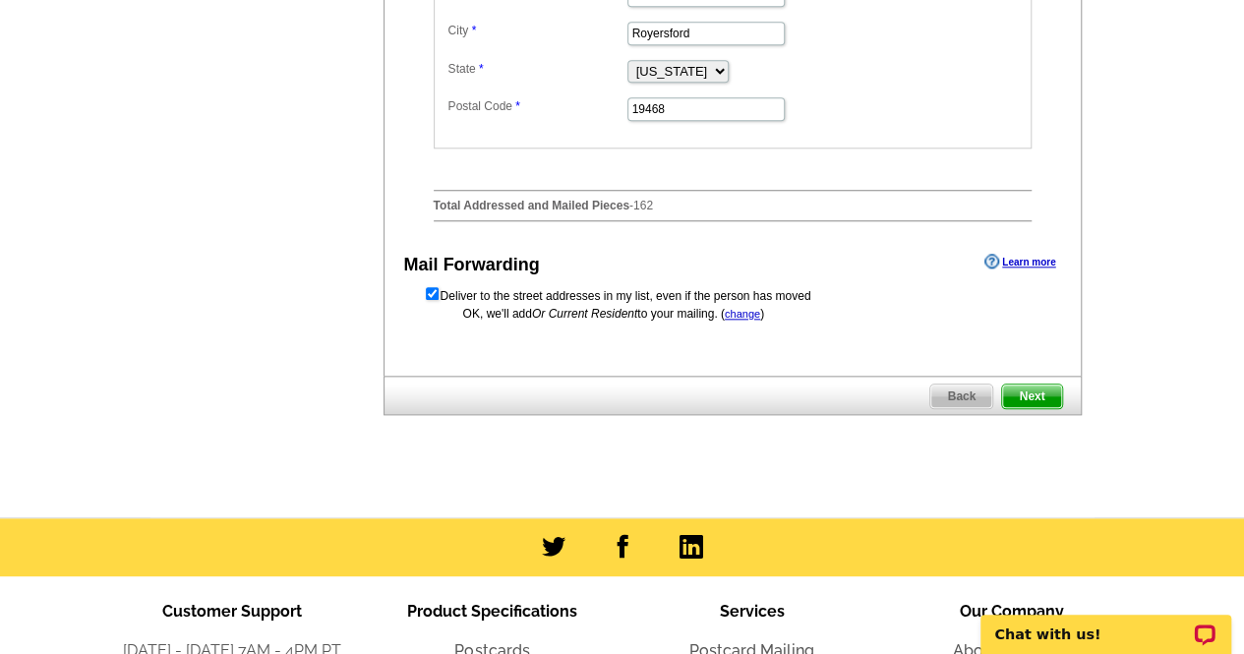
click at [1034, 408] on span "Next" at bounding box center [1031, 397] width 59 height 24
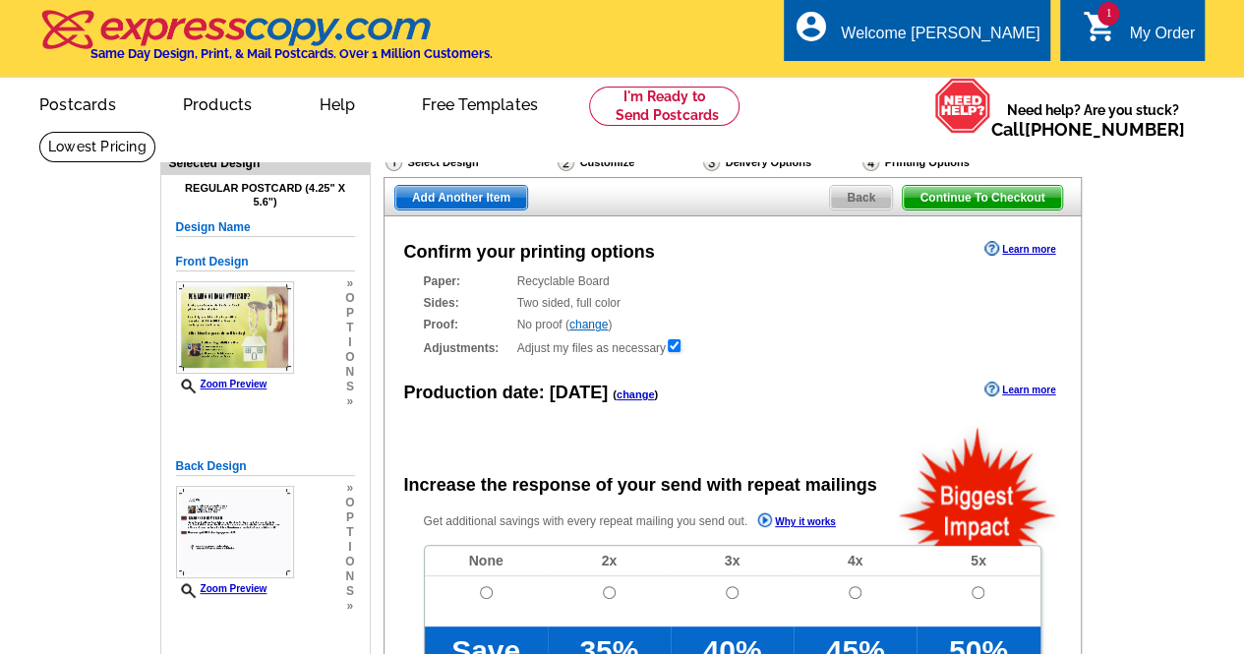
radio input "false"
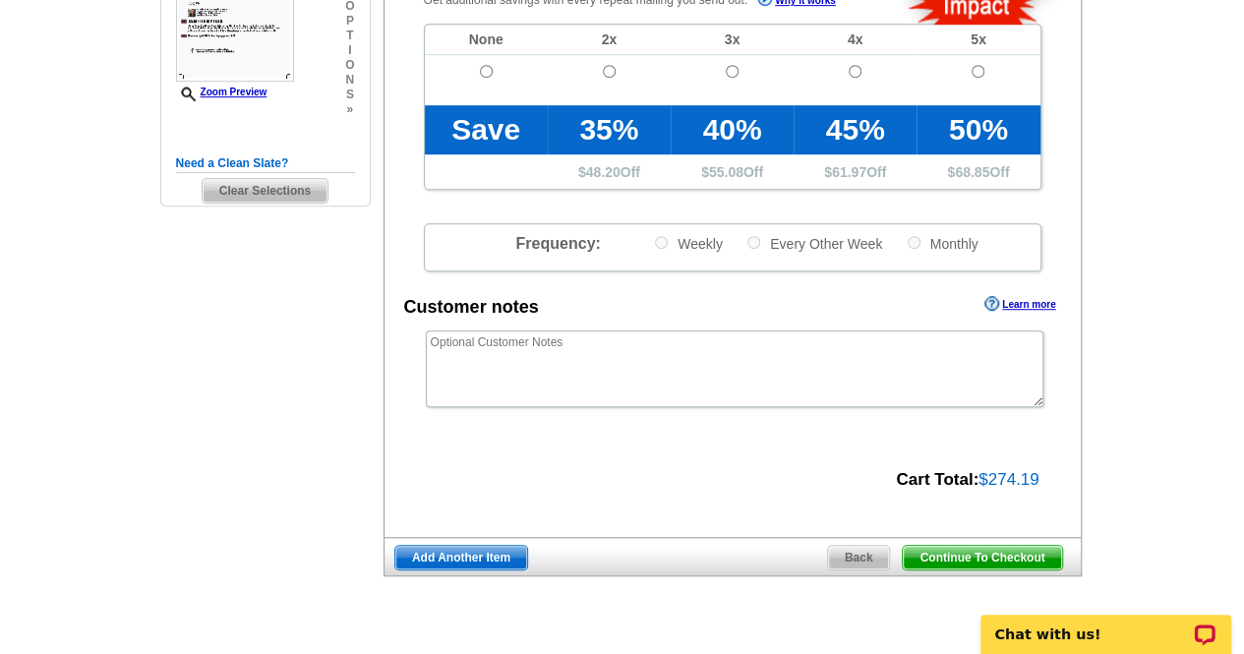
scroll to position [546, 0]
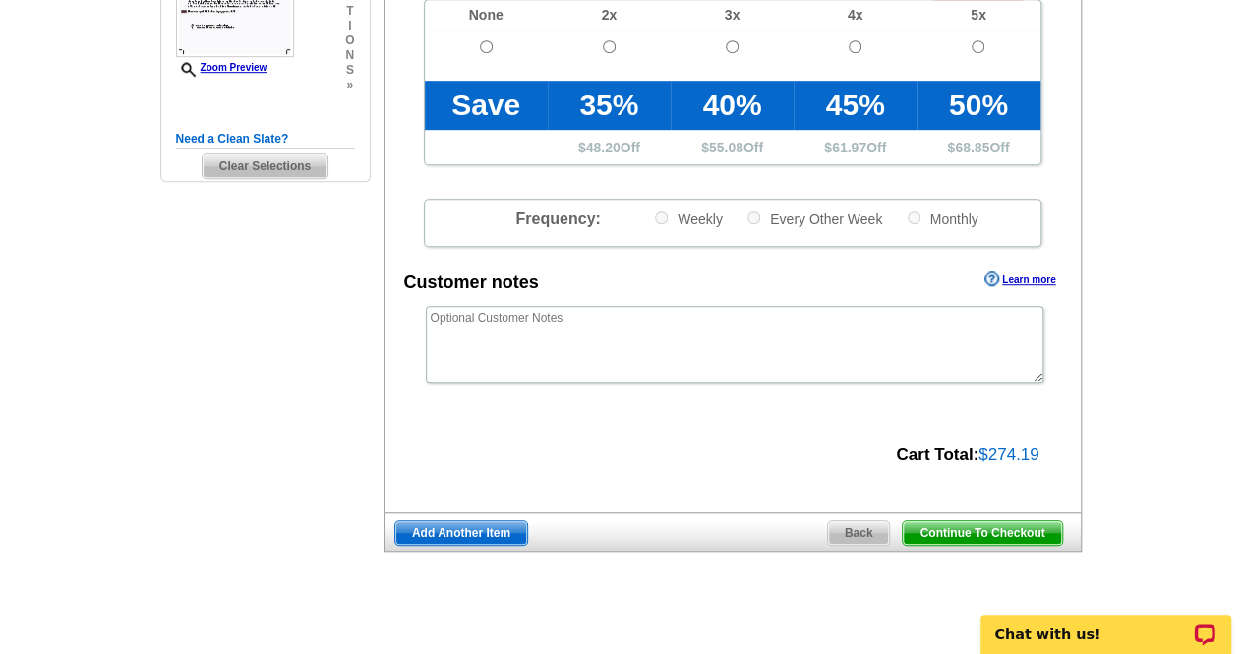
click at [1029, 527] on span "Continue To Checkout" at bounding box center [982, 533] width 158 height 24
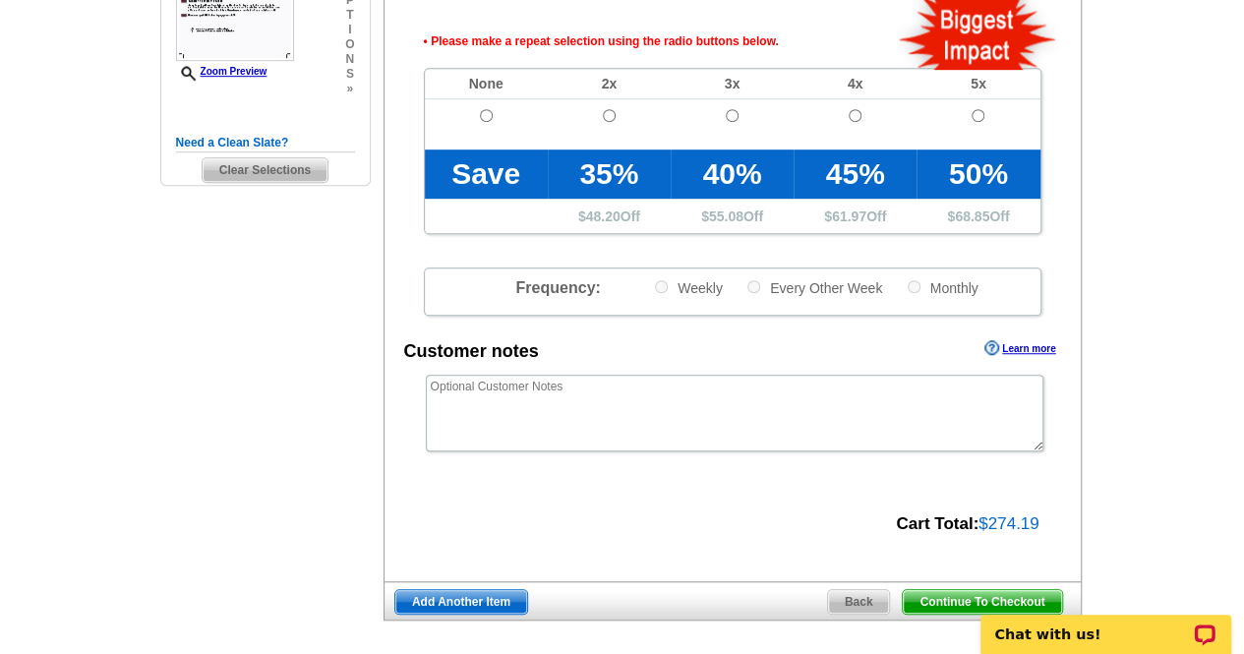
click at [1005, 529] on span "$274.19" at bounding box center [1008, 523] width 60 height 19
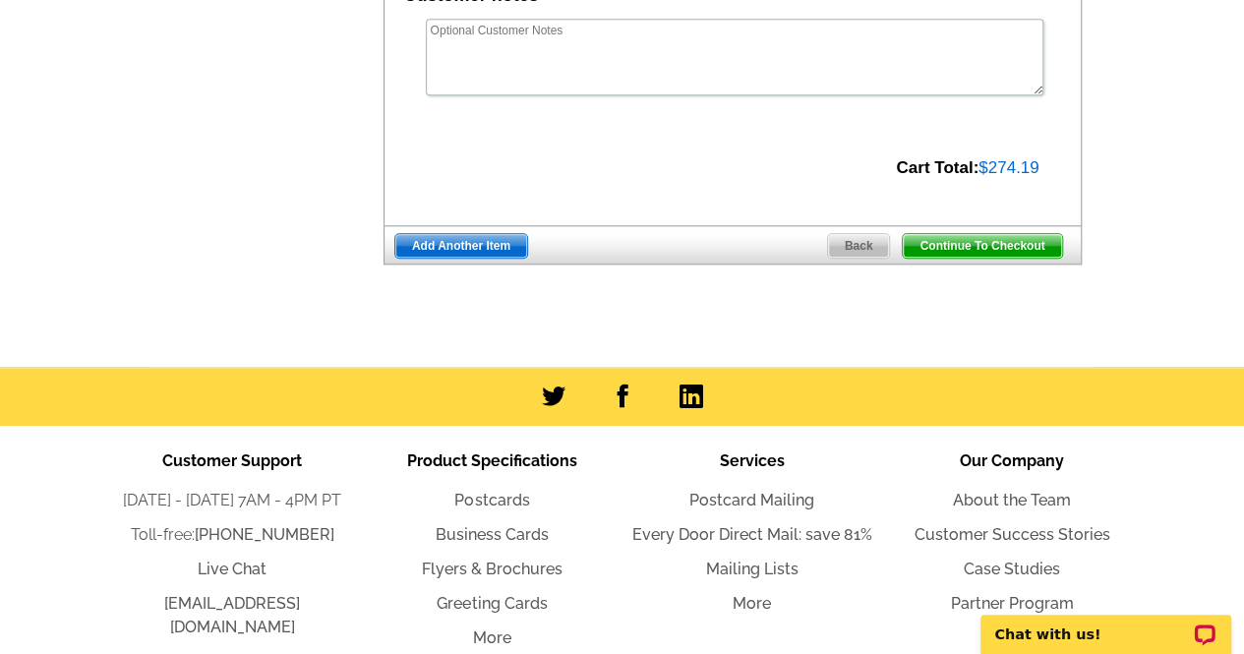
scroll to position [897, 0]
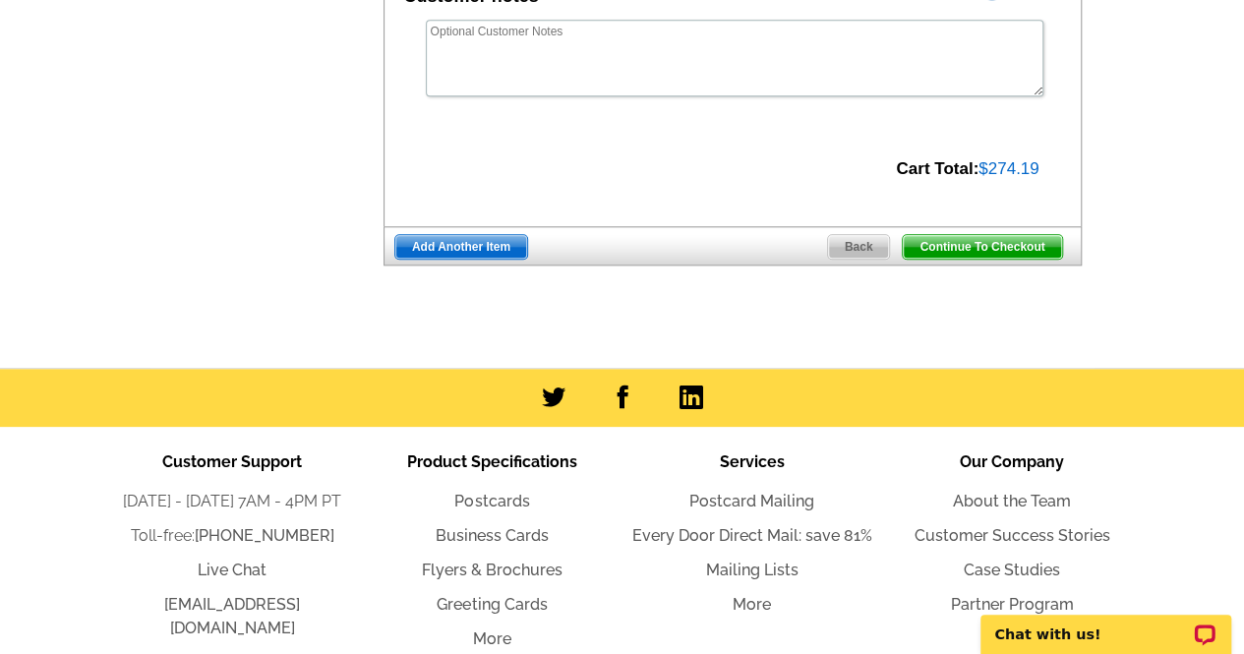
click at [985, 252] on span "Continue To Checkout" at bounding box center [982, 247] width 158 height 24
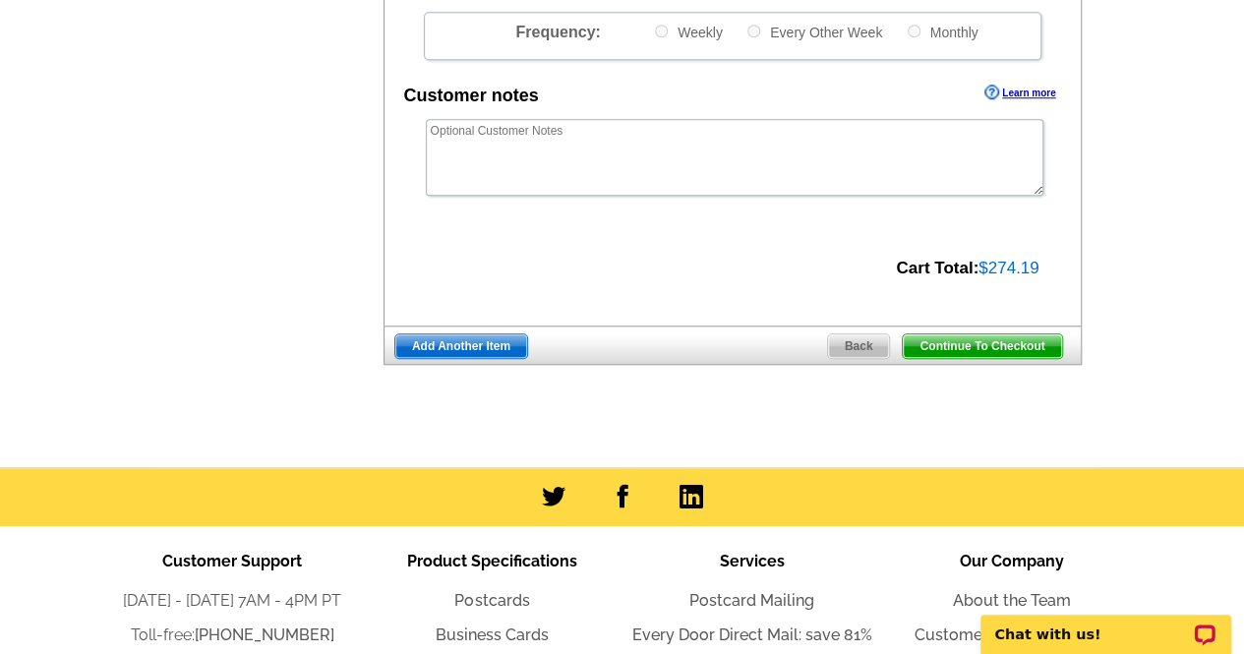
scroll to position [875, 0]
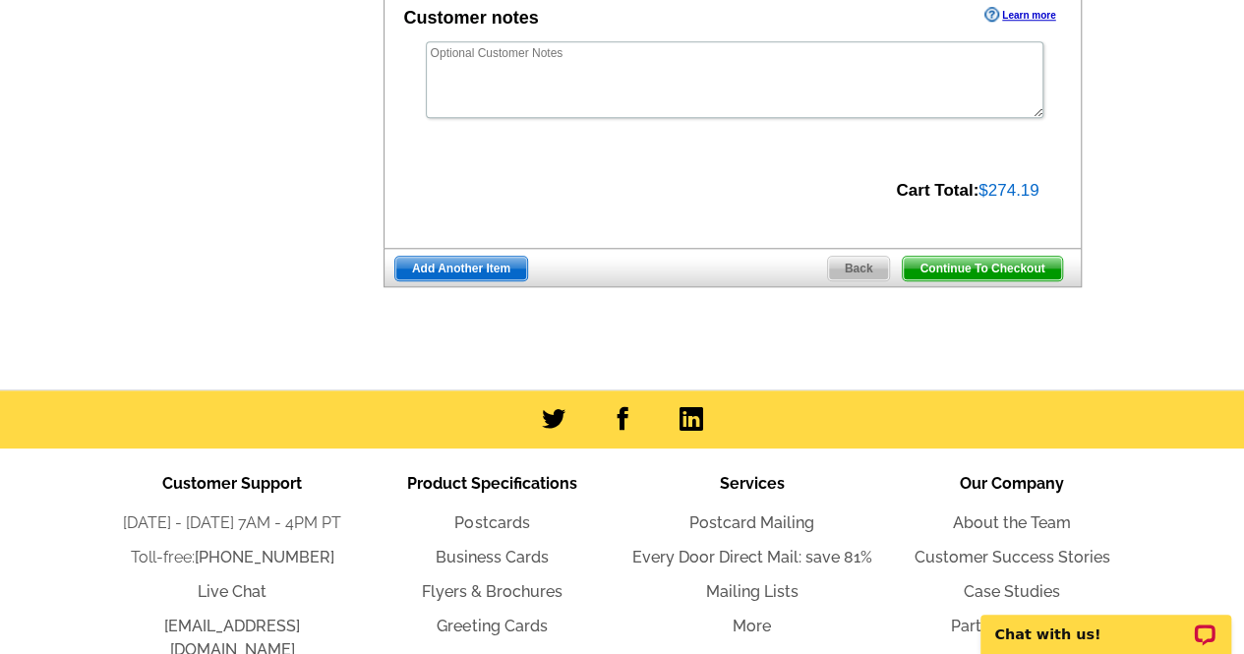
click at [962, 256] on link "Continue To Checkout" at bounding box center [982, 269] width 160 height 26
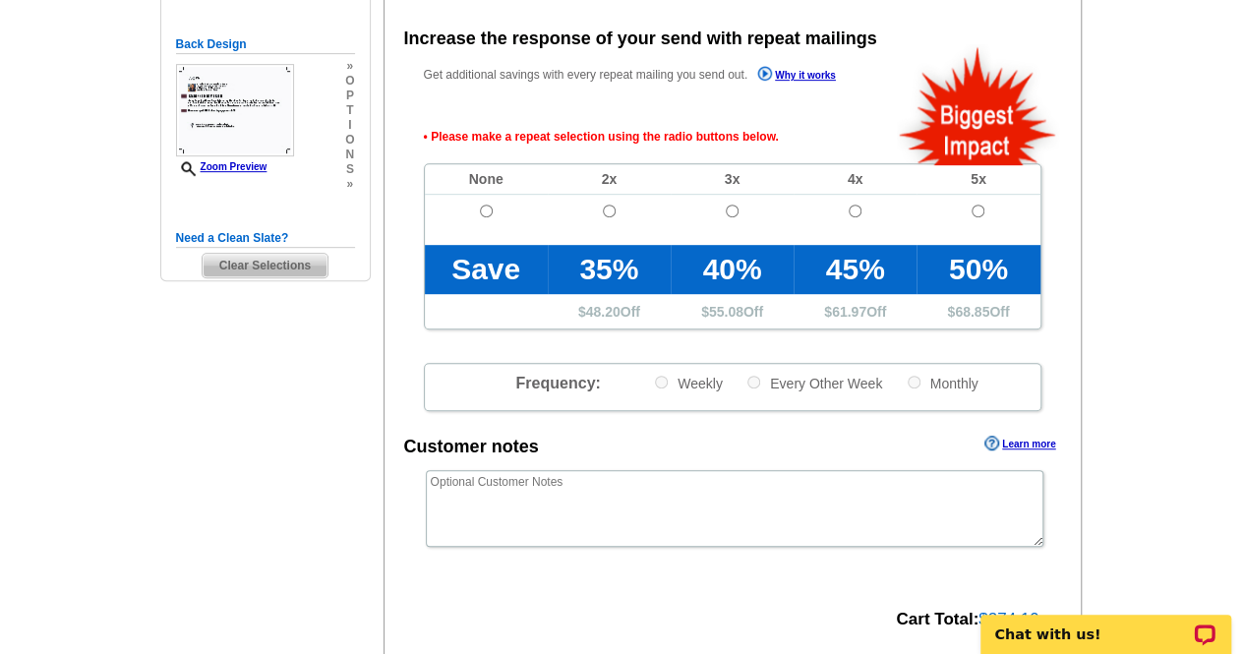
scroll to position [441, 0]
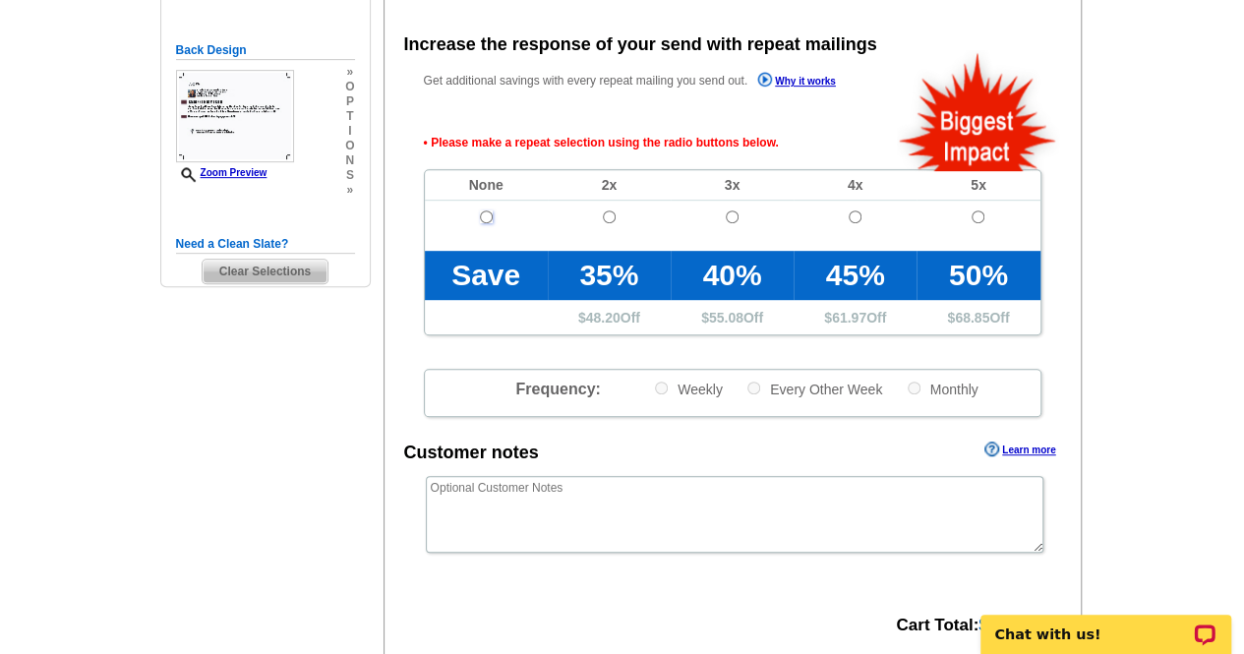
click at [482, 217] on input "radio" at bounding box center [486, 216] width 13 height 13
radio input "true"
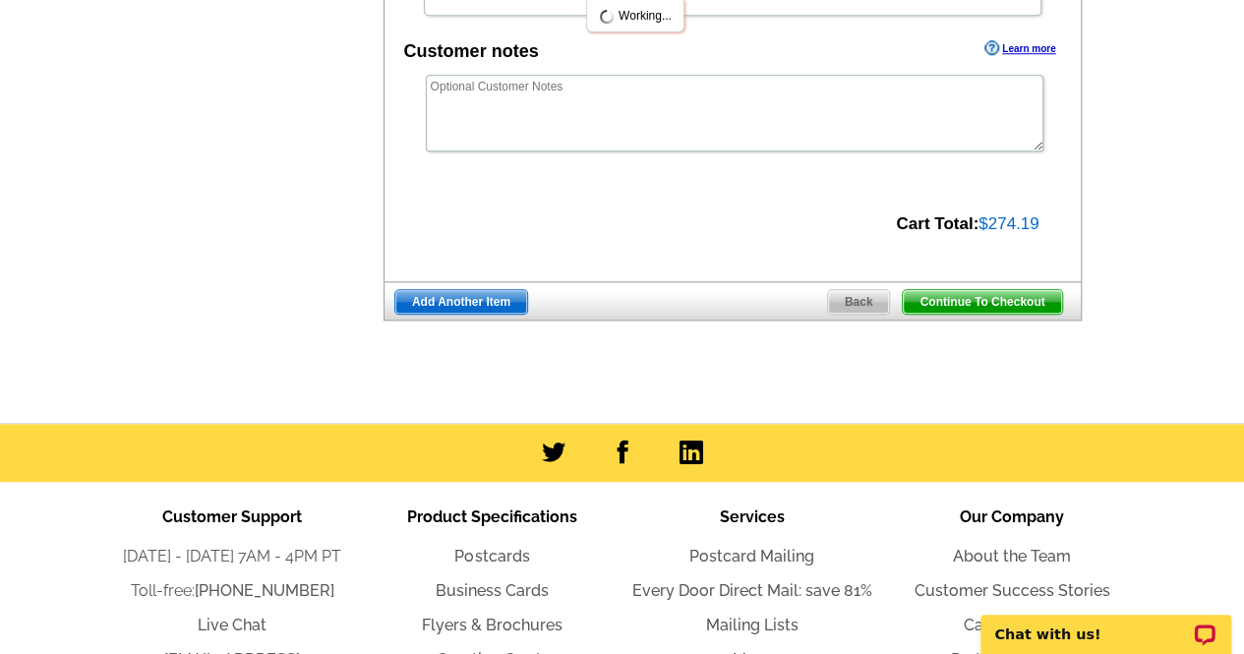
scroll to position [816, 0]
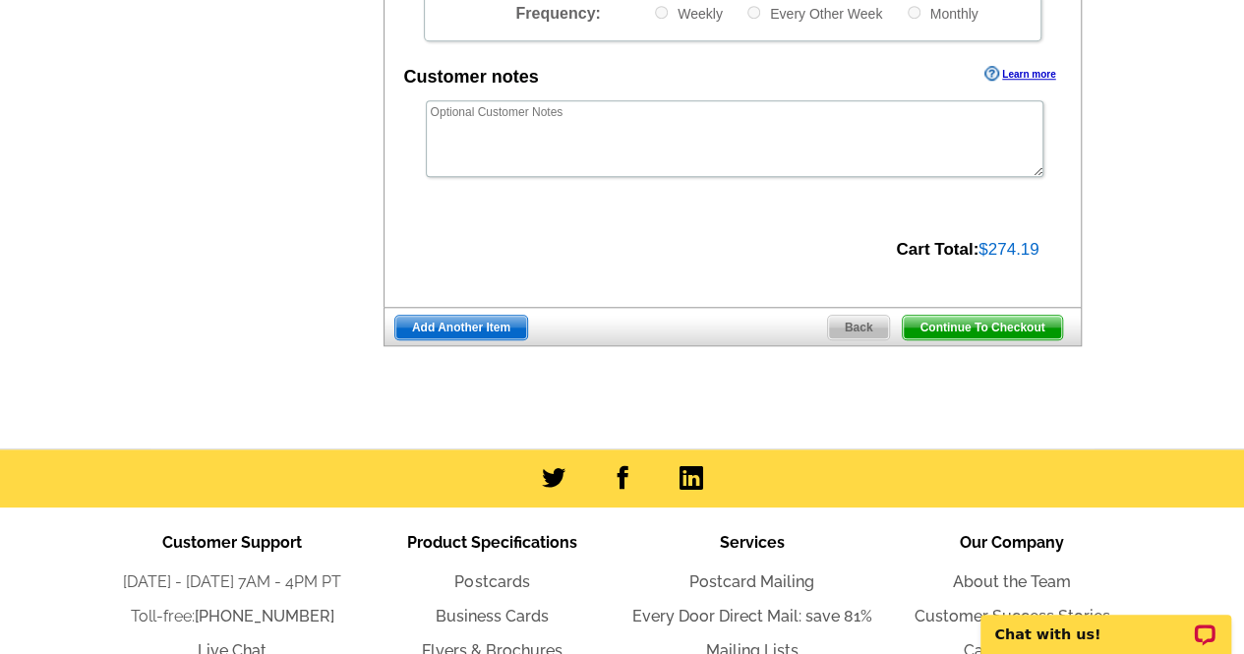
click at [993, 333] on span "Continue To Checkout" at bounding box center [982, 328] width 158 height 24
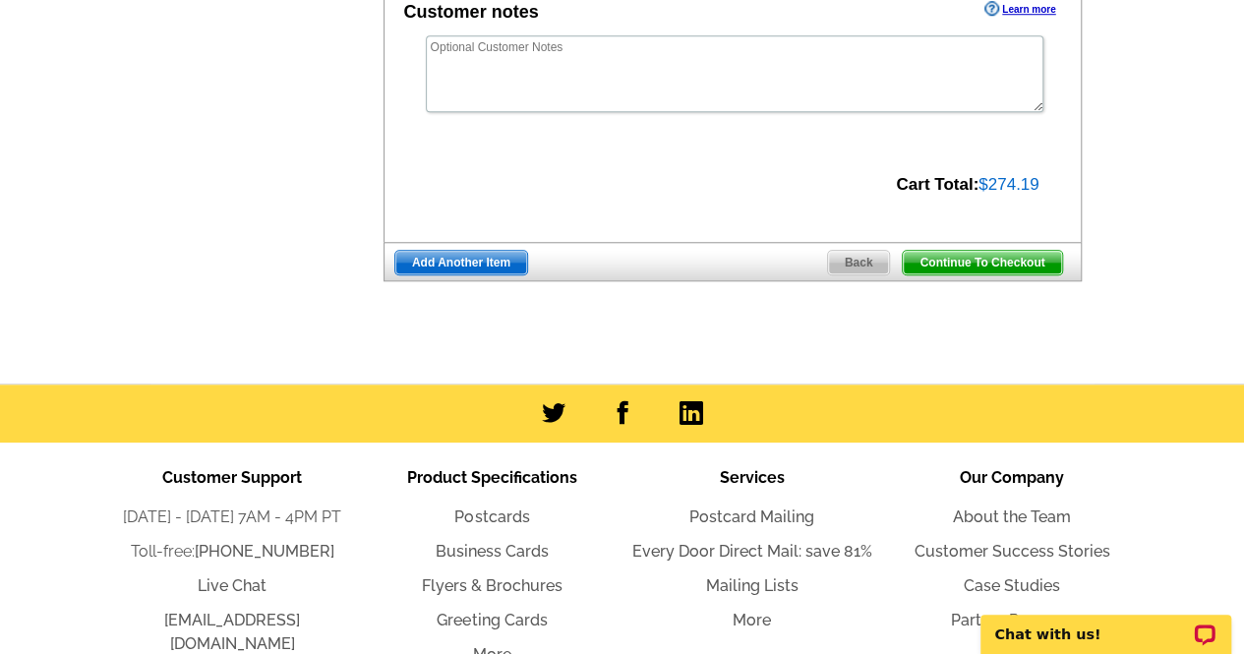
scroll to position [751, 0]
